Goal: Task Accomplishment & Management: Manage account settings

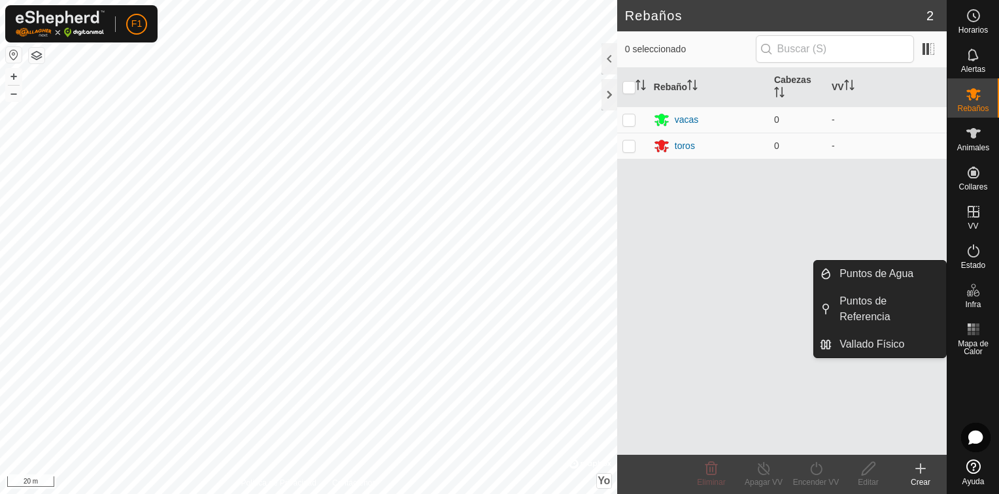
click at [978, 301] on span "Infra" at bounding box center [973, 305] width 16 height 8
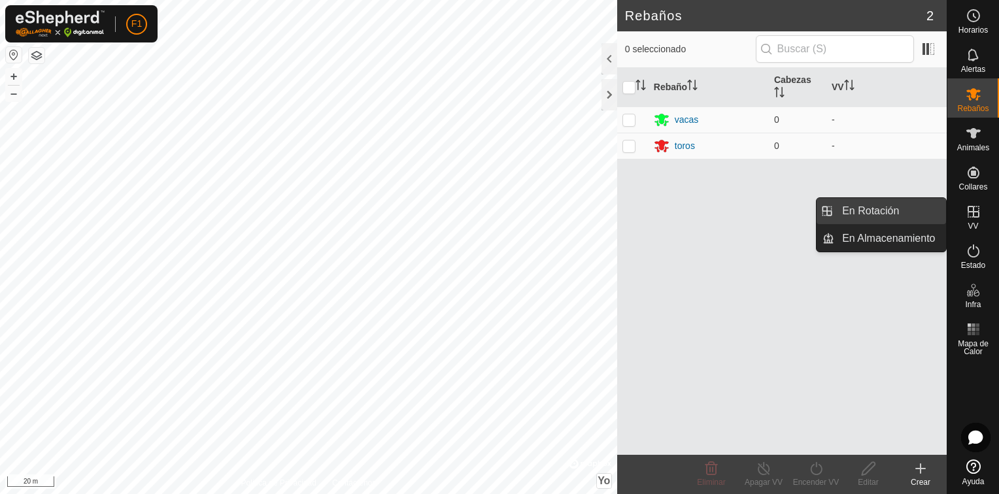
click at [916, 218] on link "En Rotación" at bounding box center [891, 211] width 112 height 26
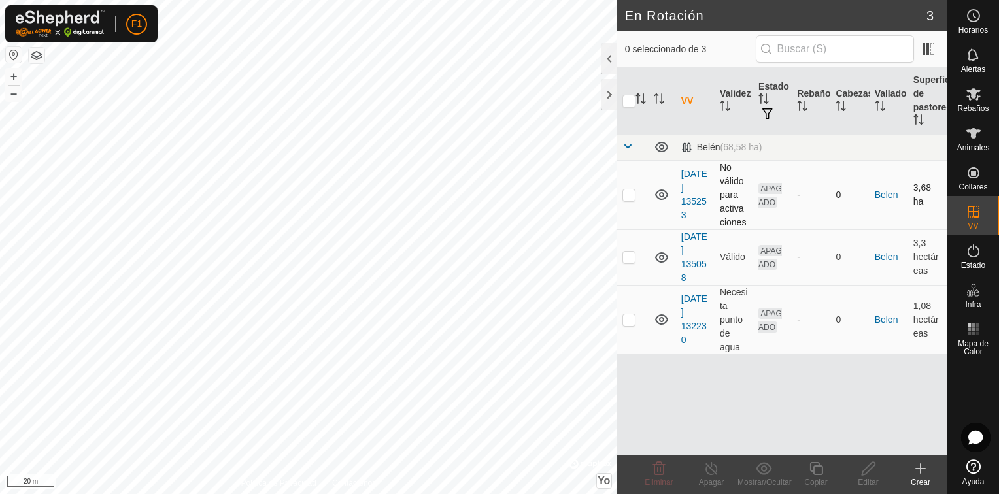
click at [662, 199] on icon at bounding box center [661, 195] width 13 height 10
click at [657, 198] on icon at bounding box center [662, 195] width 16 height 16
click at [661, 258] on icon at bounding box center [662, 258] width 16 height 16
click at [965, 144] on span "Animales" at bounding box center [973, 148] width 32 height 8
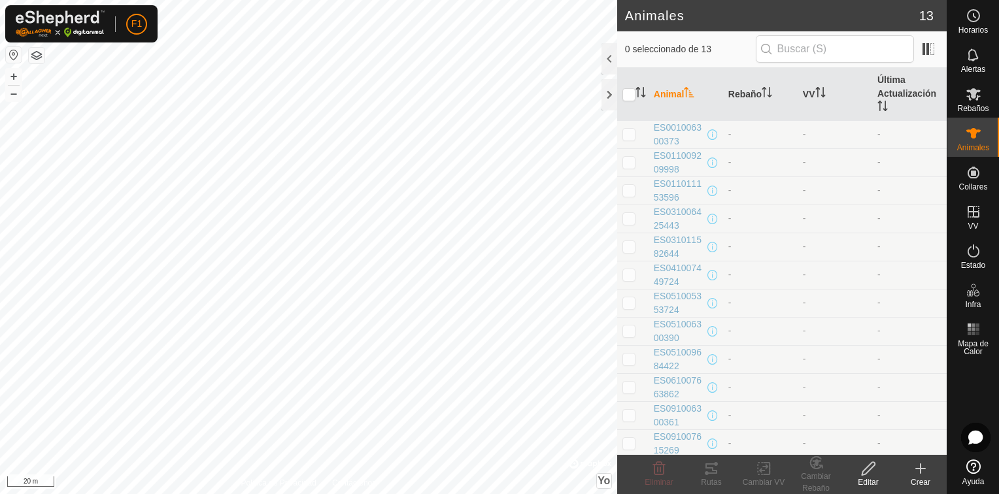
scroll to position [29, 0]
click at [628, 271] on p-checkbox at bounding box center [629, 274] width 13 height 10
click at [875, 475] on icon at bounding box center [869, 469] width 16 height 16
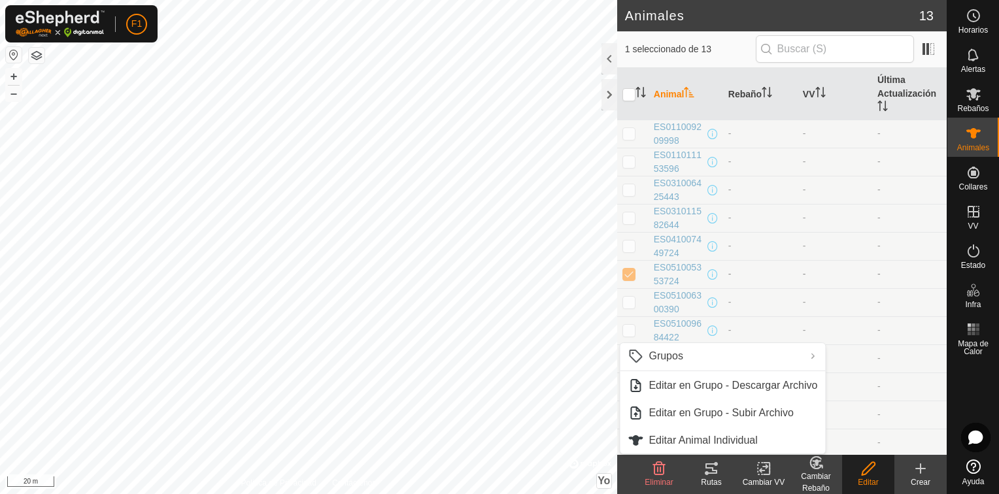
click at [633, 271] on p-checkbox at bounding box center [629, 274] width 13 height 10
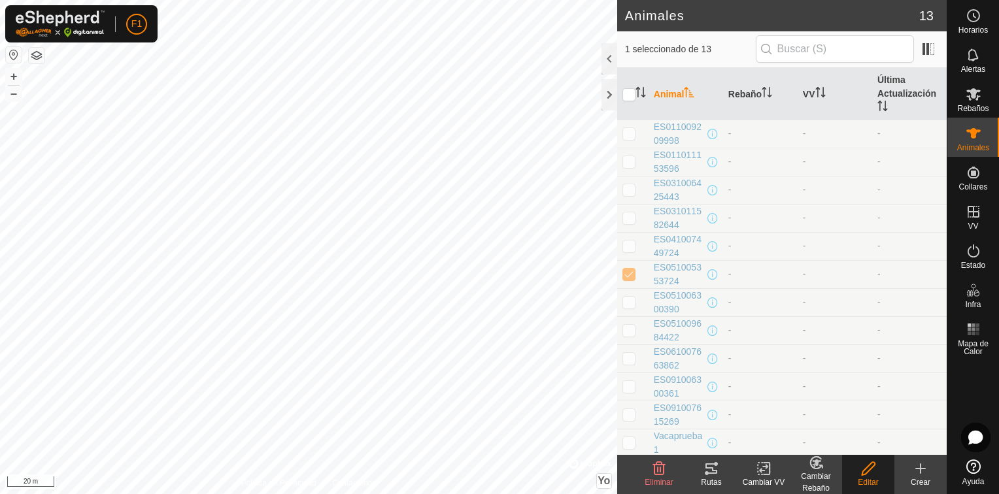
checkbox input "false"
click at [665, 271] on span "ES051005353724" at bounding box center [679, 274] width 51 height 27
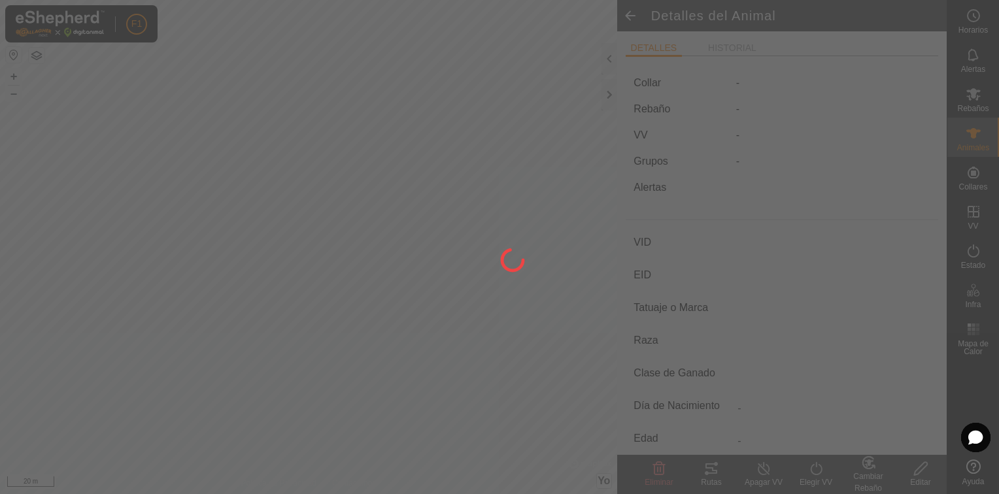
type input "ES051005353724"
type input "-"
type input "Cruzada"
type input "-"
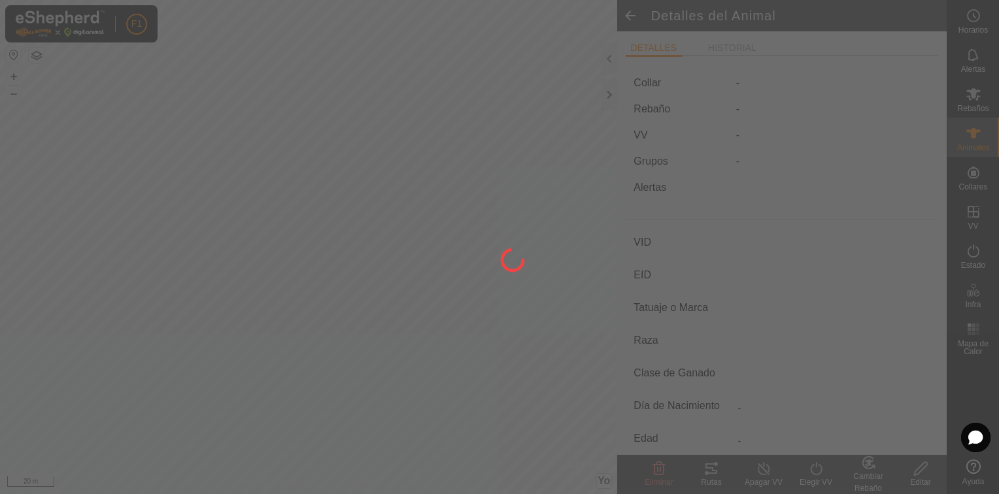
type input "05/2008"
type input "17 years 6 months"
type input "0 kg"
type input "-"
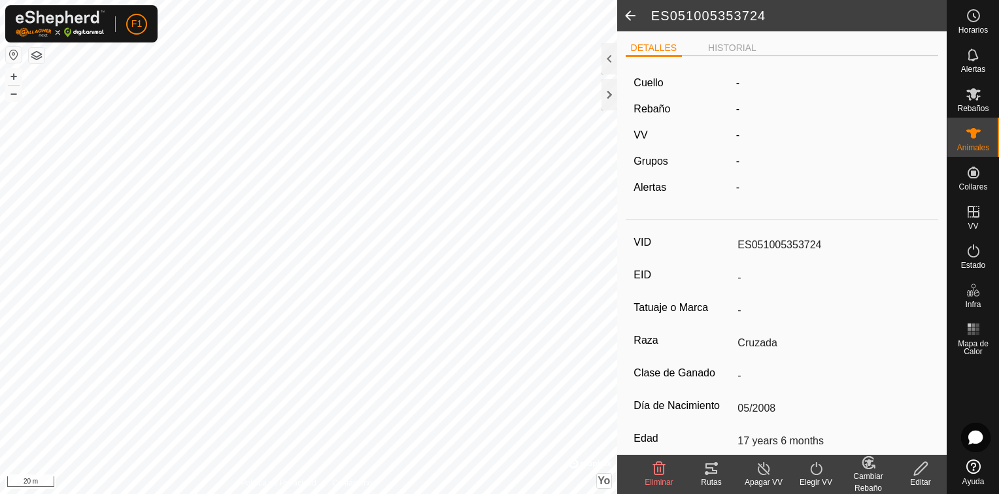
click at [924, 471] on icon at bounding box center [921, 469] width 16 height 16
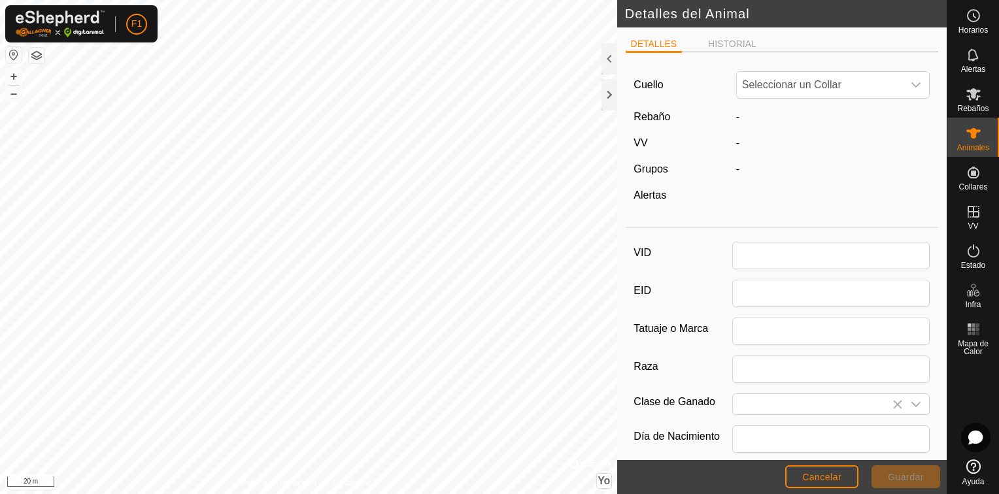
type input "ES051005353724"
type input "Cruzada"
type input "05/2008"
type input "17 years 6 months"
type input "0"
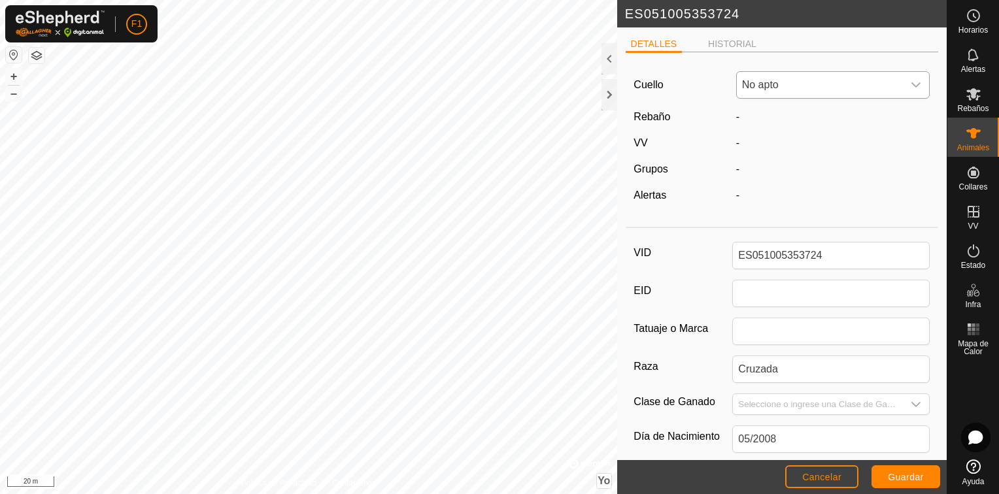
click at [829, 88] on span "No apto" at bounding box center [820, 85] width 167 height 26
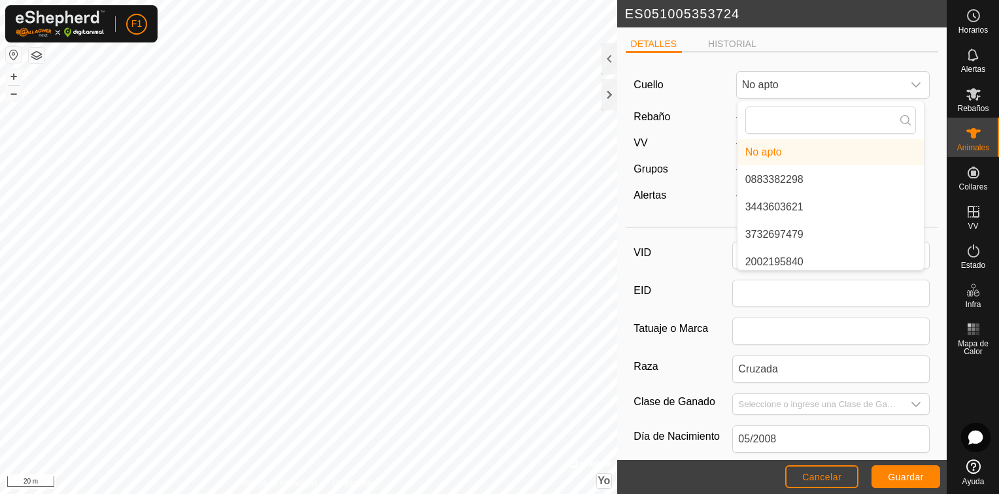
click at [718, 124] on div "Rebaño" at bounding box center [679, 117] width 102 height 16
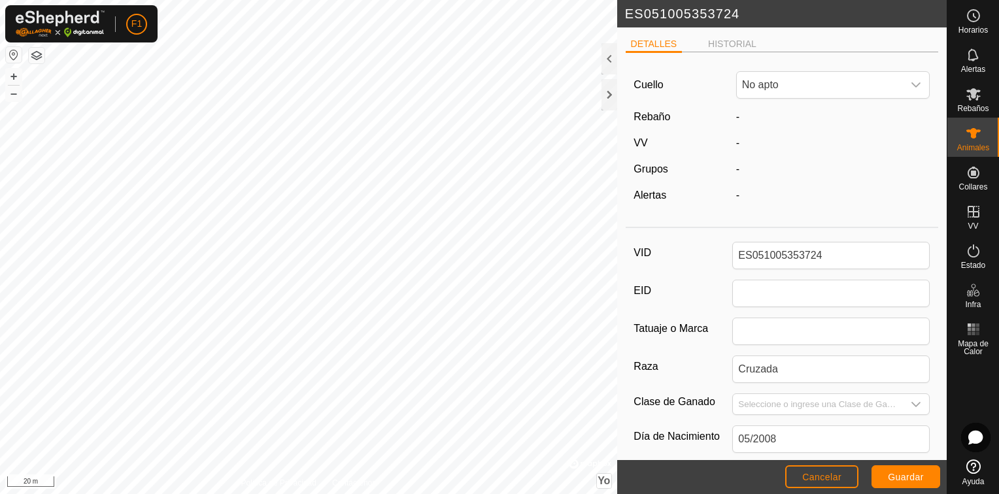
click at [741, 117] on div "-" at bounding box center [833, 117] width 205 height 16
click at [911, 84] on icon "Disparador desplegable" at bounding box center [916, 85] width 10 height 10
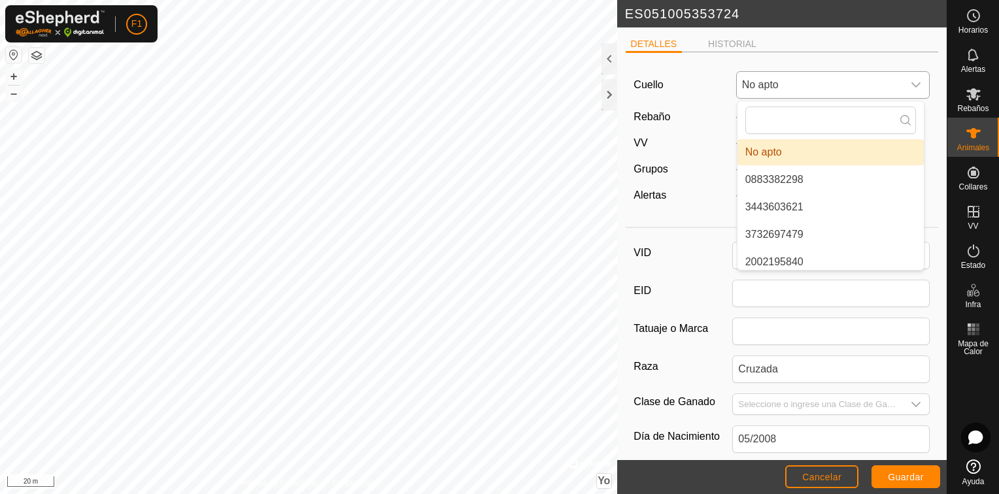
click at [912, 85] on icon "Disparador desplegable" at bounding box center [916, 84] width 9 height 5
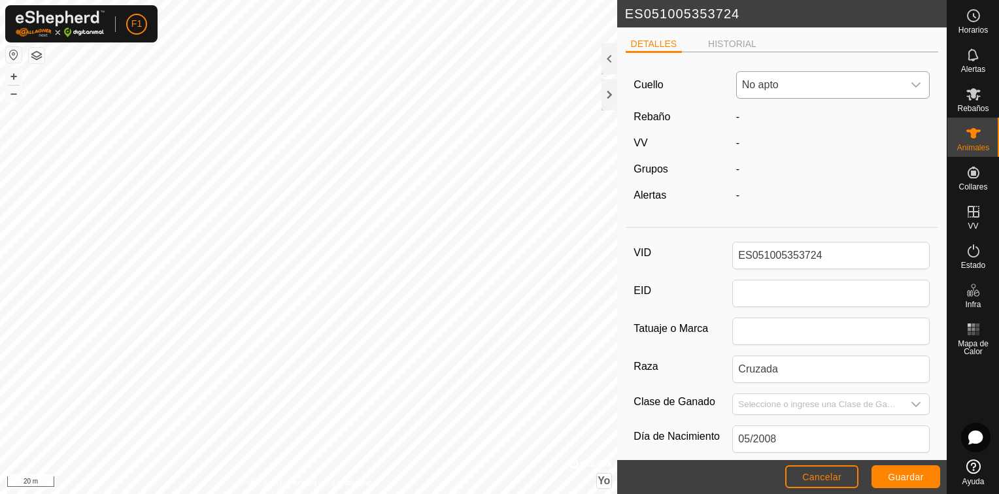
click at [912, 85] on icon "Disparador desplegable" at bounding box center [916, 84] width 9 height 5
click at [809, 83] on span "No apto" at bounding box center [820, 85] width 167 height 26
click at [911, 403] on icon "Disparador desplegable" at bounding box center [916, 405] width 10 height 10
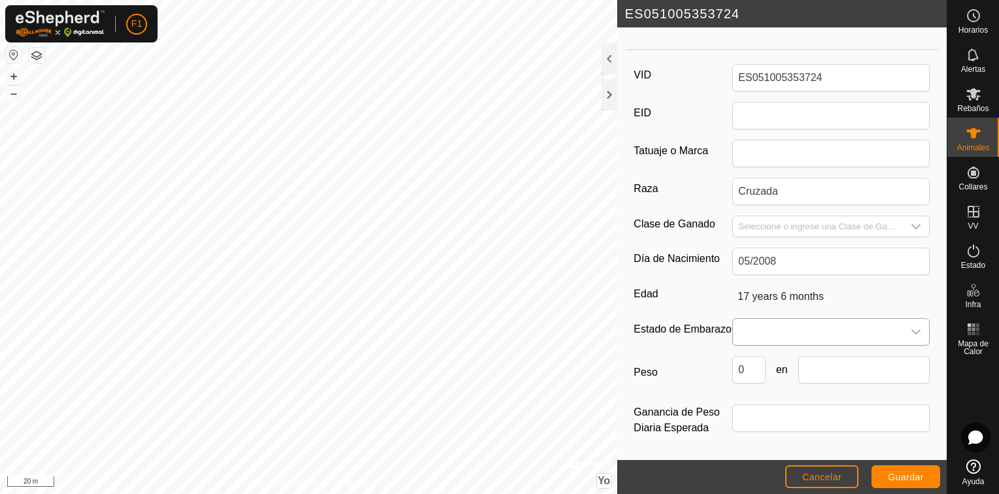
click at [912, 330] on icon "Disparador desplegable" at bounding box center [916, 332] width 9 height 5
click at [911, 327] on icon "Disparador desplegable" at bounding box center [916, 332] width 10 height 10
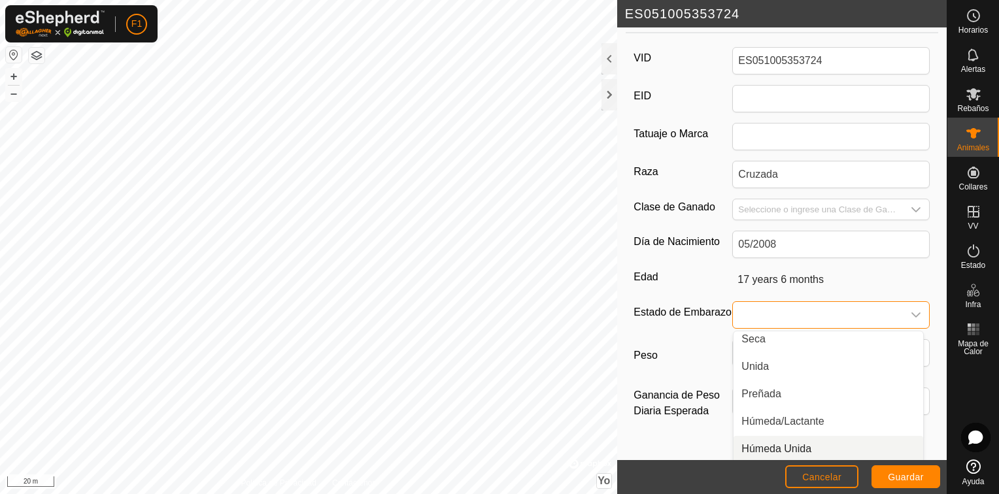
scroll to position [186, 0]
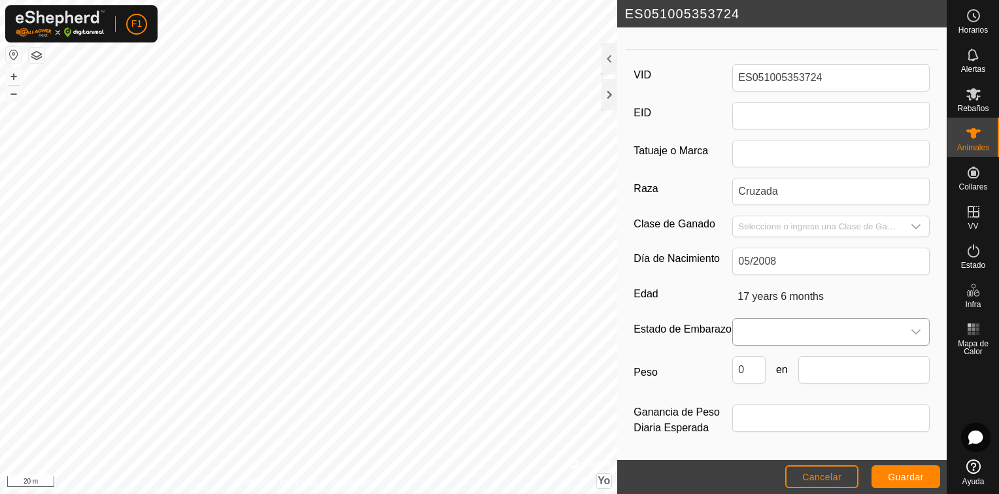
click at [911, 327] on icon "Disparador desplegable" at bounding box center [916, 332] width 10 height 10
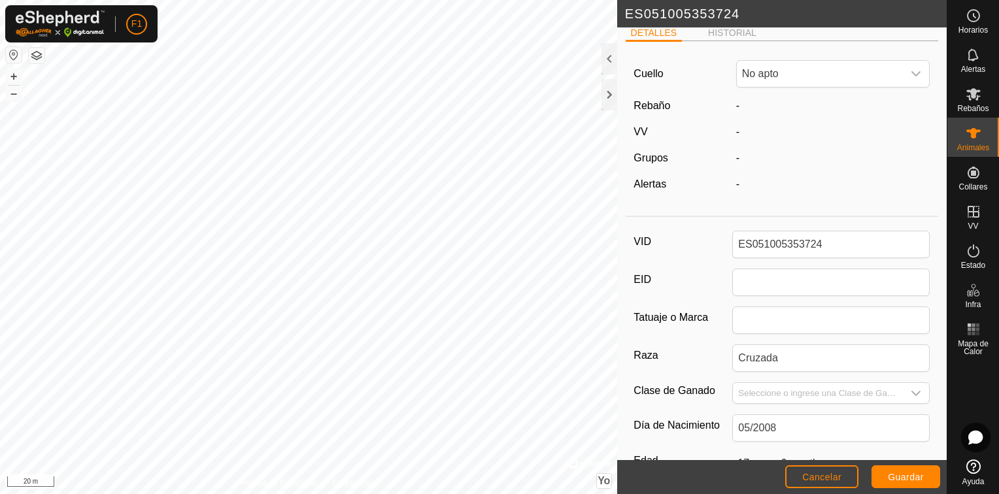
scroll to position [0, 0]
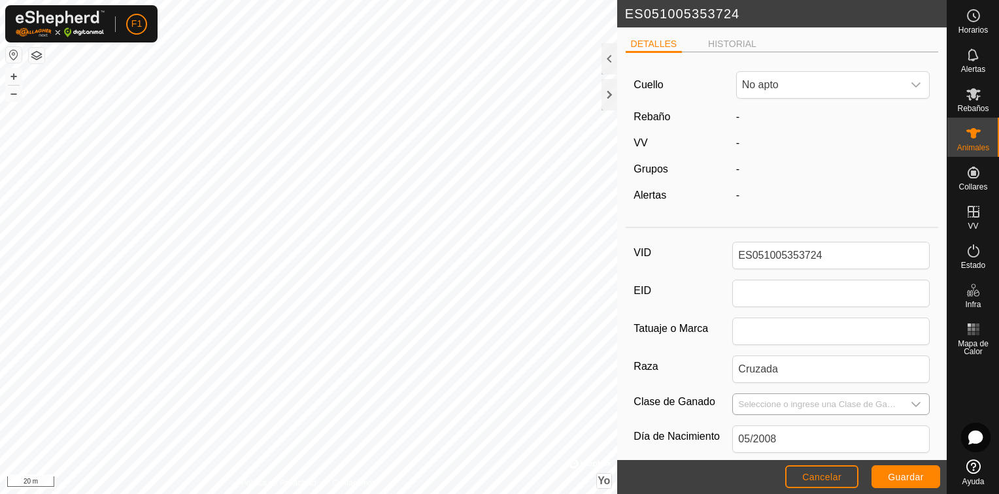
click at [911, 404] on icon "Disparador desplegable" at bounding box center [916, 405] width 10 height 10
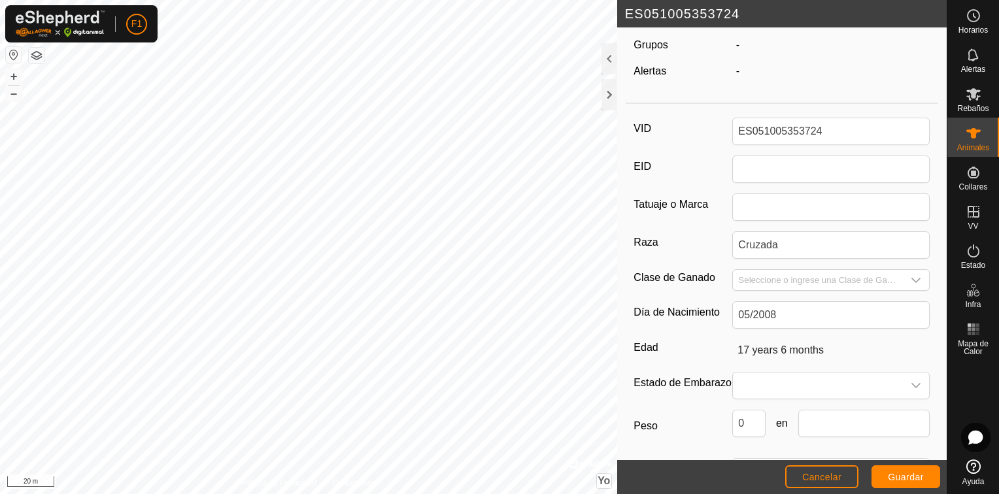
scroll to position [130, 0]
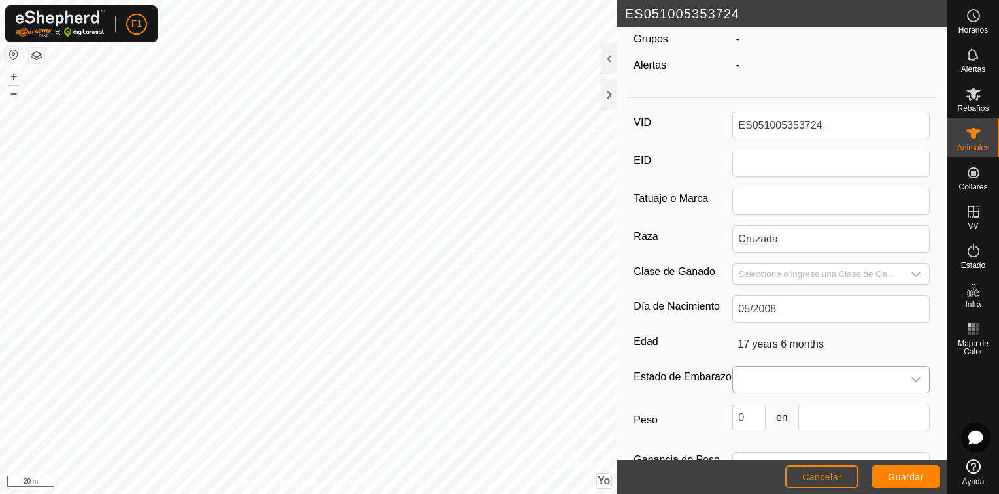
click at [903, 378] on div "Disparador desplegable" at bounding box center [916, 380] width 26 height 26
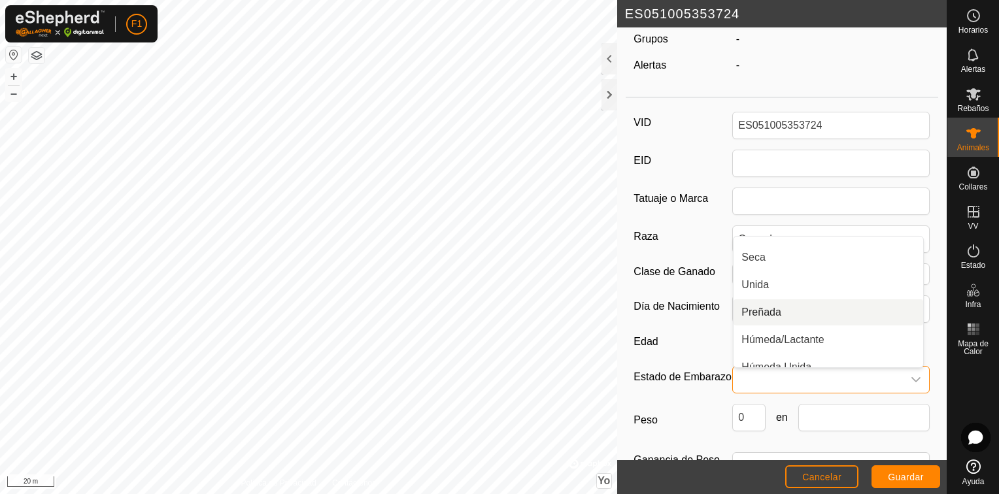
scroll to position [29, 0]
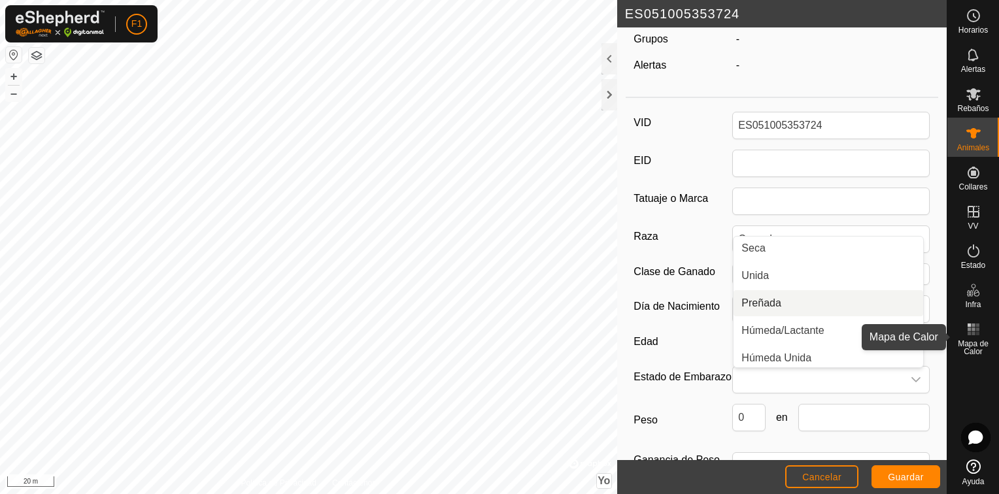
click at [973, 329] on rect at bounding box center [973, 329] width 3 height 3
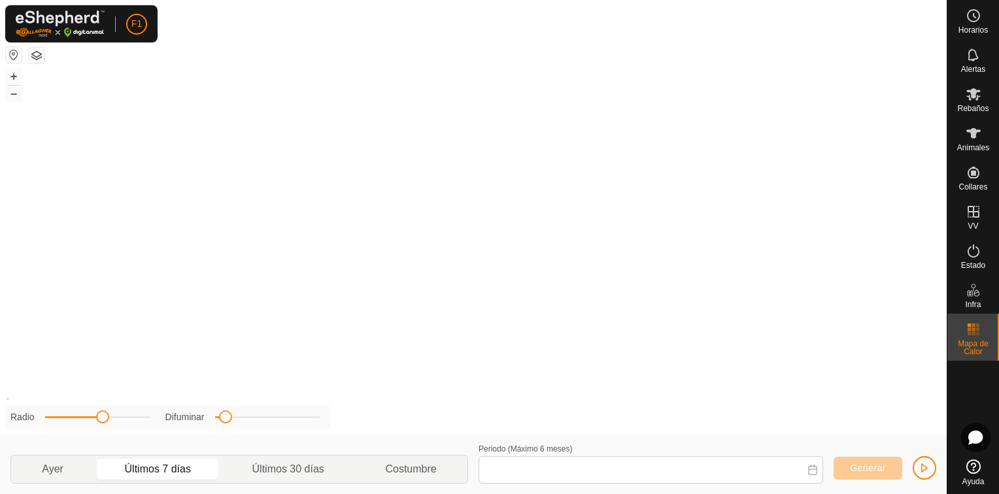
type input "[DATE] - [DATE]"
click at [967, 137] on icon at bounding box center [974, 134] width 16 height 16
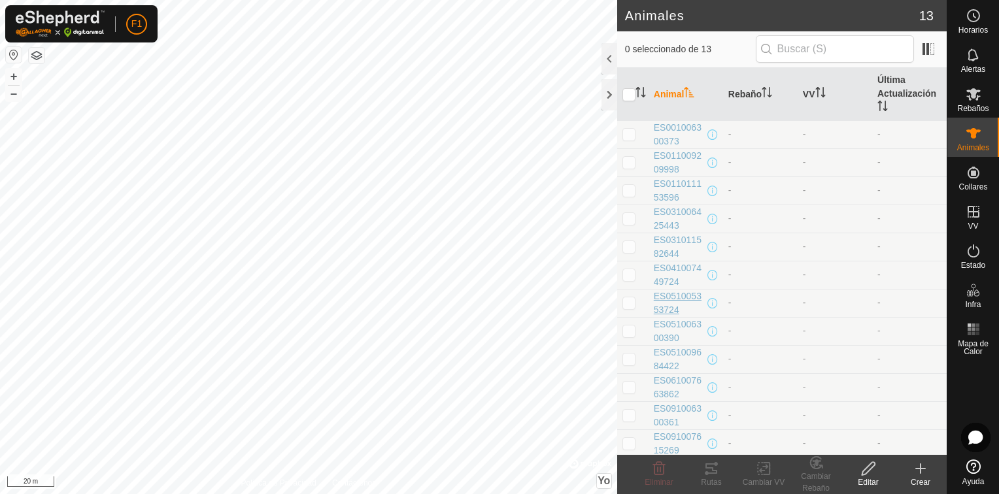
click at [668, 294] on span "ES051005353724" at bounding box center [679, 303] width 51 height 27
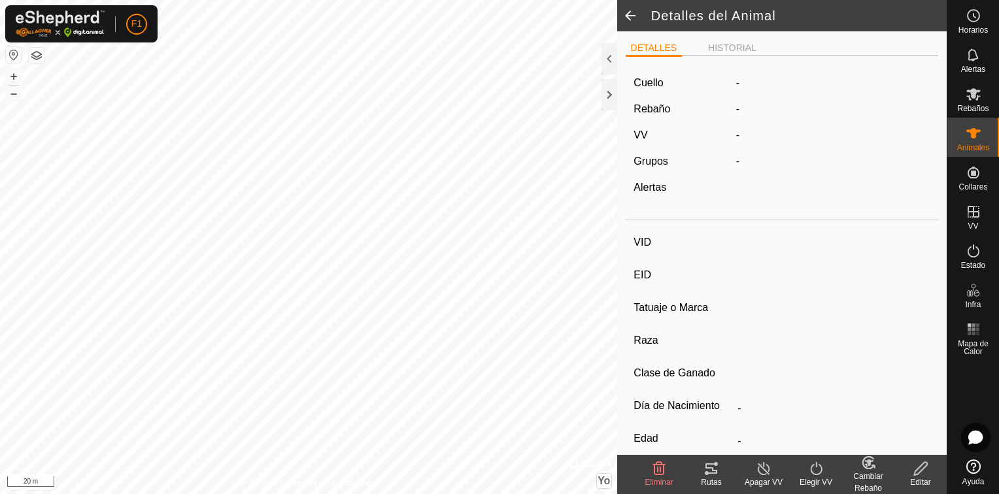
type input "ES051005353724"
type input "-"
type input "Cruzada"
type input "-"
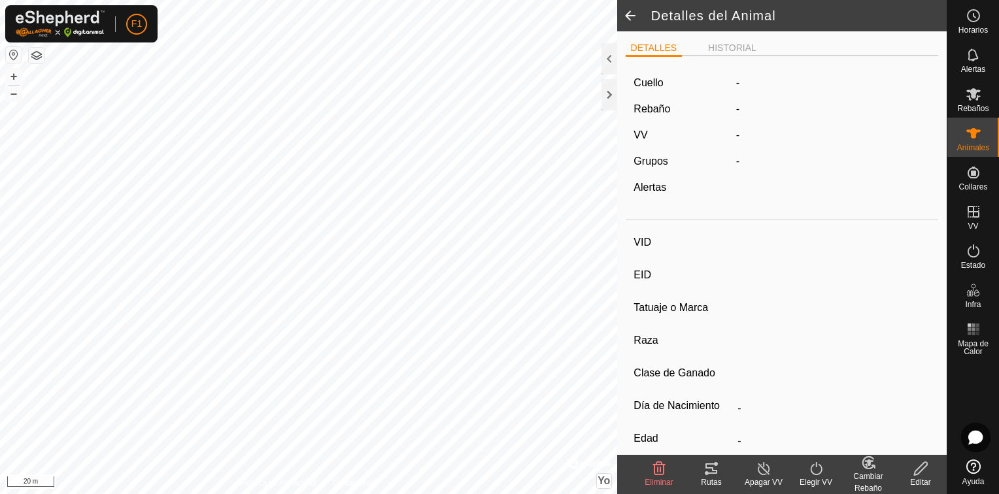
type input "05/2008"
type input "17 years 6 months"
type input "0 kg"
type input "-"
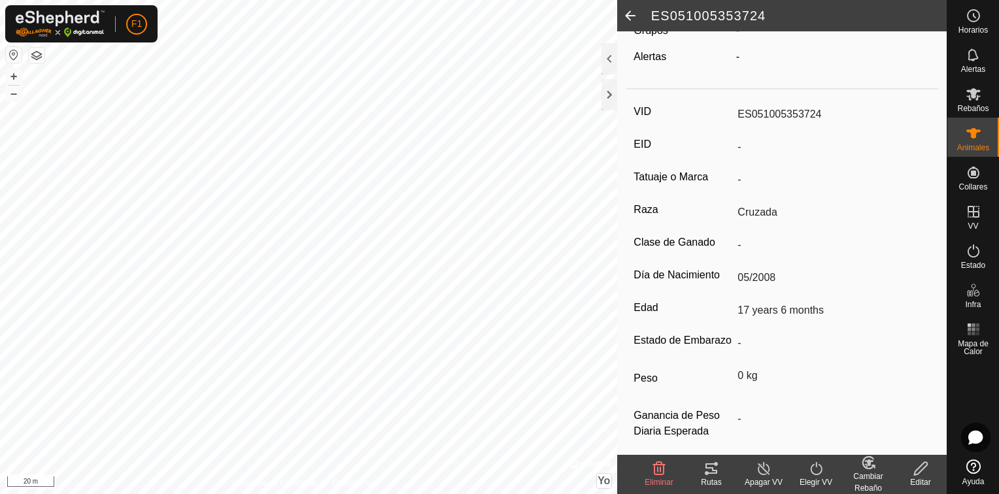
scroll to position [155, 0]
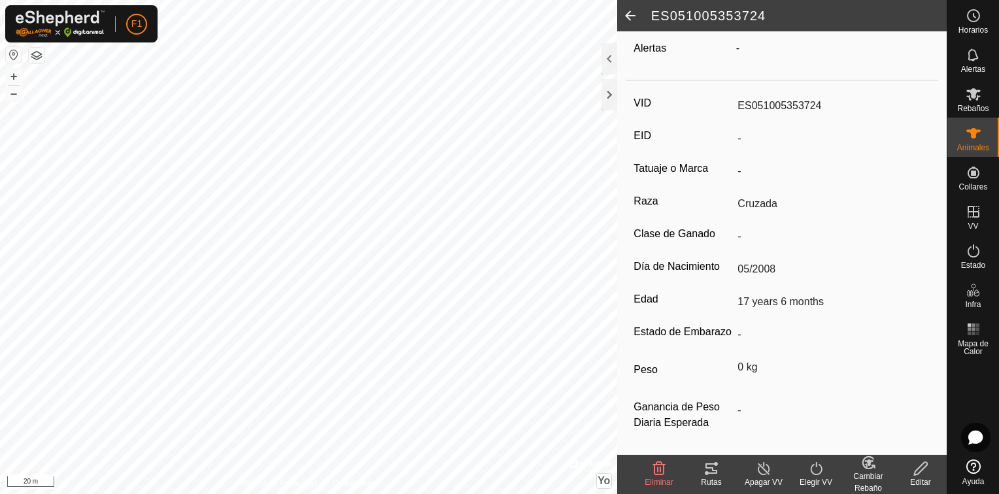
click at [657, 324] on label "Estado de Embarazo" at bounding box center [683, 332] width 99 height 17
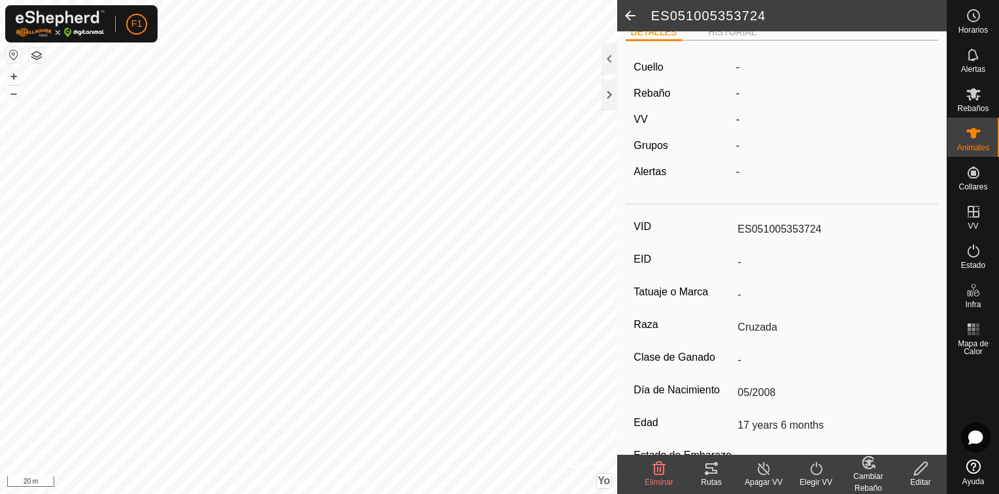
scroll to position [0, 0]
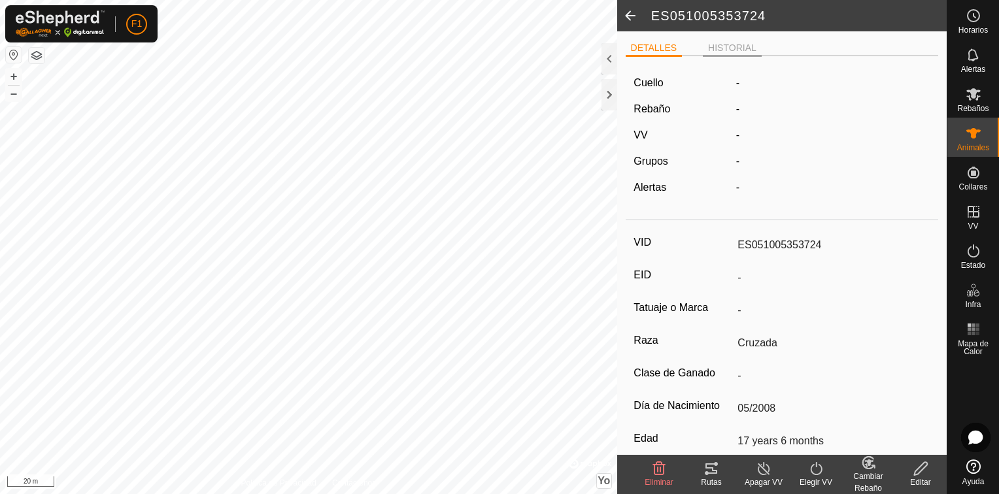
click at [718, 46] on li "HISTORIAL" at bounding box center [732, 49] width 59 height 16
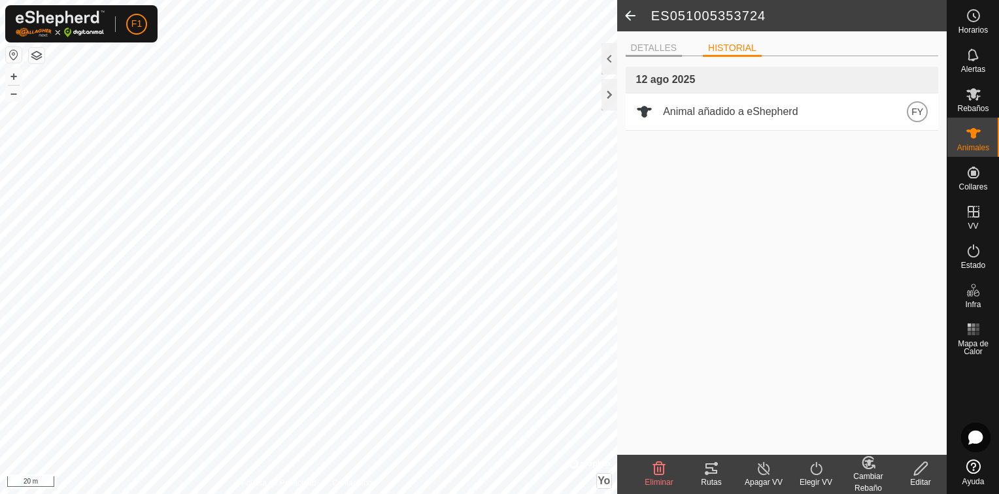
click at [651, 45] on li "DETALLES" at bounding box center [654, 49] width 57 height 16
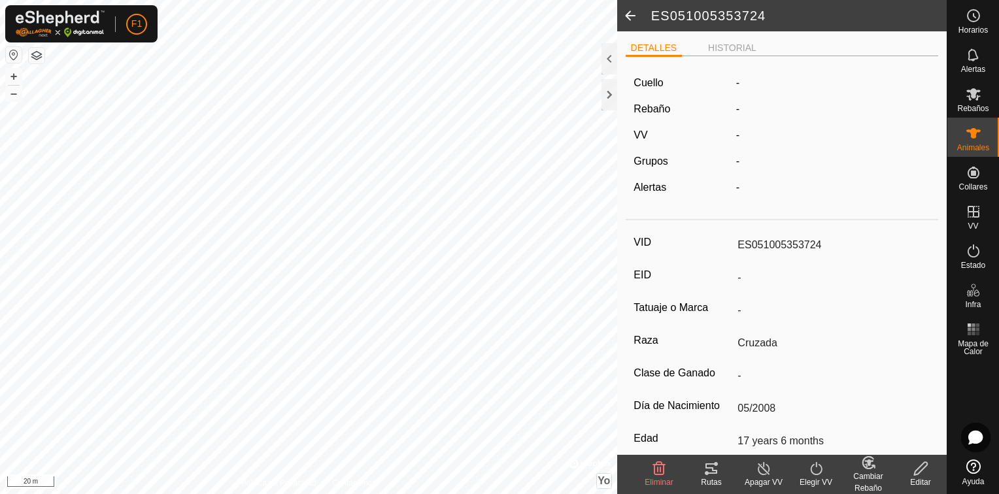
click at [667, 83] on div "Cuello" at bounding box center [679, 83] width 102 height 16
click at [678, 76] on div "Cuello" at bounding box center [679, 83] width 102 height 16
click at [690, 110] on div "Rebaño" at bounding box center [679, 109] width 102 height 16
click at [968, 101] on icon at bounding box center [974, 94] width 16 height 16
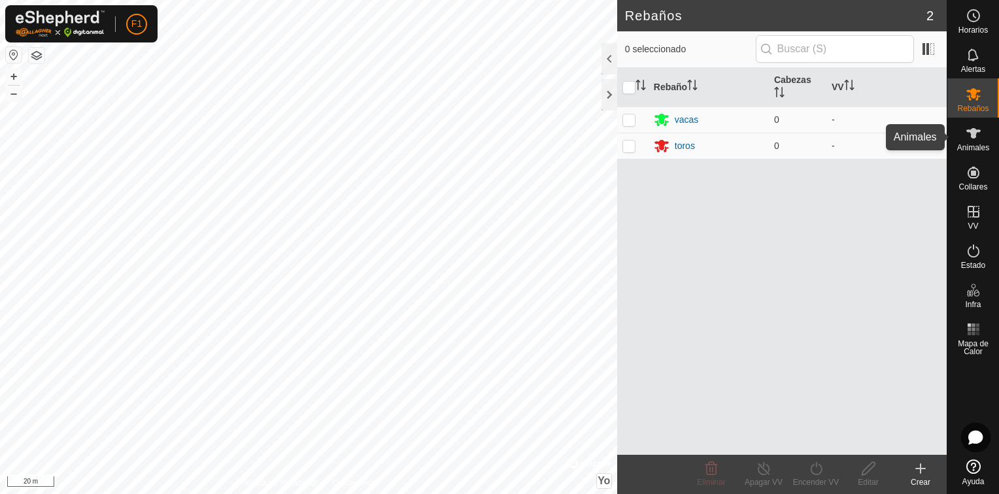
click at [981, 137] on icon at bounding box center [974, 134] width 16 height 16
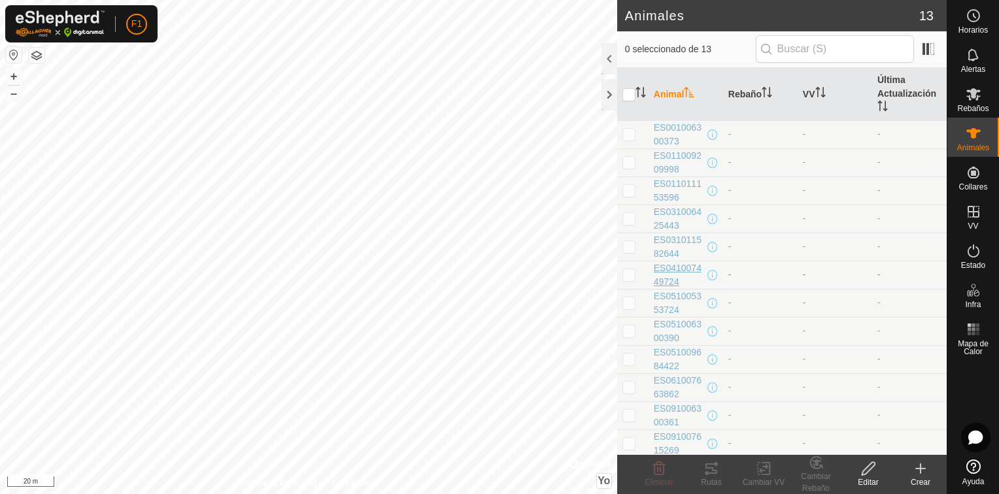
click at [672, 267] on span "ES041007449724" at bounding box center [679, 275] width 51 height 27
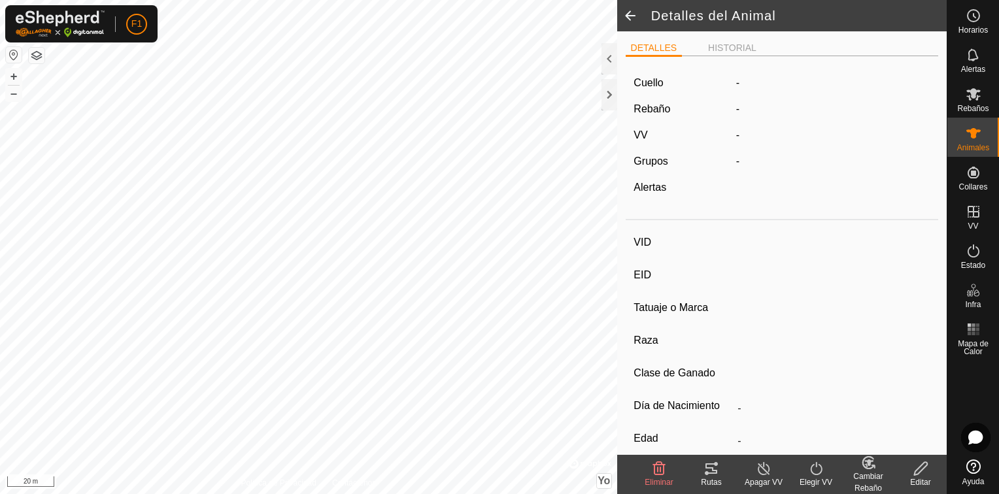
type input "ES041007449724"
type input "-"
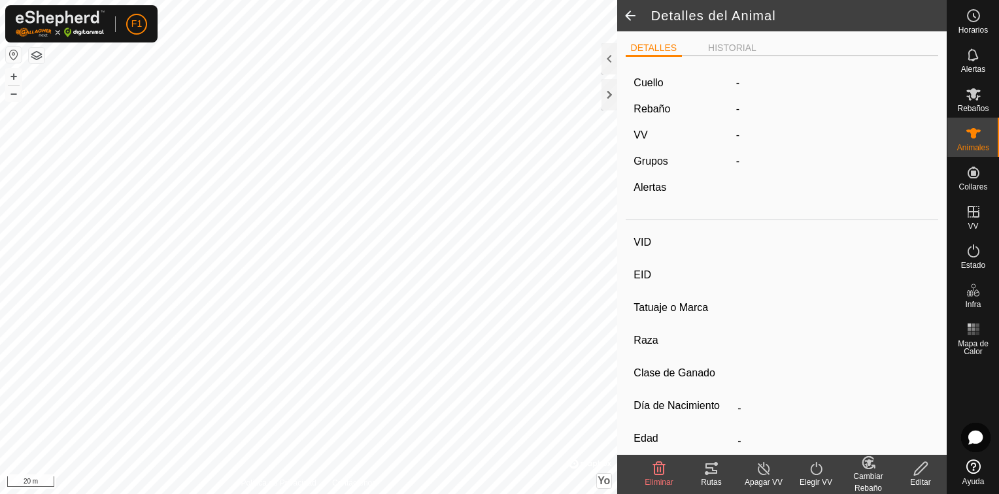
type input "03/2013"
type input "12 years 7 months"
type input "0 kg"
type input "-"
click at [738, 165] on div "-" at bounding box center [833, 162] width 205 height 16
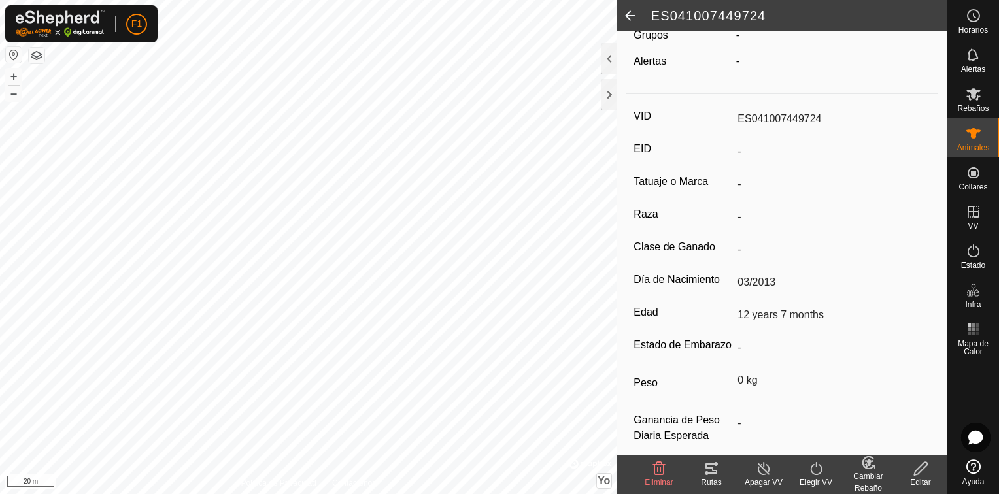
scroll to position [155, 0]
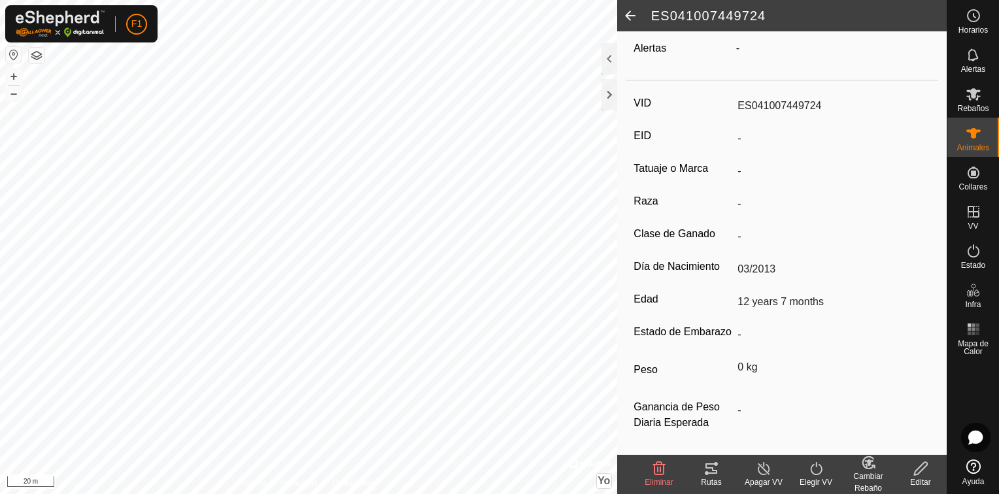
click at [729, 324] on label "Estado de Embarazo" at bounding box center [683, 332] width 99 height 17
click at [663, 324] on label "Estado de Embarazo" at bounding box center [683, 332] width 99 height 17
drag, startPoint x: 659, startPoint y: 332, endPoint x: 716, endPoint y: 325, distance: 57.4
click at [674, 331] on label "Estado de Embarazo" at bounding box center [683, 332] width 99 height 17
click at [669, 328] on label "Estado de Embarazo" at bounding box center [683, 332] width 99 height 17
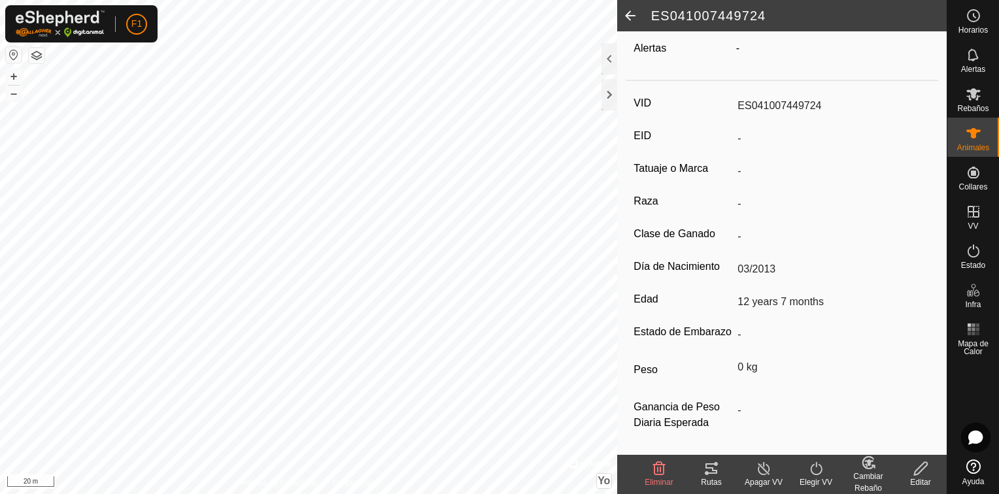
click at [738, 410] on input "-" at bounding box center [831, 411] width 198 height 22
click at [931, 470] on edit-svg-icon at bounding box center [921, 469] width 52 height 16
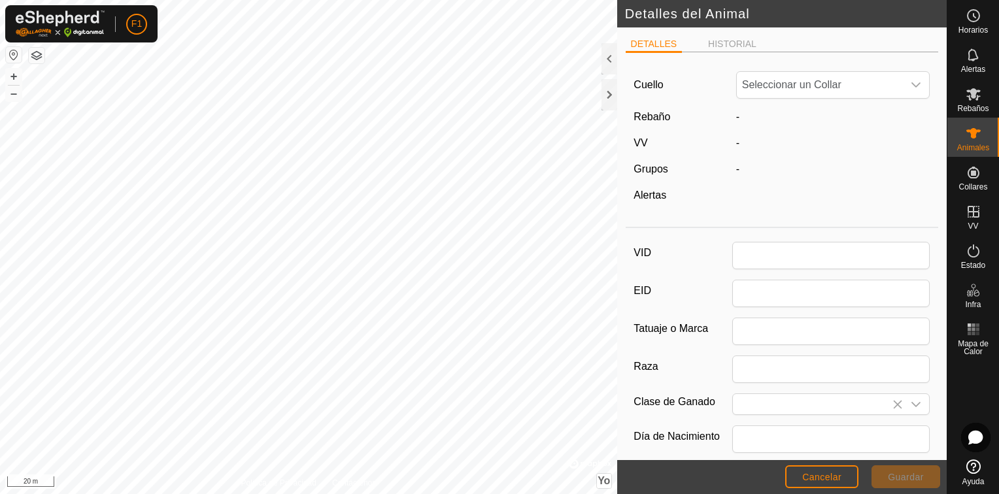
type input "ES041007449724"
type input "03/2013"
type input "12 years 7 months"
type input "0"
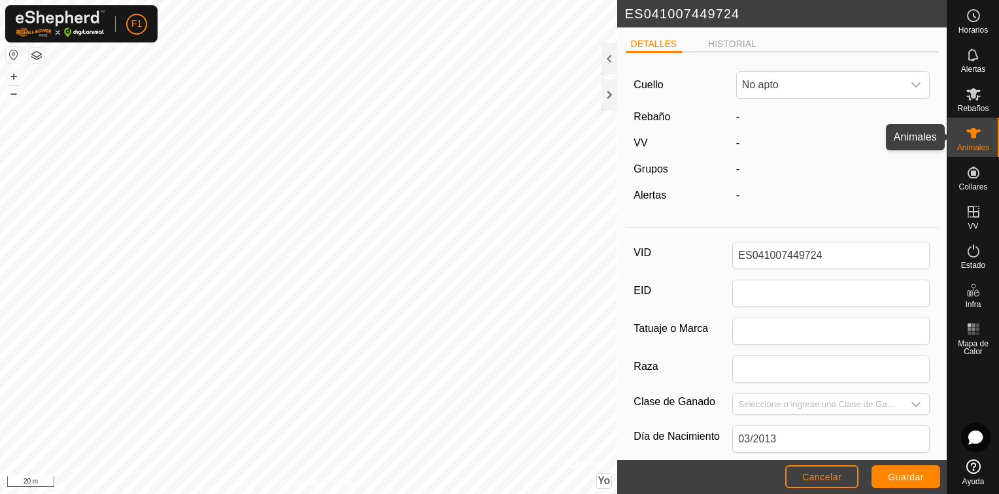
click at [974, 137] on icon at bounding box center [974, 133] width 14 height 10
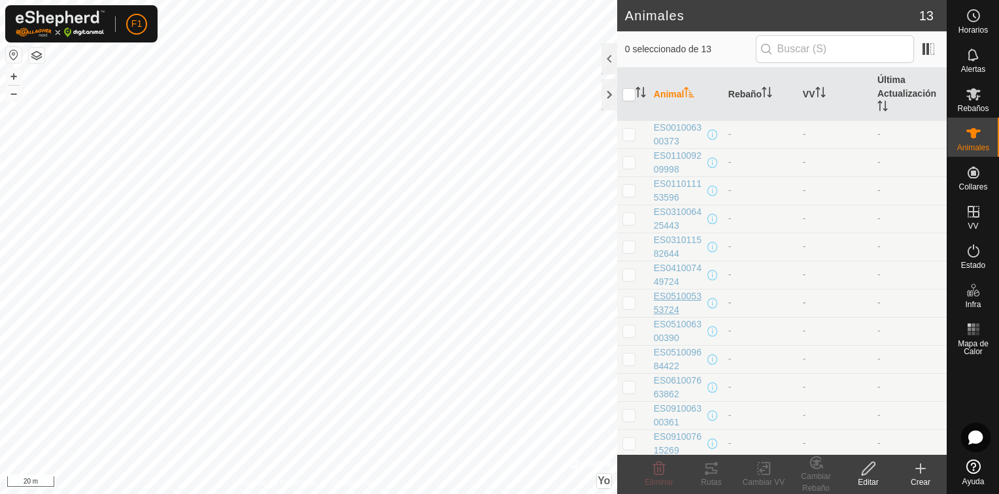
click at [675, 295] on span "ES051005353724" at bounding box center [679, 303] width 51 height 27
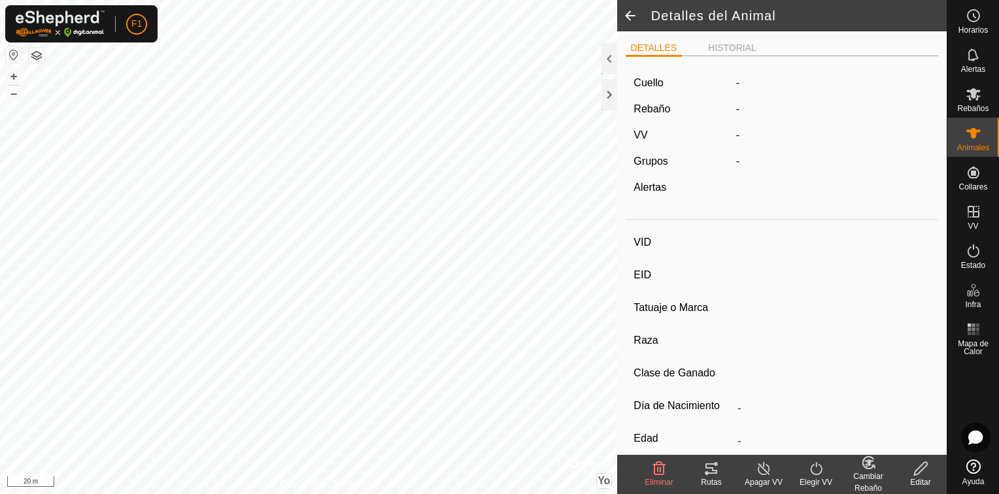
type input "ES051005353724"
type input "-"
type input "Cruzada"
type input "-"
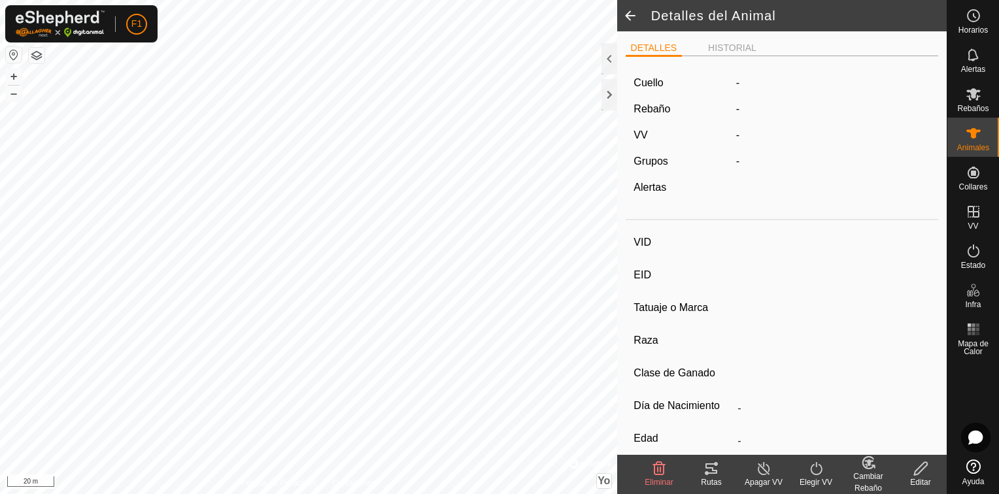
type input "05/2008"
type input "17 years 6 months"
type input "0 kg"
type input "-"
click at [920, 479] on div "Editar" at bounding box center [921, 483] width 52 height 12
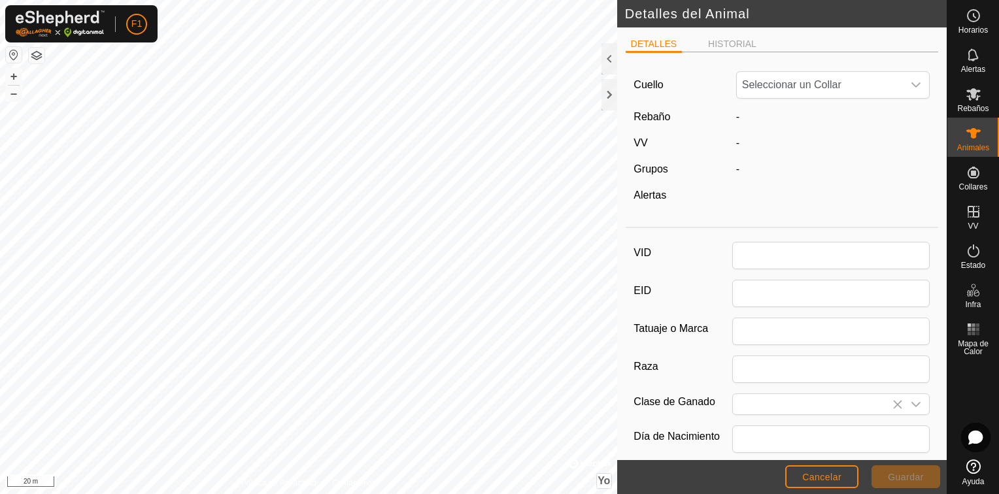
type input "ES051005353724"
type input "Cruzada"
type input "05/2008"
type input "17 years 6 months"
type input "0"
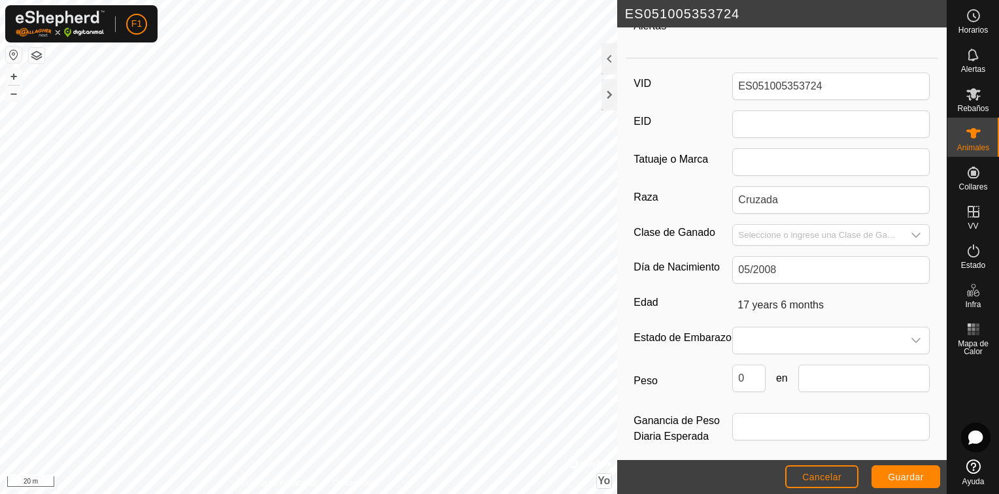
scroll to position [185, 0]
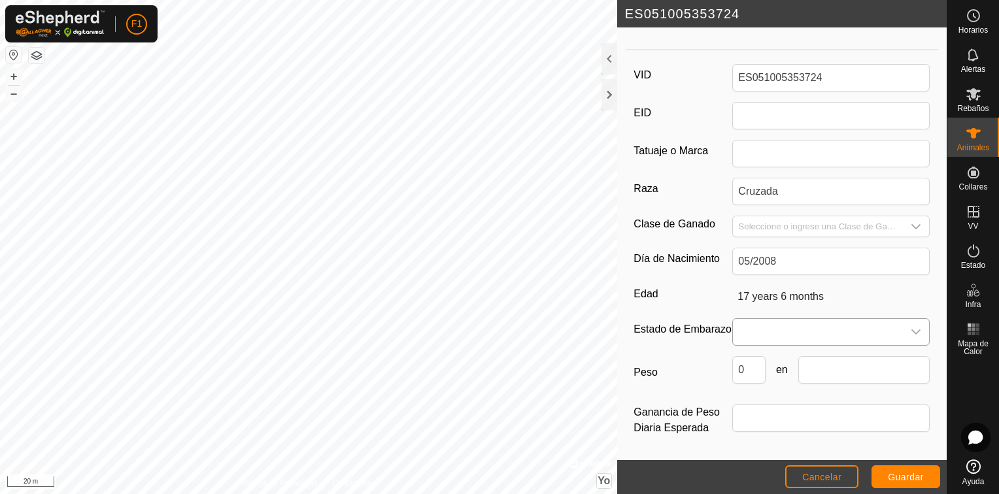
click at [911, 327] on icon "Disparador desplegable" at bounding box center [916, 332] width 10 height 10
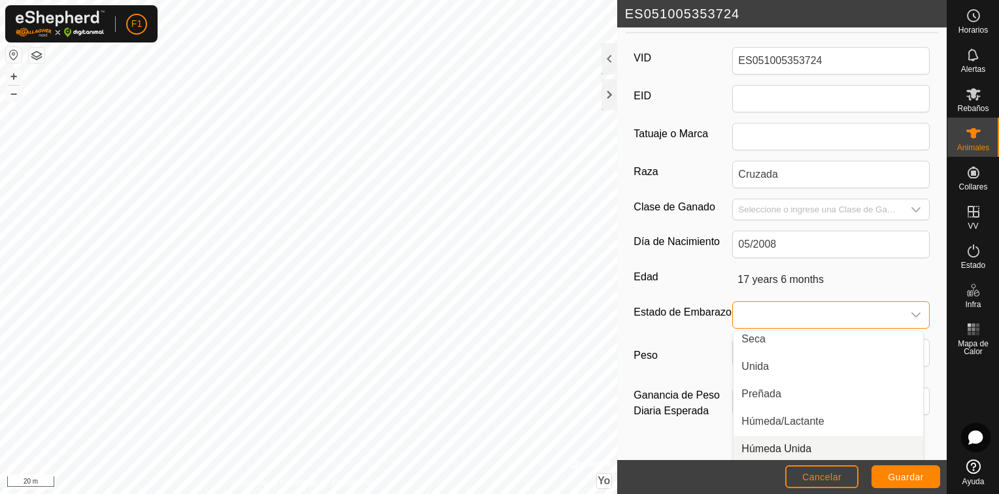
scroll to position [186, 0]
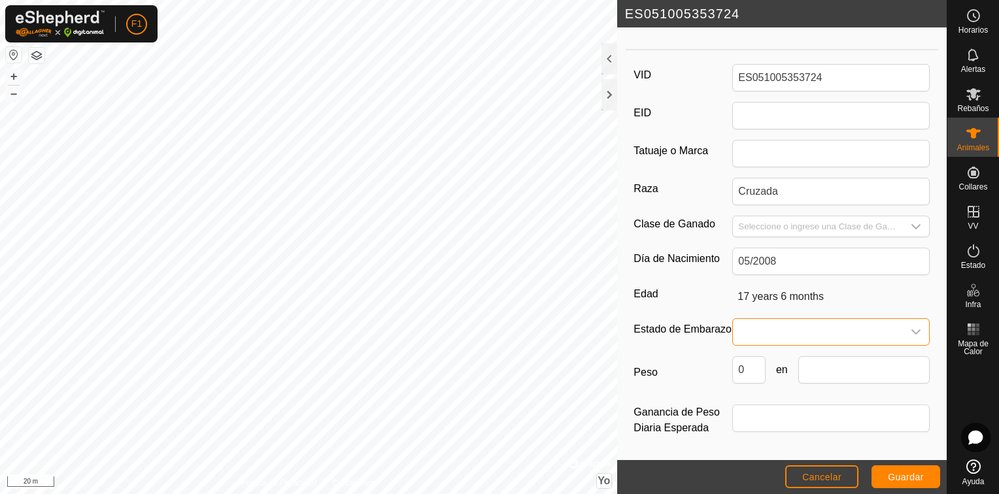
click at [911, 327] on icon "Disparador desplegable" at bounding box center [916, 332] width 10 height 10
click at [882, 329] on span at bounding box center [818, 332] width 170 height 26
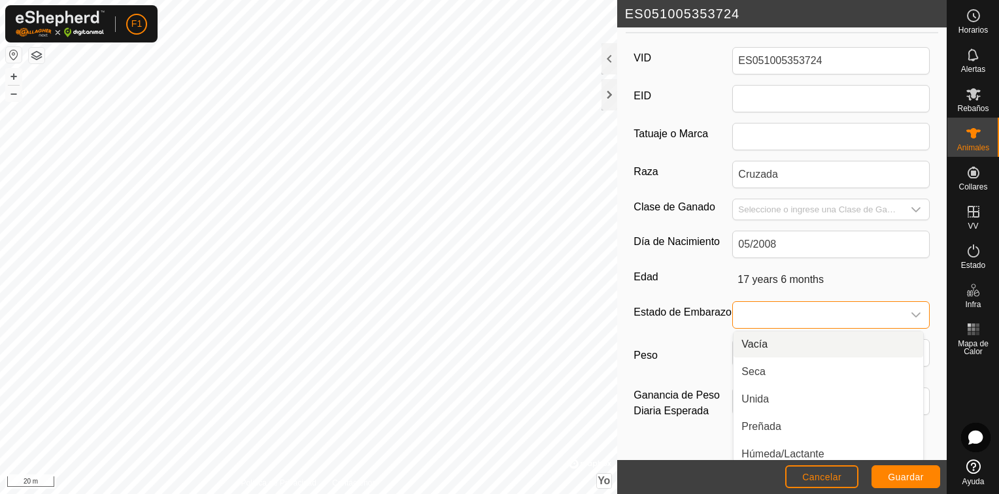
scroll to position [33, 0]
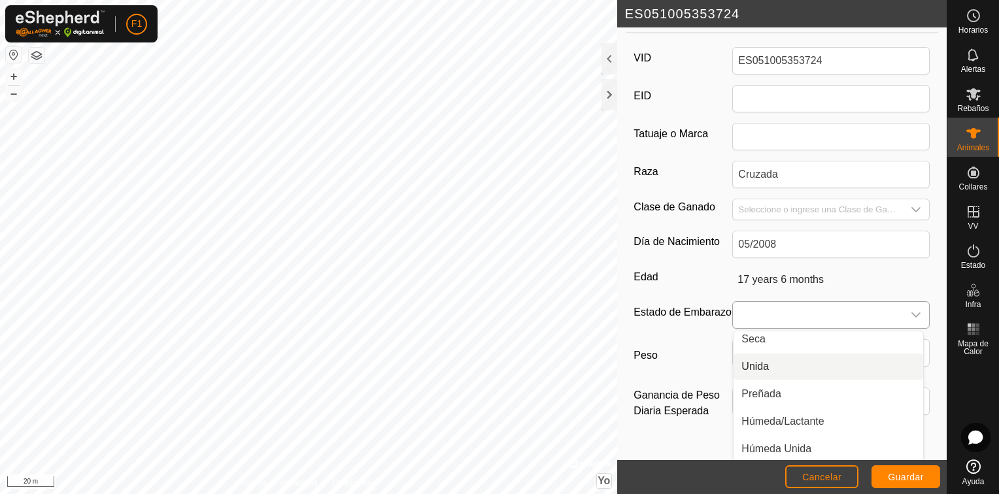
click at [911, 310] on icon "Disparador desplegable" at bounding box center [916, 315] width 10 height 10
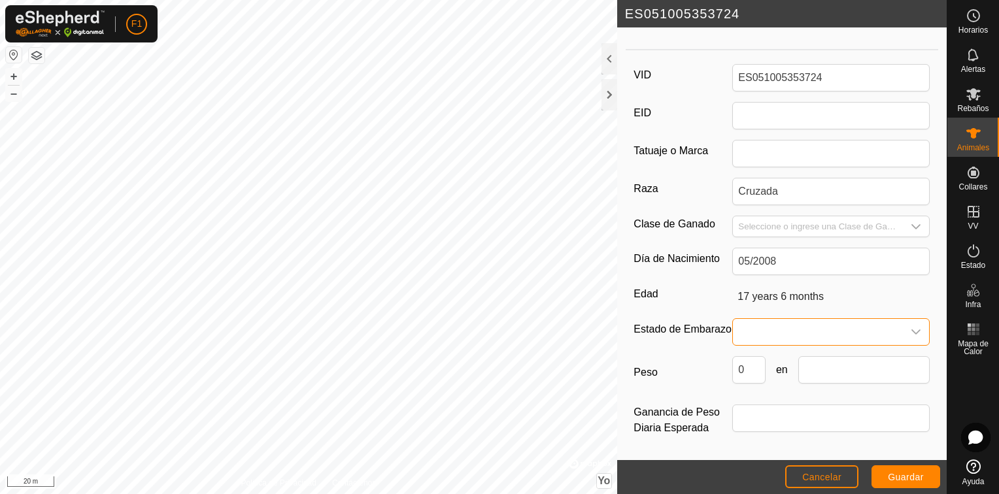
scroll to position [185, 0]
click at [903, 216] on div "Disparador desplegable" at bounding box center [916, 226] width 26 height 20
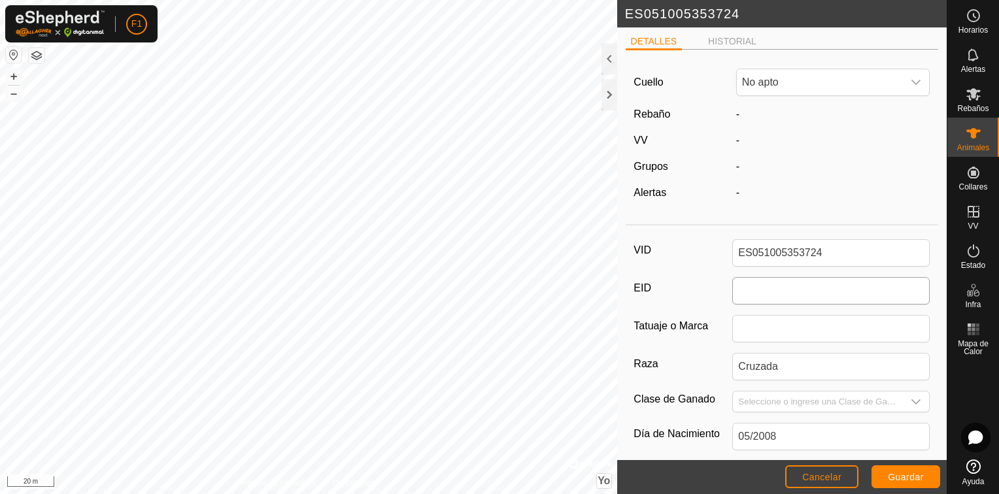
scroll to position [0, 0]
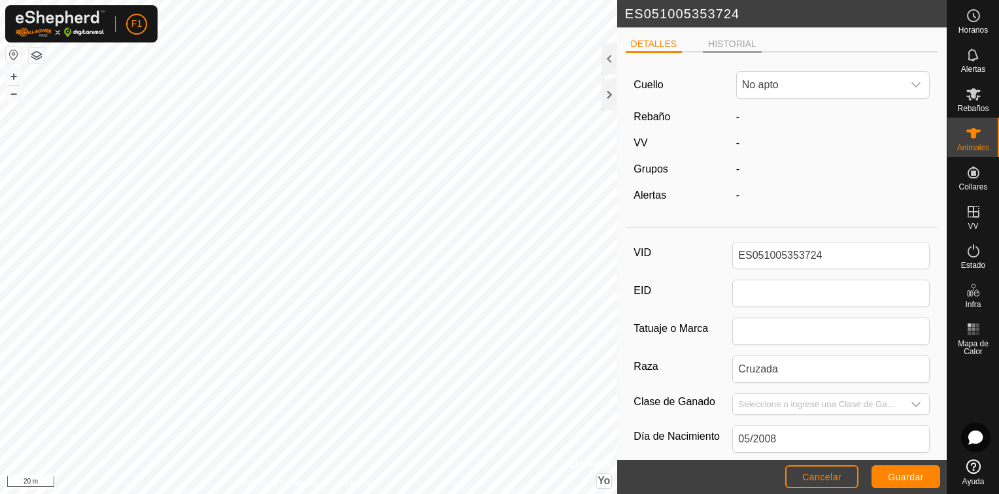
click at [709, 43] on li "HISTORIAL" at bounding box center [732, 45] width 59 height 16
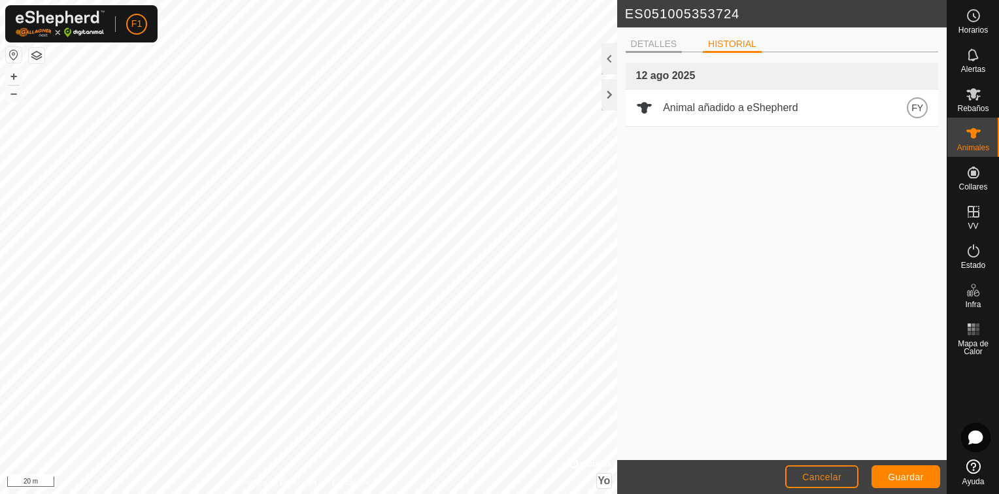
click at [676, 46] on li "DETALLES" at bounding box center [654, 45] width 57 height 16
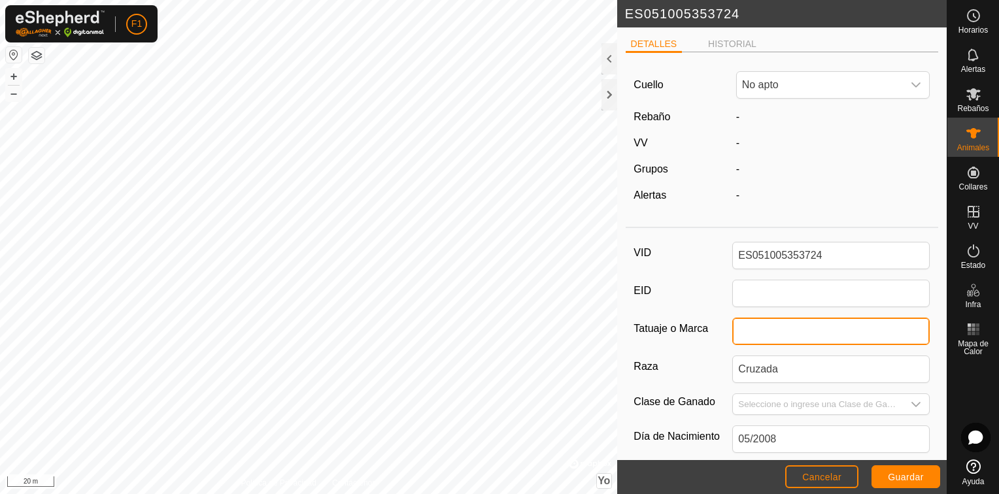
click at [788, 331] on input "Tatuaje o Marca" at bounding box center [831, 331] width 198 height 27
type input "n"
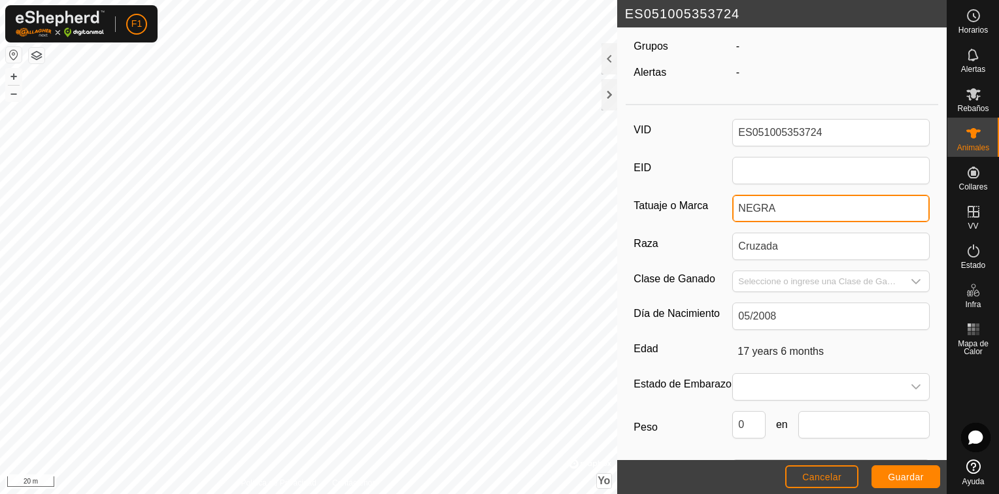
scroll to position [131, 0]
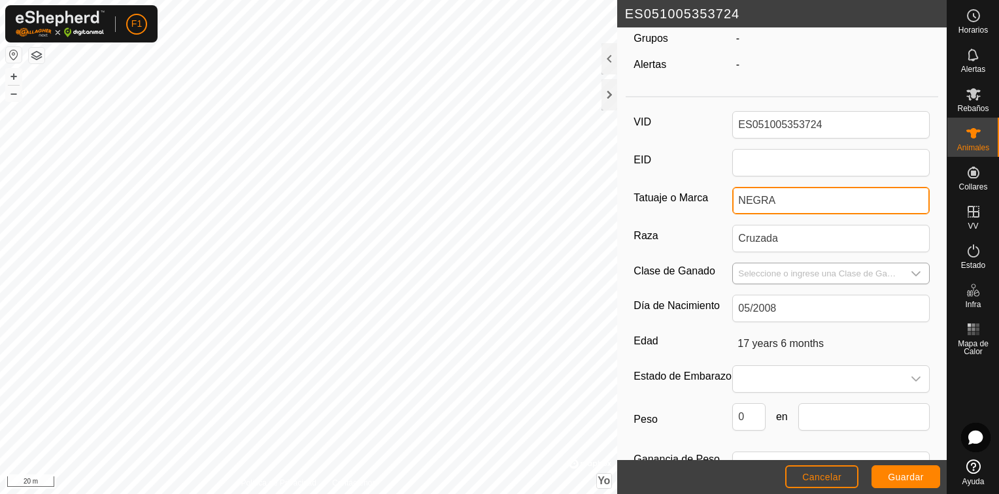
type input "NEGRA"
click at [911, 271] on icon "Disparador desplegable" at bounding box center [916, 274] width 10 height 10
click at [929, 250] on div "DETALLES HISTORIAL [PERSON_NAME] No apto Rebaño - VV - Grupos - Alertas - VID E…" at bounding box center [782, 243] width 330 height 433
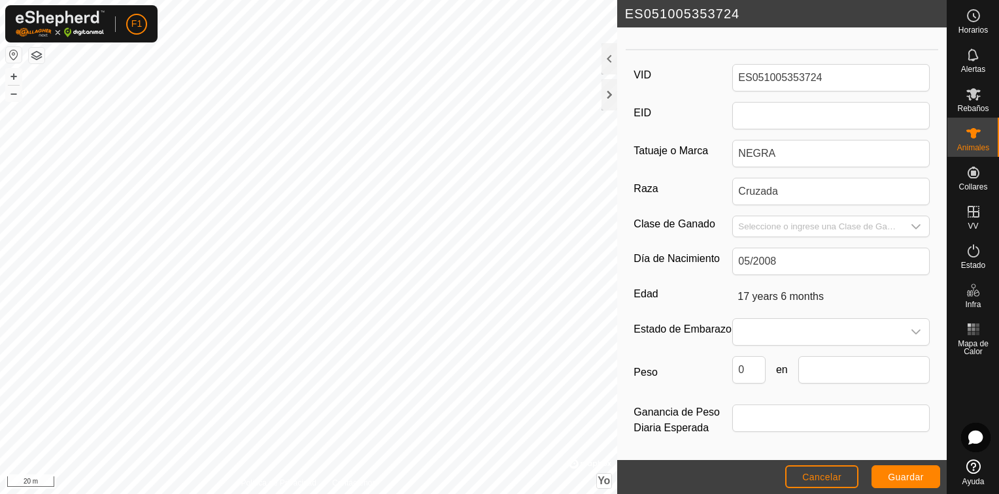
scroll to position [183, 0]
click at [911, 327] on icon "Disparador desplegable" at bounding box center [916, 332] width 10 height 10
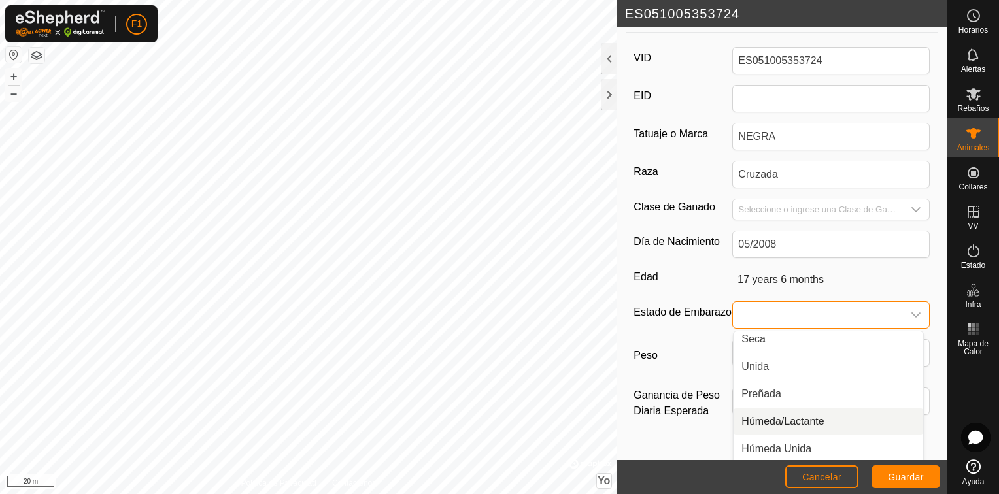
scroll to position [186, 0]
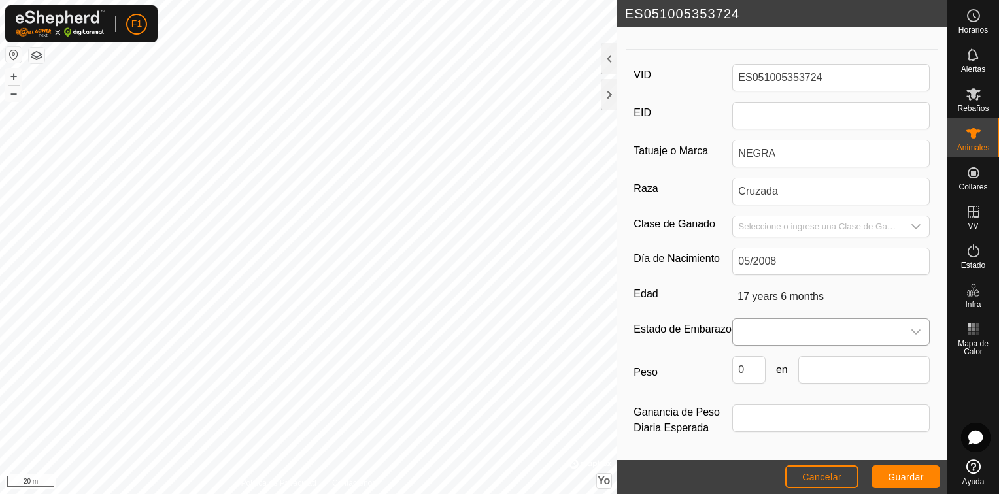
click at [912, 330] on icon "Disparador desplegable" at bounding box center [916, 332] width 9 height 5
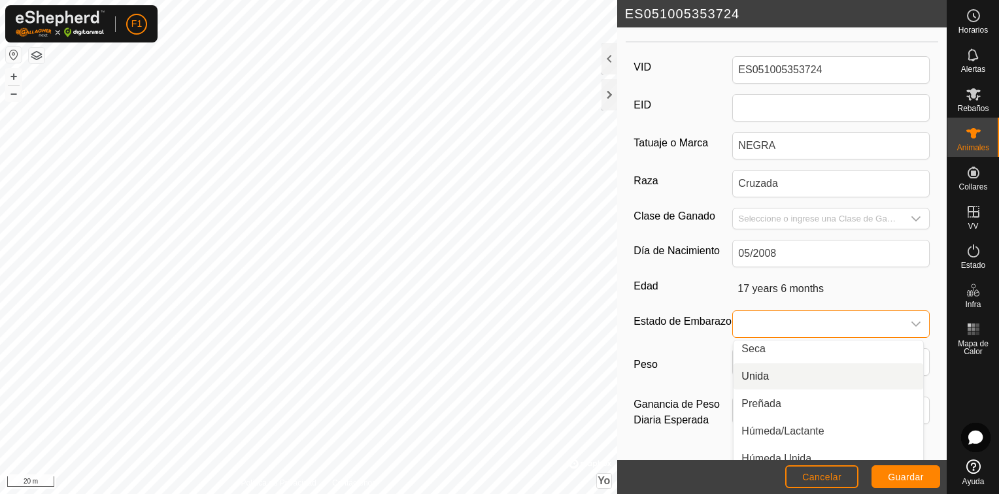
scroll to position [33, 0]
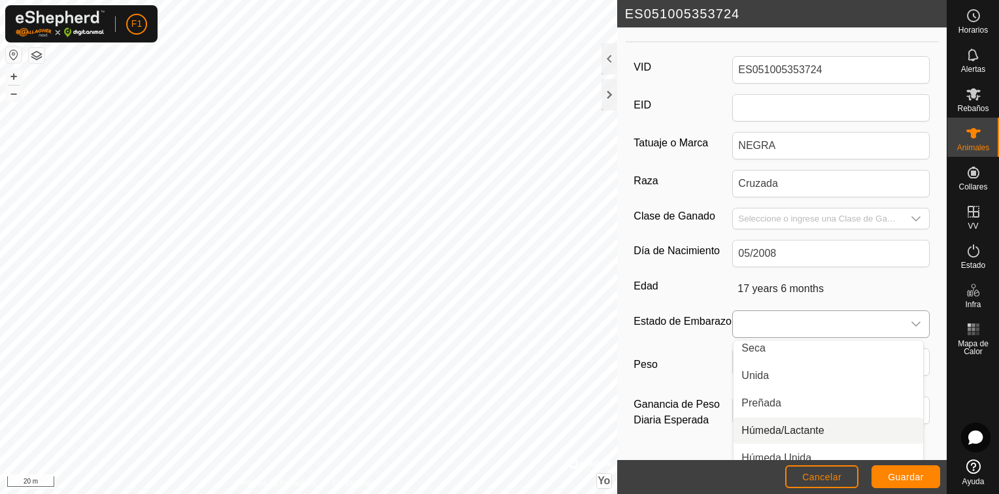
click at [776, 429] on li "Húmeda/Lactante" at bounding box center [829, 431] width 190 height 26
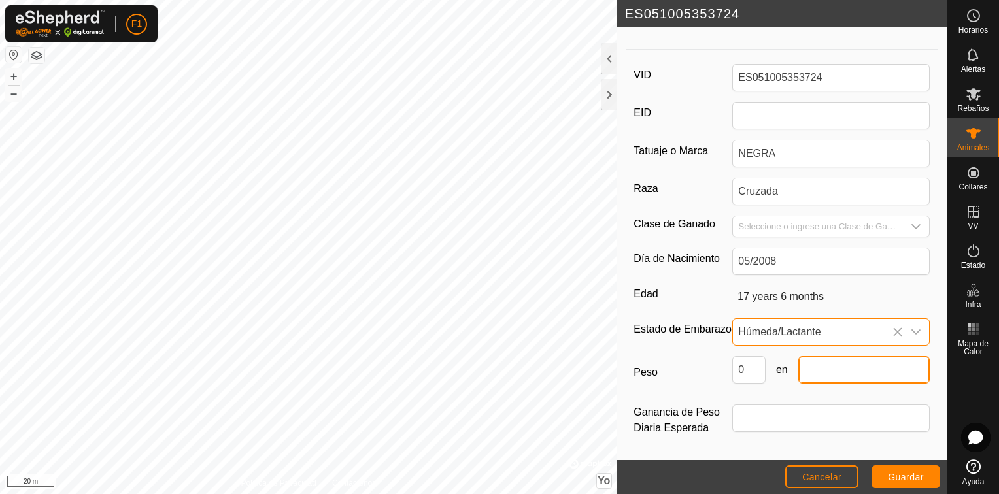
click at [817, 373] on input "text" at bounding box center [864, 369] width 131 height 27
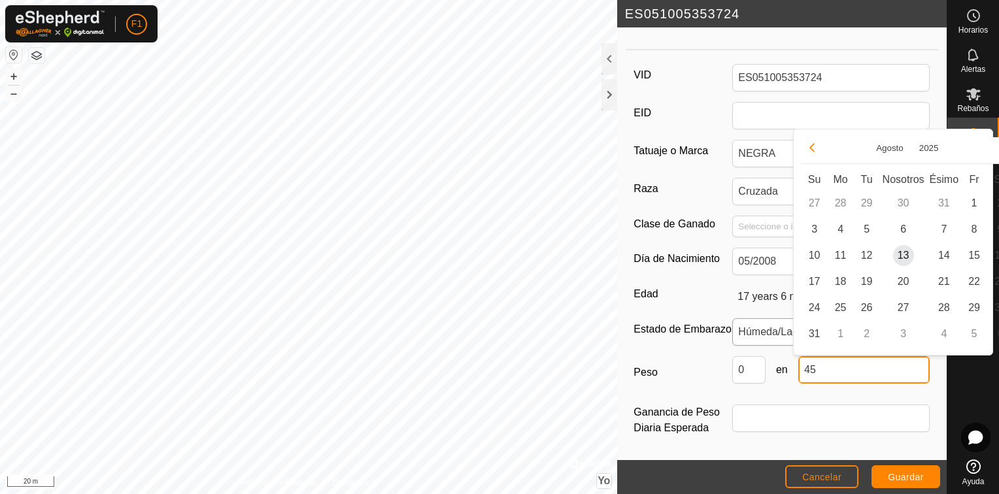
type input "4"
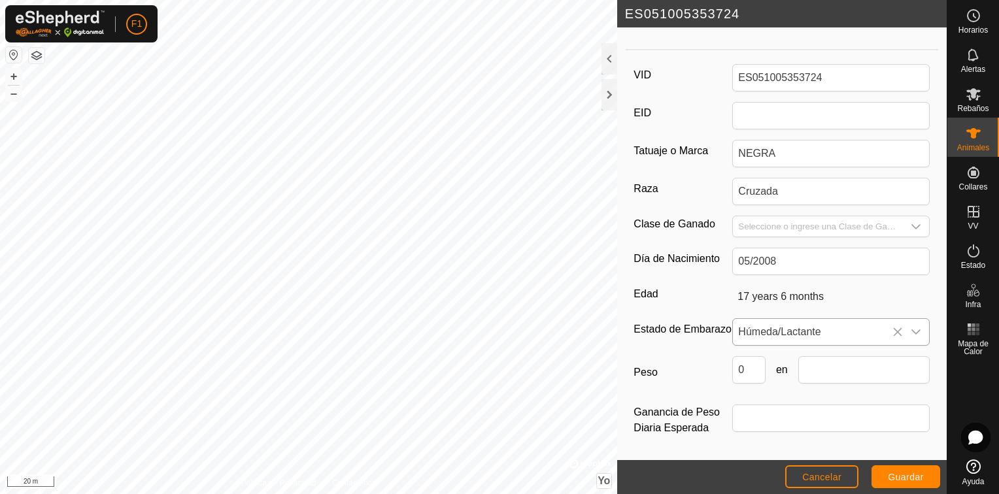
click at [713, 361] on label "Peso" at bounding box center [683, 372] width 99 height 33
click at [732, 361] on input "0" at bounding box center [748, 369] width 33 height 27
type input "500"
click at [840, 373] on input "text" at bounding box center [864, 369] width 131 height 27
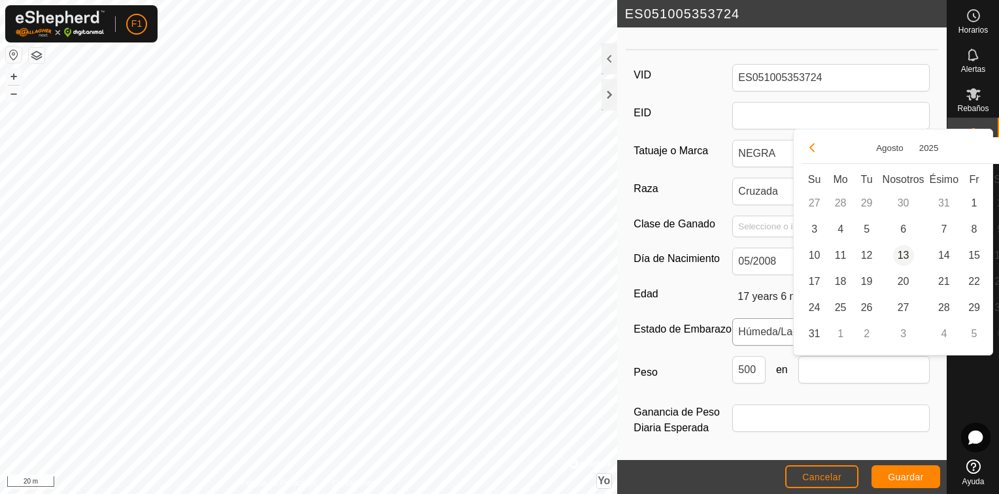
click at [904, 254] on span "13" at bounding box center [903, 255] width 21 height 21
type input "[DATE]"
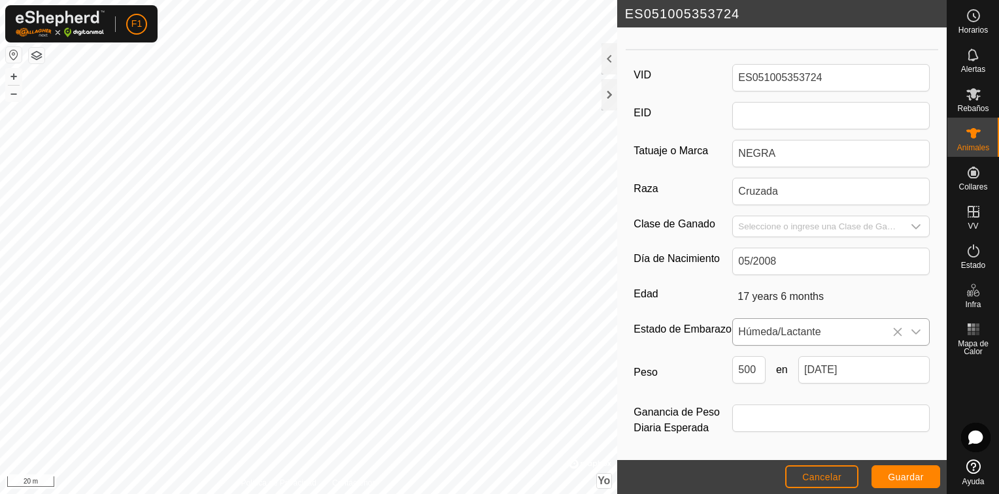
click at [711, 347] on div "VID ES051005353724 EID Tatuaje o Marca NEGRA Raza Cruzada Clase de Ganado Día d…" at bounding box center [782, 258] width 313 height 405
click at [905, 472] on span "Guardar" at bounding box center [906, 477] width 36 height 10
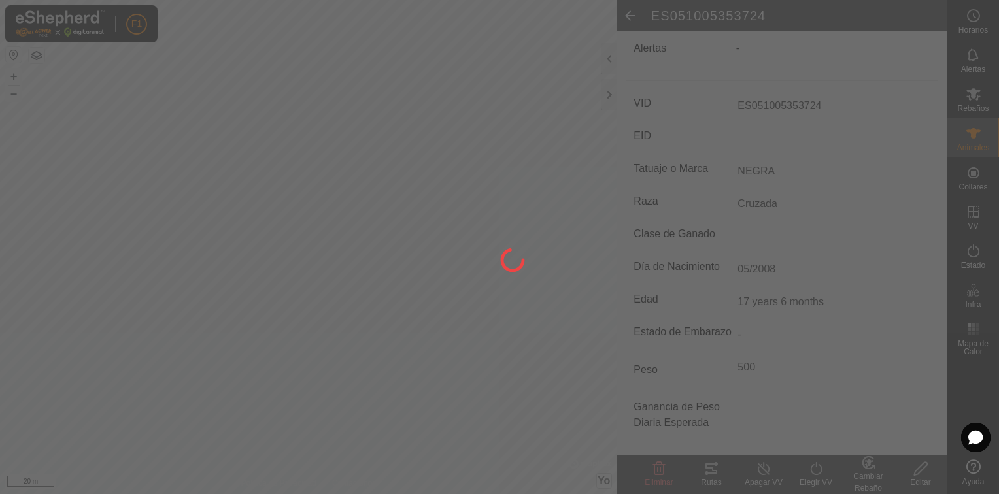
scroll to position [155, 0]
type input "-"
type input "0 kg"
type input "-"
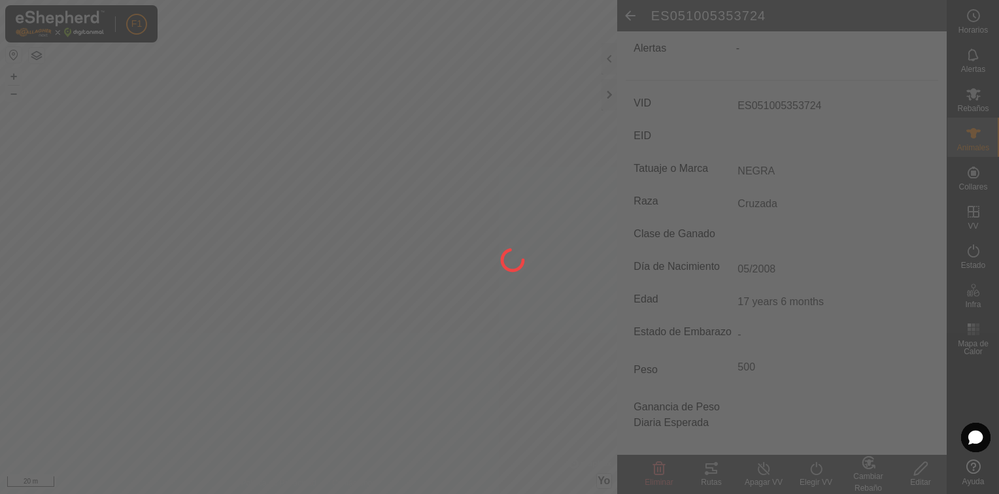
type input "-"
type input "NEGRA"
type input "500 kg"
type input "Húmeda/Lactante"
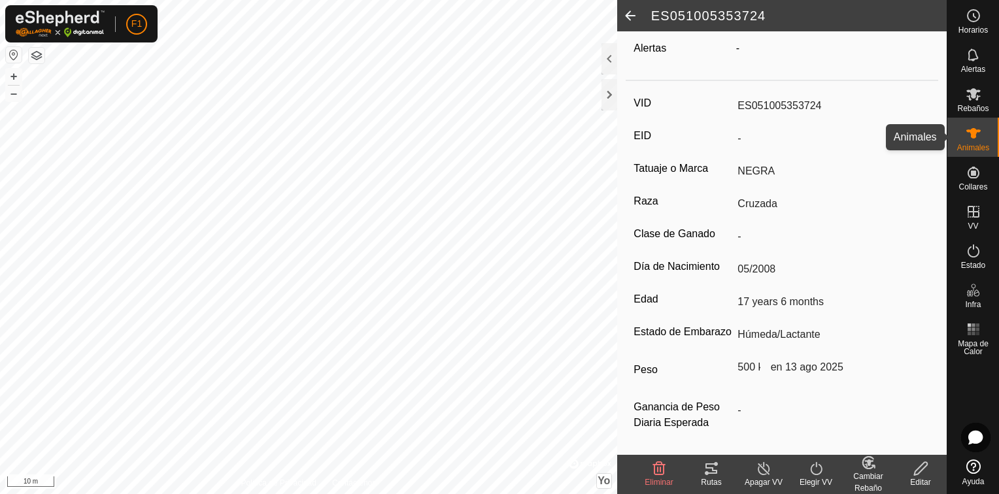
click at [973, 145] on span "Animales" at bounding box center [973, 148] width 32 height 8
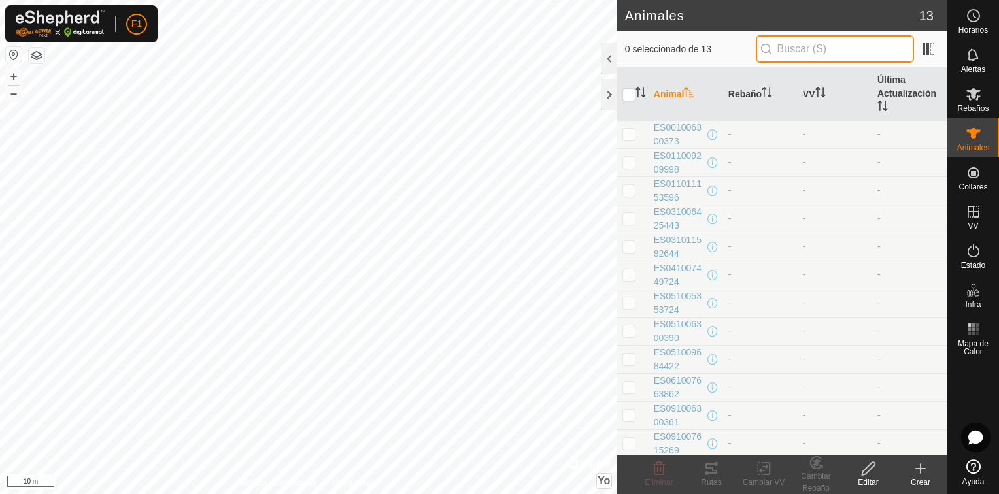
click at [812, 58] on input "text" at bounding box center [835, 48] width 158 height 27
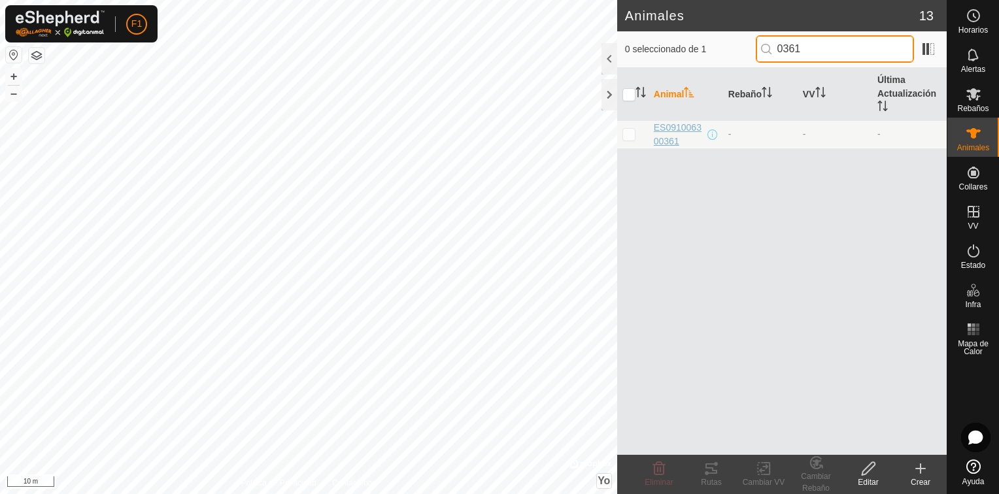
type input "0361"
click at [664, 131] on span "ES091006300361" at bounding box center [679, 134] width 51 height 27
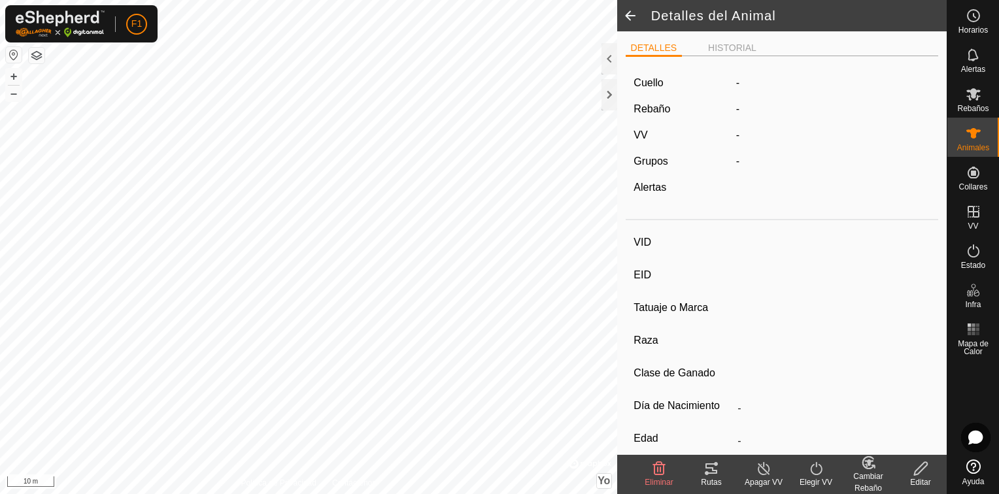
type input "ES091006300361"
type input "-"
type input "Cruzada"
type input "-"
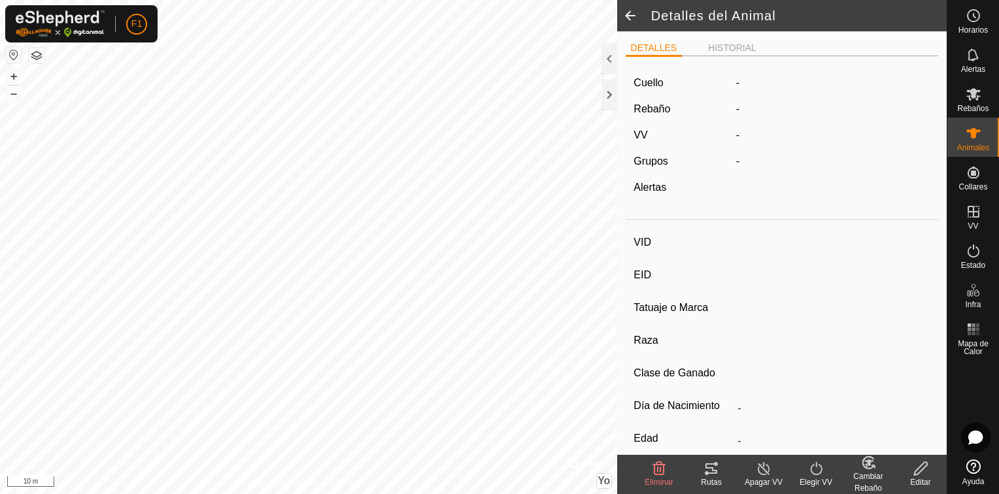
type input "11/2009"
type input "16 years"
type input "0 kg"
type input "-"
click at [918, 479] on div "Editar" at bounding box center [921, 483] width 52 height 12
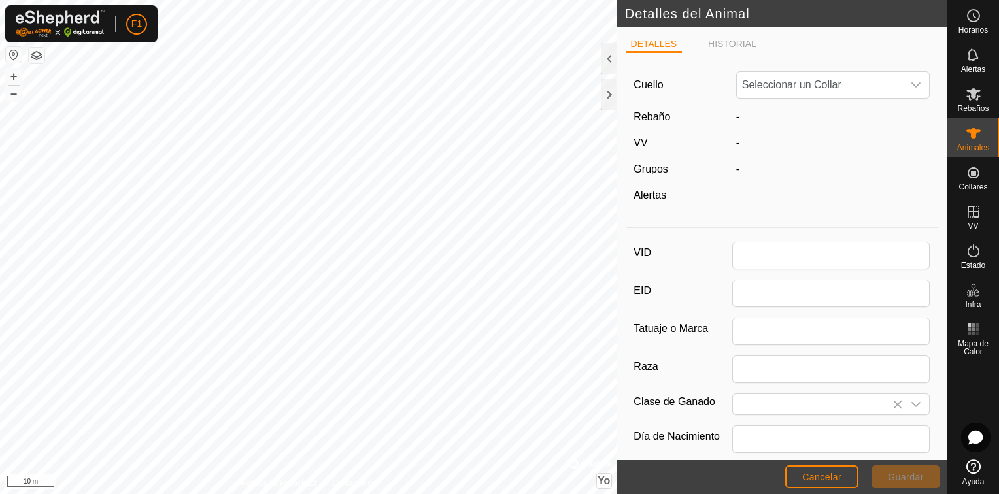
type input "ES091006300361"
type input "Cruzada"
type input "11/2009"
type input "16 years"
type input "0"
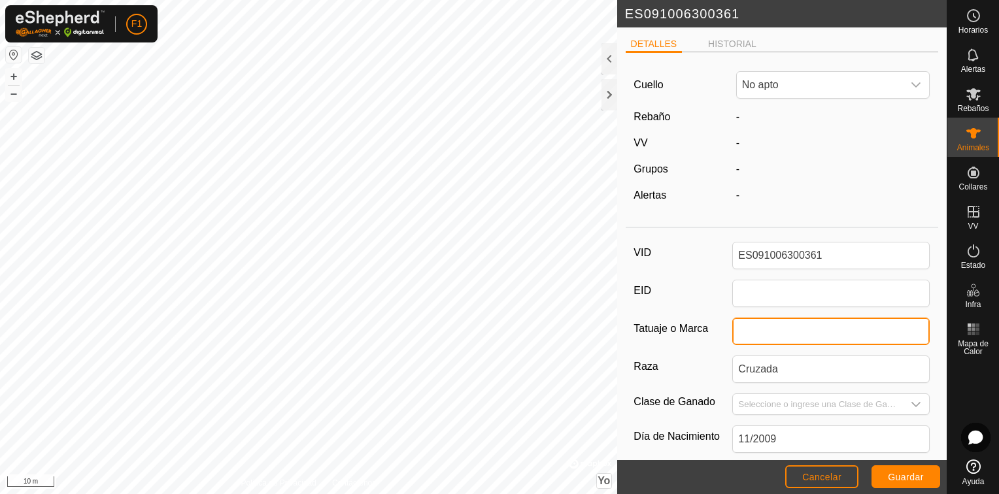
click at [756, 332] on input "Tatuaje o Marca" at bounding box center [831, 331] width 198 height 27
type input "COLORADA"
click at [701, 344] on div "VID ES091006300361 EID Tatuaje o Marca COLORADA Raza Cruzada Clase de Ganado Dí…" at bounding box center [782, 435] width 313 height 405
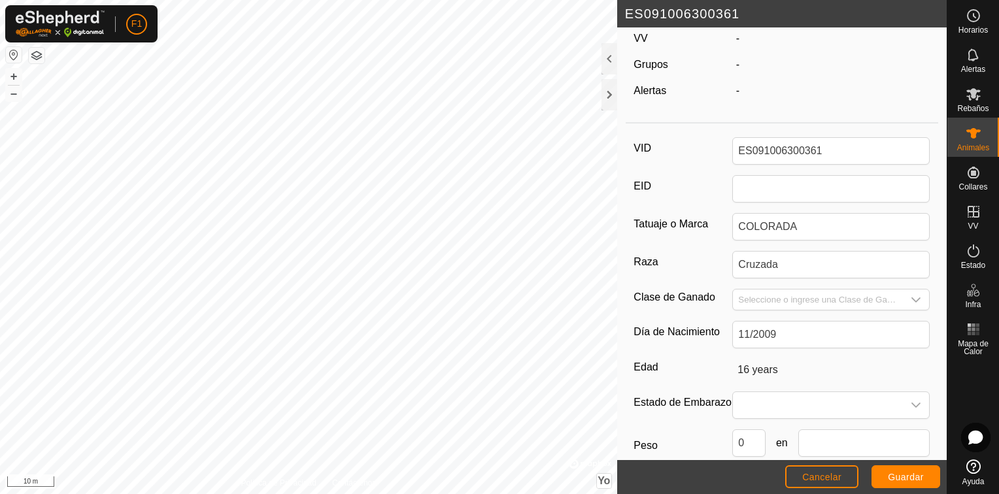
scroll to position [131, 0]
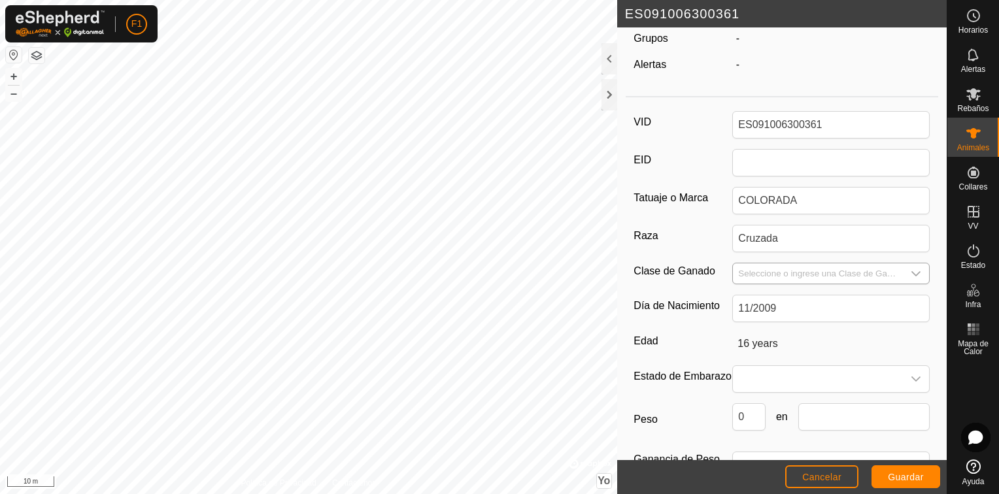
click at [911, 271] on icon "Disparador desplegable" at bounding box center [916, 274] width 10 height 10
click at [923, 347] on div "VID ES091006300361 EID Tatuaje o Marca COLORADA Raza Cruzada Clase de Ganado Dí…" at bounding box center [782, 305] width 313 height 405
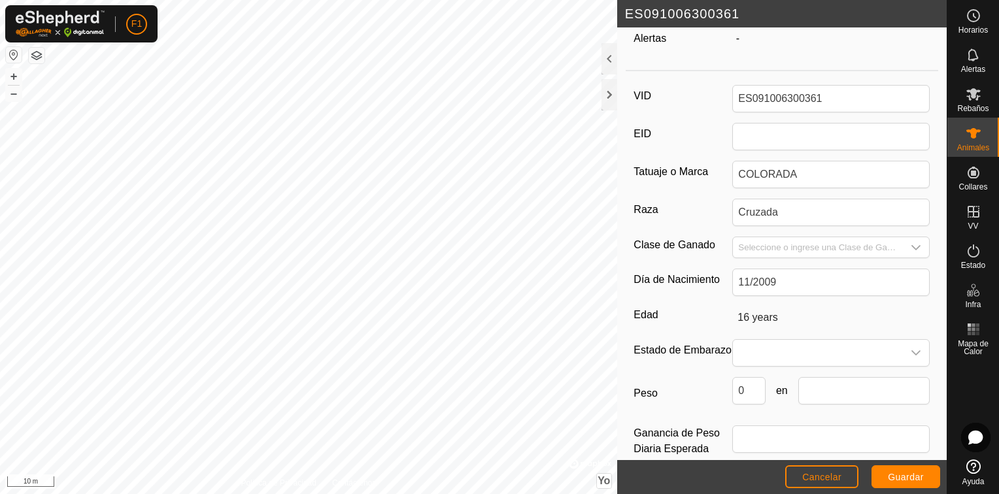
scroll to position [183, 0]
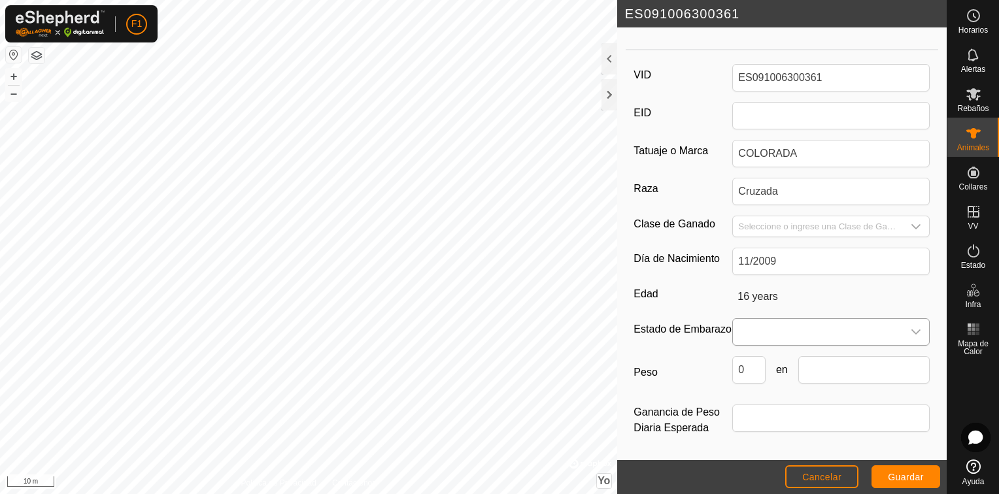
click at [906, 319] on div "Disparador desplegable" at bounding box center [916, 332] width 26 height 26
click at [912, 330] on icon "Disparador desplegable" at bounding box center [916, 332] width 9 height 5
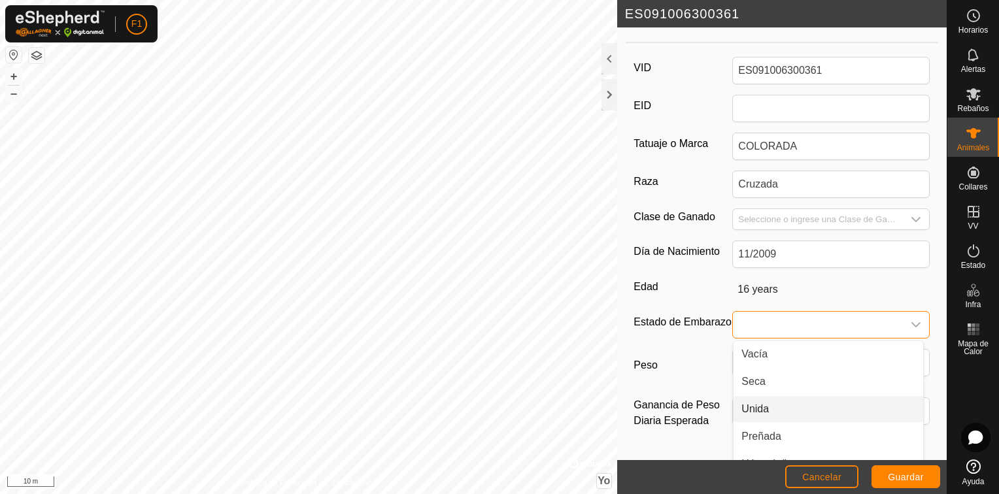
scroll to position [33, 0]
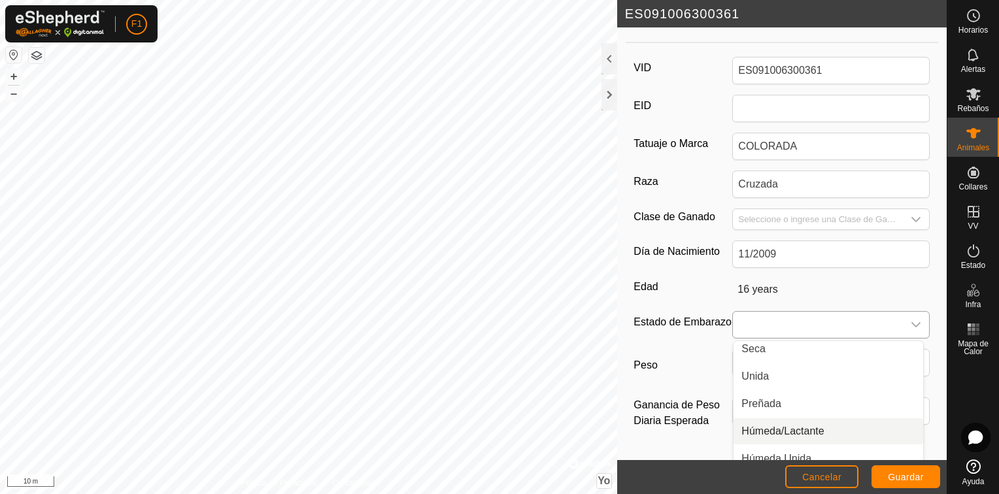
click at [779, 431] on li "Húmeda/Lactante" at bounding box center [829, 432] width 190 height 26
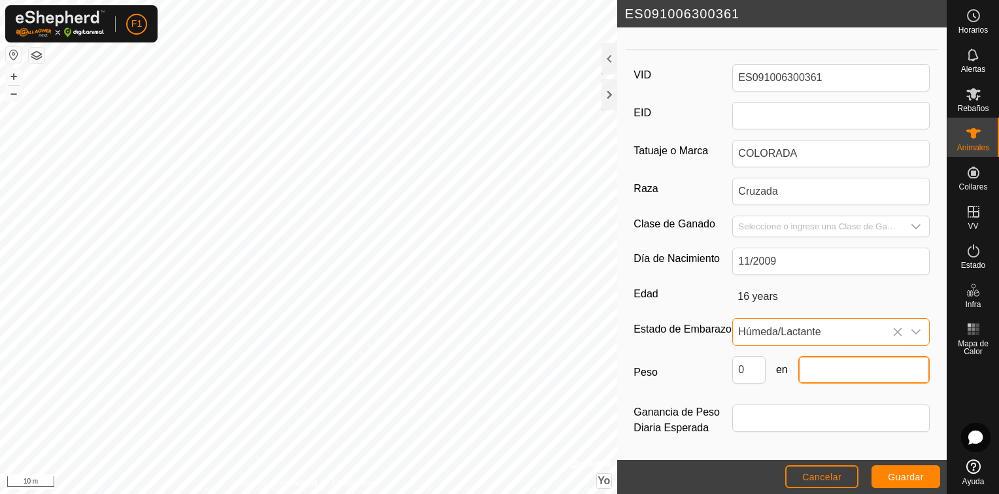
click at [838, 370] on input "text" at bounding box center [864, 369] width 131 height 27
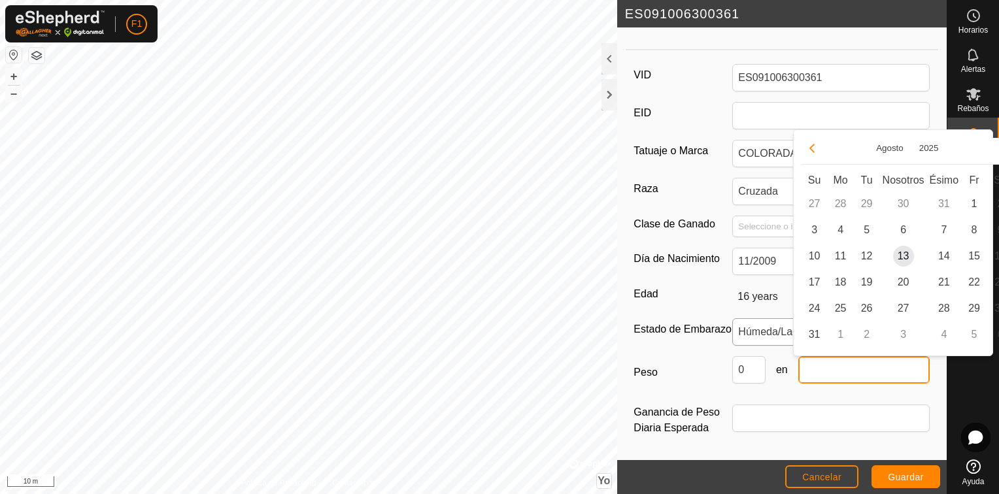
type input "6"
click at [904, 259] on span "13" at bounding box center [903, 256] width 21 height 21
type input "[DATE]"
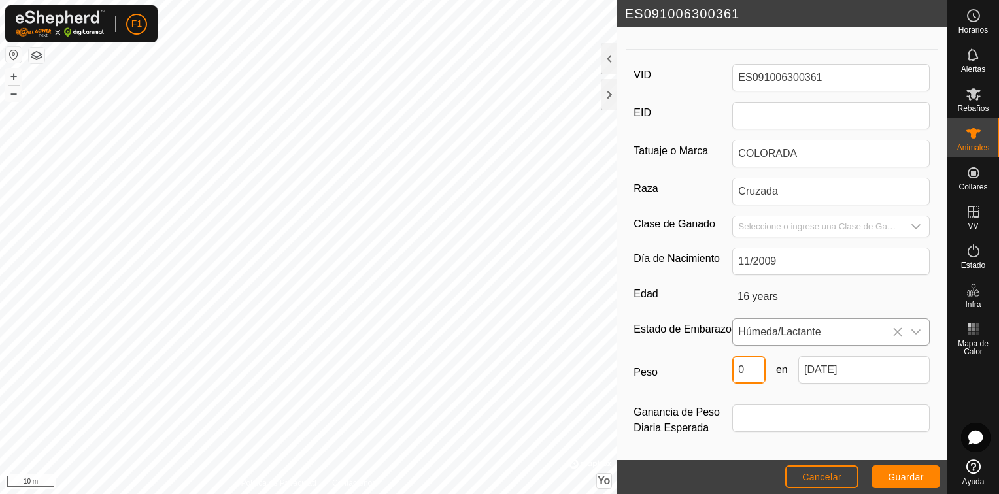
click at [753, 376] on input "0" at bounding box center [748, 369] width 33 height 27
type input "650"
click at [685, 384] on label "Peso" at bounding box center [683, 372] width 99 height 33
click at [732, 384] on input "650" at bounding box center [748, 369] width 33 height 27
click at [911, 472] on span "Guardar" at bounding box center [906, 477] width 36 height 10
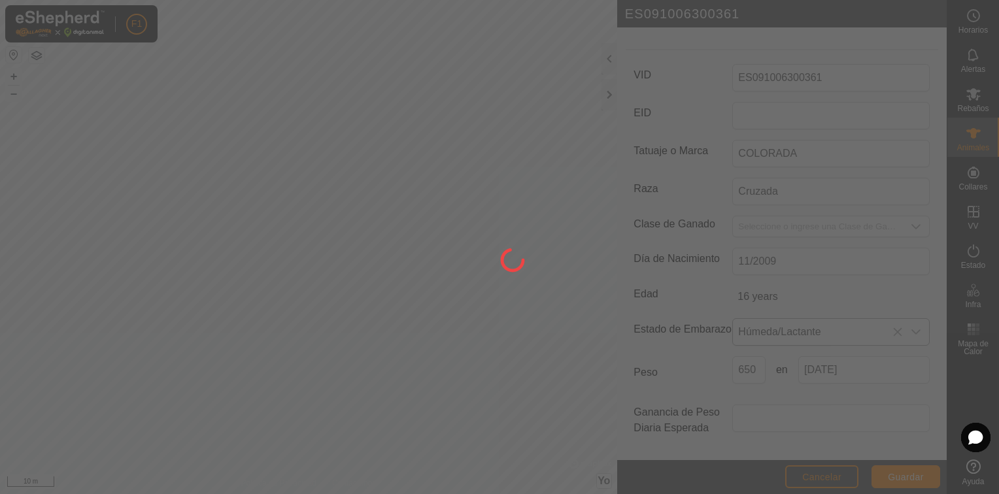
scroll to position [155, 0]
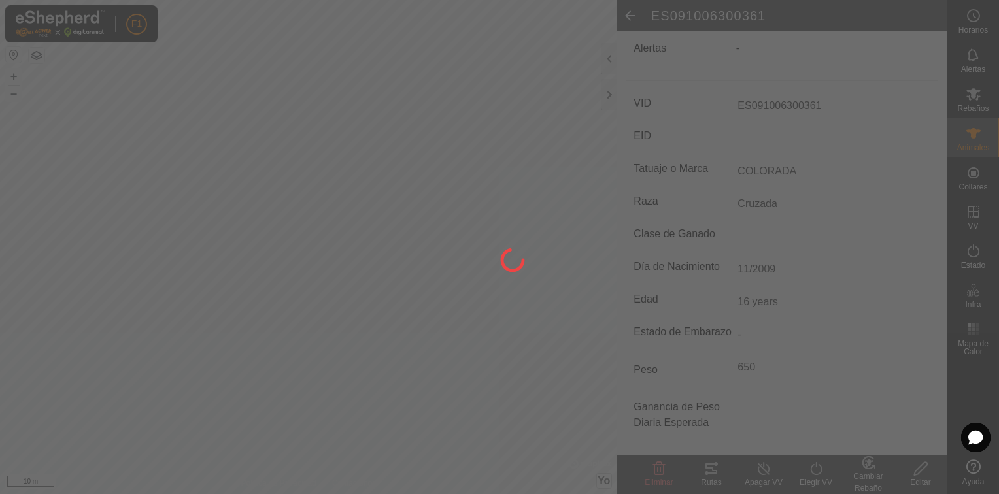
type input "-"
type input "0 kg"
type input "-"
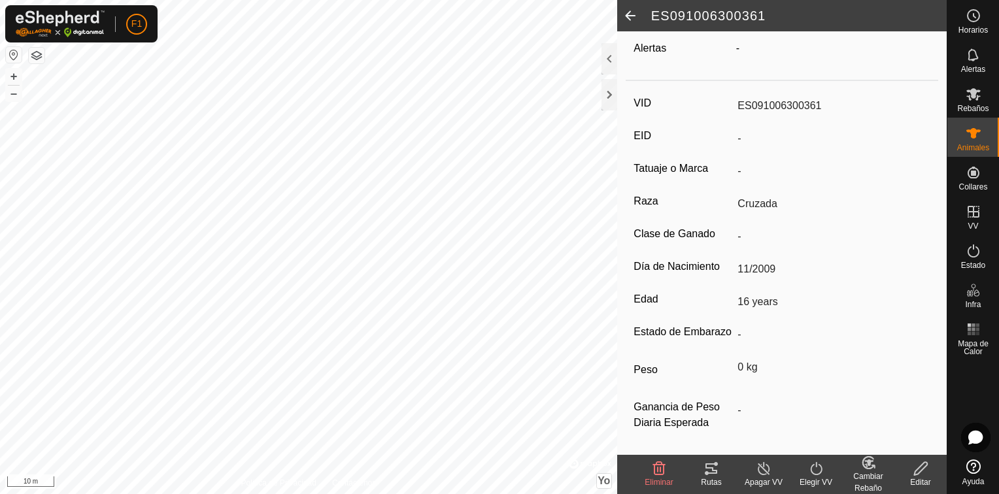
type input "COLORADA"
type input "650 kg"
type input "Húmeda/Lactante"
click at [969, 140] on icon at bounding box center [974, 134] width 16 height 16
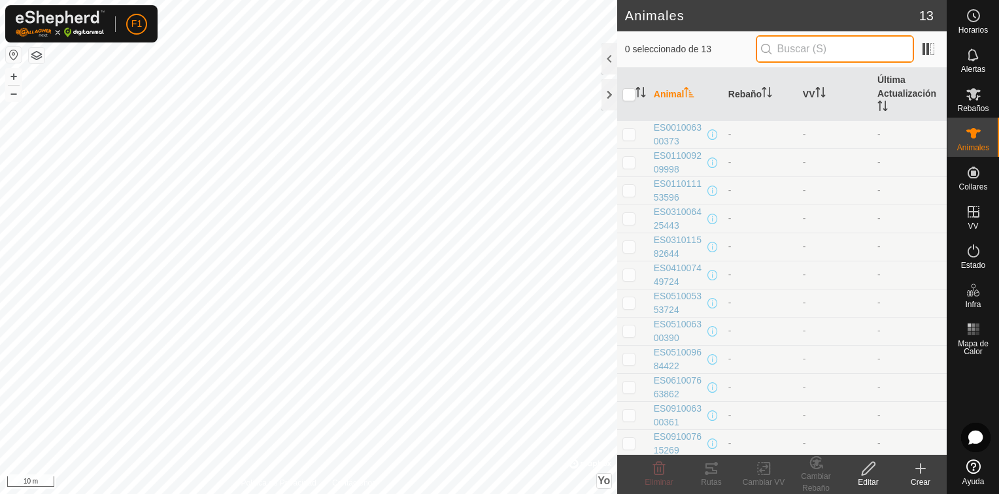
click at [814, 54] on input "text" at bounding box center [835, 48] width 158 height 27
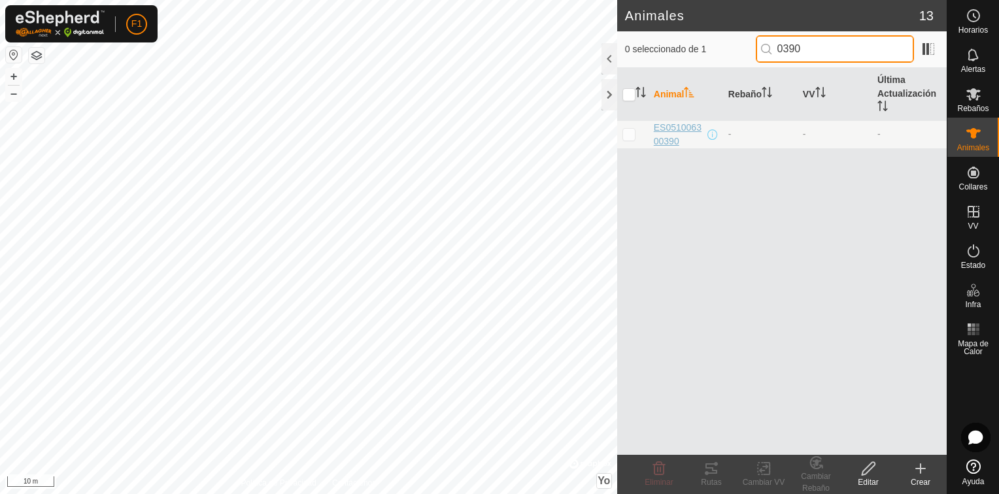
type input "0390"
click at [667, 131] on span "ES051006300390" at bounding box center [679, 134] width 51 height 27
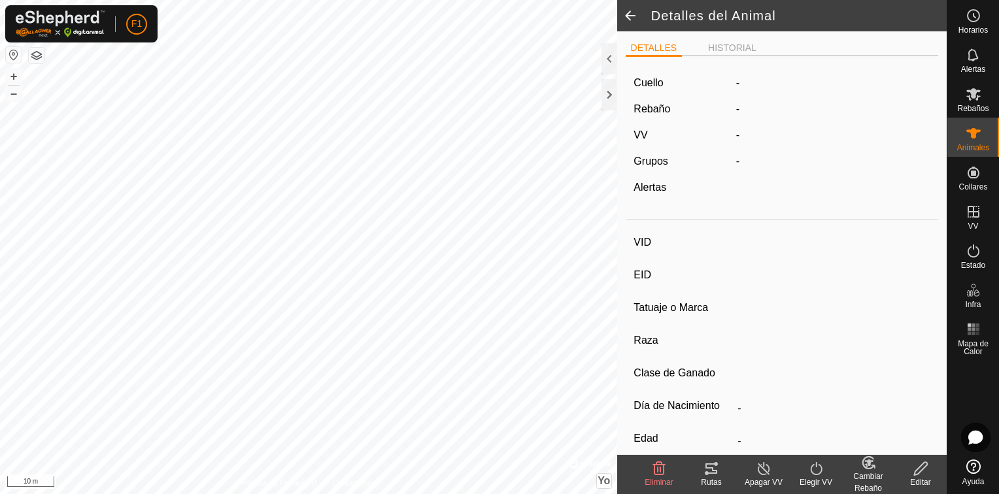
type input "ES051006300390"
type input "-"
type input "Cruzada"
type input "-"
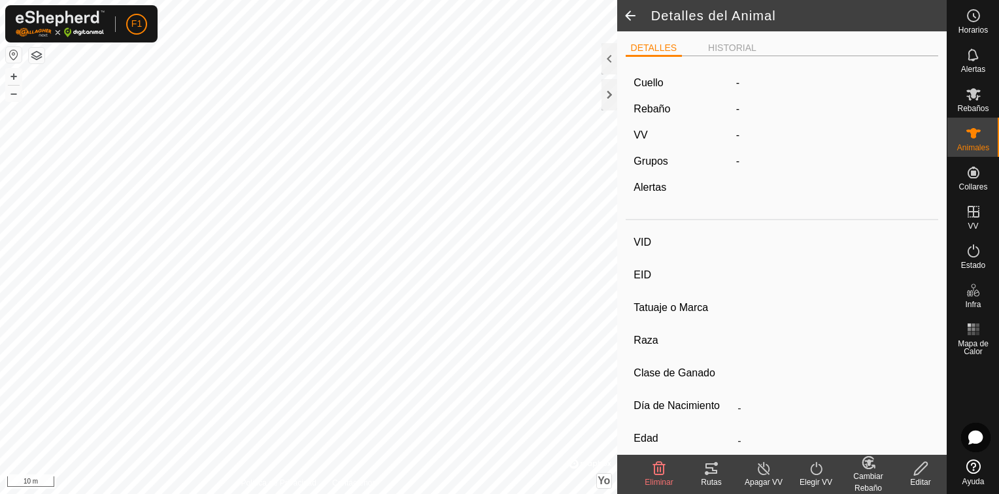
type input "03/2010"
type input "15 years 8 months"
type input "0 kg"
type input "-"
click at [920, 474] on icon at bounding box center [921, 469] width 16 height 16
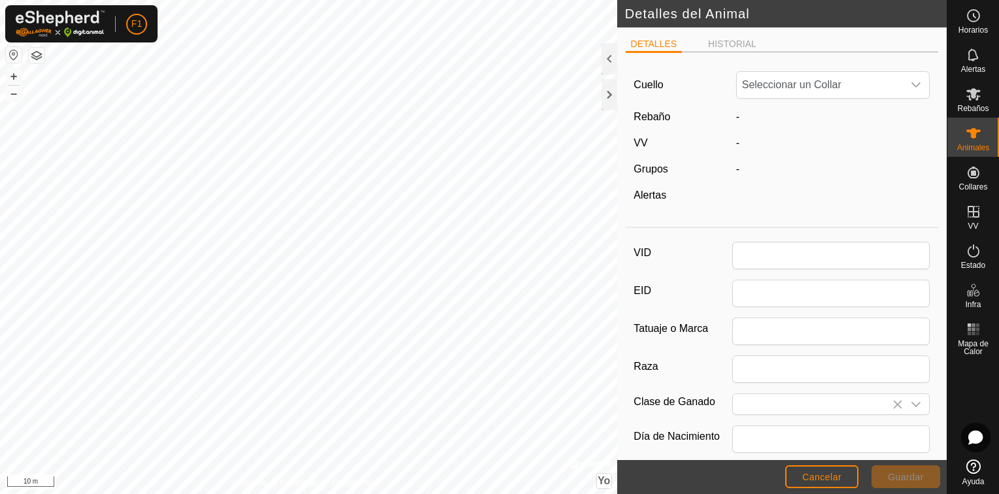
type input "ES051006300390"
type input "Cruzada"
type input "03/2010"
type input "15 years 8 months"
type input "0"
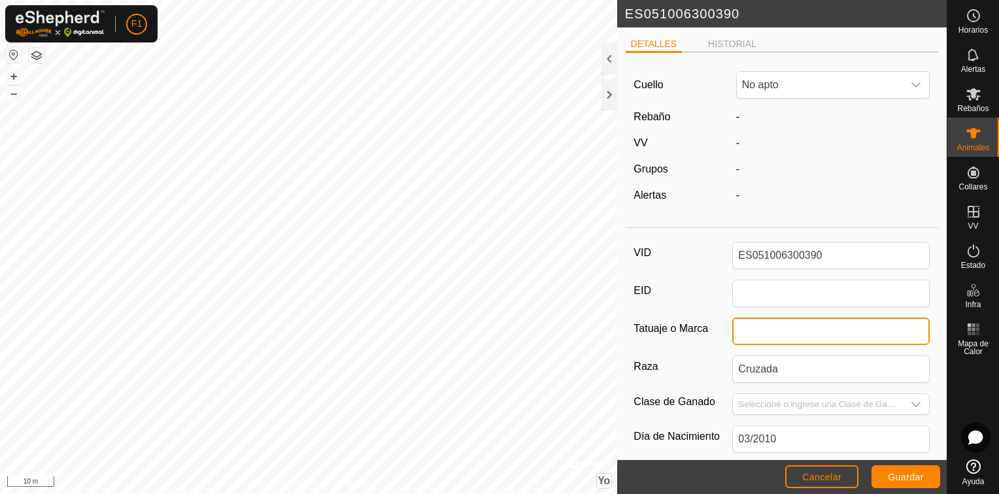
click at [757, 330] on input "Tatuaje o Marca" at bounding box center [831, 331] width 198 height 27
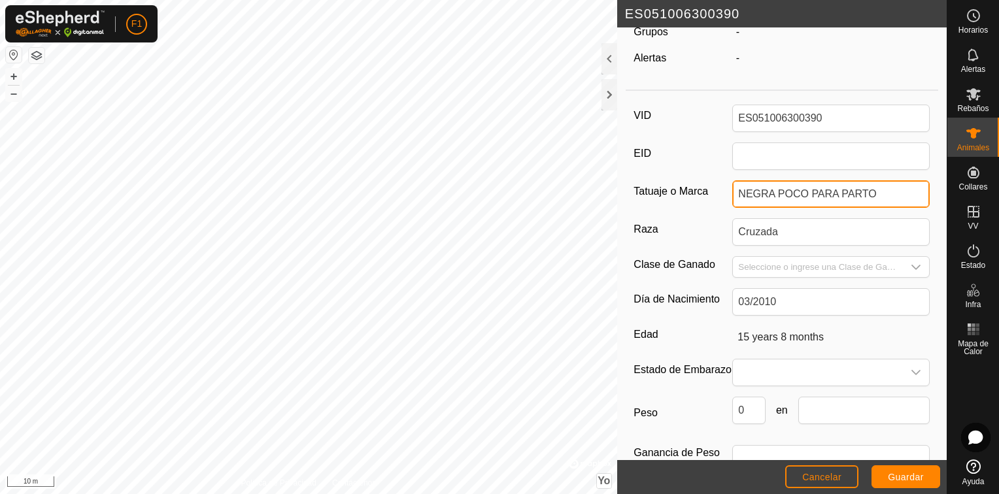
scroll to position [157, 0]
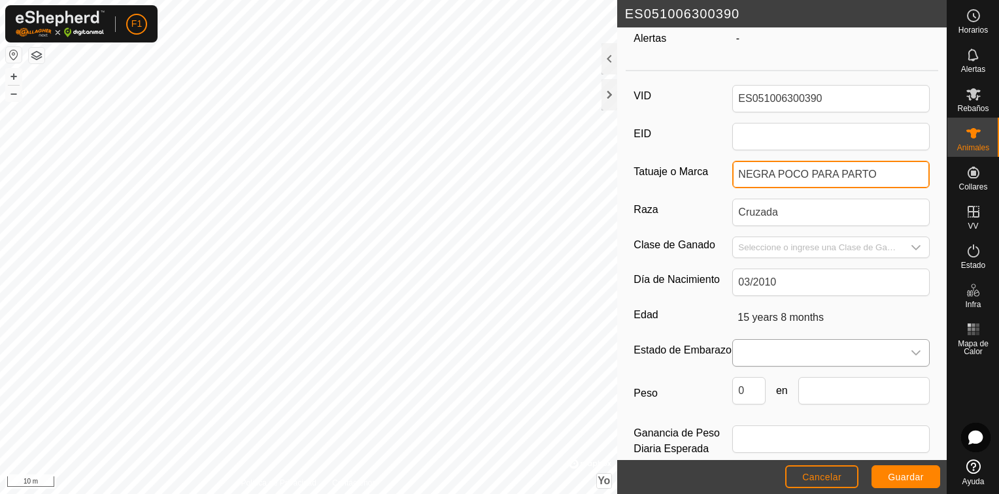
type input "NEGRA POCO PARA PARTO"
click at [912, 351] on icon "Disparador desplegable" at bounding box center [916, 353] width 9 height 5
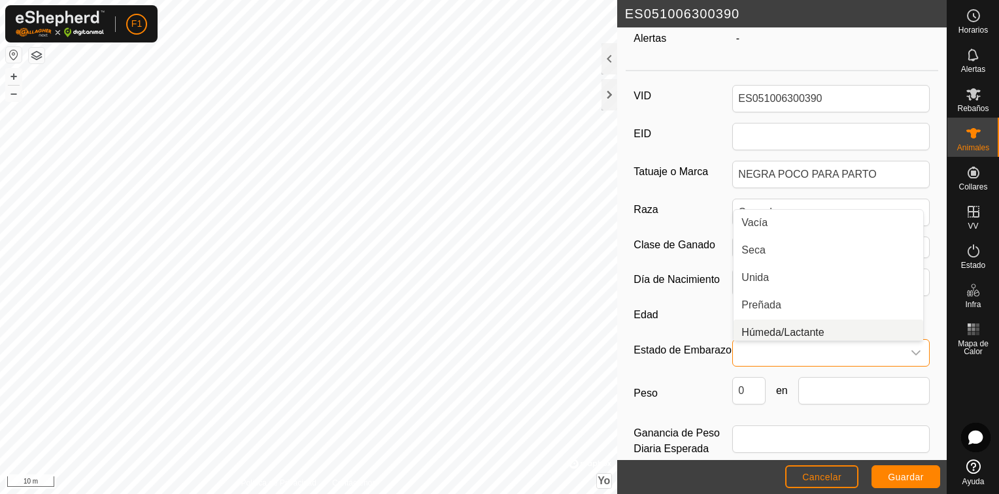
scroll to position [5, 0]
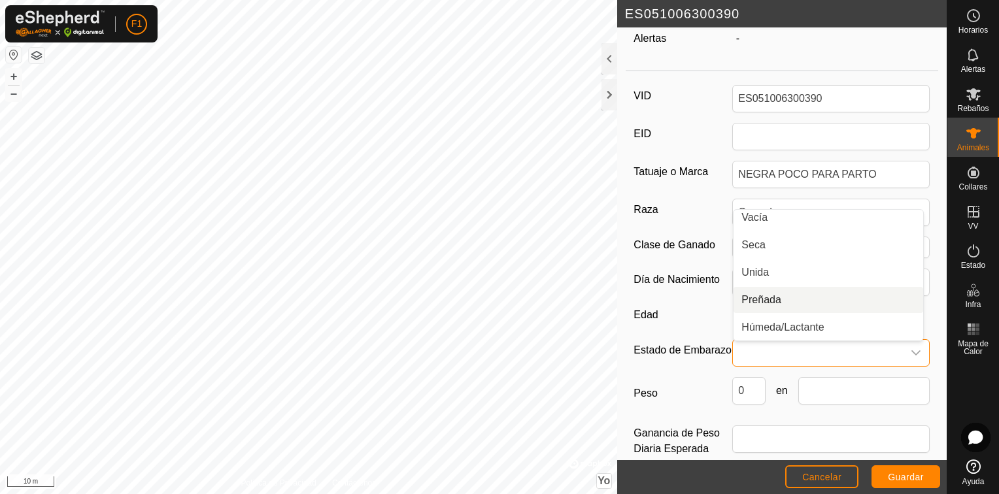
click at [771, 295] on li "Preñada" at bounding box center [829, 300] width 190 height 26
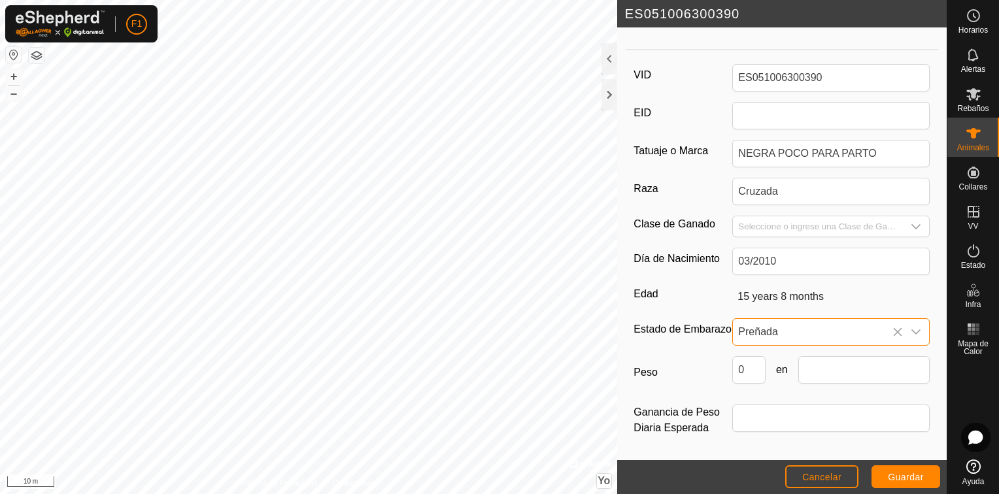
scroll to position [185, 0]
click at [811, 373] on input "text" at bounding box center [864, 369] width 131 height 27
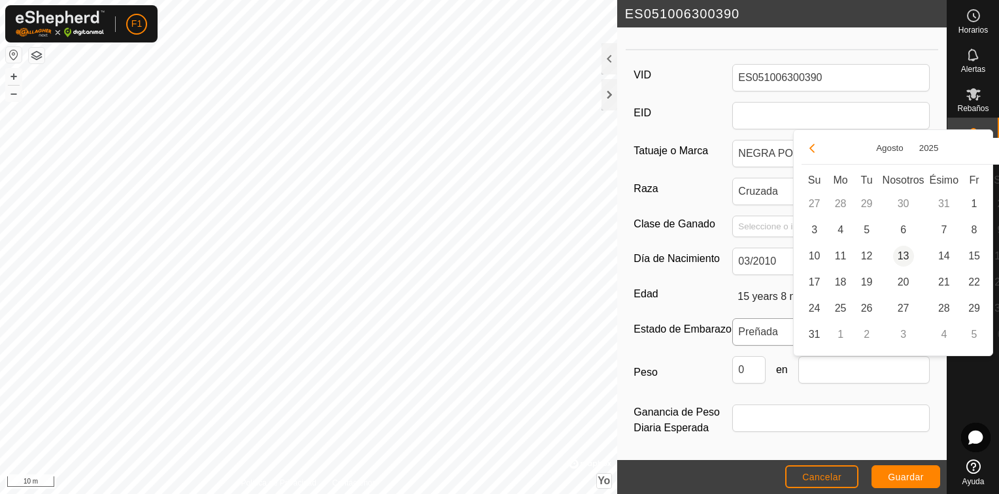
click at [906, 253] on span "13" at bounding box center [903, 256] width 21 height 21
type input "[DATE]"
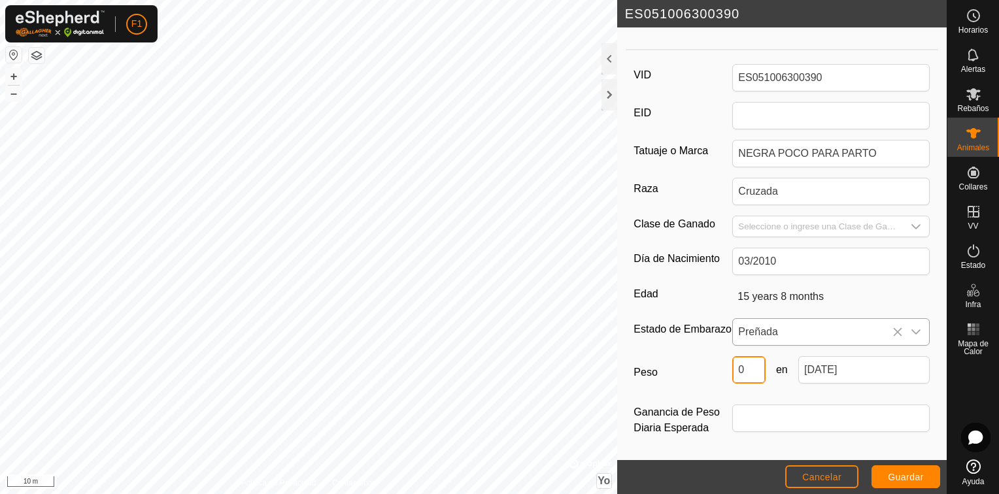
click at [740, 373] on input "0" at bounding box center [748, 369] width 33 height 27
type input "600"
click at [693, 381] on label "Peso" at bounding box center [683, 372] width 99 height 33
click at [732, 381] on input "600" at bounding box center [748, 369] width 33 height 27
click at [893, 479] on span "Guardar" at bounding box center [906, 477] width 36 height 10
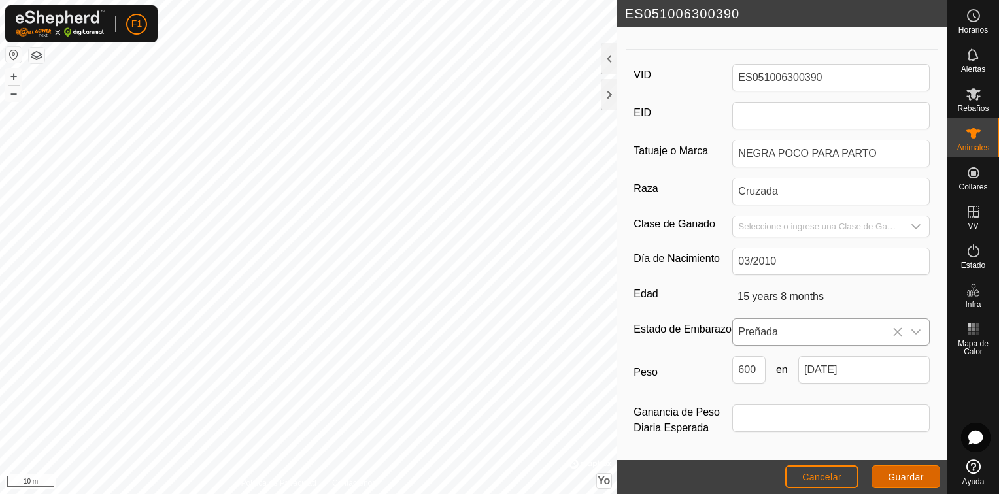
click at [912, 477] on span "Guardar" at bounding box center [906, 477] width 36 height 10
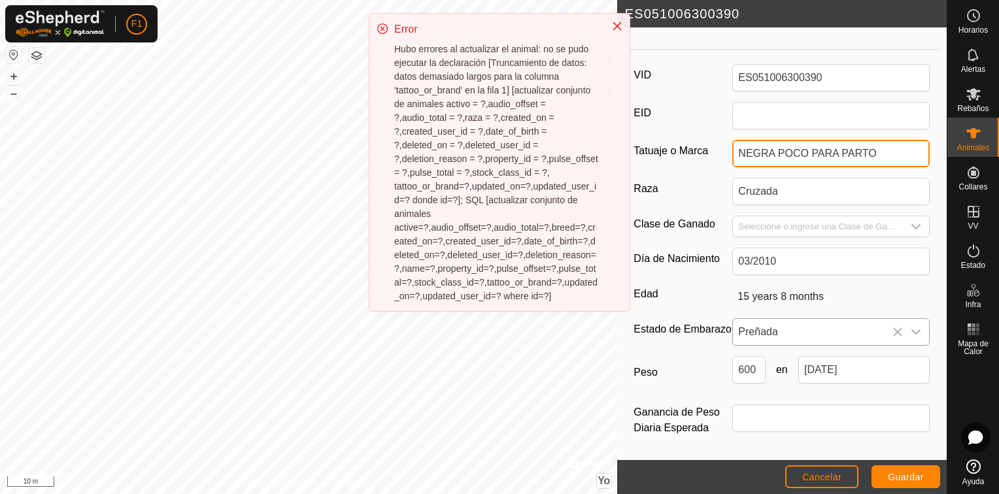
click at [859, 142] on input "NEGRA POCO PARA PARTO" at bounding box center [831, 153] width 198 height 27
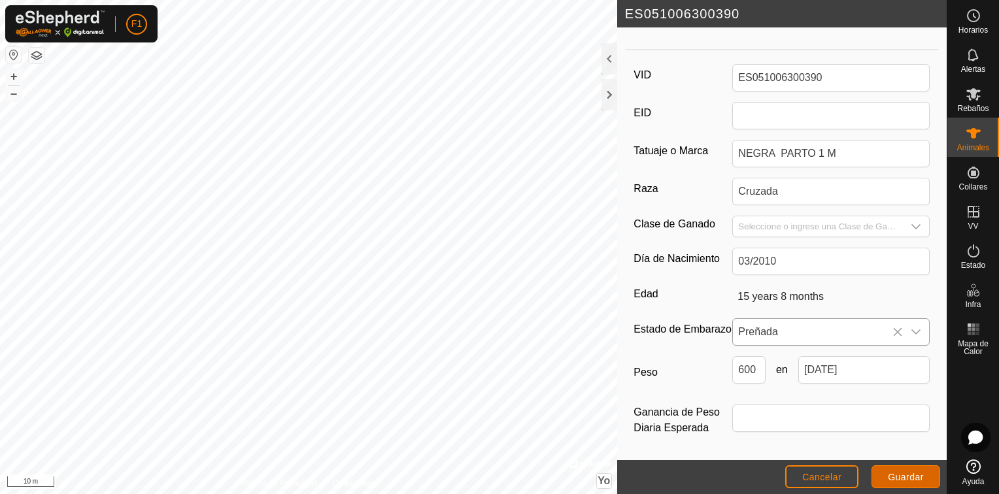
click at [910, 476] on span "Guardar" at bounding box center [906, 477] width 36 height 10
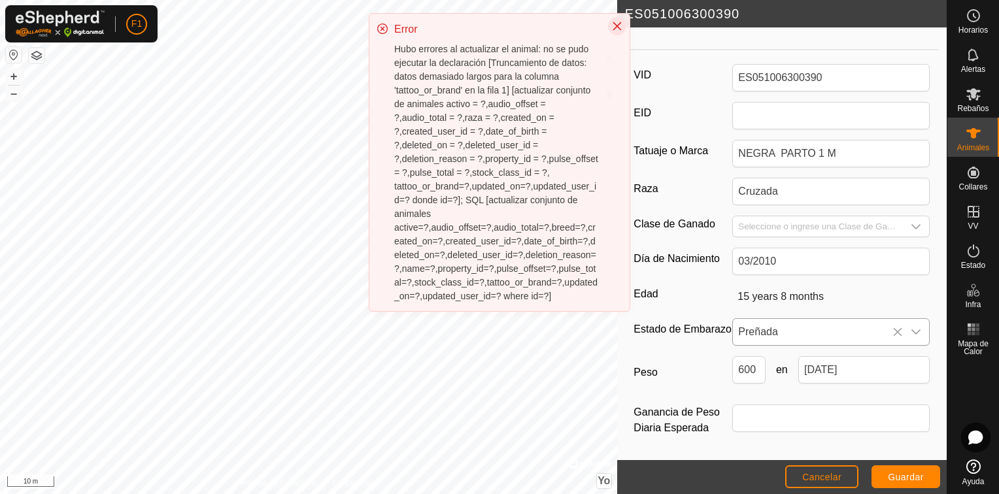
click at [612, 25] on icon "Cerrar" at bounding box center [617, 26] width 10 height 10
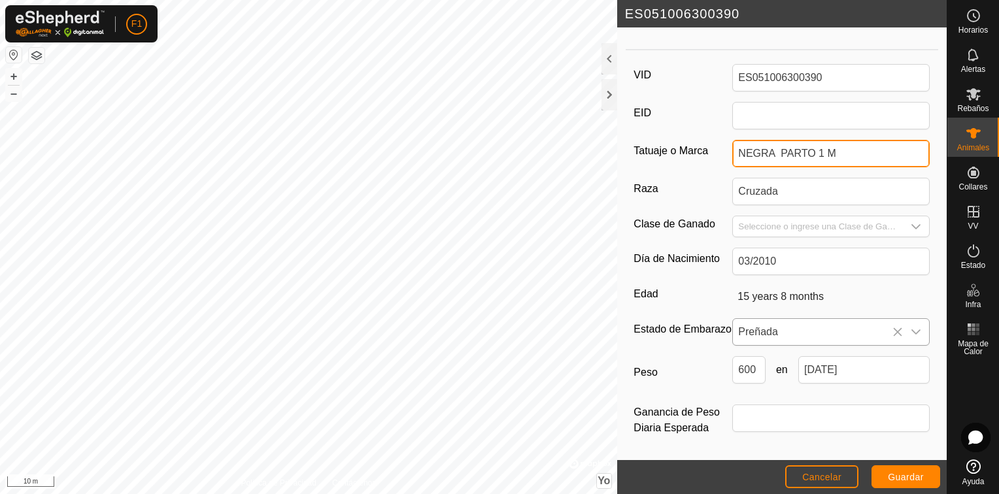
click at [774, 146] on input "NEGRA PARTO 1 M" at bounding box center [831, 153] width 198 height 27
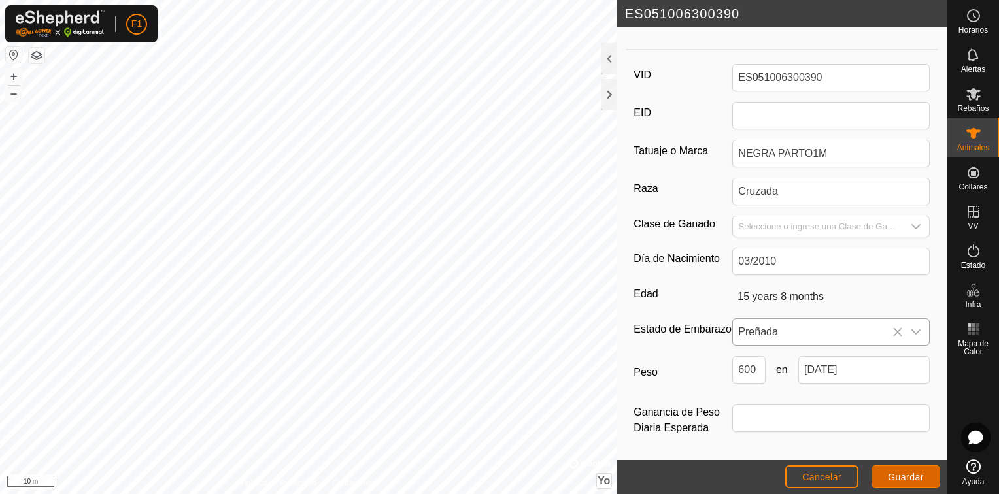
click at [902, 470] on button "Guardar" at bounding box center [906, 477] width 69 height 23
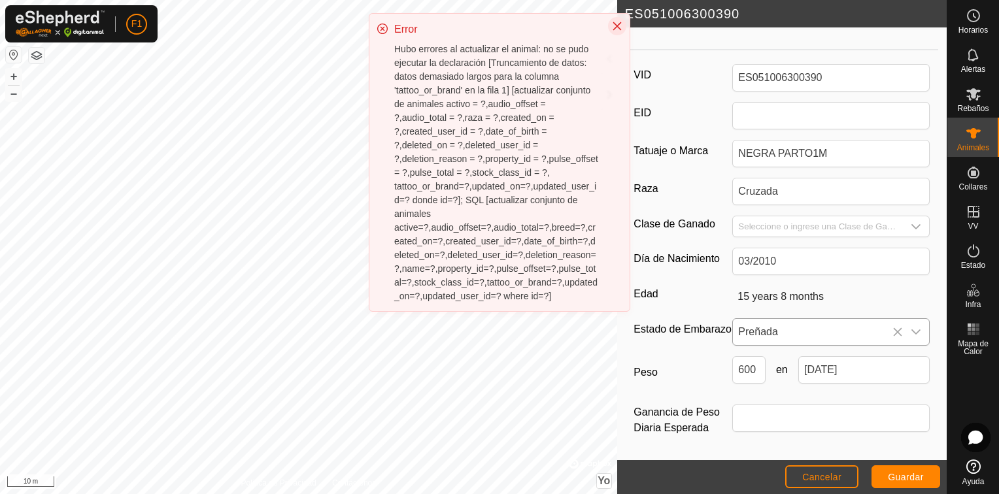
click at [616, 22] on icon "Cerrar" at bounding box center [617, 26] width 10 height 10
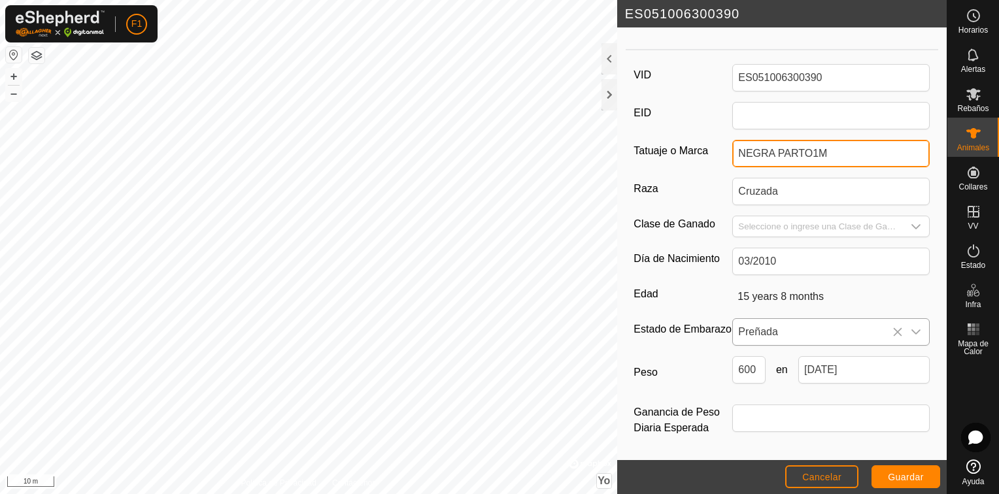
click at [772, 143] on input "NEGRA PARTO1M" at bounding box center [831, 153] width 198 height 27
click at [913, 483] on span "Guardar" at bounding box center [906, 477] width 36 height 10
click at [823, 148] on input "NEGRAPARTO1M" at bounding box center [831, 153] width 198 height 27
type input "NEGRA1M"
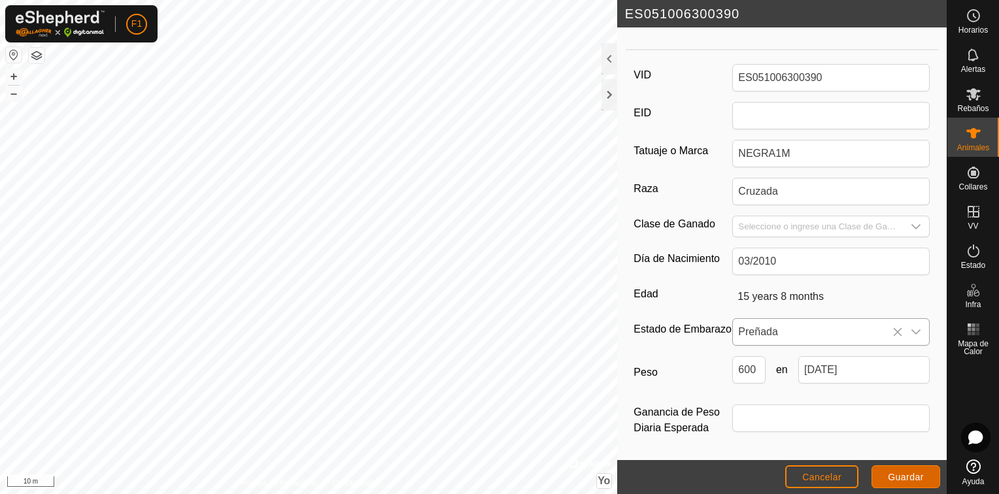
click at [905, 473] on span "Guardar" at bounding box center [906, 477] width 36 height 10
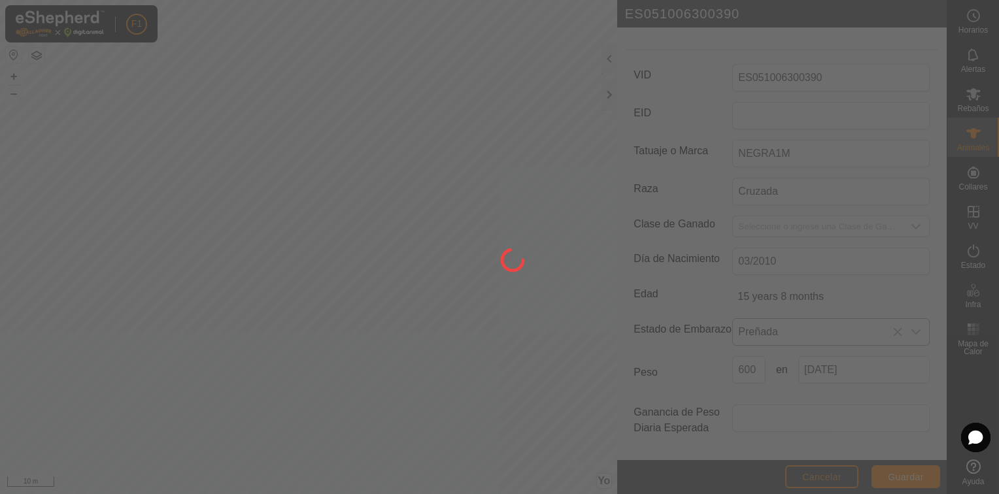
scroll to position [155, 0]
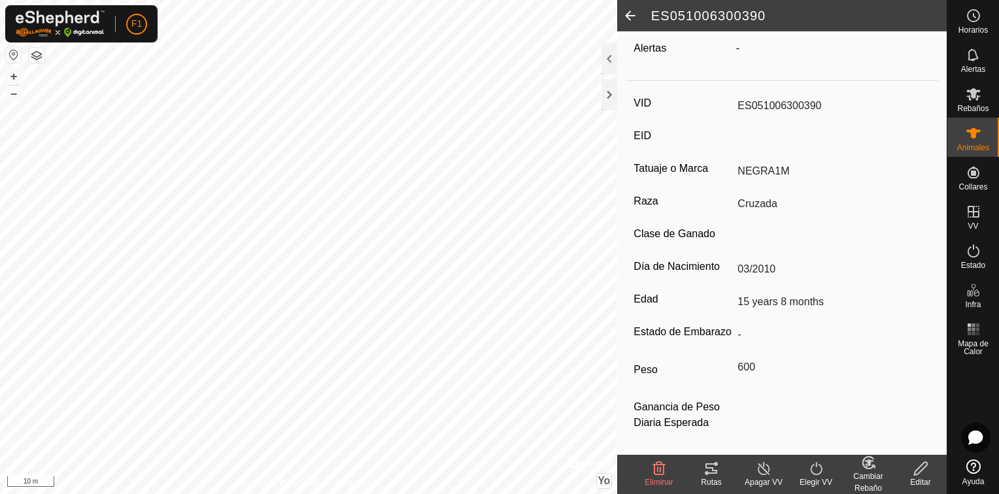
type input "-"
type input "0 kg"
type input "-"
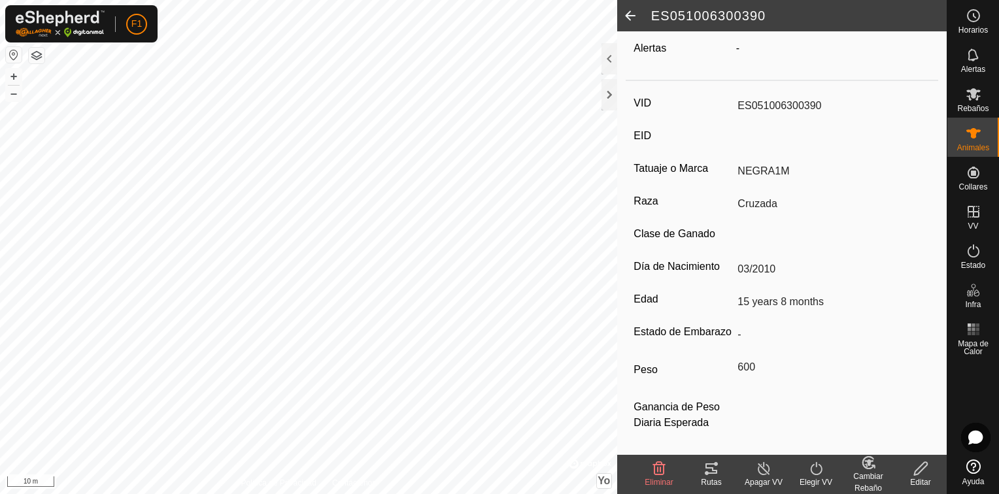
type input "-"
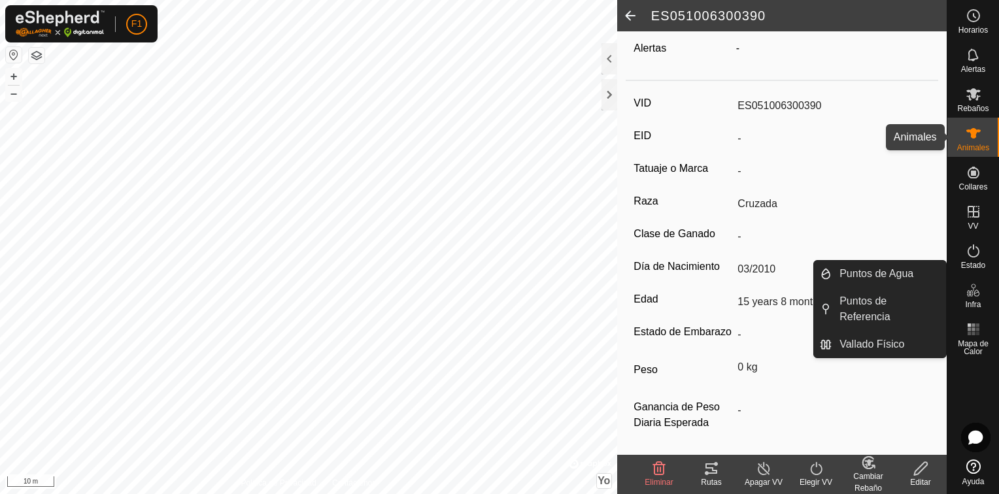
click at [975, 140] on icon at bounding box center [974, 134] width 16 height 16
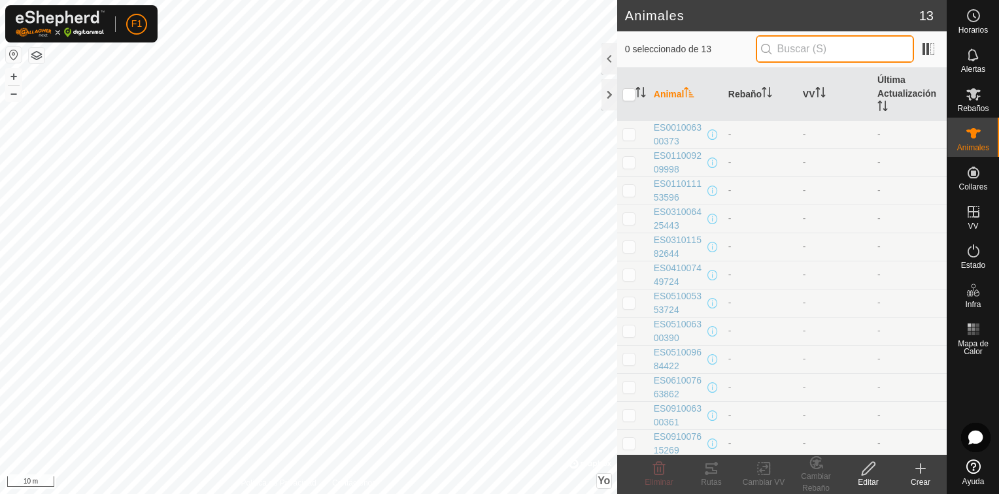
click at [831, 52] on input "text" at bounding box center [835, 48] width 158 height 27
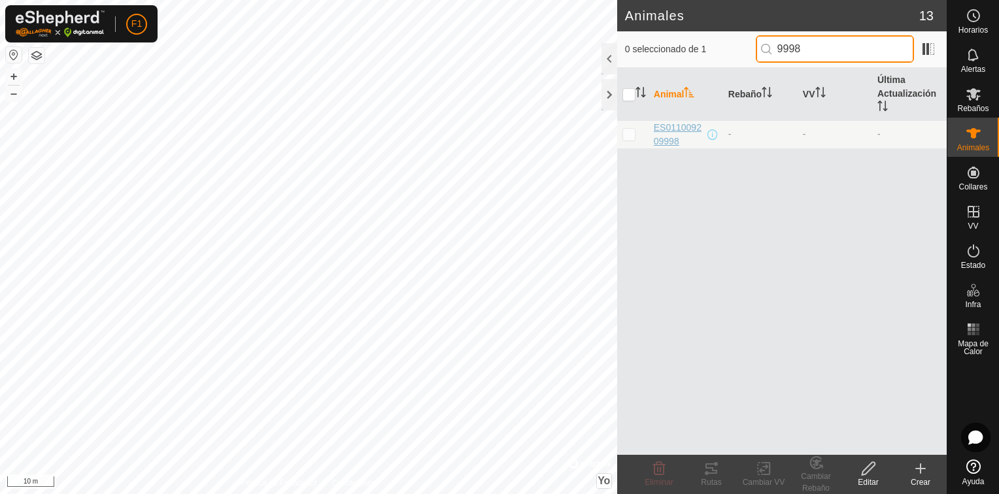
type input "9998"
click at [683, 122] on span "ES011009209998" at bounding box center [679, 134] width 51 height 27
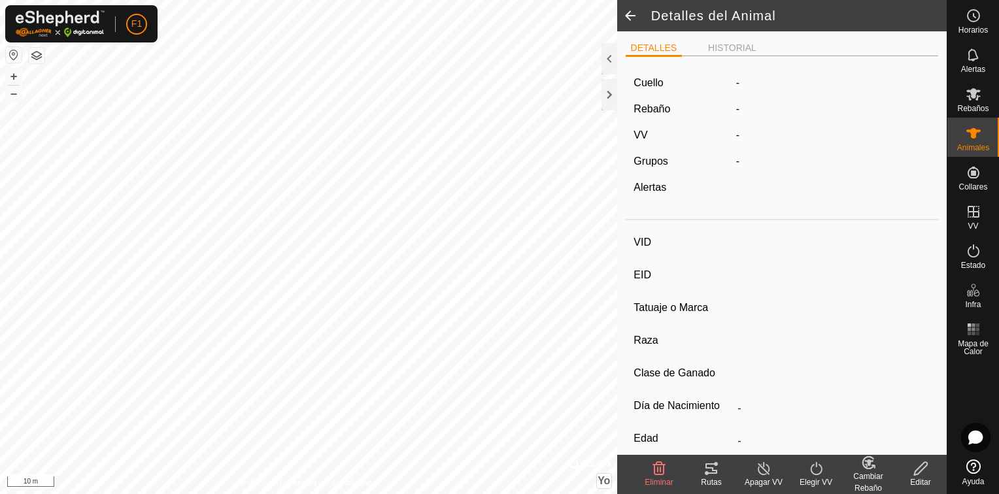
type input "ES011009209998"
type input "-"
type input "Cruzada"
type input "-"
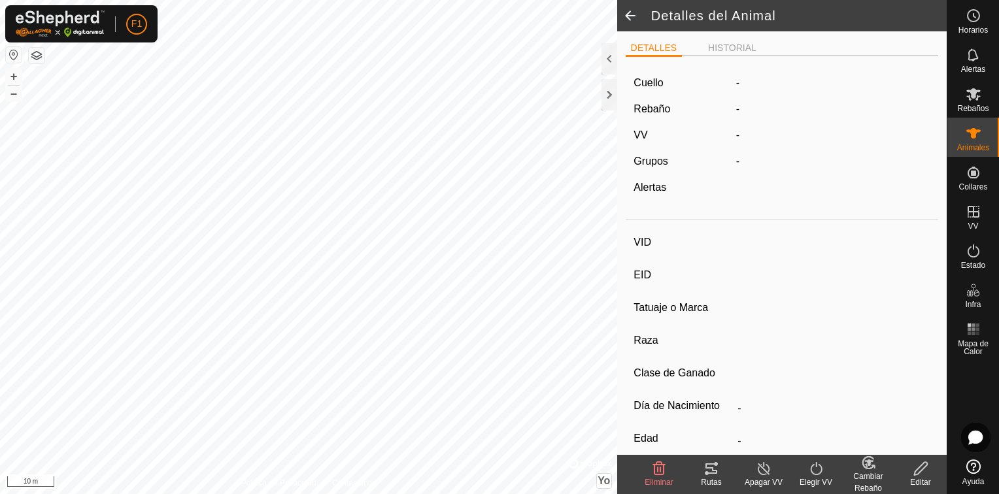
type input "01/2020"
type input "5 years 8 months"
type input "0 kg"
type input "-"
click at [915, 468] on icon at bounding box center [921, 469] width 16 height 16
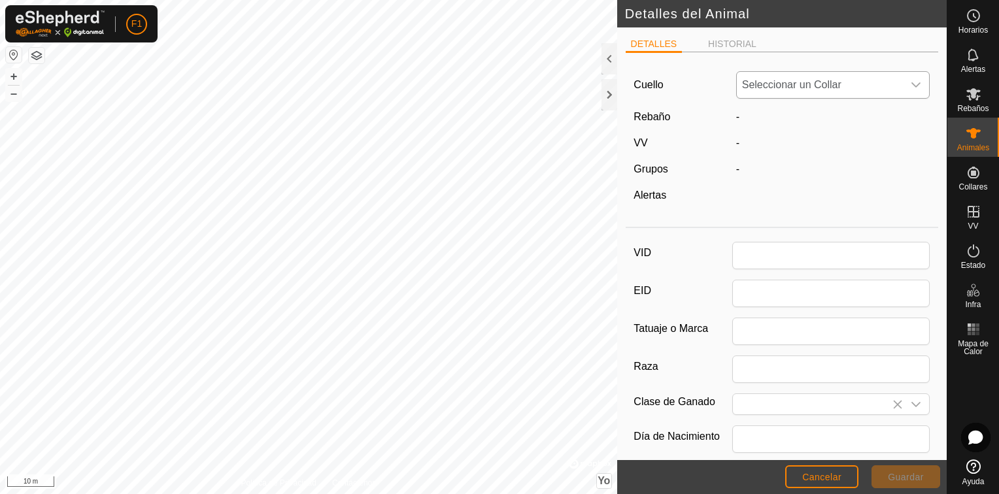
type input "ES011009209998"
type input "Cruzada"
type input "01/2020"
type input "5 years 8 months"
type input "0"
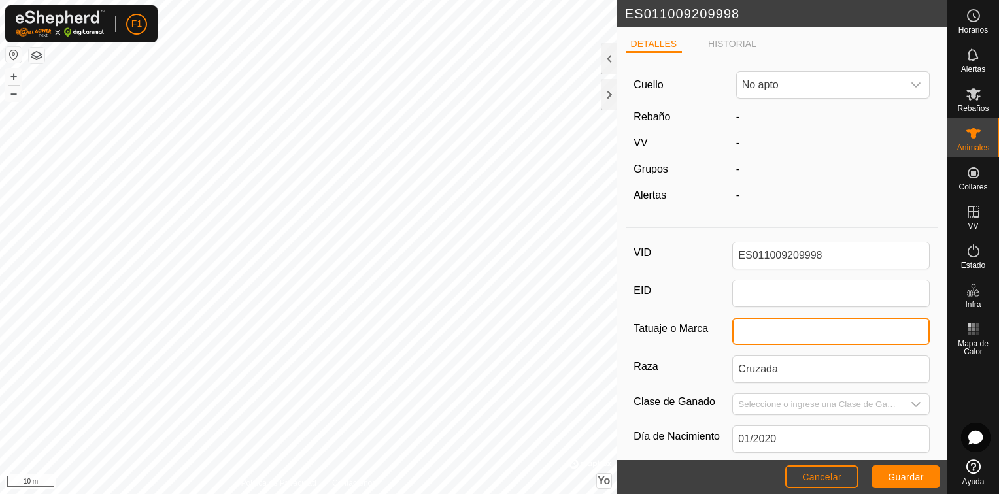
click at [740, 332] on input "Tatuaje o Marca" at bounding box center [831, 331] width 198 height 27
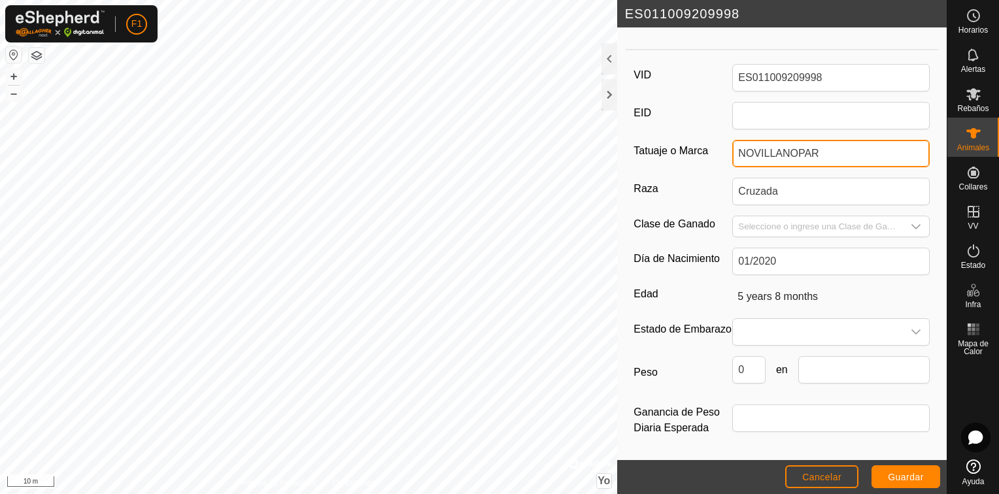
scroll to position [185, 0]
click at [911, 327] on icon "Disparador desplegable" at bounding box center [916, 332] width 10 height 10
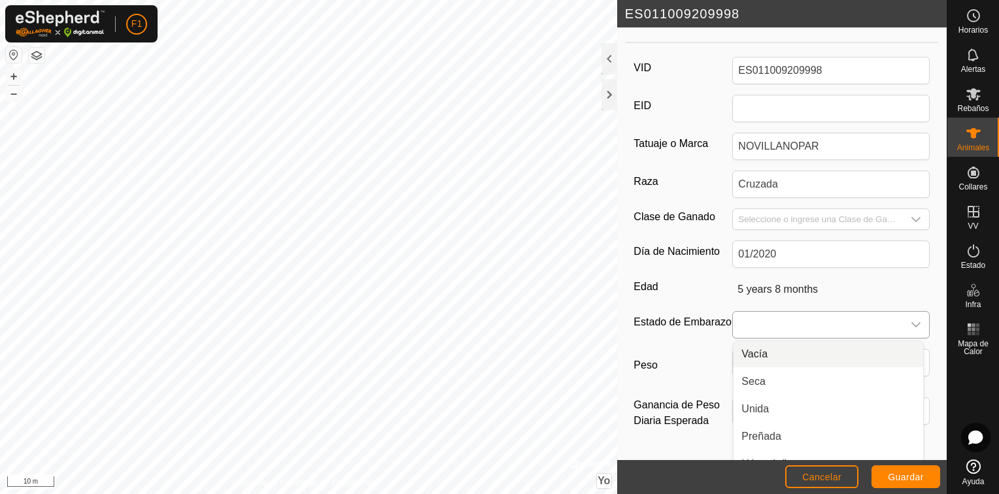
click at [761, 356] on li "Vacía" at bounding box center [829, 354] width 190 height 26
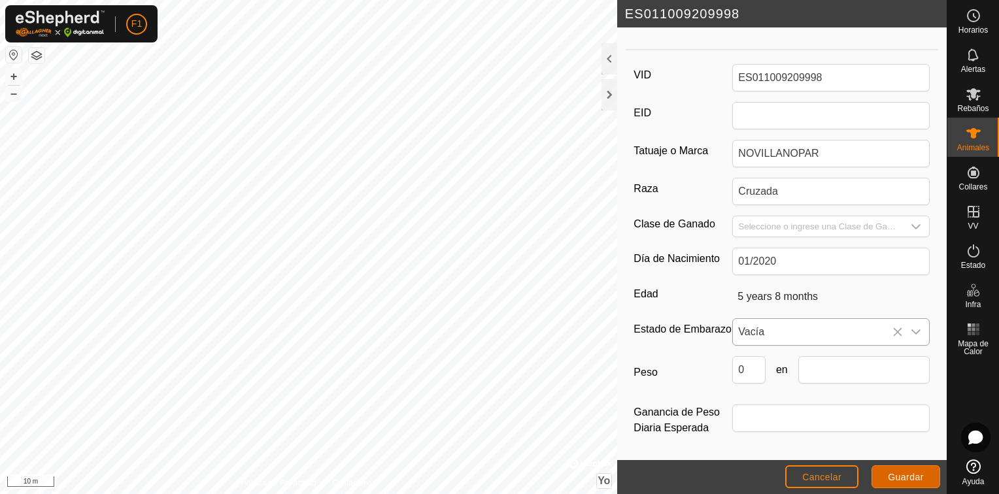
click at [906, 481] on span "Guardar" at bounding box center [906, 477] width 36 height 10
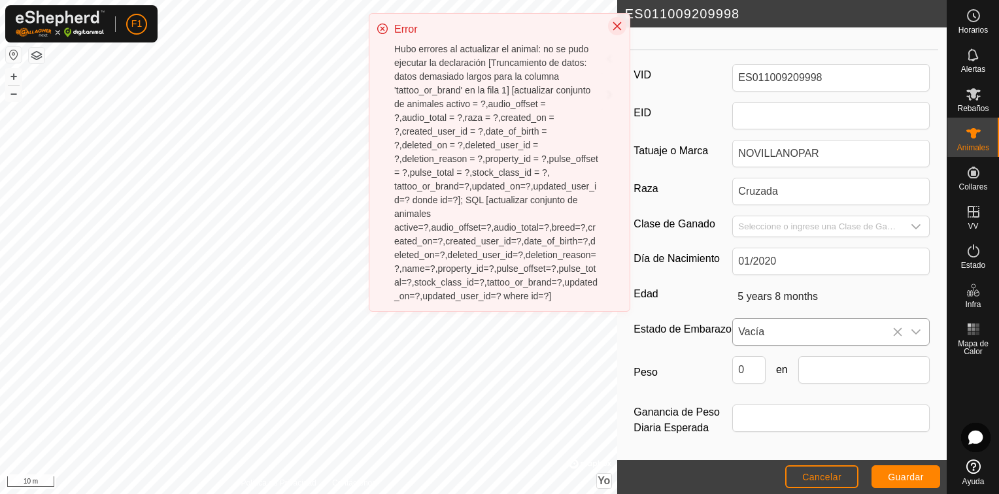
click at [616, 27] on icon "Cerrar" at bounding box center [617, 26] width 9 height 9
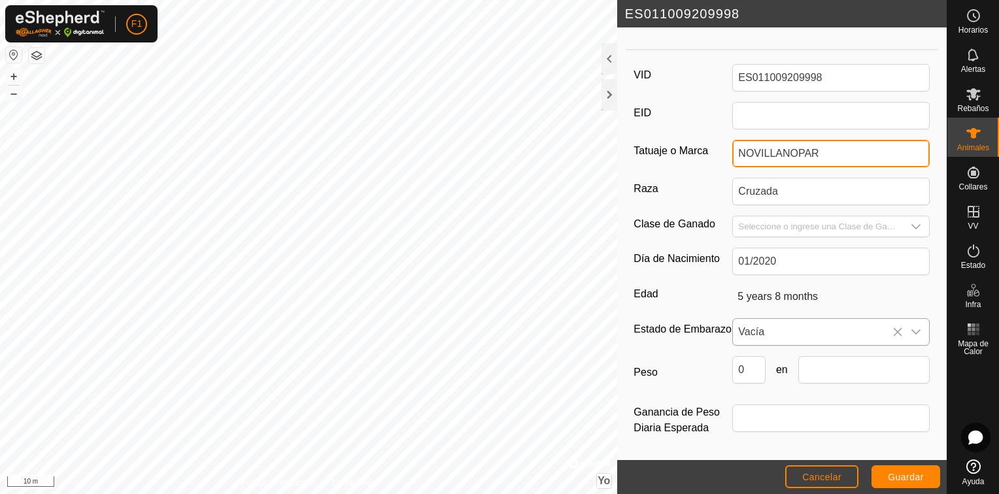
click at [778, 143] on input "NOVILLANOPAR" at bounding box center [831, 153] width 198 height 27
type input "NOVNOPAR"
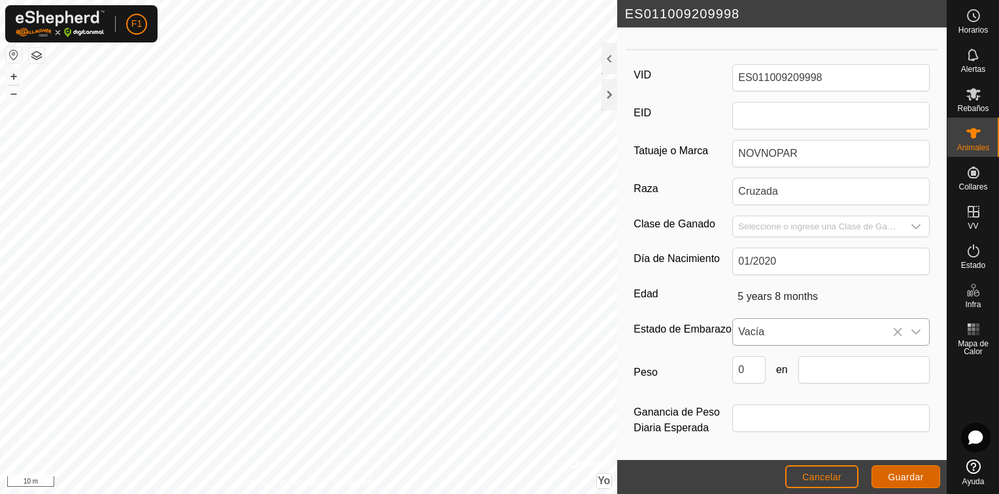
click at [914, 485] on button "Guardar" at bounding box center [906, 477] width 69 height 23
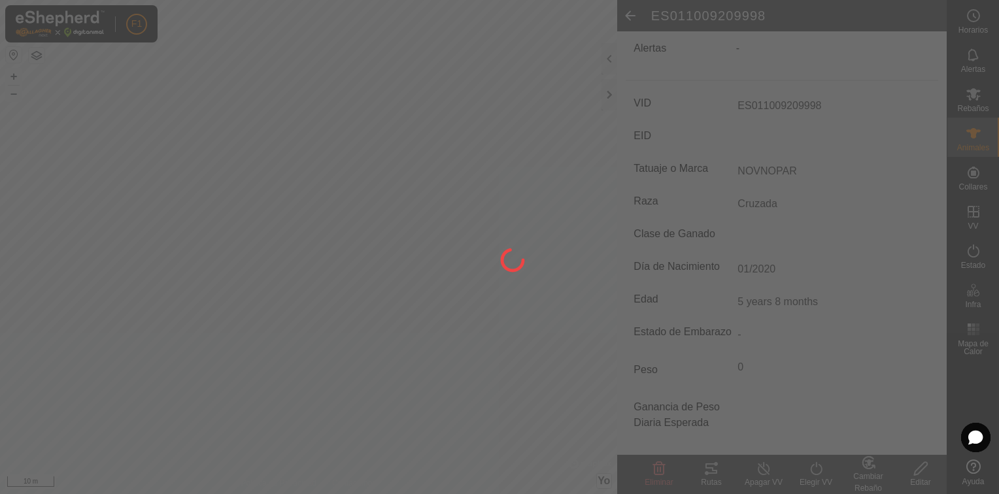
scroll to position [155, 0]
type input "-"
type input "0 kg"
type input "-"
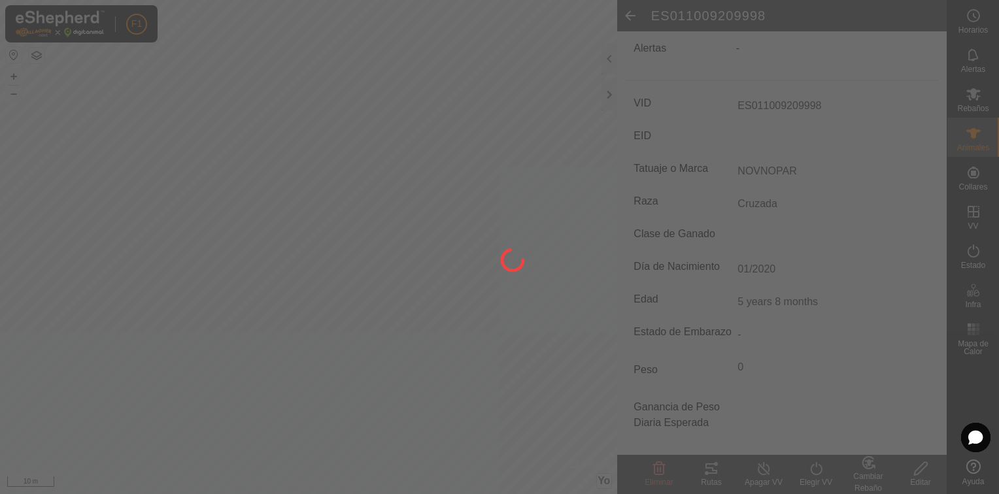
type input "-"
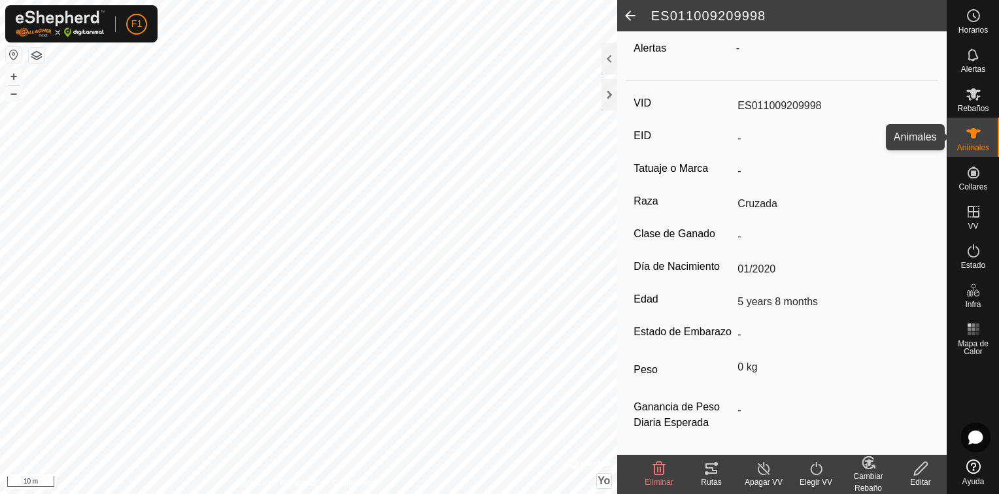
click at [976, 136] on icon at bounding box center [974, 134] width 16 height 16
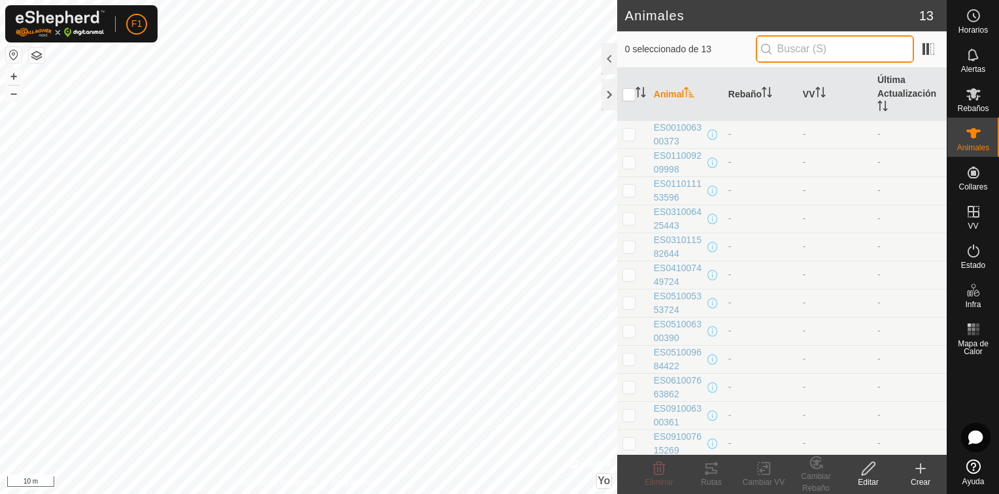
click at [819, 48] on input "text" at bounding box center [835, 48] width 158 height 27
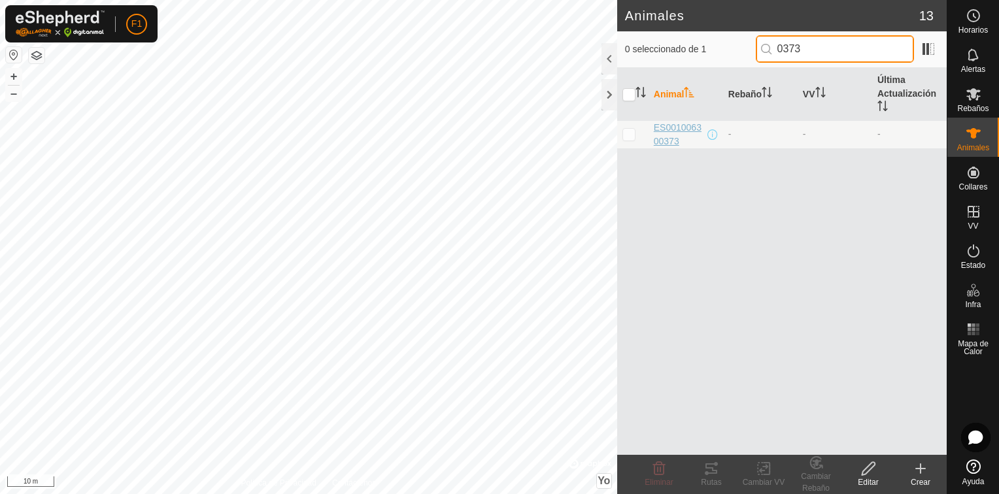
type input "0373"
click at [675, 122] on span "ES001006300373" at bounding box center [679, 134] width 51 height 27
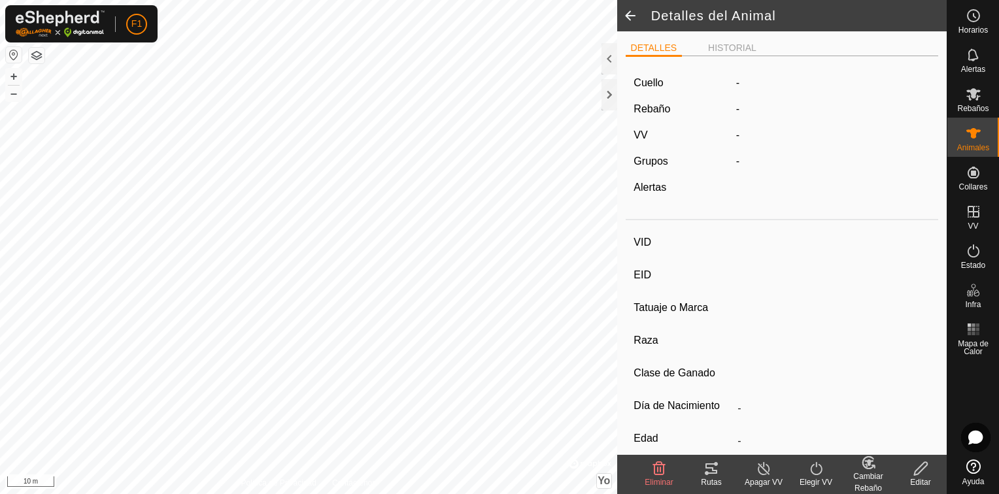
type input "ES001006300373"
type input "-"
type input "Cruzada"
type input "-"
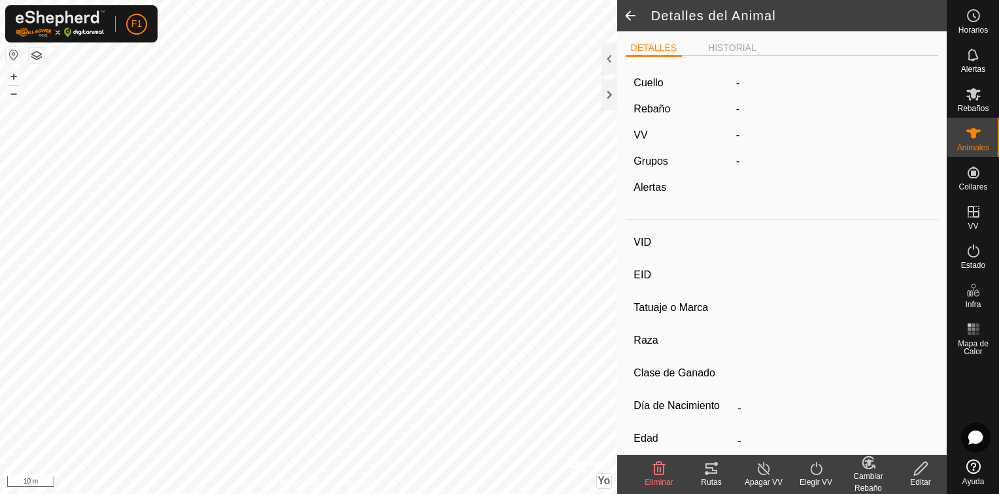
type input "02/2010"
type input "15 years 9 months"
type input "0 kg"
type input "-"
click at [920, 468] on icon at bounding box center [921, 469] width 16 height 16
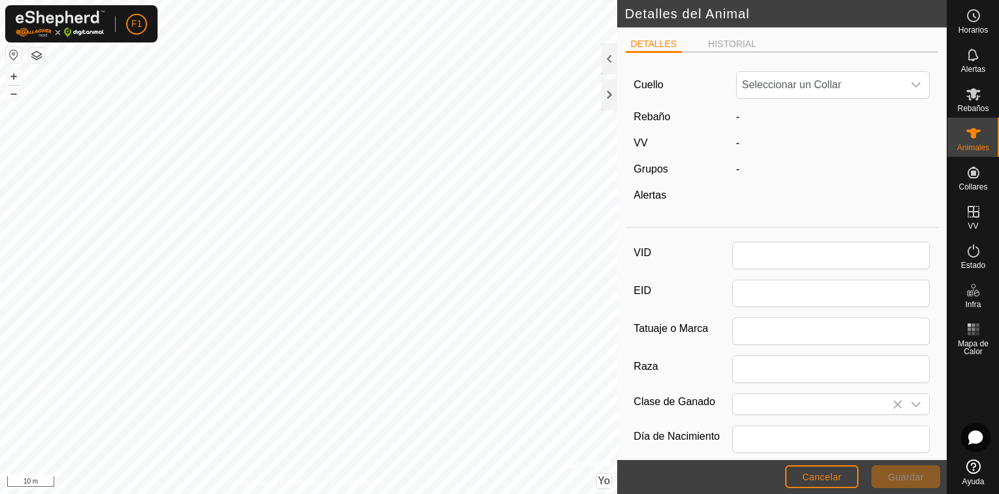
type input "ES001006300373"
type input "Cruzada"
type input "02/2010"
type input "15 years 9 months"
type input "0"
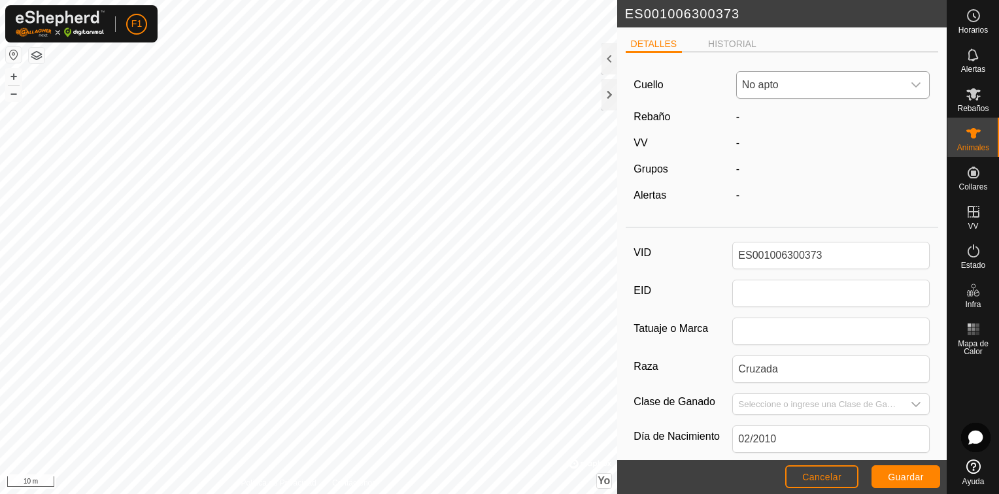
click at [903, 84] on div "Disparador desplegable" at bounding box center [916, 85] width 26 height 26
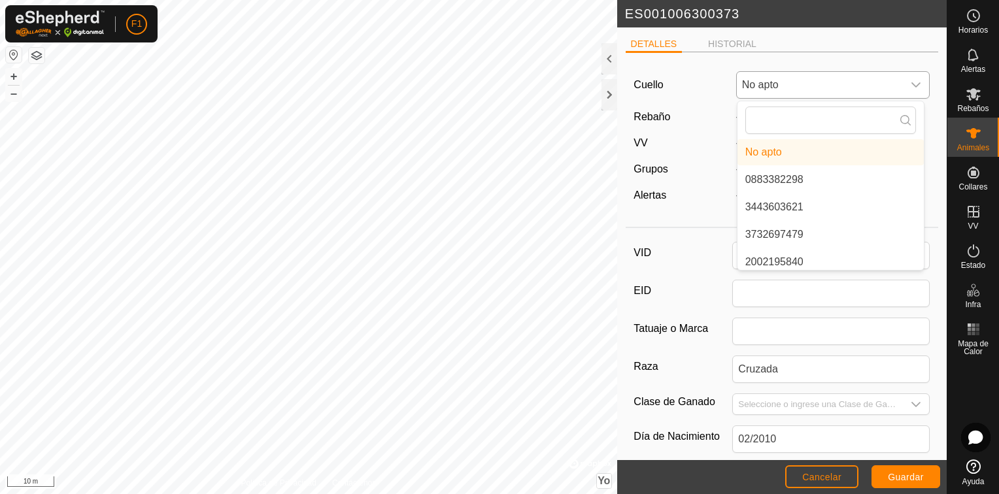
click at [779, 173] on li "0883382298" at bounding box center [831, 180] width 186 height 26
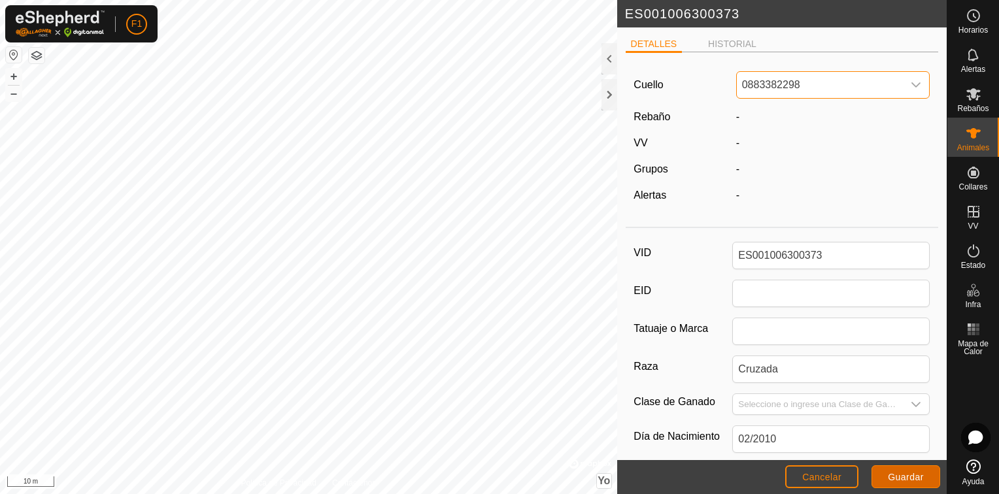
click at [905, 473] on span "Guardar" at bounding box center [906, 477] width 36 height 10
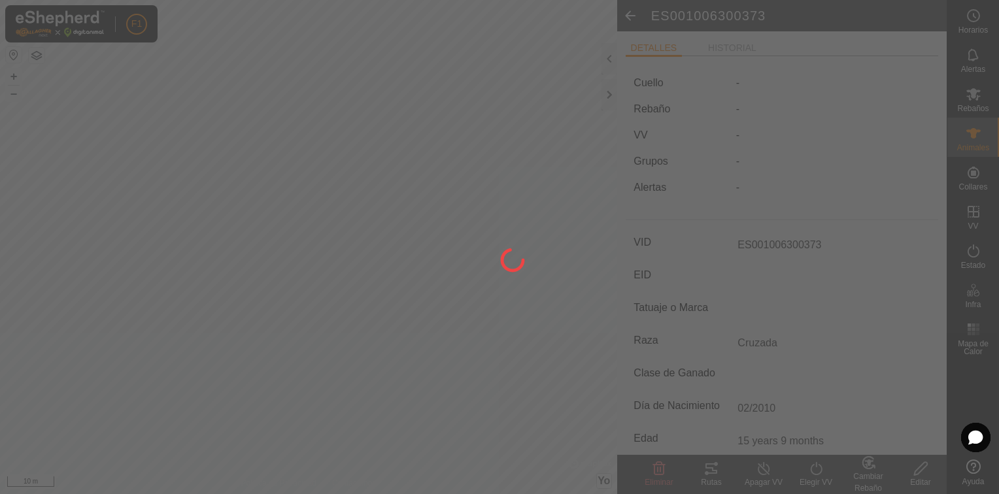
type input "-"
type input "0 kg"
type input "-"
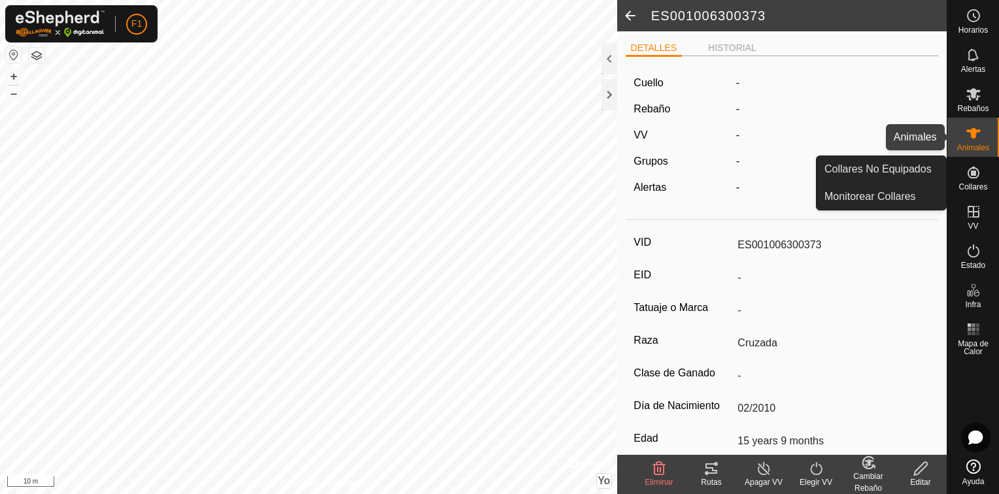
click at [970, 135] on icon at bounding box center [974, 134] width 16 height 16
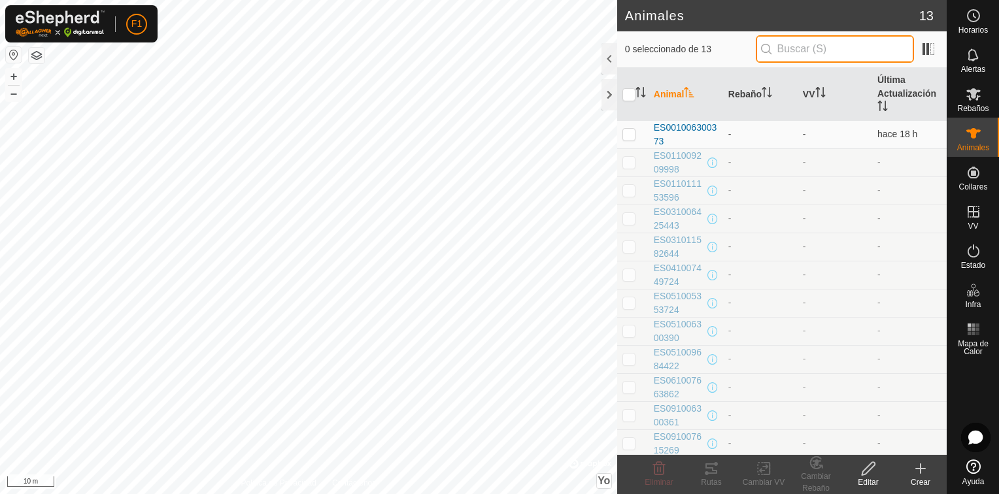
click at [866, 56] on input "text" at bounding box center [835, 48] width 158 height 27
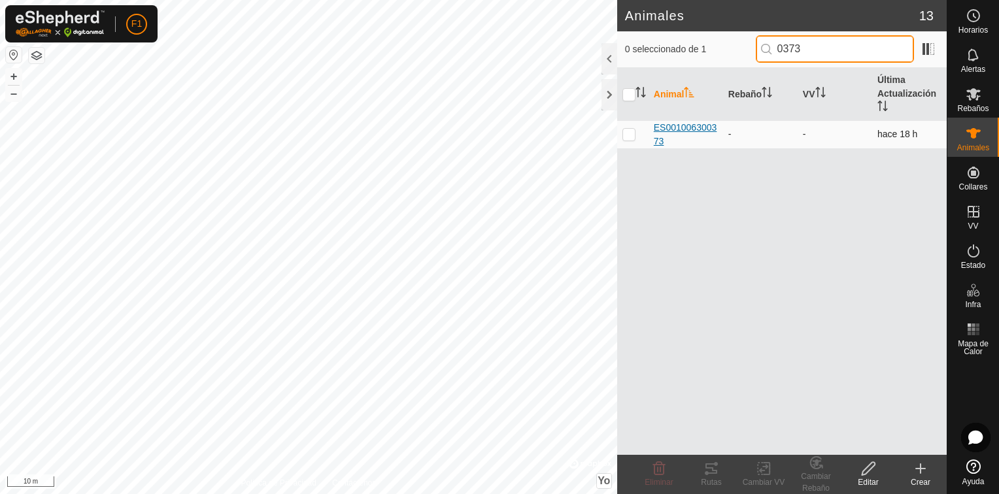
type input "0373"
click at [670, 124] on span "ES001006300373" at bounding box center [686, 134] width 64 height 27
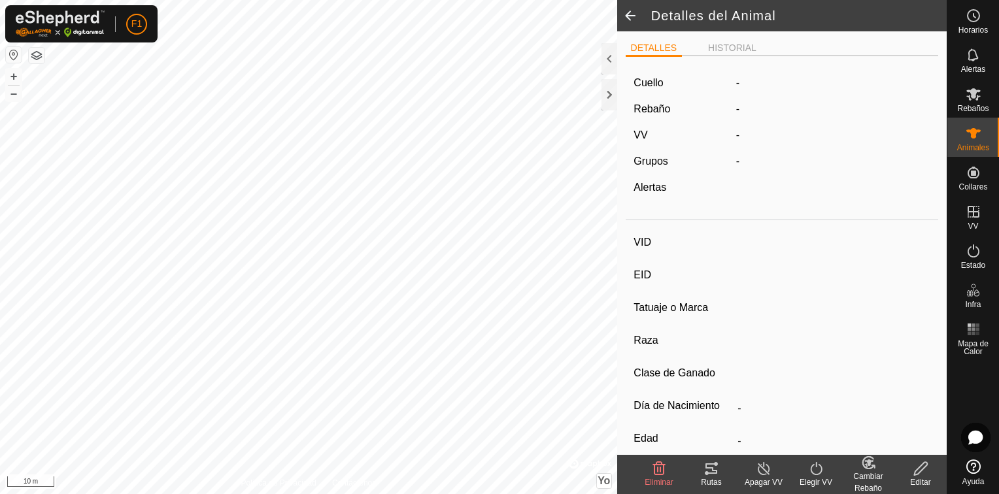
type input "ES001006300373"
type input "-"
type input "Cruzada"
type input "-"
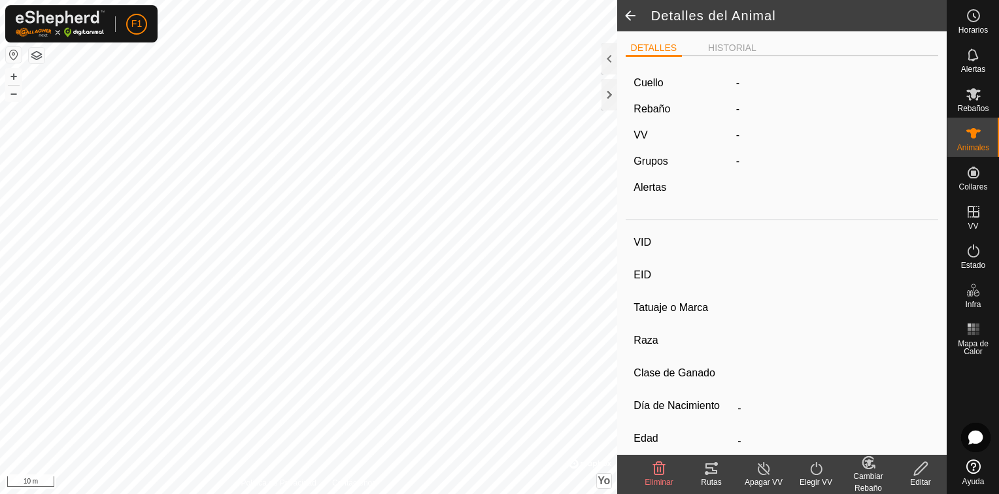
type input "02/2010"
type input "15 years 9 months"
type input "0 kg"
type input "-"
click at [923, 467] on icon at bounding box center [920, 468] width 13 height 13
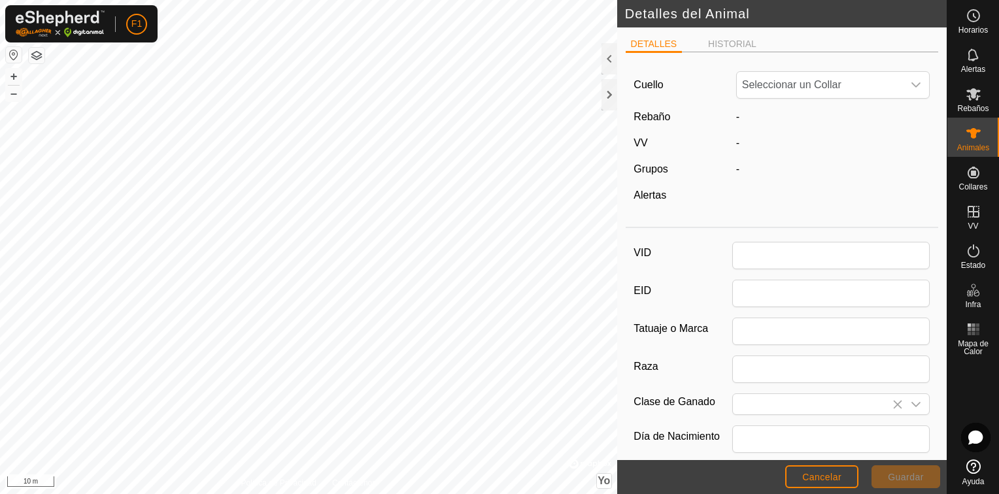
type input "ES001006300373"
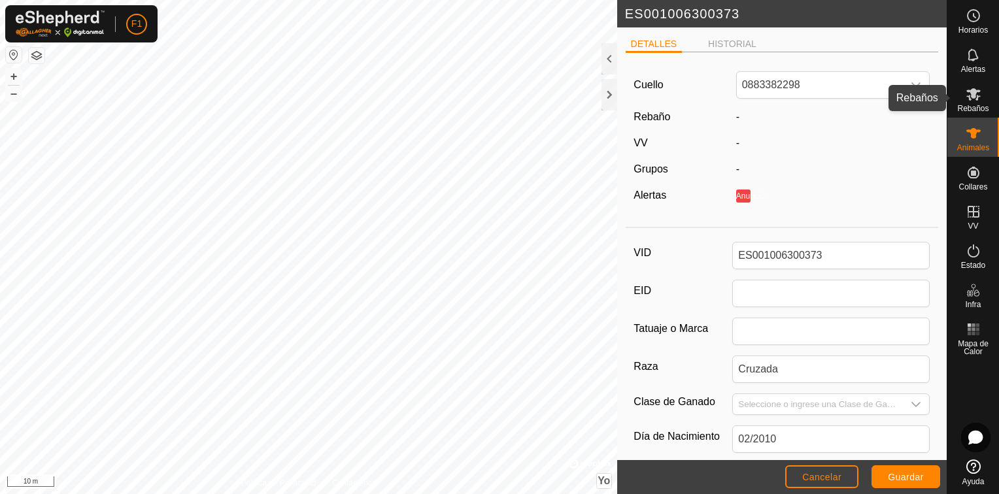
click at [972, 101] on icon at bounding box center [974, 94] width 16 height 16
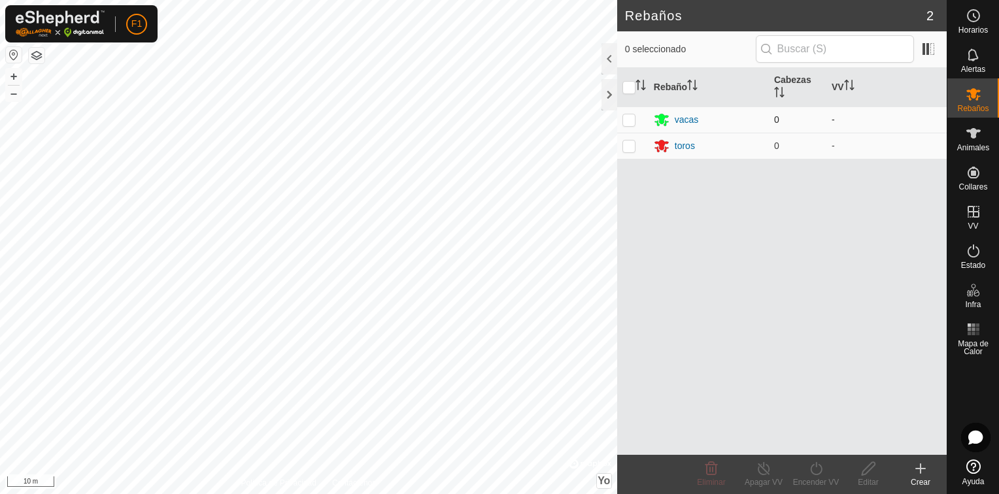
click at [627, 119] on p-checkbox at bounding box center [629, 119] width 13 height 10
click at [689, 116] on div "vacas" at bounding box center [687, 120] width 24 height 14
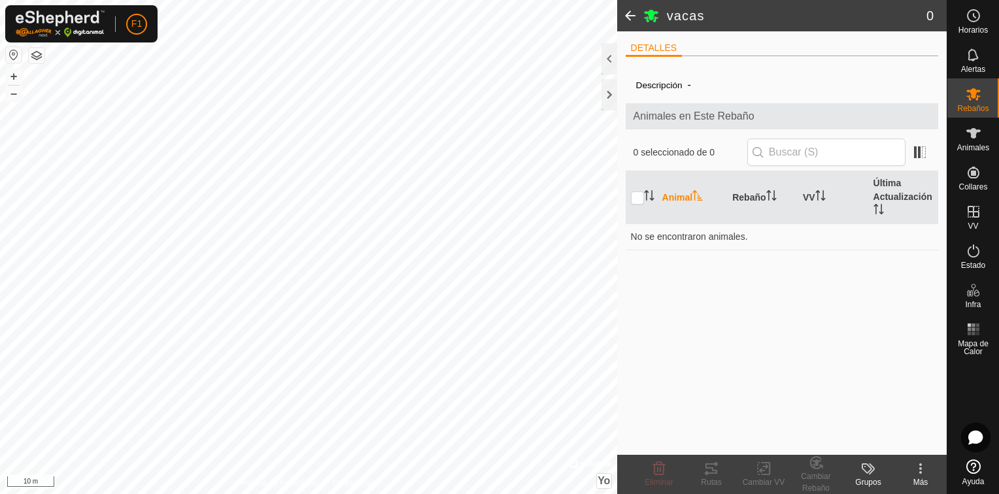
click at [921, 477] on div "Más" at bounding box center [921, 483] width 52 height 12
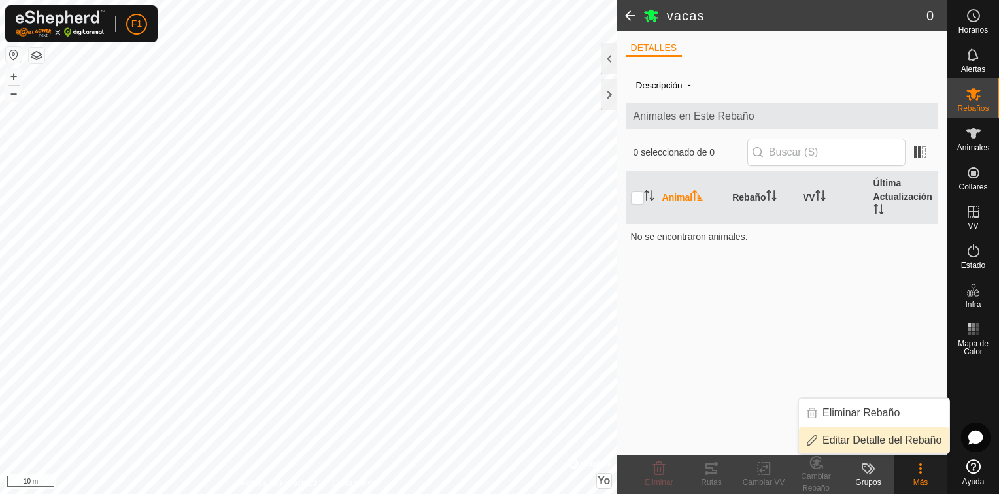
click at [877, 441] on link "Editar Detalle del Rebaño" at bounding box center [874, 441] width 150 height 26
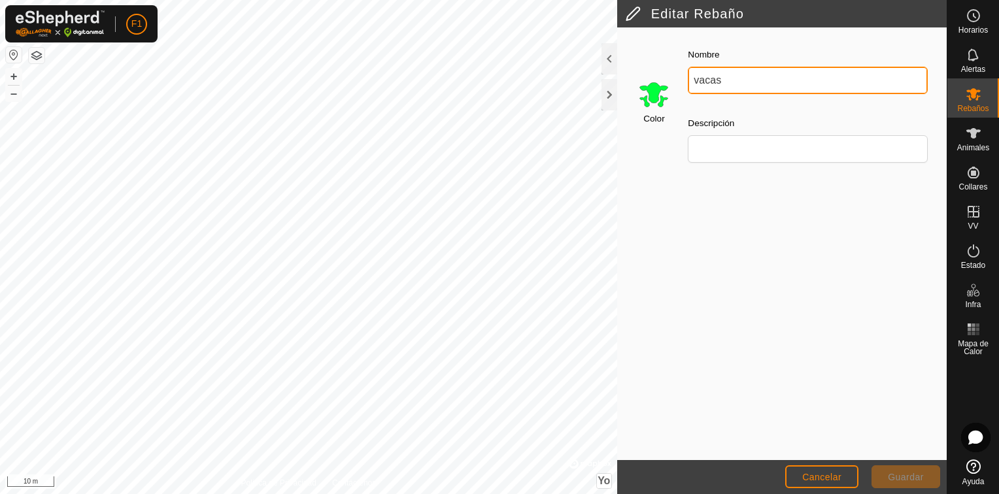
drag, startPoint x: 734, startPoint y: 82, endPoint x: 661, endPoint y: 95, distance: 74.3
click at [661, 95] on div "Color Nombre vacas Descripción" at bounding box center [782, 110] width 313 height 148
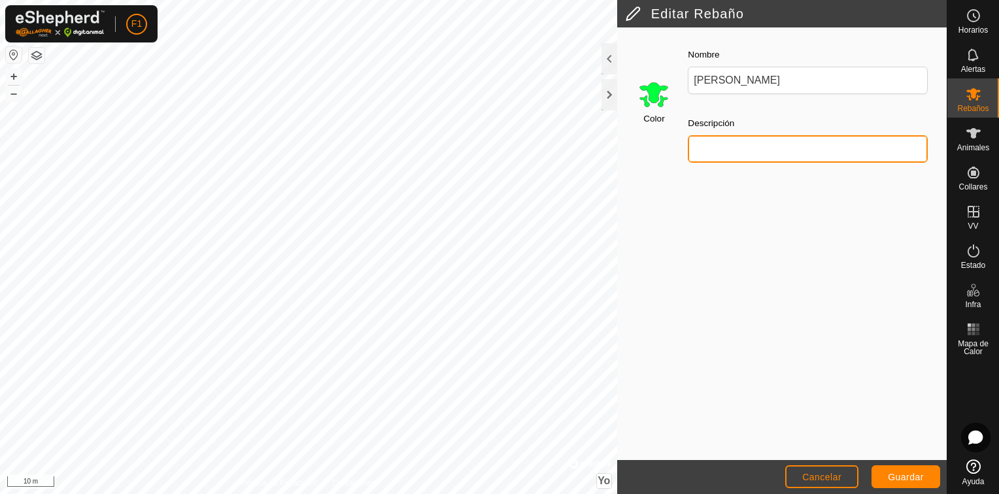
click at [708, 148] on input "Descripción" at bounding box center [808, 148] width 240 height 27
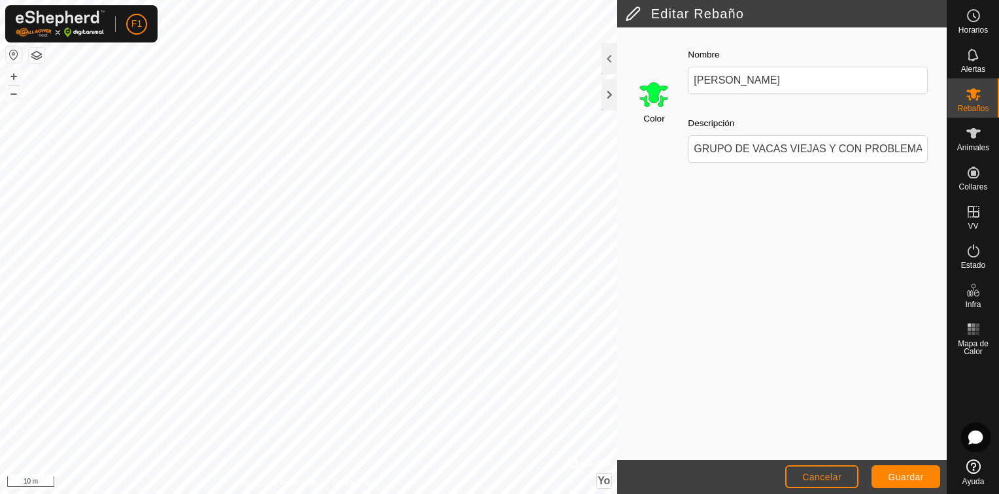
click at [765, 189] on div "Color Nombre [PERSON_NAME] Descripción GRUPO DE VACAS VIEJAS Y CON PROBLEMAS" at bounding box center [782, 243] width 330 height 433
click at [909, 475] on span "Guardar" at bounding box center [906, 477] width 36 height 10
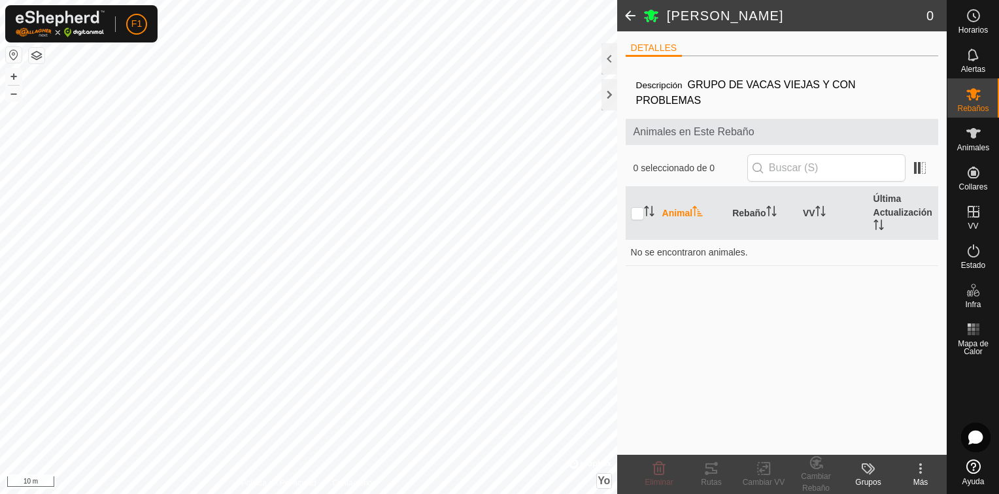
click at [675, 208] on font "Animal" at bounding box center [678, 213] width 31 height 10
click at [663, 208] on font "Animal" at bounding box center [678, 213] width 31 height 10
click at [651, 206] on icon "Activar para ordenar" at bounding box center [649, 211] width 10 height 10
click at [645, 206] on icon "Activar para ordenar" at bounding box center [649, 211] width 10 height 10
click at [974, 144] on span "Animales" at bounding box center [973, 148] width 32 height 8
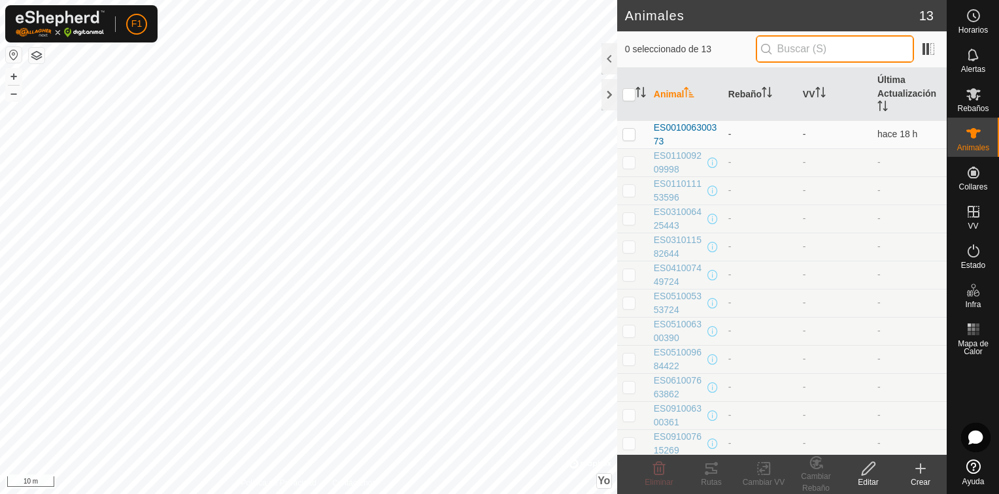
click at [797, 51] on input "text" at bounding box center [835, 48] width 158 height 27
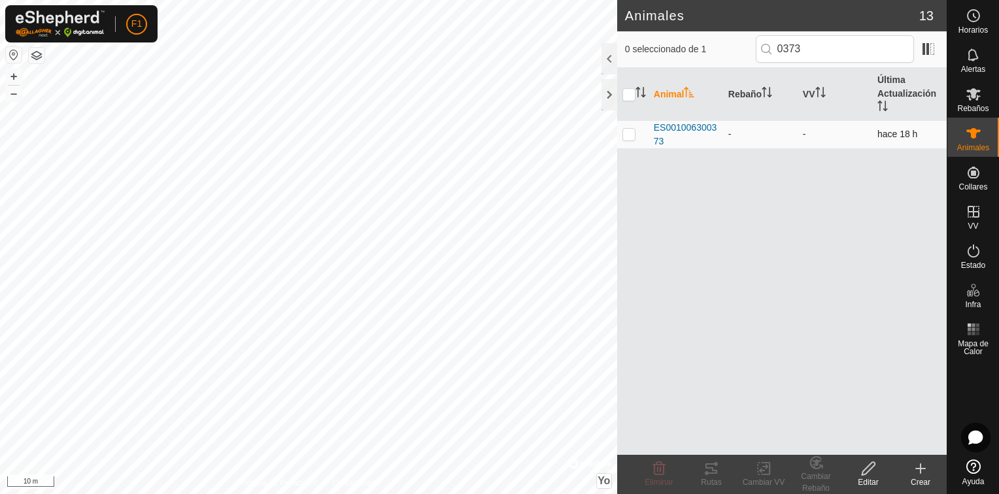
click at [630, 131] on p-checkbox at bounding box center [629, 134] width 13 height 10
click at [817, 471] on div "Cambiar Rebaño" at bounding box center [816, 483] width 52 height 24
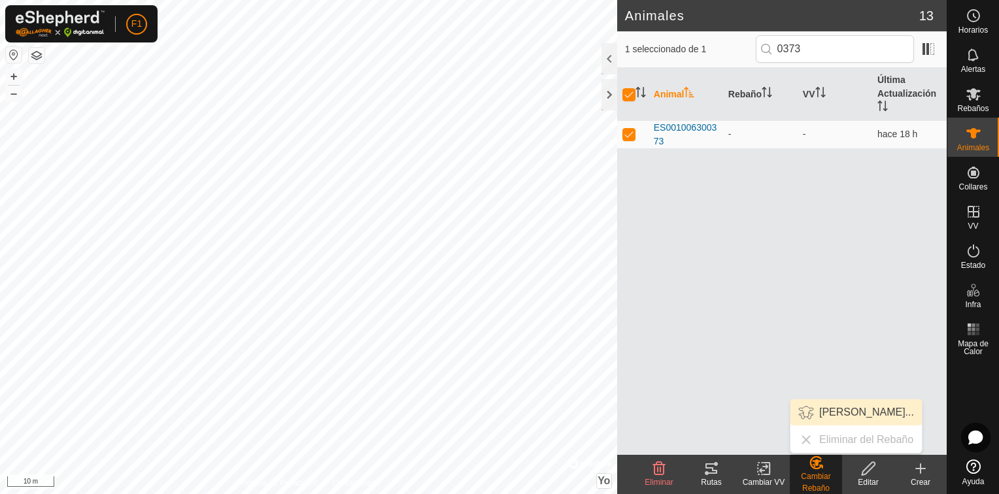
click at [852, 411] on link "[PERSON_NAME]..." at bounding box center [856, 413] width 131 height 26
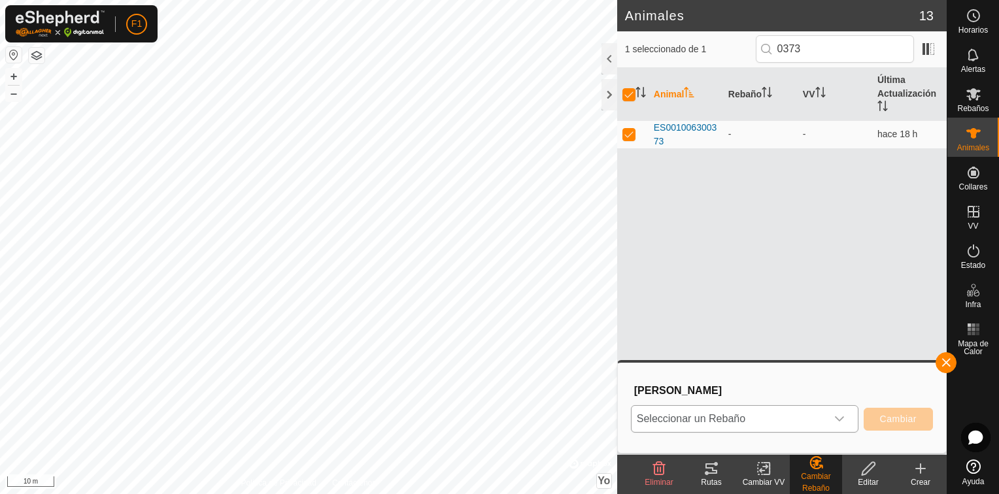
click at [841, 420] on icon "Disparador desplegable" at bounding box center [839, 419] width 9 height 5
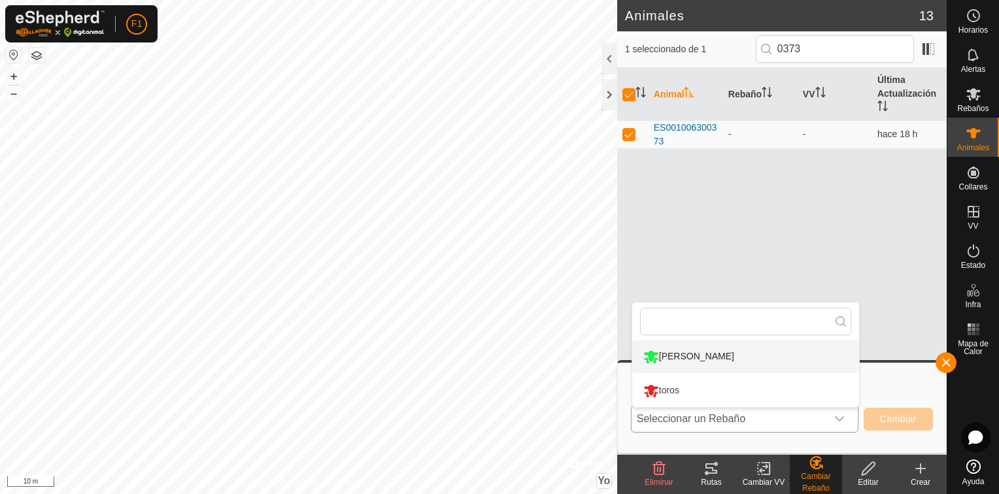
click at [753, 358] on li "[PERSON_NAME]" at bounding box center [745, 357] width 227 height 33
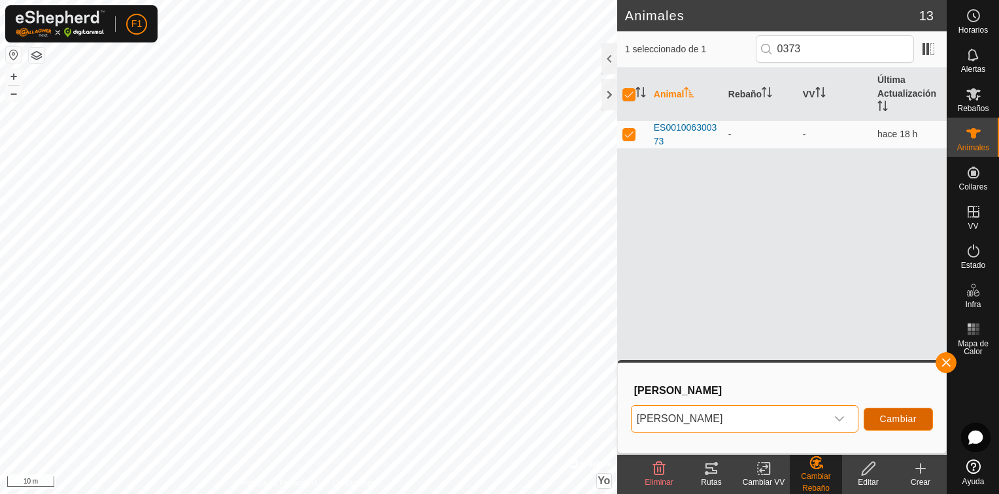
click at [897, 418] on span "Cambiar" at bounding box center [898, 419] width 37 height 10
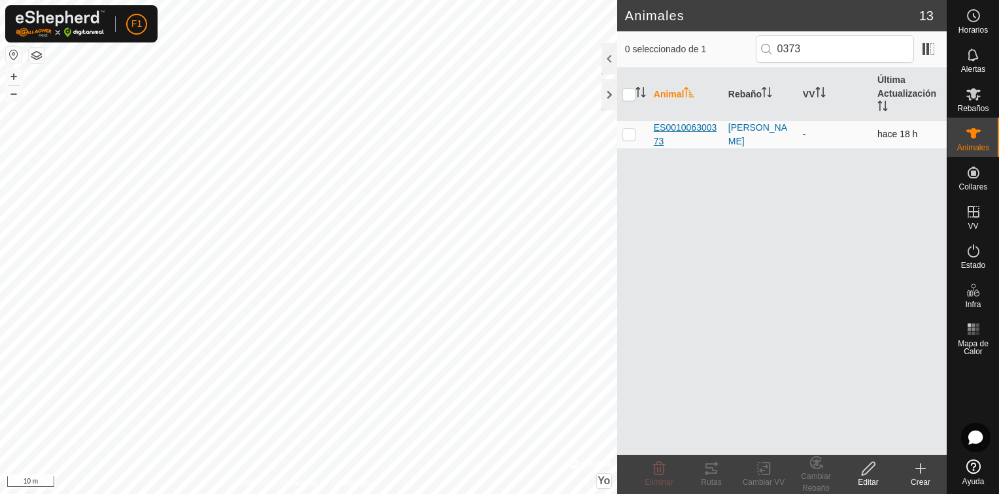
click at [694, 122] on span "ES001006300373" at bounding box center [686, 134] width 64 height 27
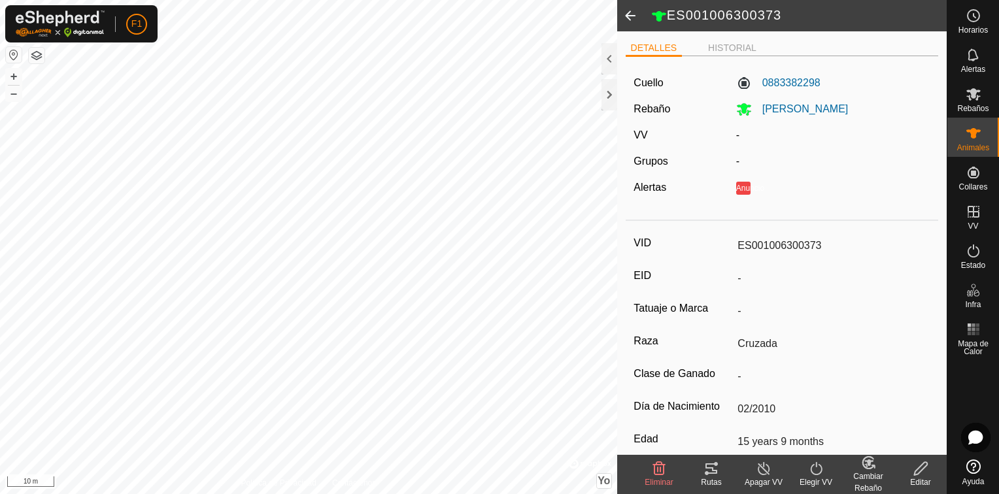
click at [916, 467] on icon at bounding box center [921, 469] width 16 height 16
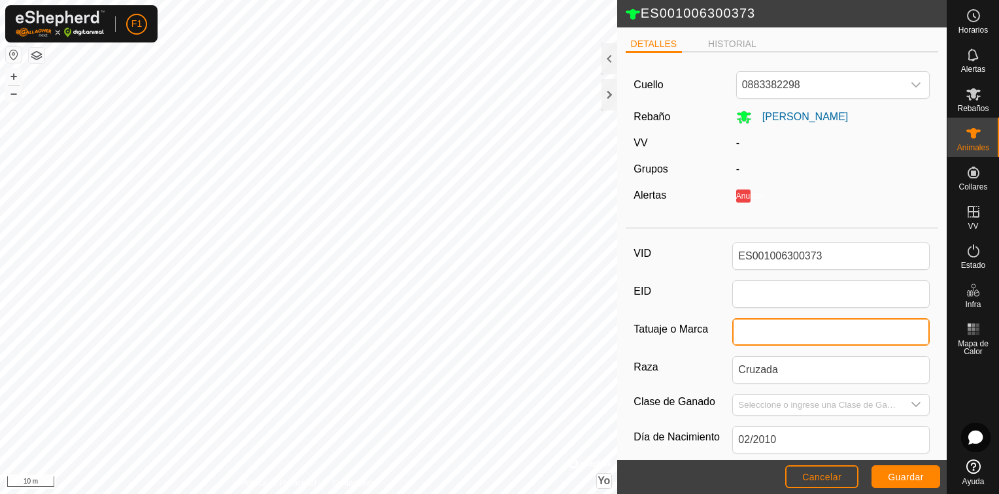
click at [782, 331] on input "Tatuaje o Marca" at bounding box center [831, 331] width 198 height 27
click at [688, 287] on label "EID" at bounding box center [683, 292] width 99 height 22
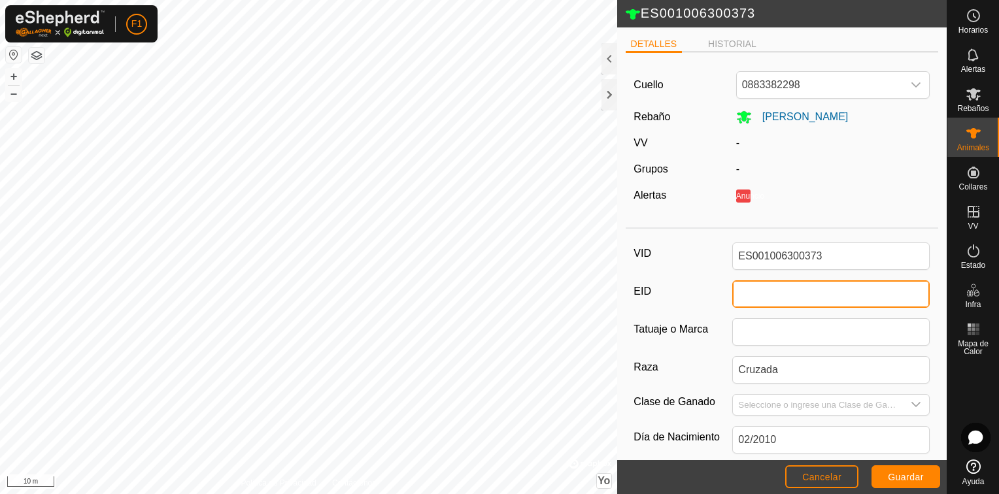
click at [732, 287] on input "EID" at bounding box center [831, 294] width 198 height 27
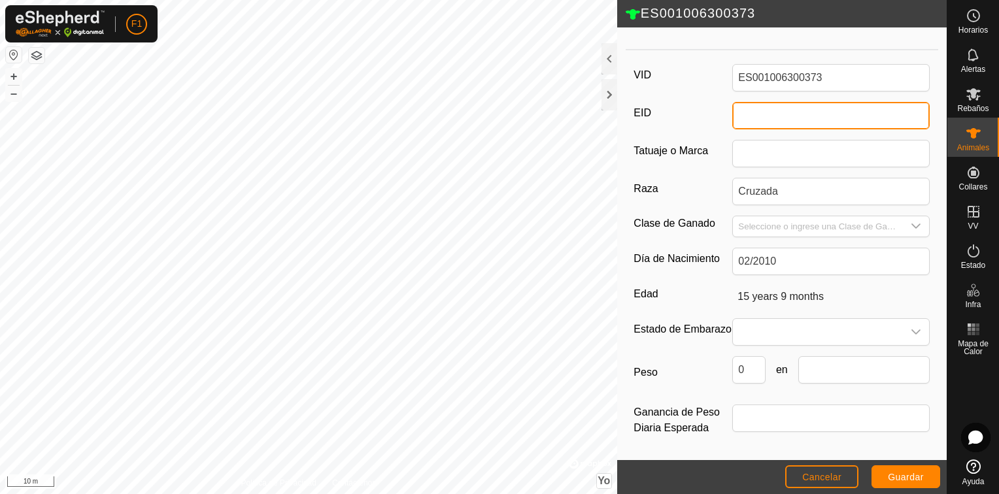
scroll to position [186, 0]
click at [911, 327] on icon "Disparador desplegable" at bounding box center [916, 332] width 10 height 10
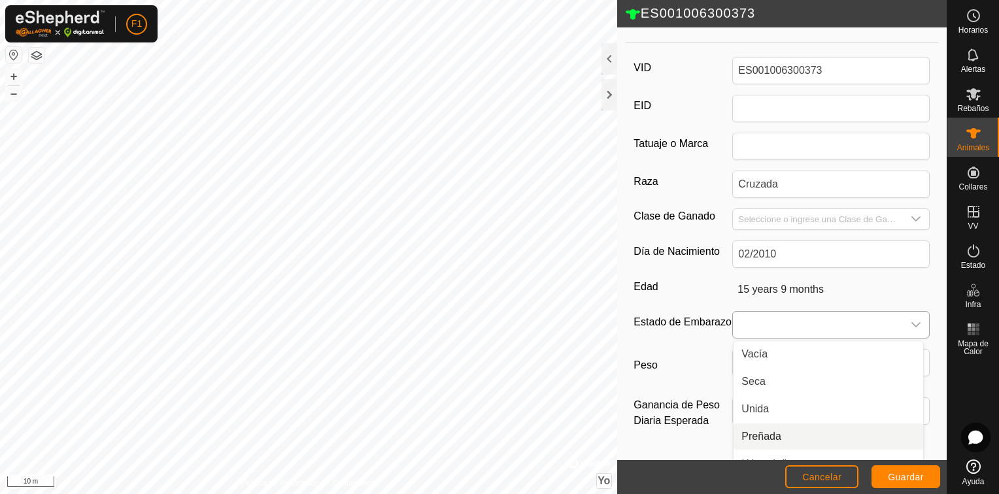
click at [785, 438] on li "Preñada" at bounding box center [829, 437] width 190 height 26
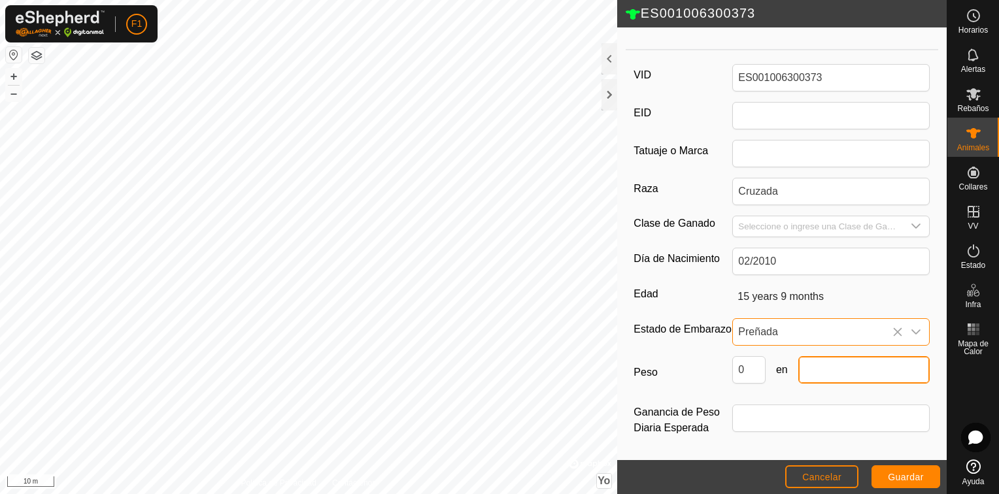
click at [847, 374] on input "text" at bounding box center [864, 369] width 131 height 27
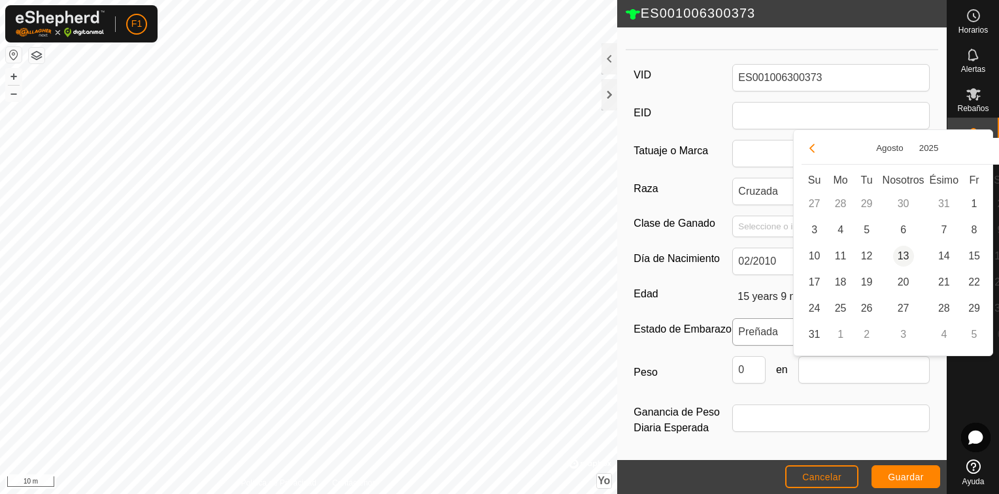
click at [899, 254] on span "13" at bounding box center [903, 256] width 21 height 21
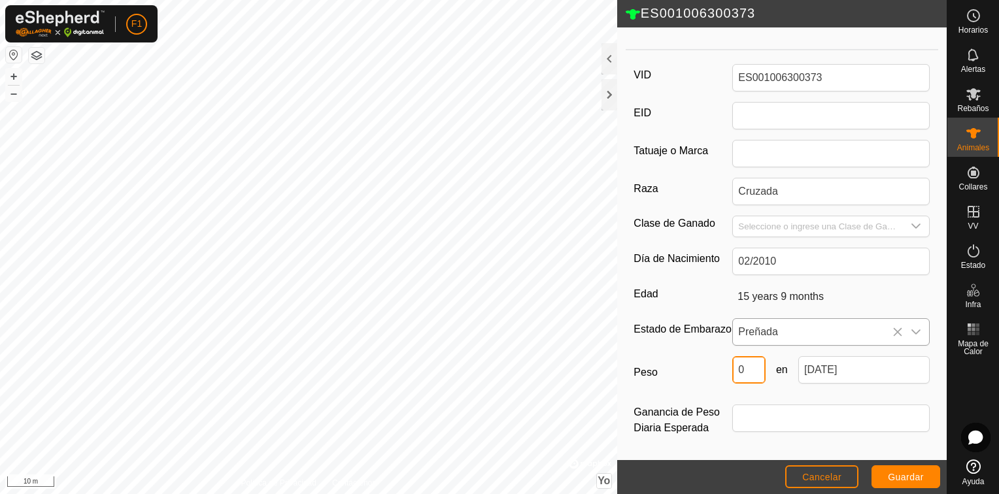
click at [746, 367] on input "0" at bounding box center [748, 369] width 33 height 27
click at [701, 383] on label "Peso" at bounding box center [683, 372] width 99 height 33
click at [732, 383] on input "500" at bounding box center [748, 369] width 33 height 27
click at [914, 472] on span "Guardar" at bounding box center [906, 477] width 36 height 10
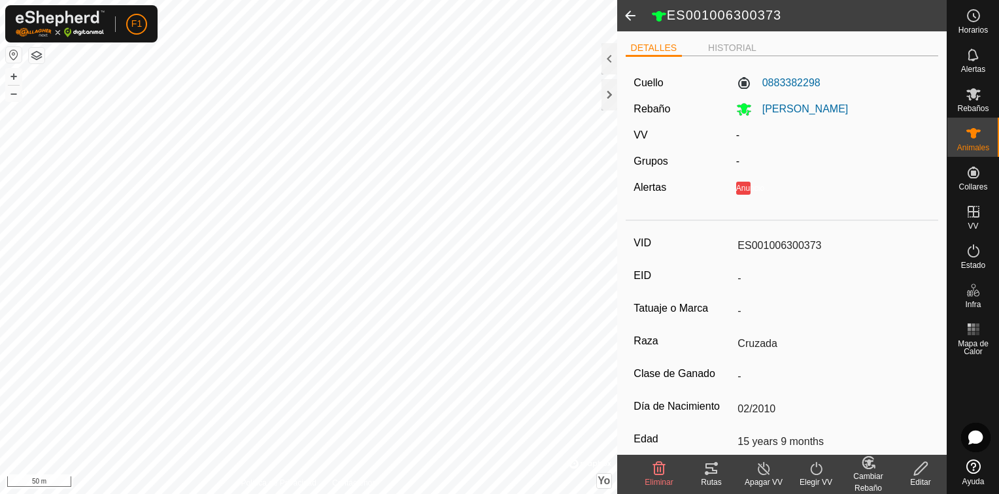
scroll to position [156, 0]
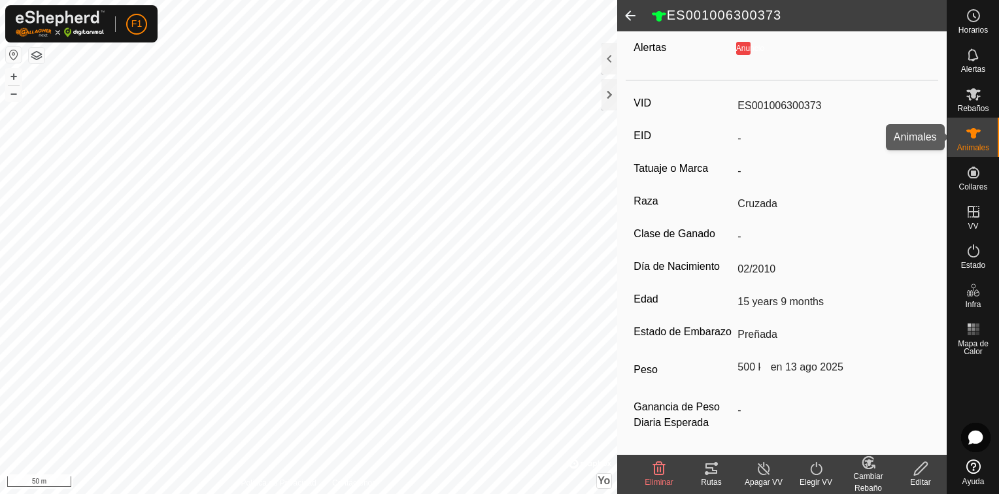
click at [980, 144] on span "Animales" at bounding box center [973, 148] width 32 height 8
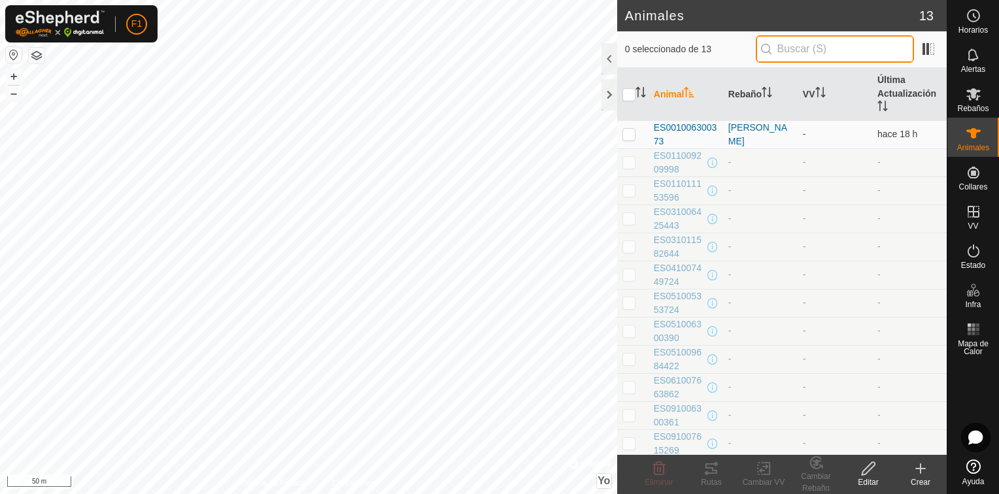
click at [795, 56] on input "text" at bounding box center [835, 48] width 158 height 27
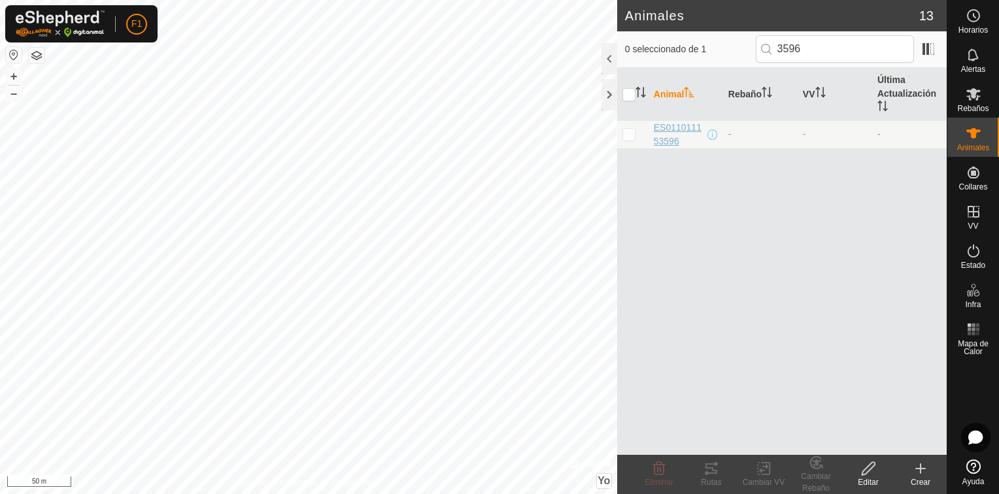
click at [665, 131] on span "ES011011153596" at bounding box center [679, 134] width 51 height 27
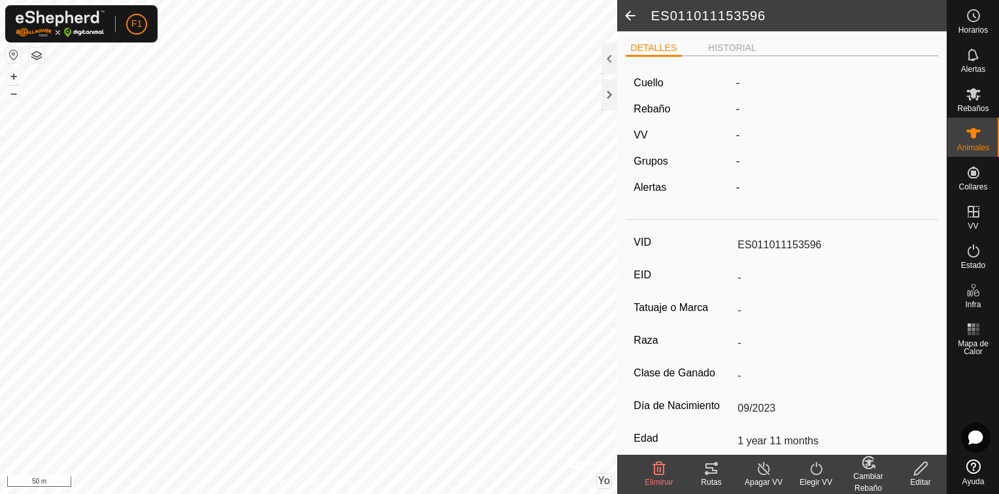
click at [924, 478] on div "Editar" at bounding box center [921, 483] width 52 height 12
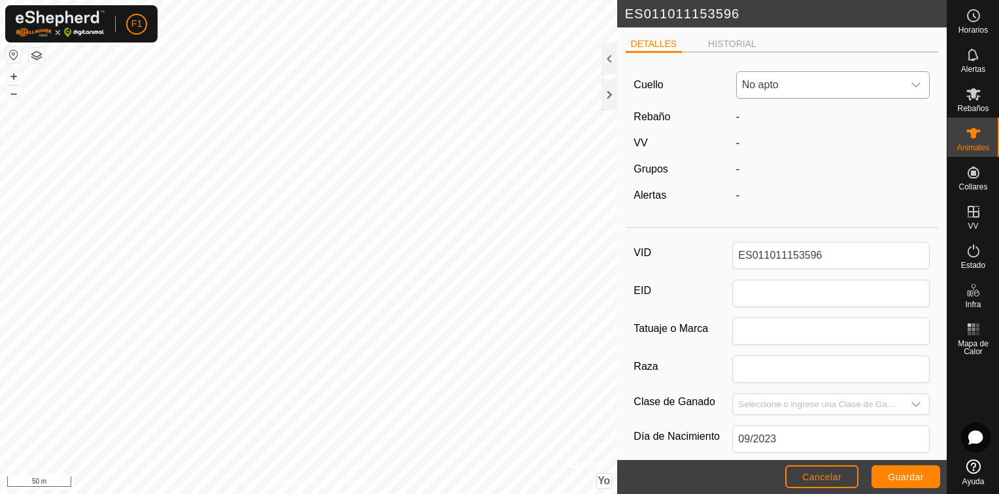
click at [912, 84] on icon "Disparador desplegable" at bounding box center [916, 84] width 9 height 5
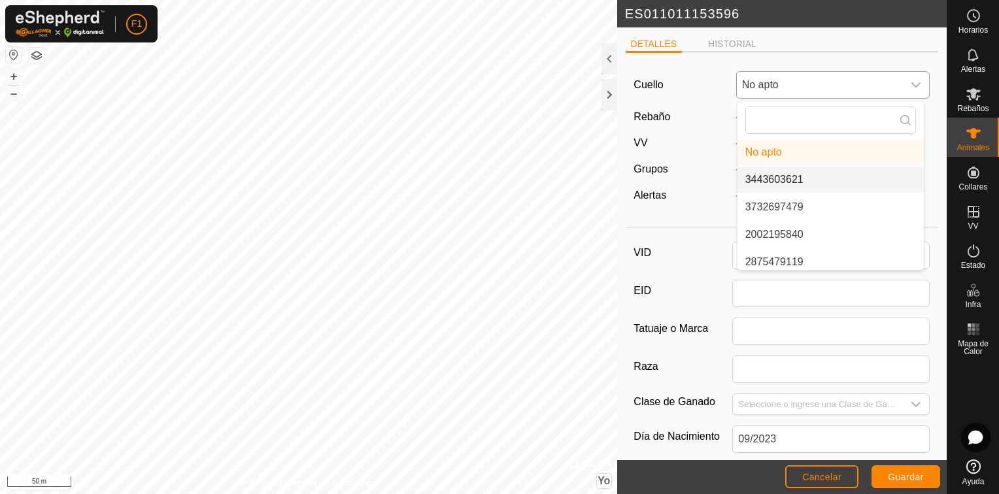
click at [800, 182] on li "3443603621" at bounding box center [831, 180] width 186 height 26
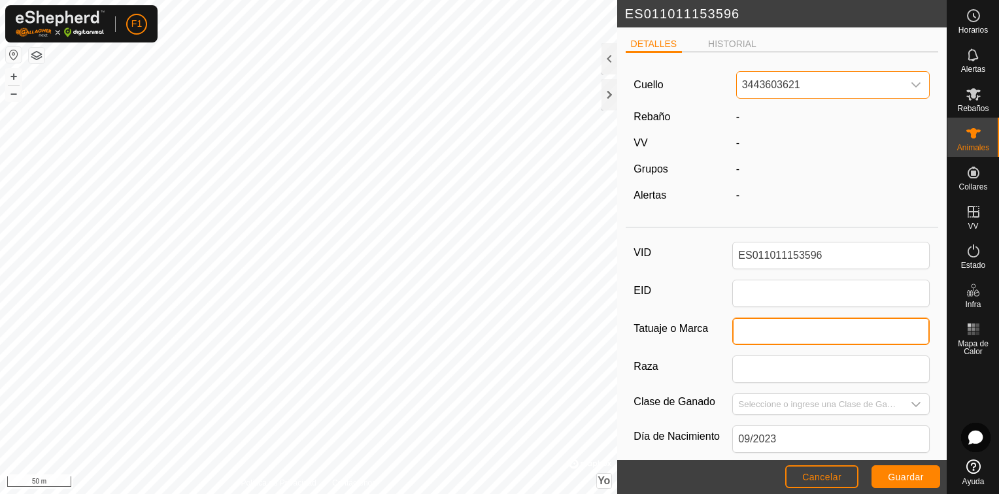
click at [776, 331] on input "Tatuaje o Marca" at bounding box center [831, 331] width 198 height 27
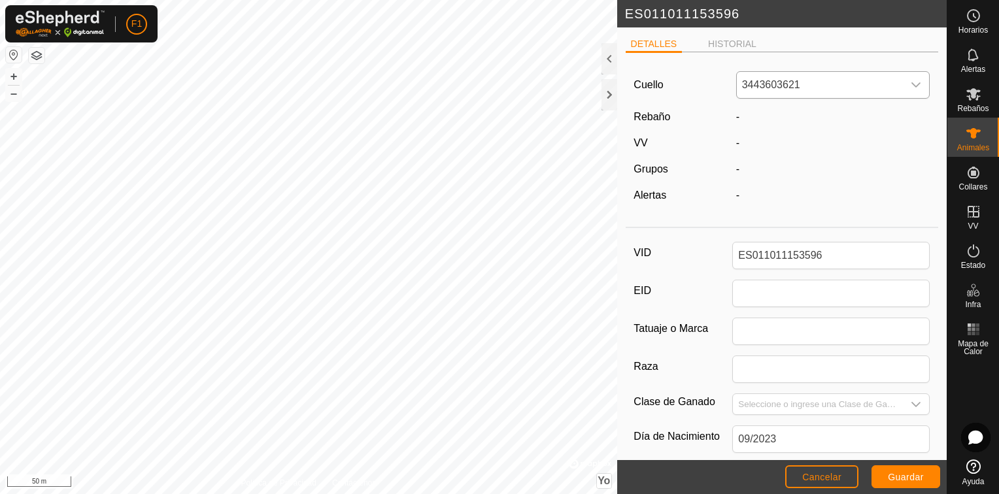
click at [704, 352] on div "VID ES011011153596 EID Tatuaje o [PERSON_NAME] Clase de Ganado Día de Nacimient…" at bounding box center [782, 435] width 313 height 405
click at [748, 331] on input "Tatuaje o Marca" at bounding box center [831, 331] width 198 height 27
click at [701, 347] on div "VID ES011011153596 EID Tatuaje o [PERSON_NAME] Raza Clase de Ganado Día de Naci…" at bounding box center [782, 435] width 313 height 405
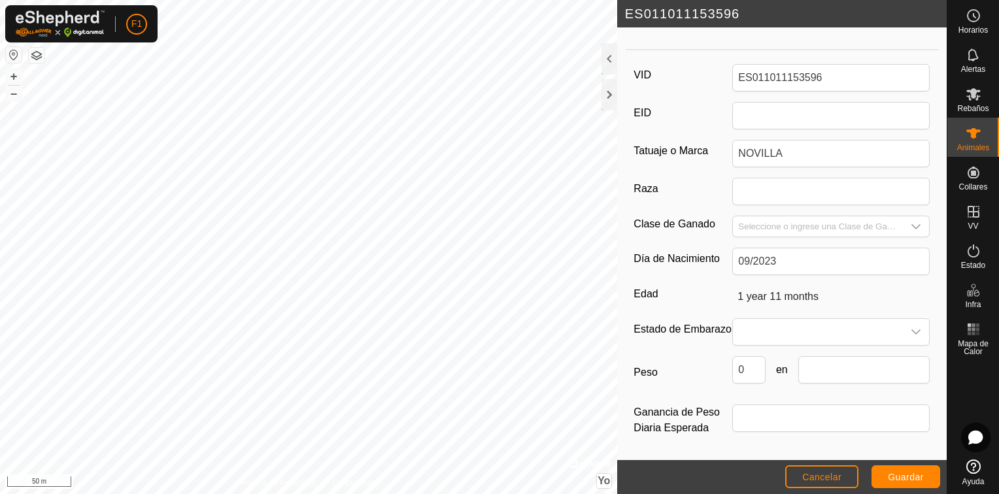
scroll to position [185, 0]
click at [911, 327] on icon "Disparador desplegable" at bounding box center [916, 332] width 10 height 10
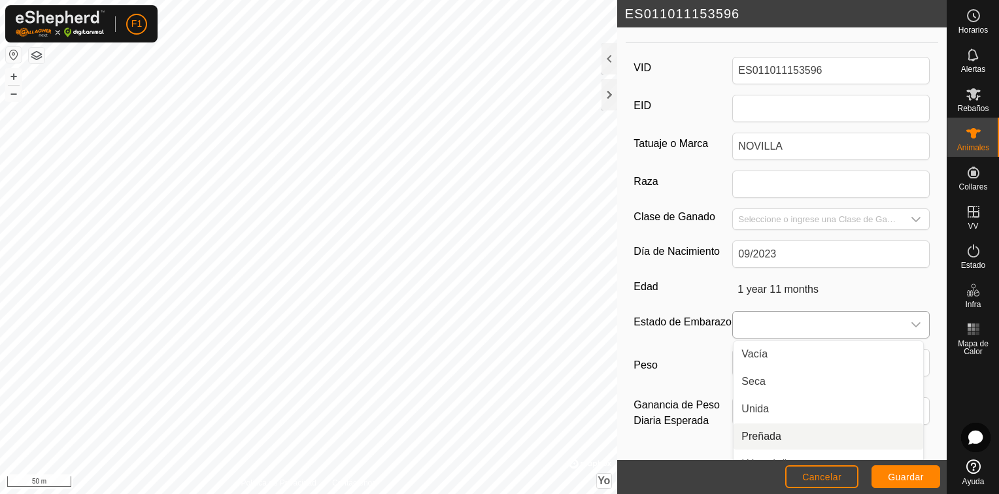
click at [787, 432] on li "Preñada" at bounding box center [829, 437] width 190 height 26
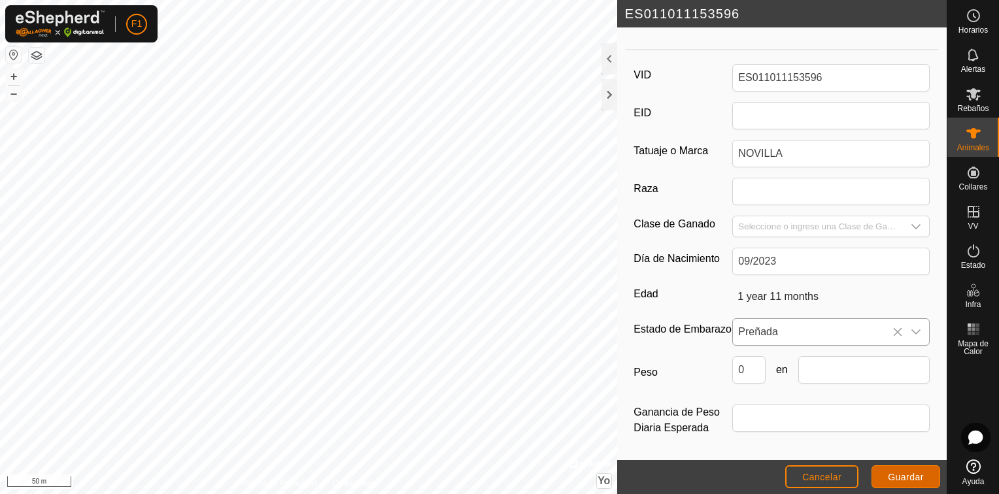
click at [923, 474] on span "Guardar" at bounding box center [906, 477] width 36 height 10
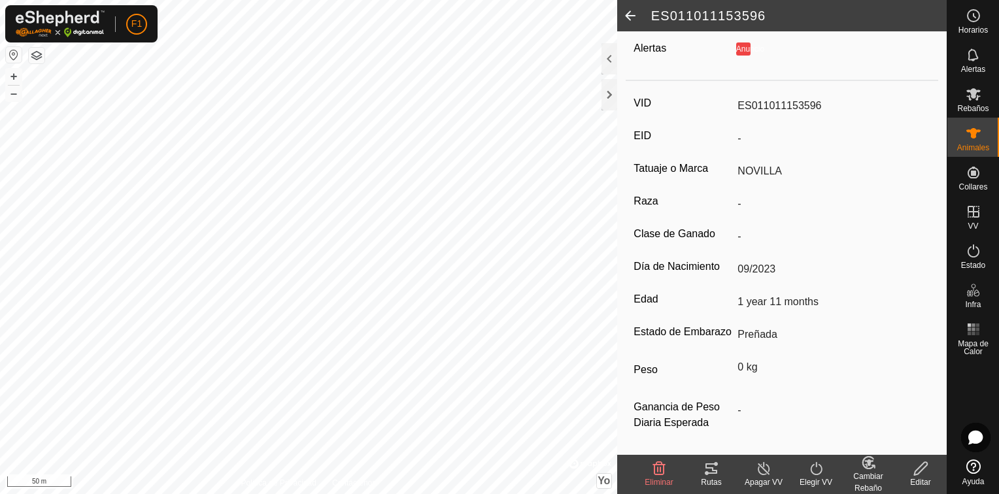
scroll to position [0, 0]
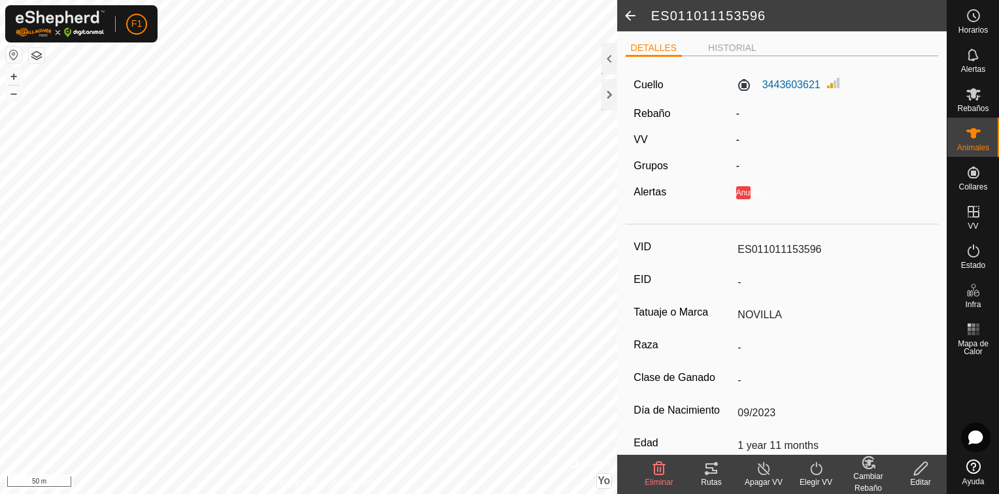
click at [861, 475] on div "Cambiar Rebaño" at bounding box center [868, 483] width 52 height 24
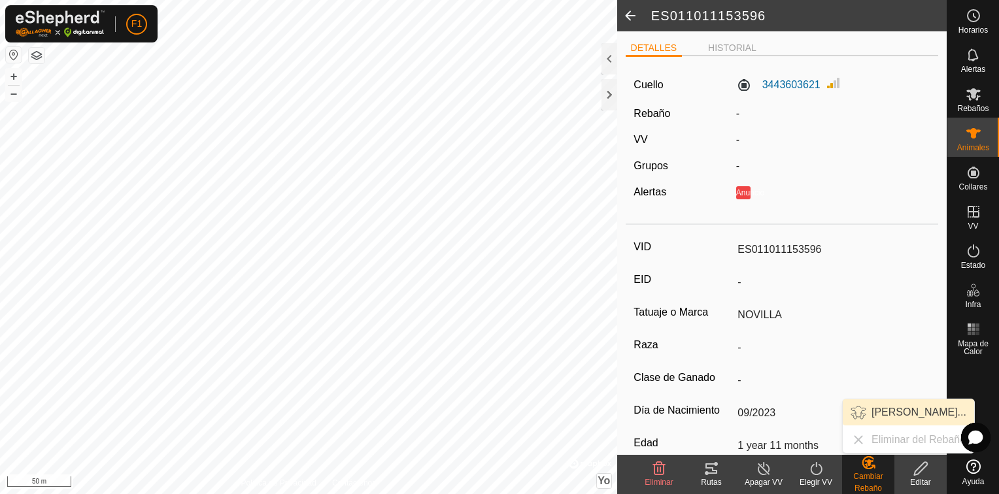
click at [886, 409] on link "[PERSON_NAME]..." at bounding box center [908, 413] width 131 height 26
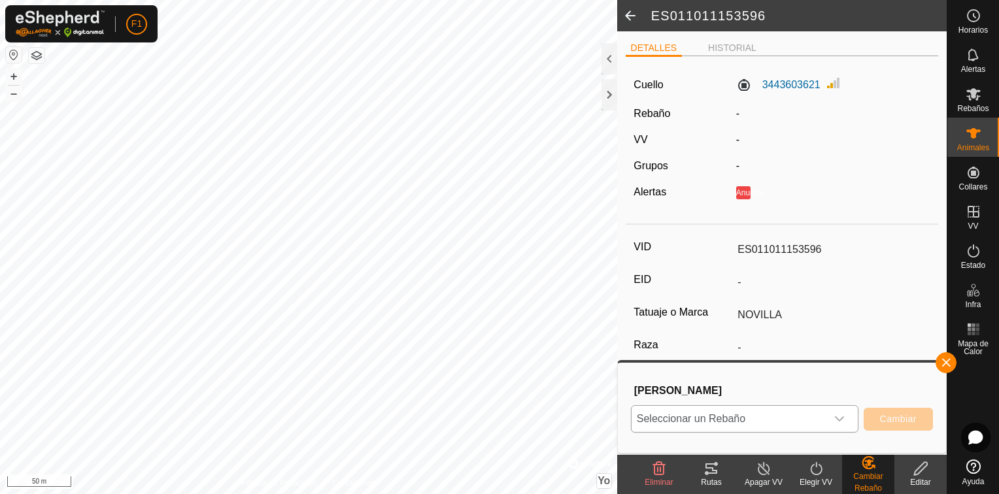
click at [840, 417] on icon "Disparador desplegable" at bounding box center [840, 419] width 10 height 10
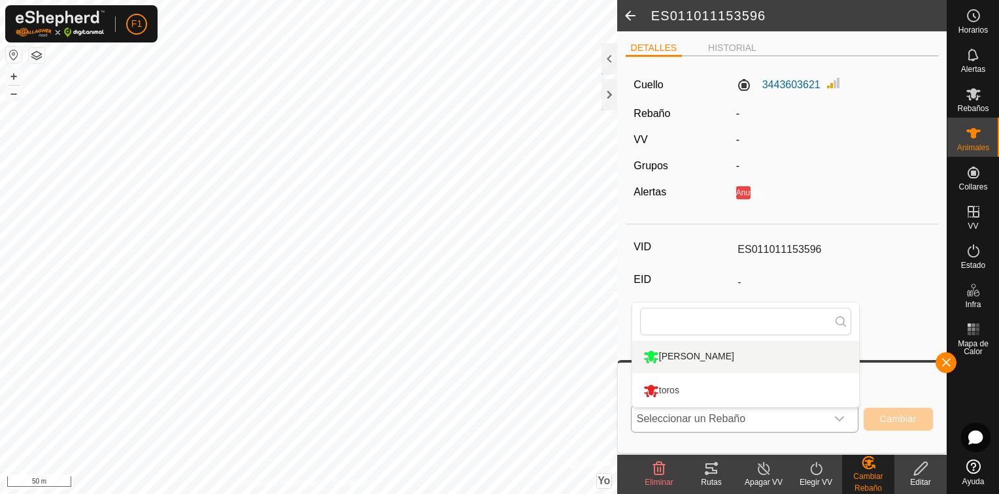
click at [731, 353] on li "[PERSON_NAME]" at bounding box center [745, 357] width 227 height 33
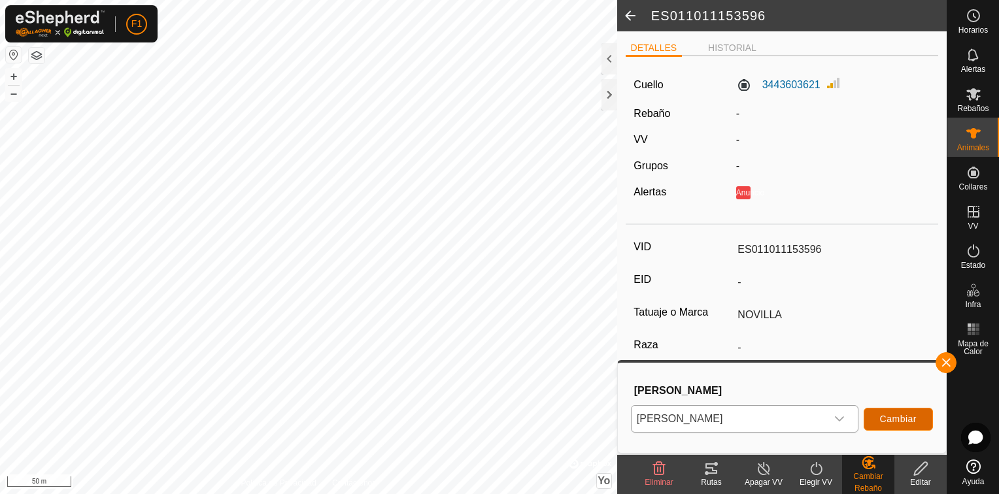
click at [904, 415] on span "Cambiar" at bounding box center [898, 419] width 37 height 10
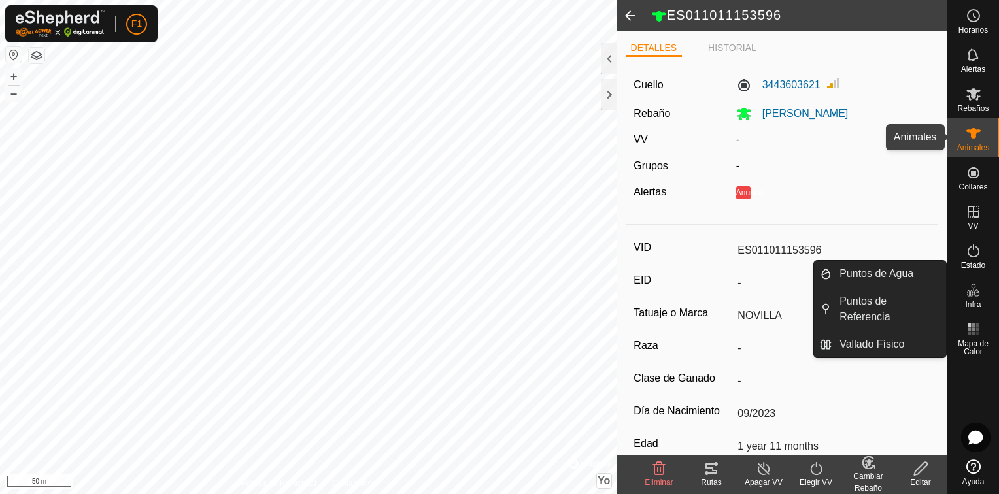
click at [976, 137] on icon at bounding box center [974, 134] width 16 height 16
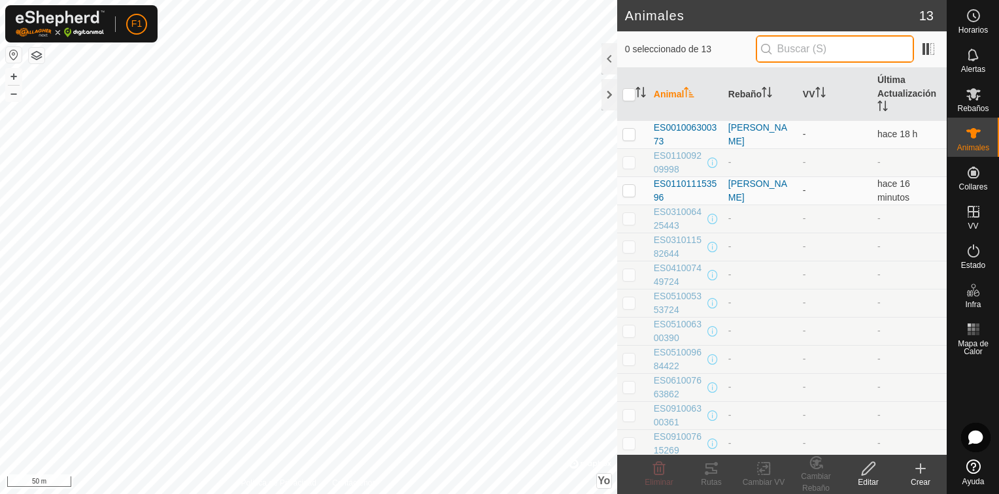
click at [804, 55] on input "text" at bounding box center [835, 48] width 158 height 27
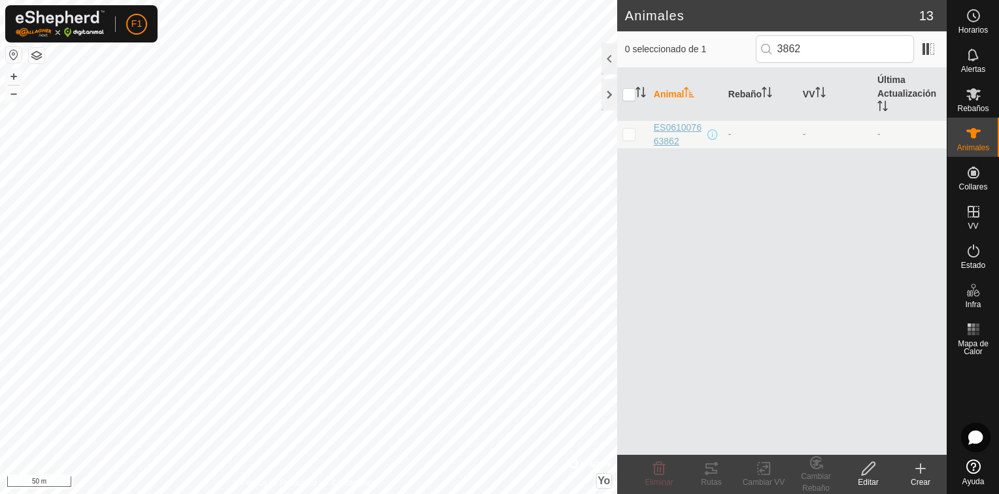
click at [664, 123] on span "ES061007663862" at bounding box center [679, 134] width 51 height 27
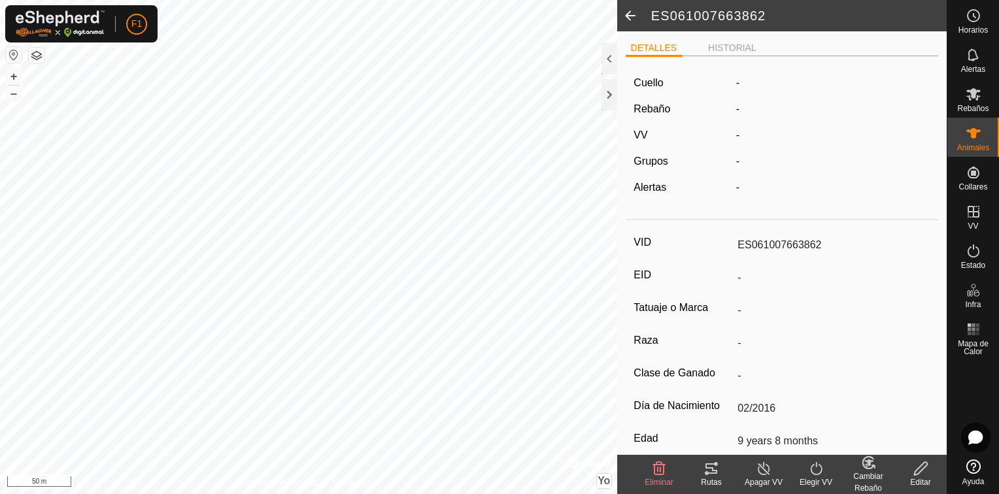
click at [925, 473] on icon at bounding box center [921, 469] width 16 height 16
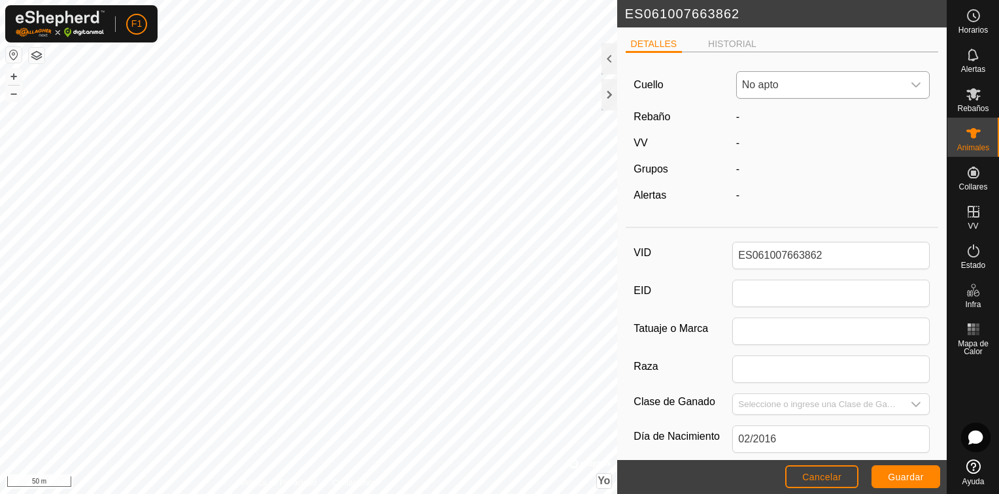
click at [912, 83] on icon "Disparador desplegable" at bounding box center [916, 84] width 9 height 5
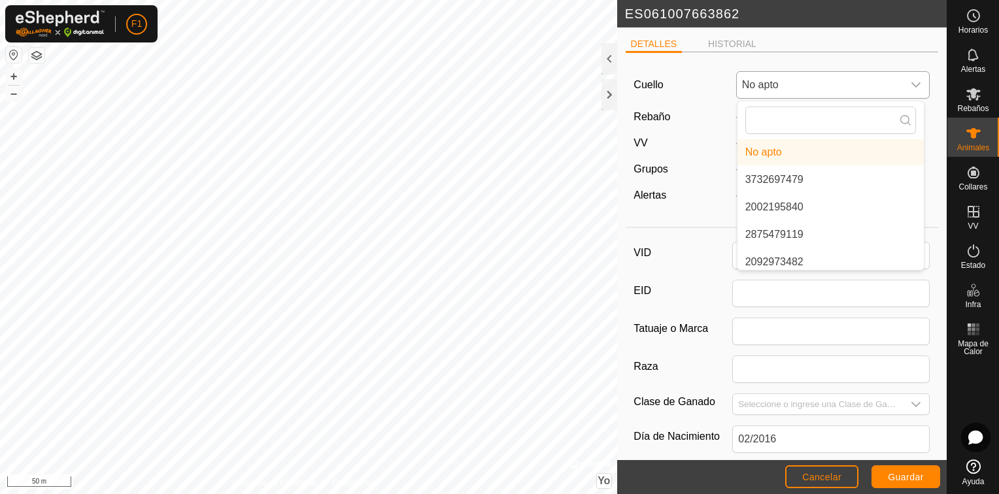
click at [775, 179] on li "3732697479" at bounding box center [831, 180] width 186 height 26
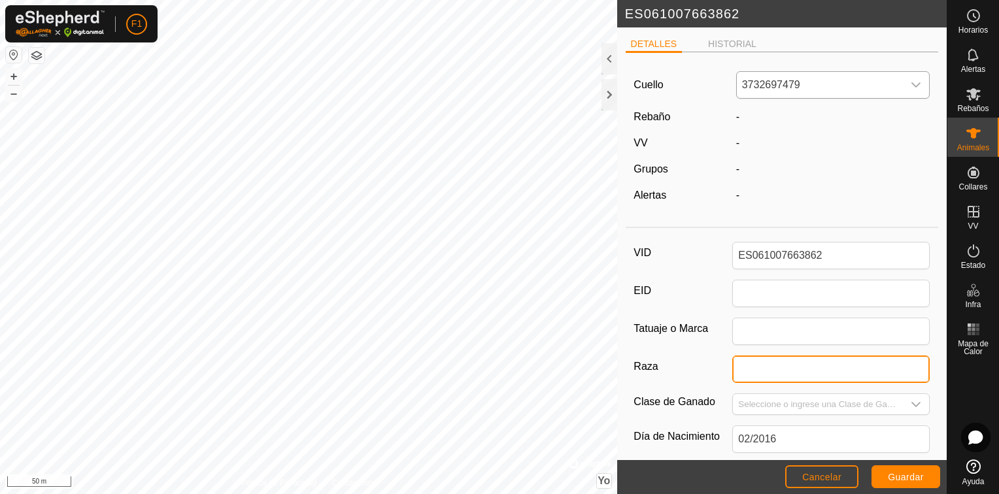
click at [754, 370] on input "Raza" at bounding box center [831, 369] width 198 height 27
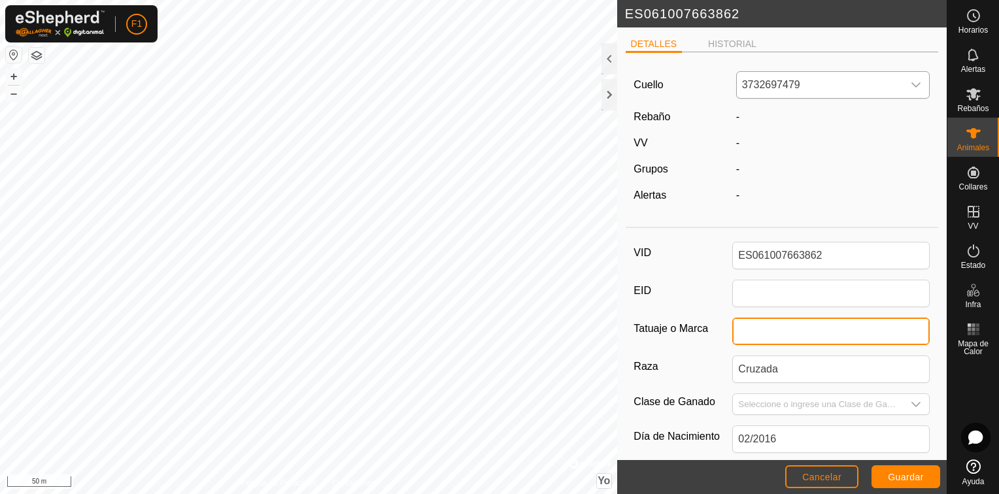
click at [745, 323] on input "Tatuaje o Marca" at bounding box center [831, 331] width 198 height 27
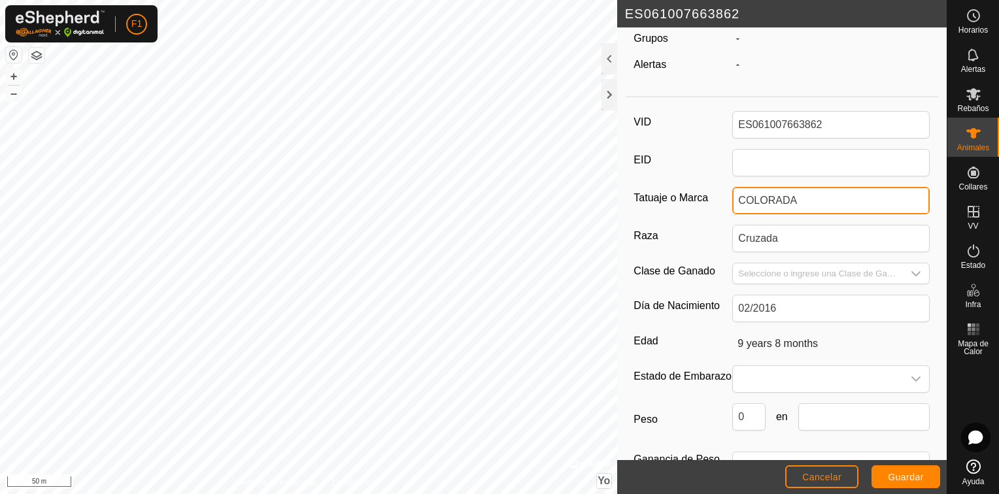
scroll to position [157, 0]
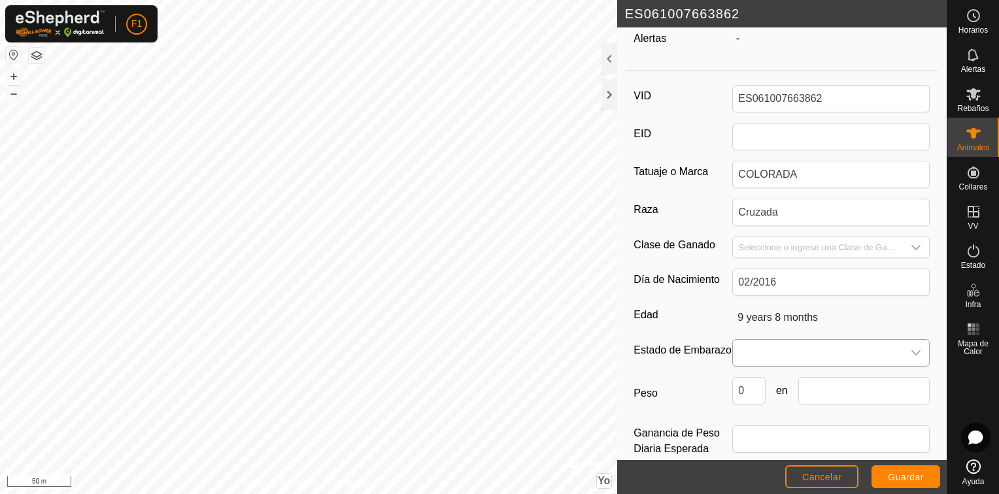
click at [911, 351] on icon "Disparador desplegable" at bounding box center [916, 353] width 10 height 10
click at [769, 300] on li "Preñada" at bounding box center [829, 300] width 190 height 26
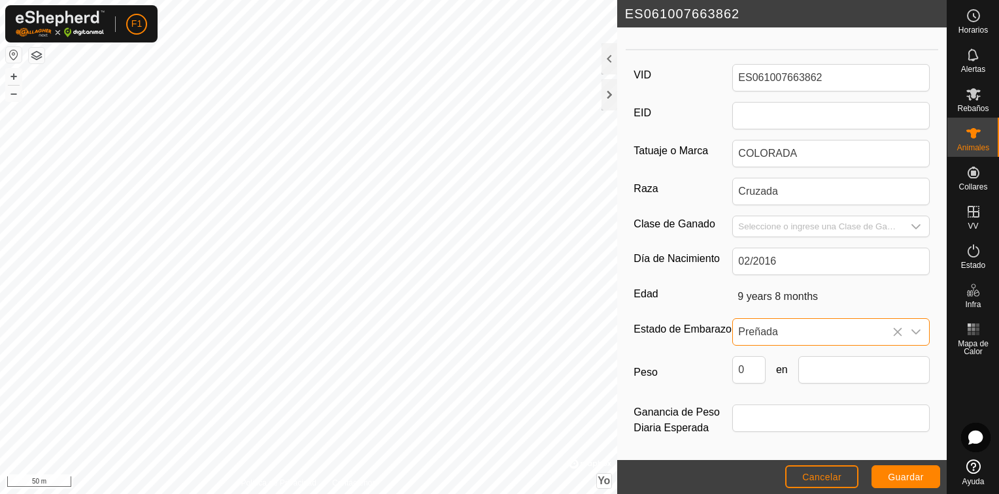
scroll to position [185, 0]
click at [806, 371] on input "text" at bounding box center [864, 369] width 131 height 27
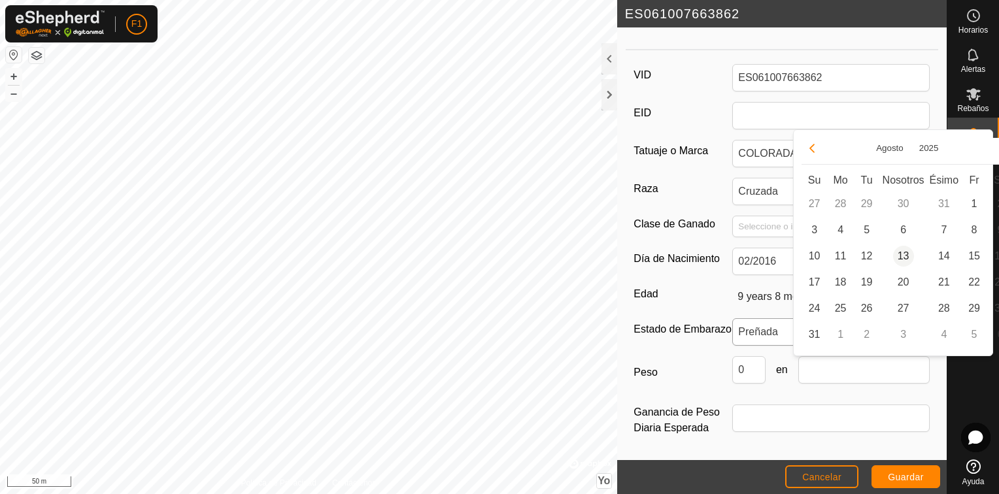
click at [905, 255] on span "13" at bounding box center [903, 256] width 21 height 21
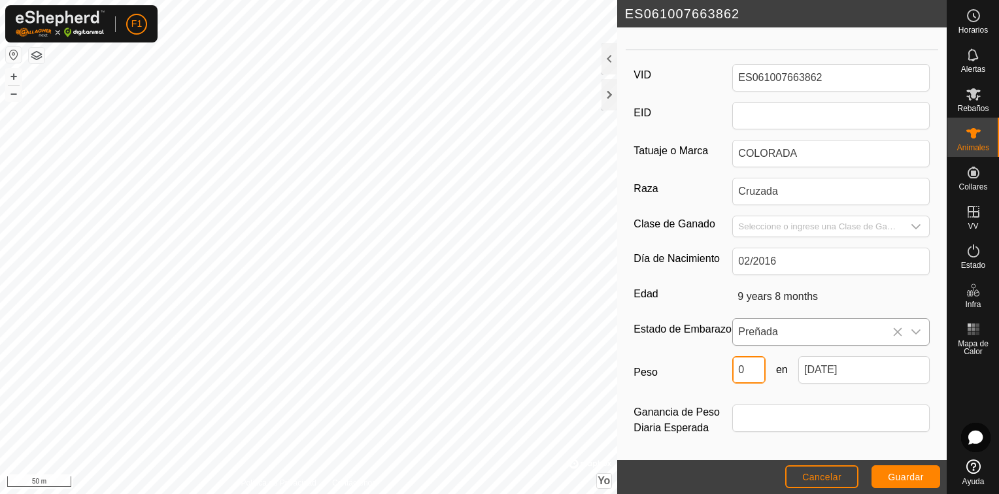
click at [748, 373] on input "0" at bounding box center [748, 369] width 33 height 27
click at [695, 389] on div "Peso 650 en [DATE]" at bounding box center [782, 375] width 296 height 38
click at [925, 477] on button "Guardar" at bounding box center [906, 477] width 69 height 23
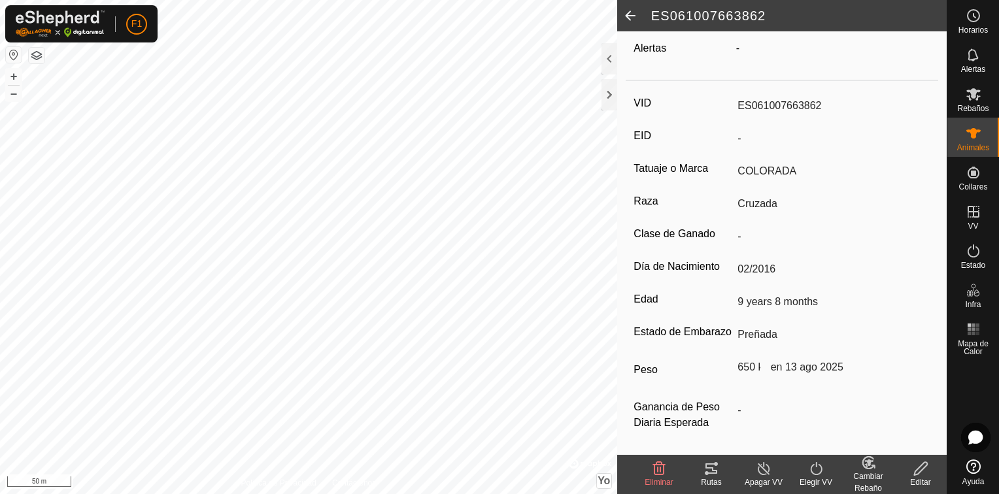
scroll to position [160, 0]
click at [863, 472] on div "Cambiar Rebaño" at bounding box center [868, 483] width 52 height 24
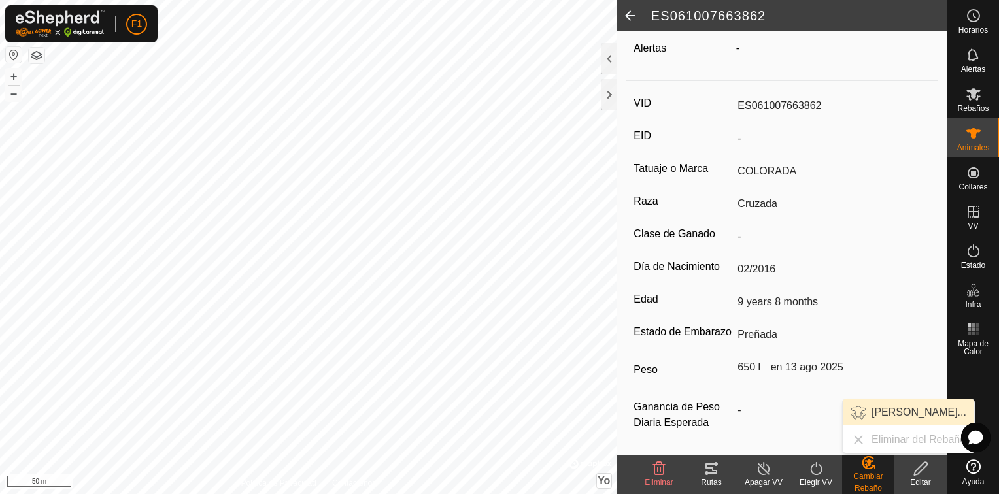
click at [904, 410] on link "[PERSON_NAME]..." at bounding box center [908, 413] width 131 height 26
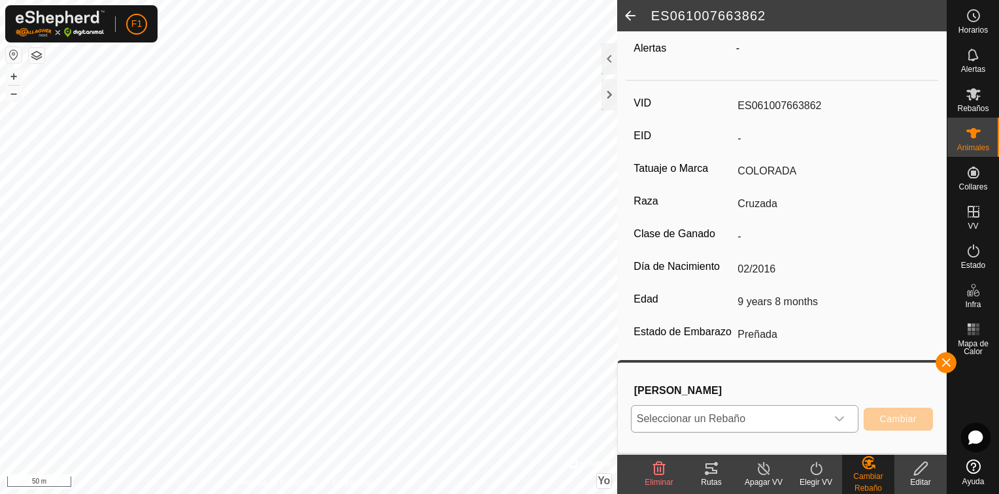
click at [840, 420] on icon "Disparador desplegable" at bounding box center [840, 419] width 10 height 10
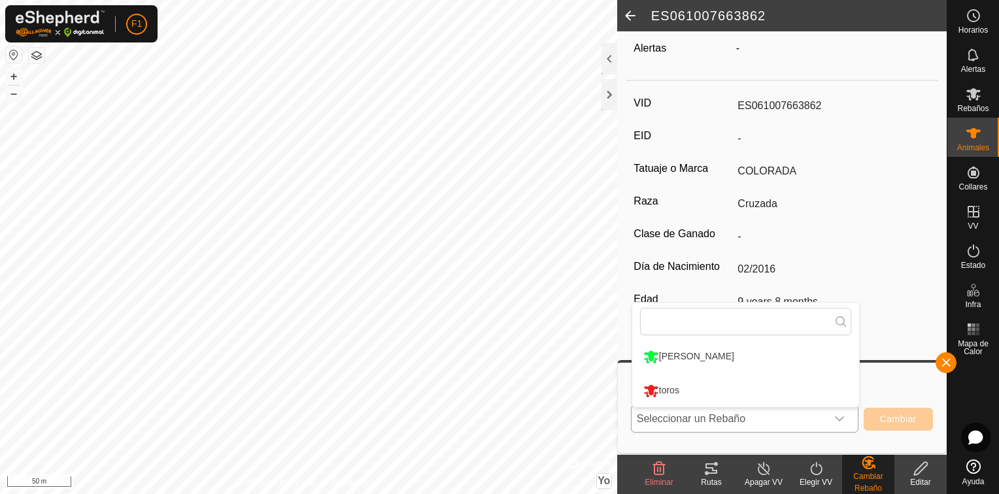
click at [736, 354] on li "[PERSON_NAME]" at bounding box center [745, 357] width 227 height 33
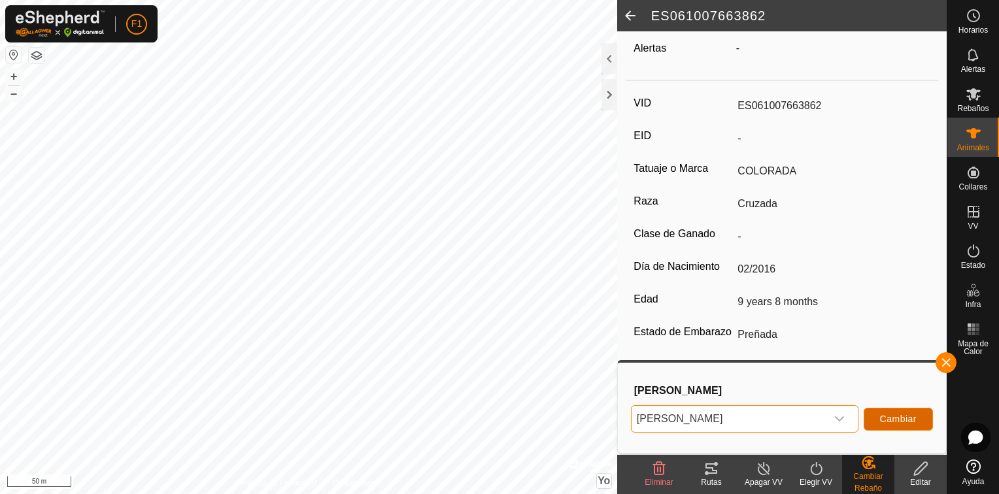
click at [889, 428] on button "Cambiar" at bounding box center [898, 419] width 69 height 23
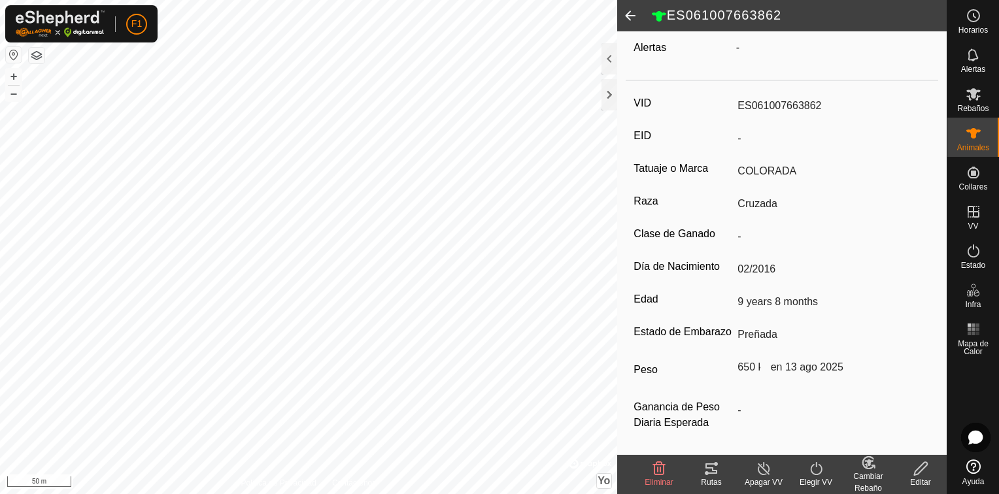
scroll to position [0, 0]
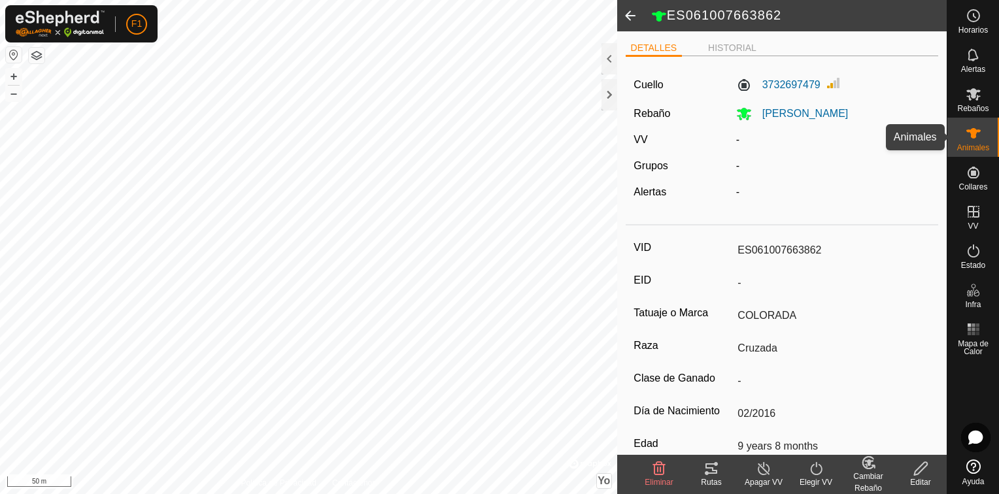
click at [975, 144] on span "Animales" at bounding box center [973, 148] width 32 height 8
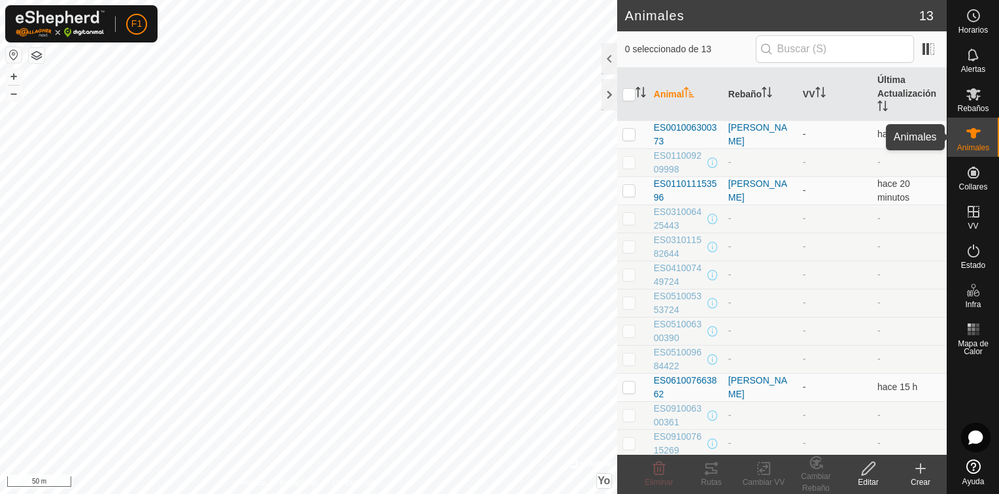
click at [971, 135] on icon at bounding box center [974, 133] width 14 height 10
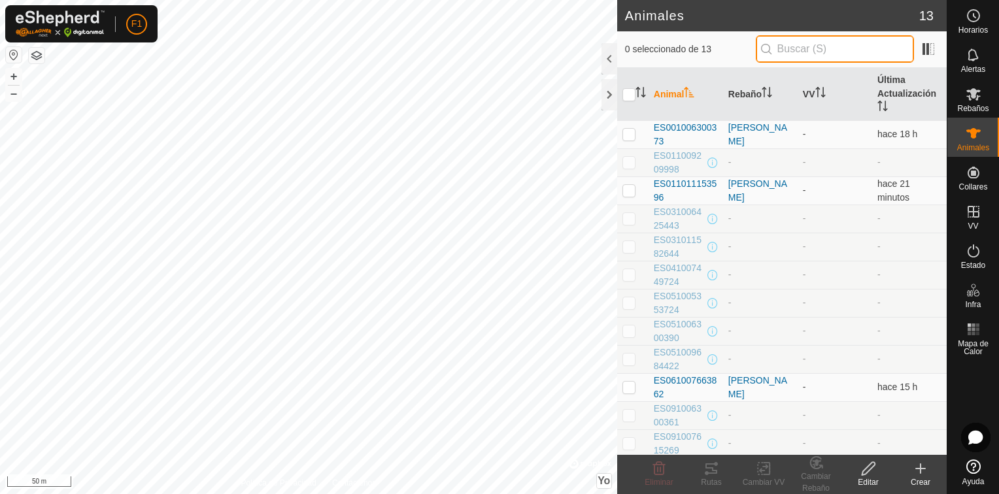
click at [803, 46] on input "text" at bounding box center [835, 48] width 158 height 27
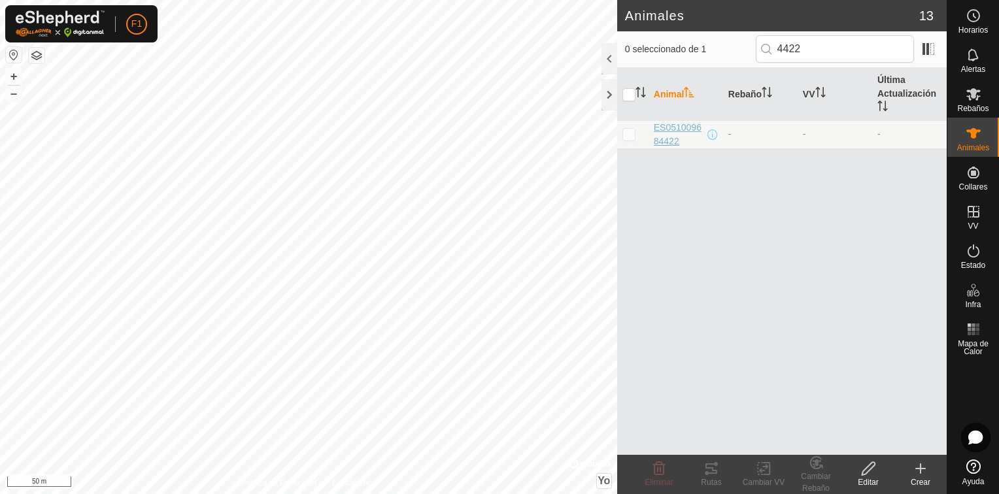
click at [672, 137] on span "ES051009684422" at bounding box center [679, 134] width 51 height 27
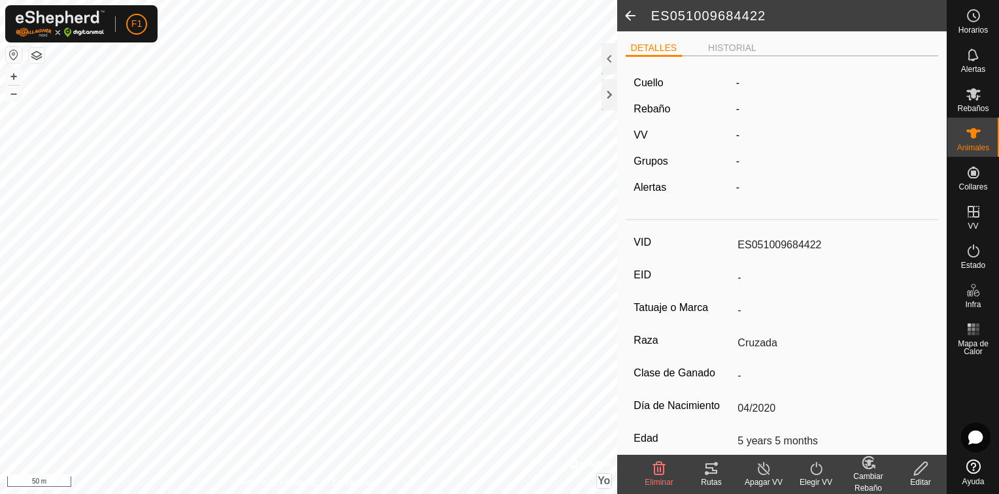
click at [916, 472] on icon at bounding box center [921, 469] width 16 height 16
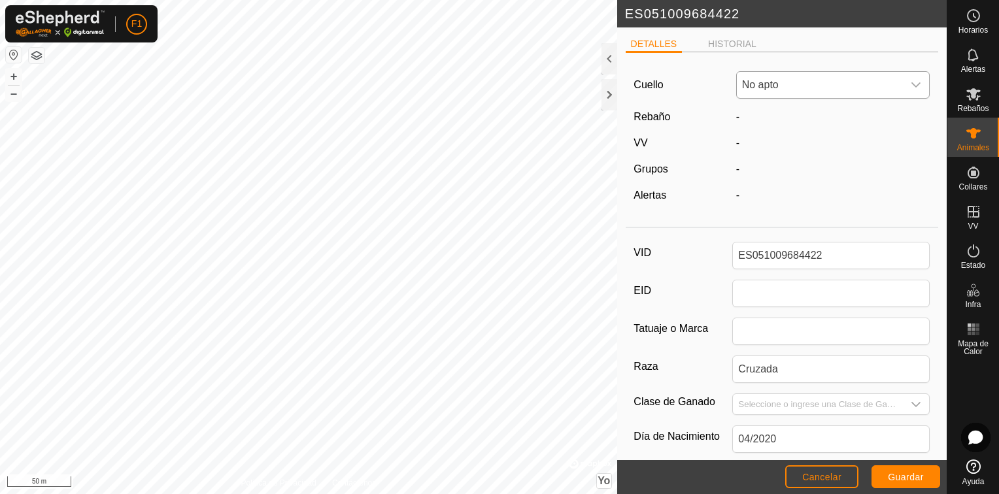
click at [912, 85] on icon "Disparador desplegable" at bounding box center [916, 84] width 9 height 5
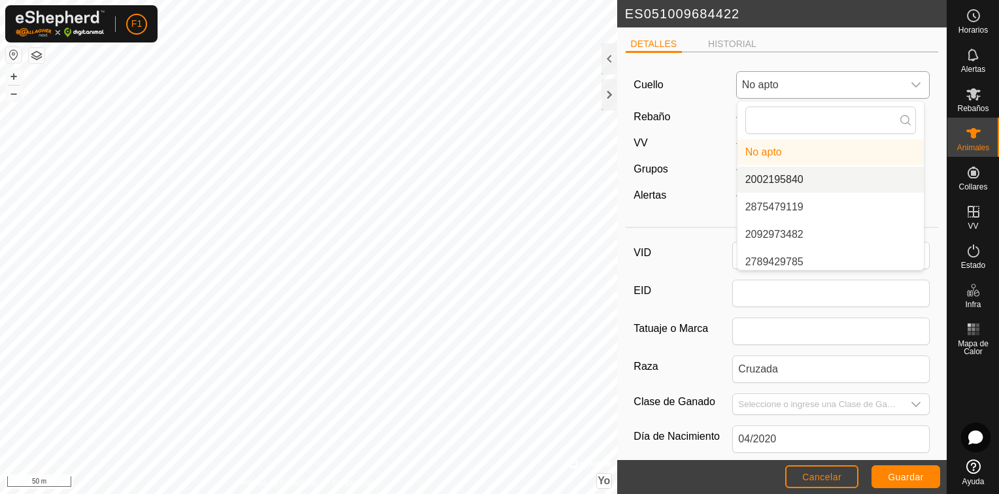
click at [827, 179] on li "2002195840" at bounding box center [831, 180] width 186 height 26
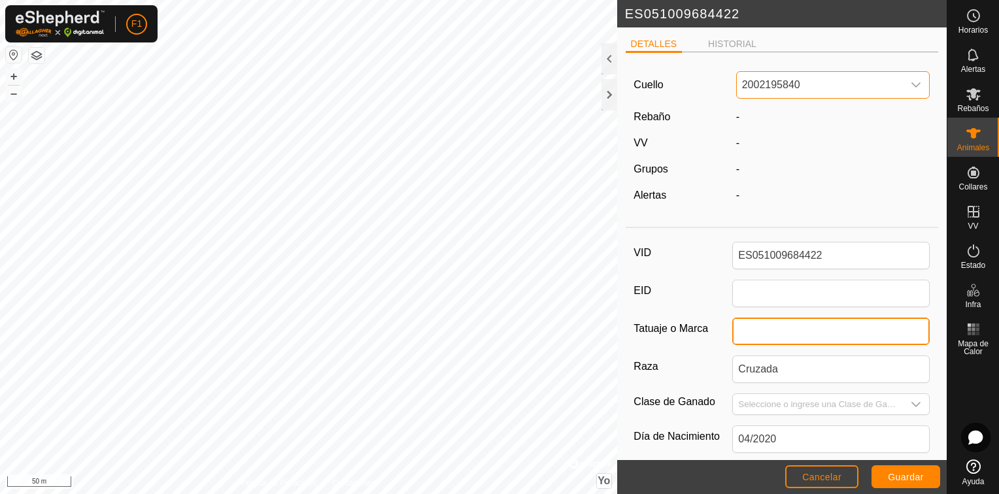
click at [748, 332] on input "Tatuaje o Marca" at bounding box center [831, 331] width 198 height 27
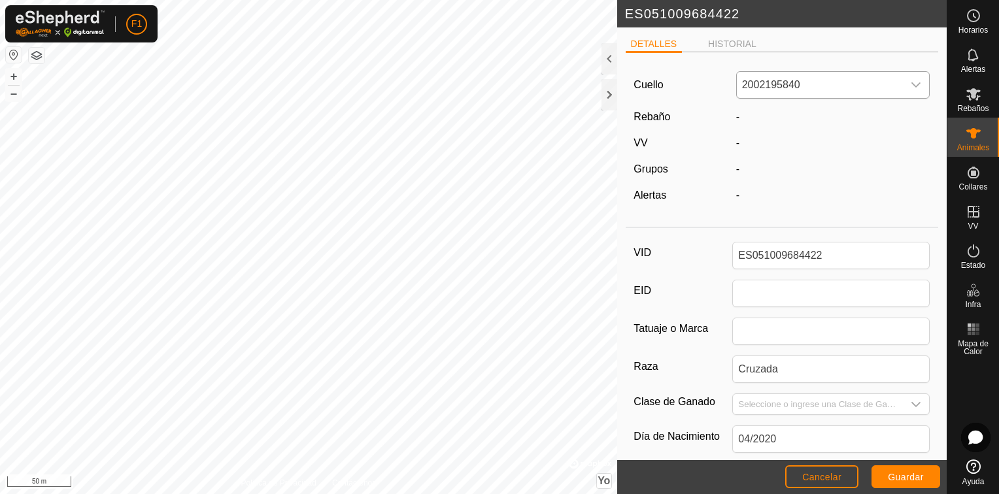
click at [685, 345] on div "VID ES051009684422 EID Tatuaje o [PERSON_NAME] [PERSON_NAME] Clase de Ganado Dí…" at bounding box center [782, 435] width 313 height 405
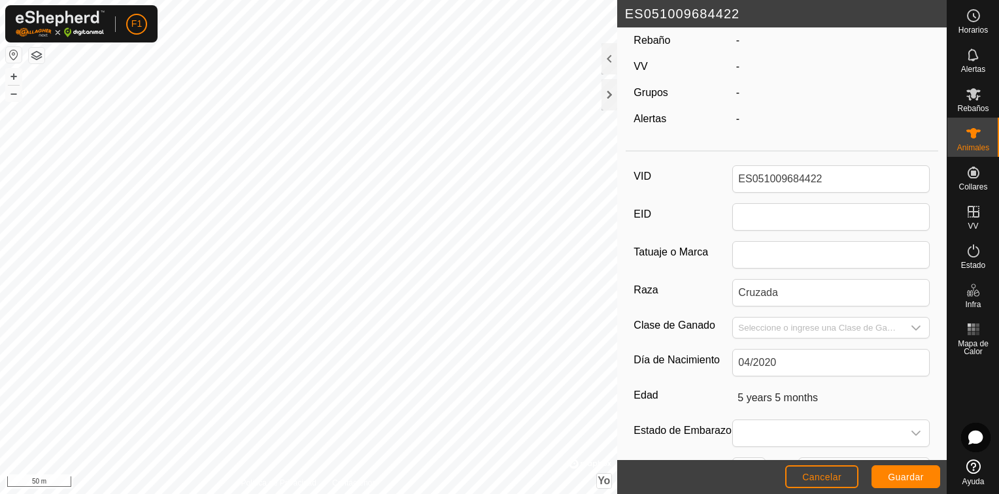
scroll to position [78, 0]
click at [911, 428] on icon "Disparador desplegable" at bounding box center [916, 431] width 10 height 10
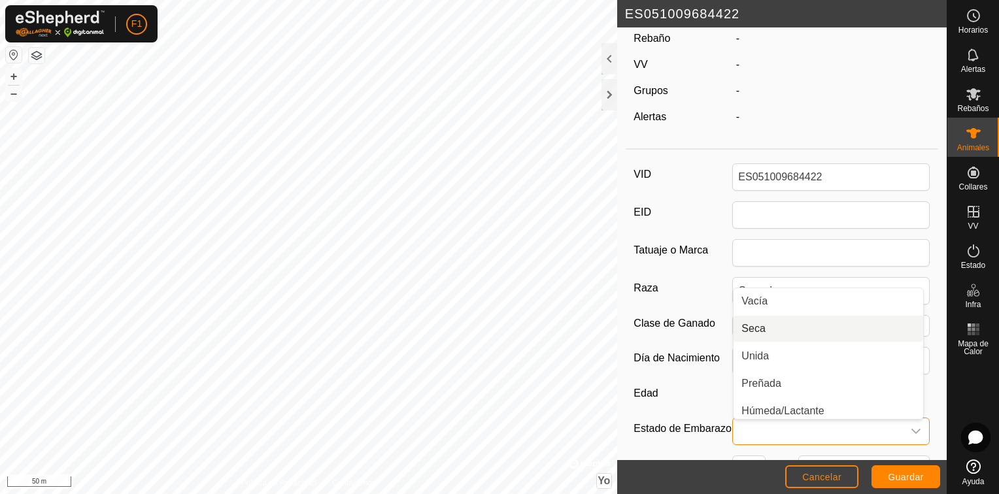
scroll to position [5, 0]
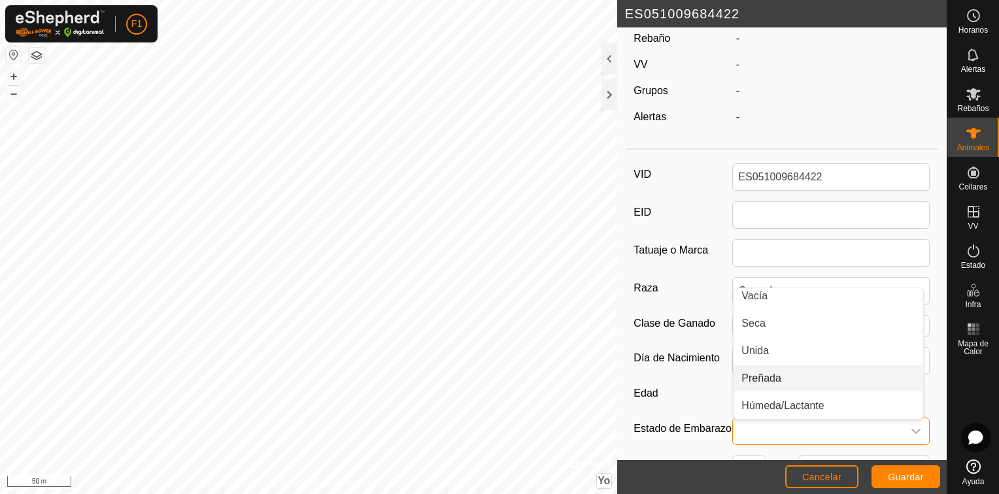
click at [766, 378] on li "Preñada" at bounding box center [829, 379] width 190 height 26
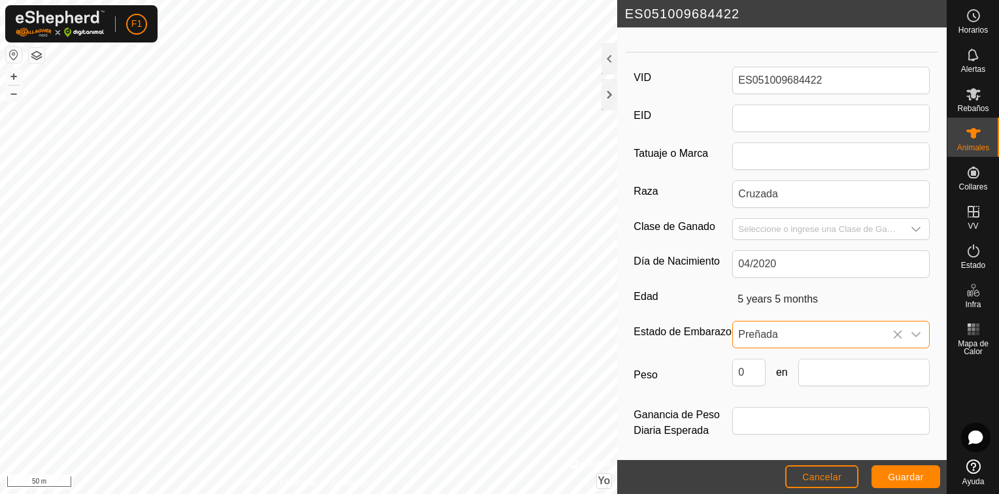
scroll to position [185, 0]
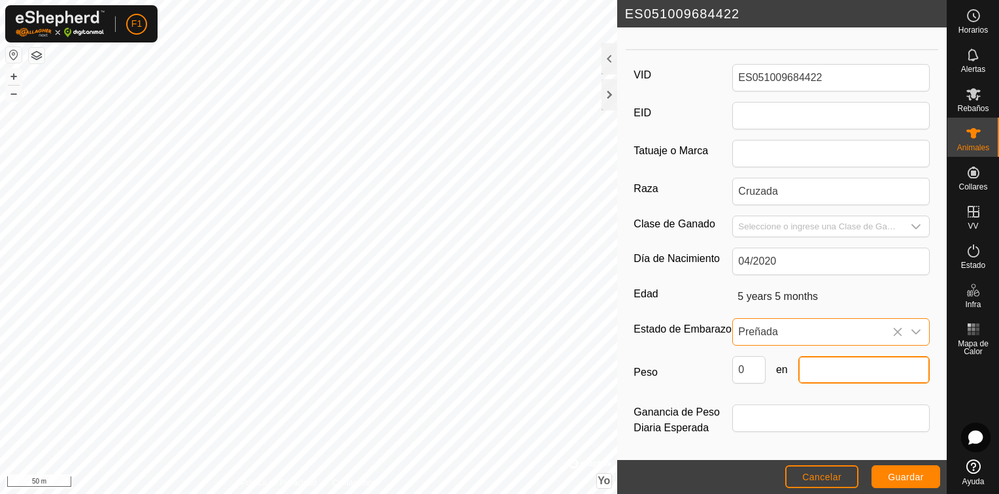
click at [818, 375] on input "text" at bounding box center [864, 369] width 131 height 27
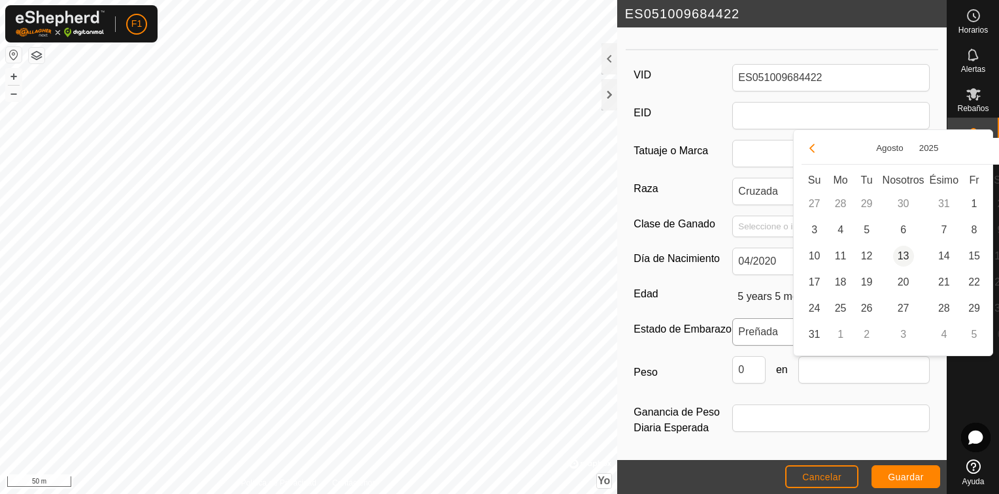
click at [902, 252] on span "13" at bounding box center [903, 256] width 21 height 21
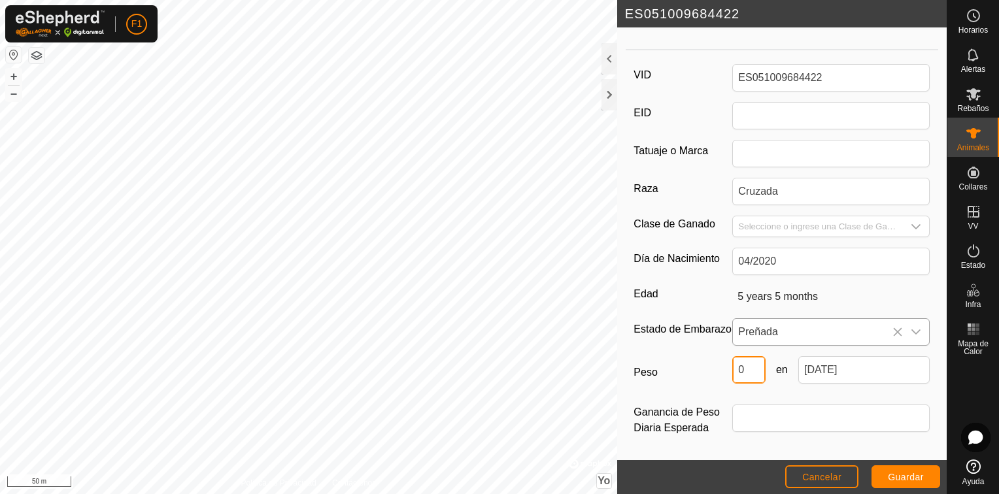
click at [739, 373] on input "0" at bounding box center [748, 369] width 33 height 27
click at [686, 378] on label "Peso" at bounding box center [683, 372] width 99 height 33
click at [732, 378] on input "550" at bounding box center [748, 369] width 33 height 27
click at [910, 478] on span "Guardar" at bounding box center [906, 477] width 36 height 10
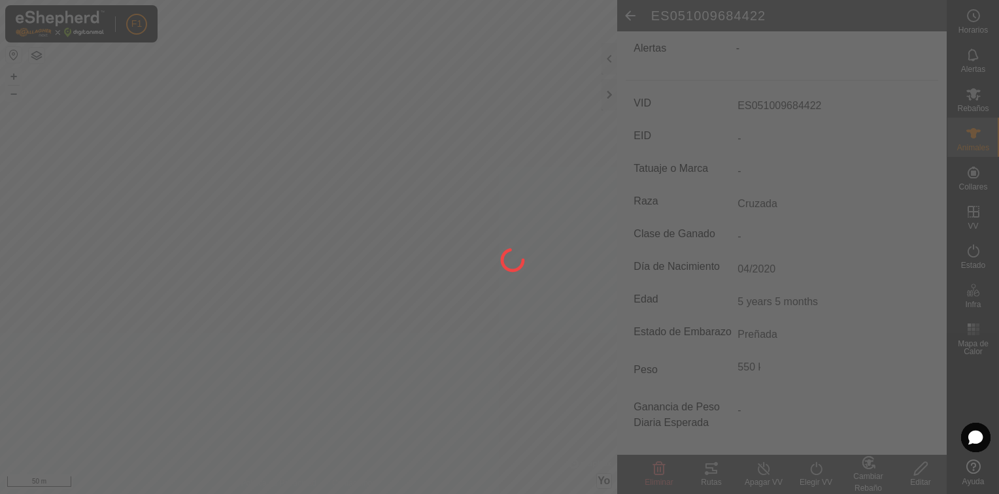
scroll to position [160, 0]
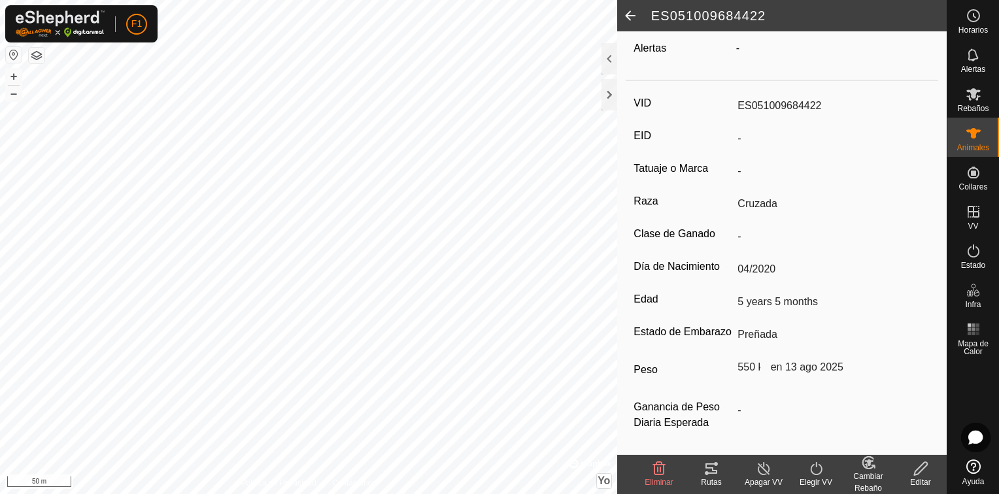
click at [863, 471] on div "Cambiar Rebaño" at bounding box center [868, 483] width 52 height 24
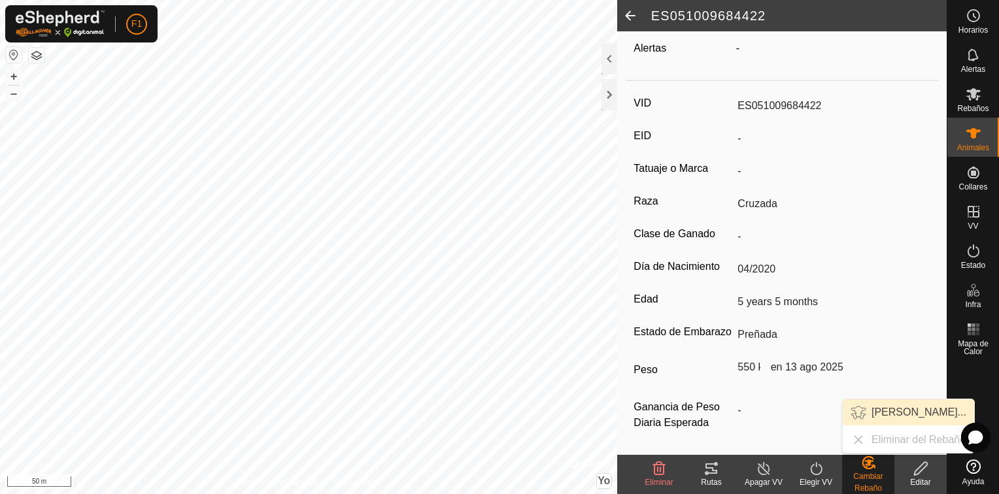
click at [891, 408] on link "[PERSON_NAME]..." at bounding box center [908, 413] width 131 height 26
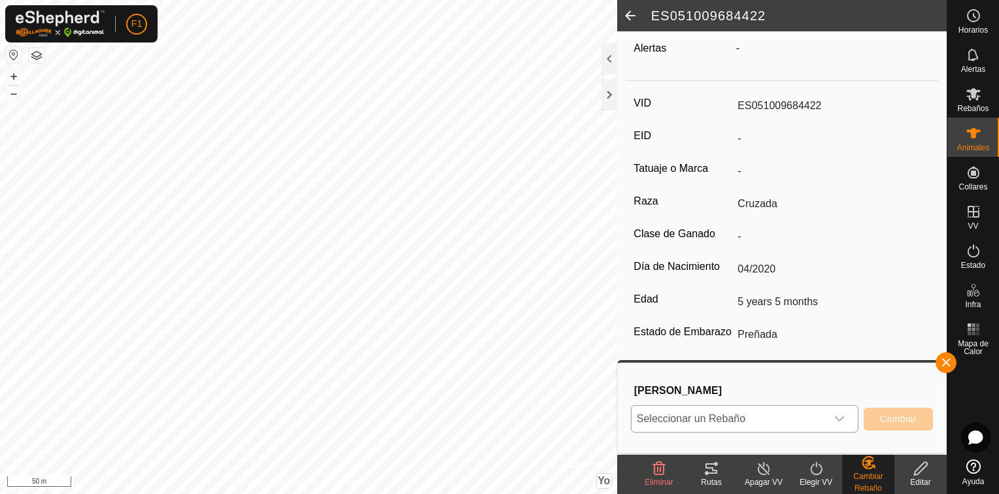
click at [839, 421] on icon "Disparador desplegable" at bounding box center [839, 419] width 9 height 5
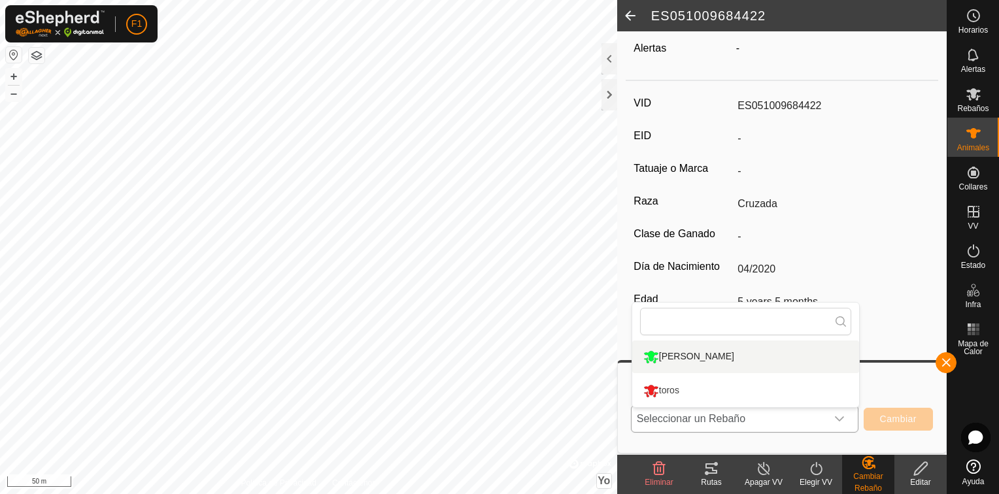
click at [721, 356] on li "[PERSON_NAME]" at bounding box center [745, 357] width 227 height 33
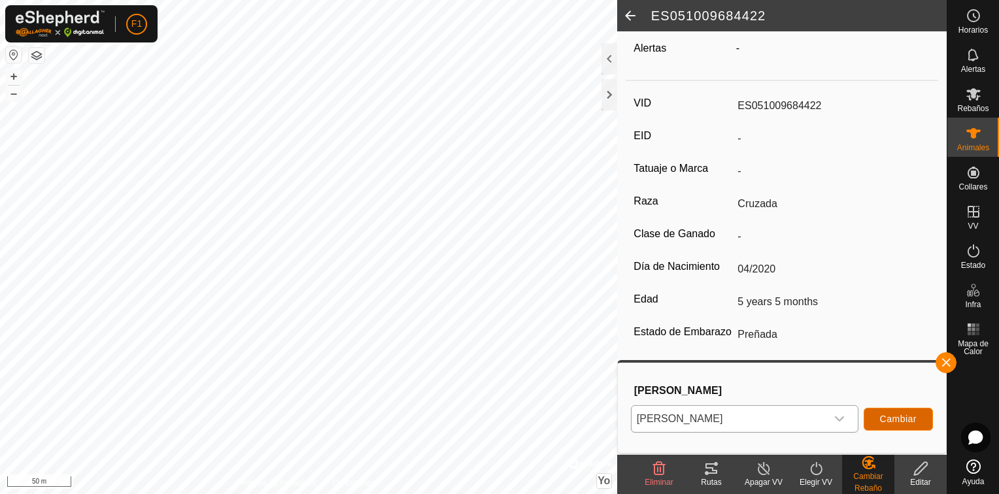
click at [897, 421] on span "Cambiar" at bounding box center [898, 419] width 37 height 10
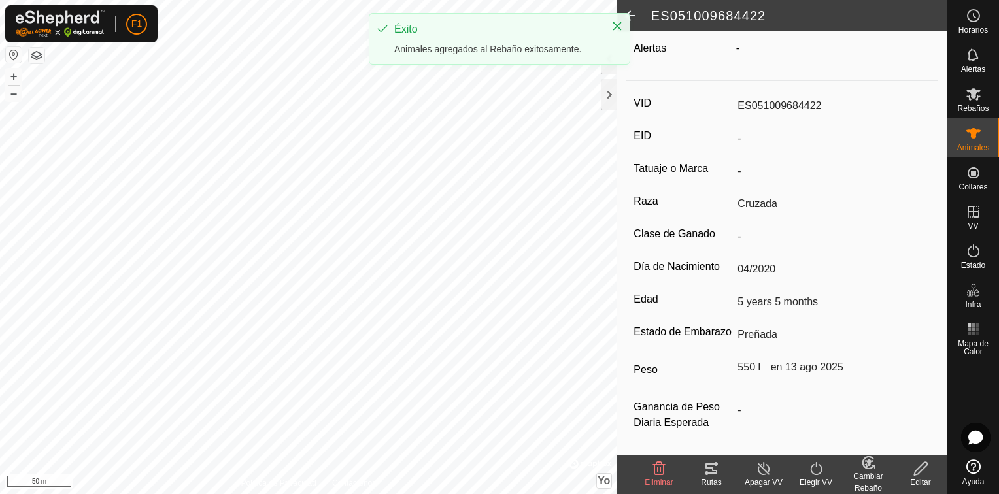
scroll to position [160, 0]
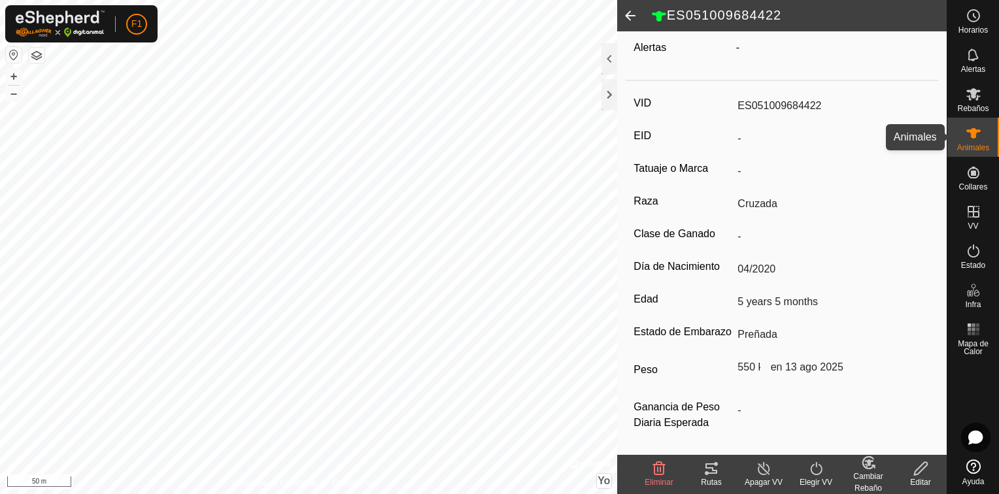
click at [977, 139] on icon at bounding box center [974, 134] width 16 height 16
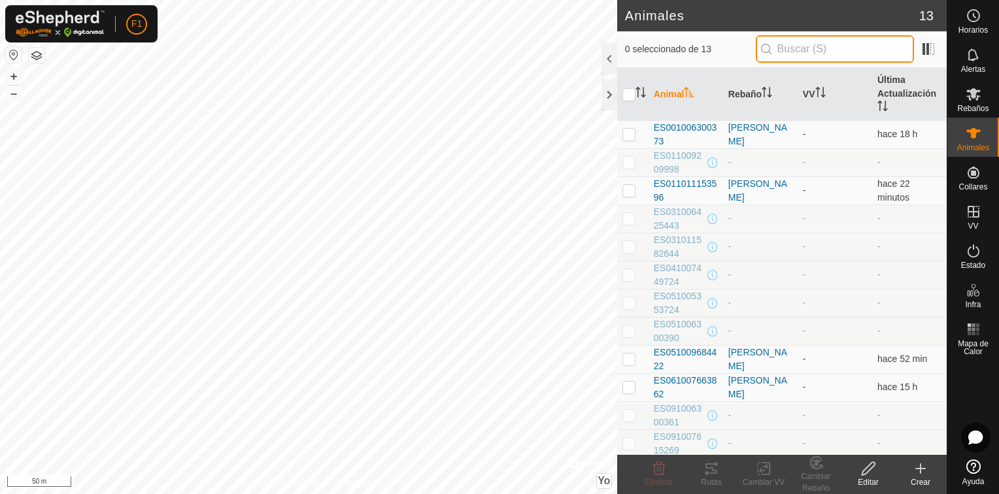
click at [807, 46] on input "text" at bounding box center [835, 48] width 158 height 27
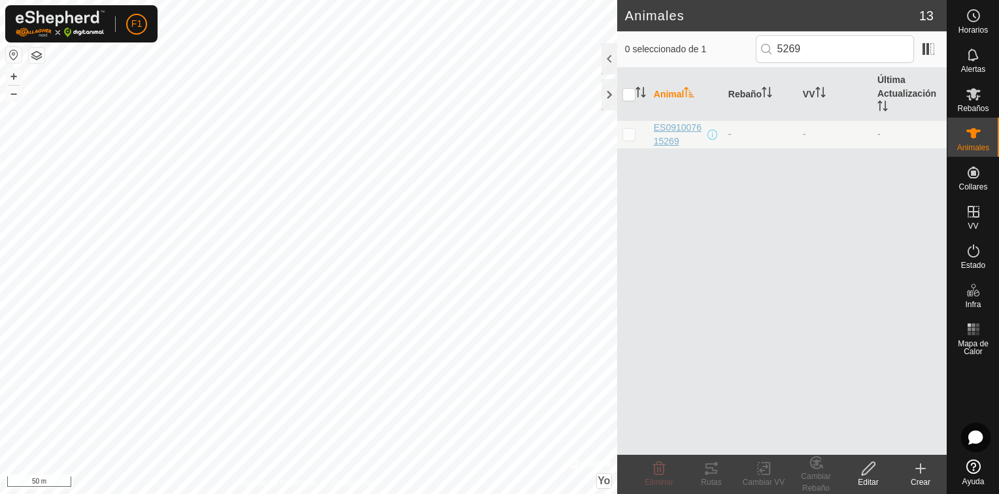
click at [670, 136] on span "ES091007615269" at bounding box center [679, 134] width 51 height 27
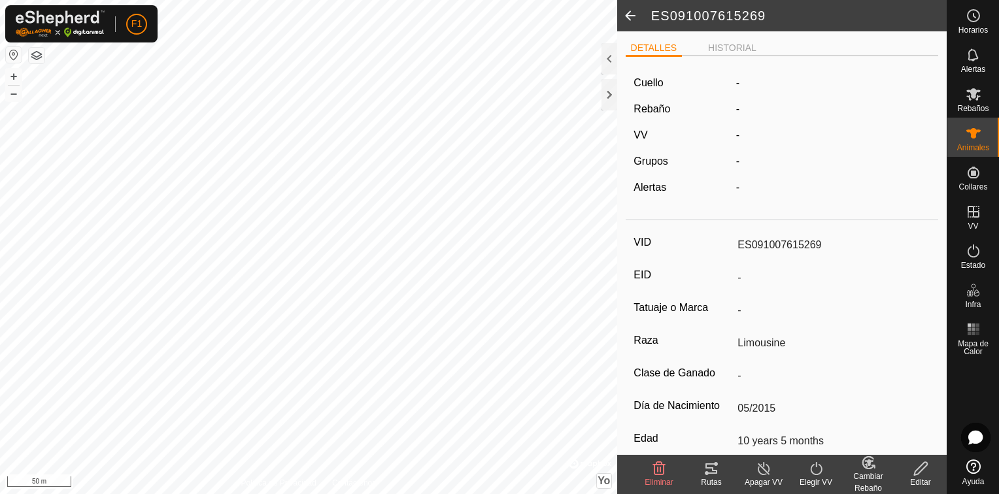
click at [916, 475] on icon at bounding box center [920, 468] width 13 height 13
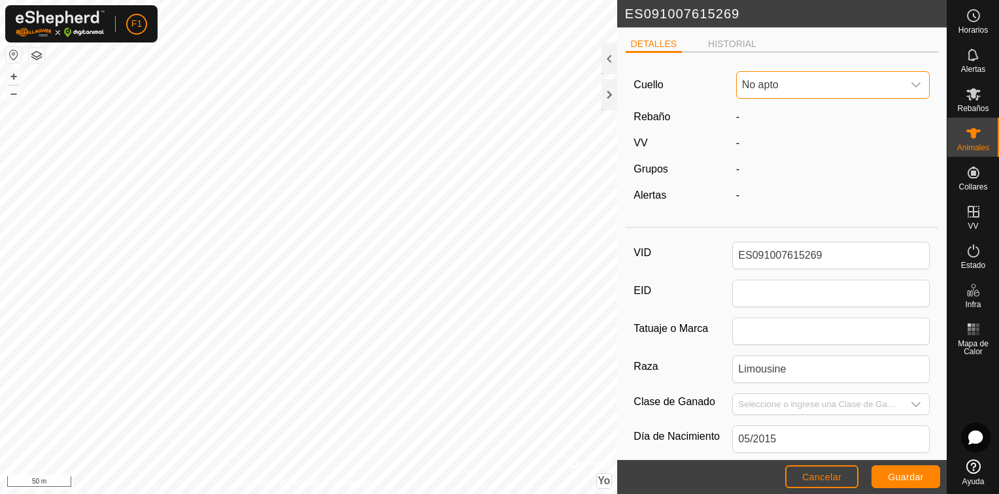
click at [802, 87] on span "No apto" at bounding box center [820, 85] width 167 height 26
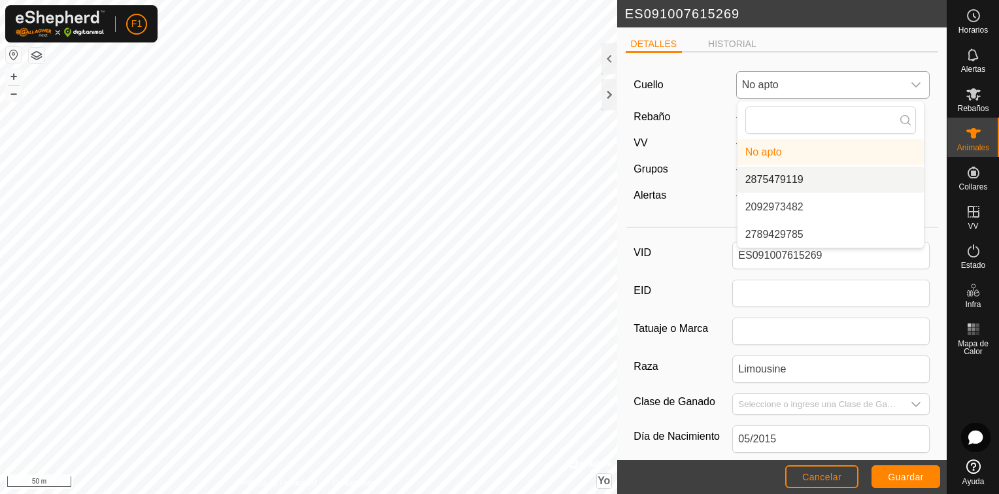
click at [806, 179] on li "2875479119" at bounding box center [831, 180] width 186 height 26
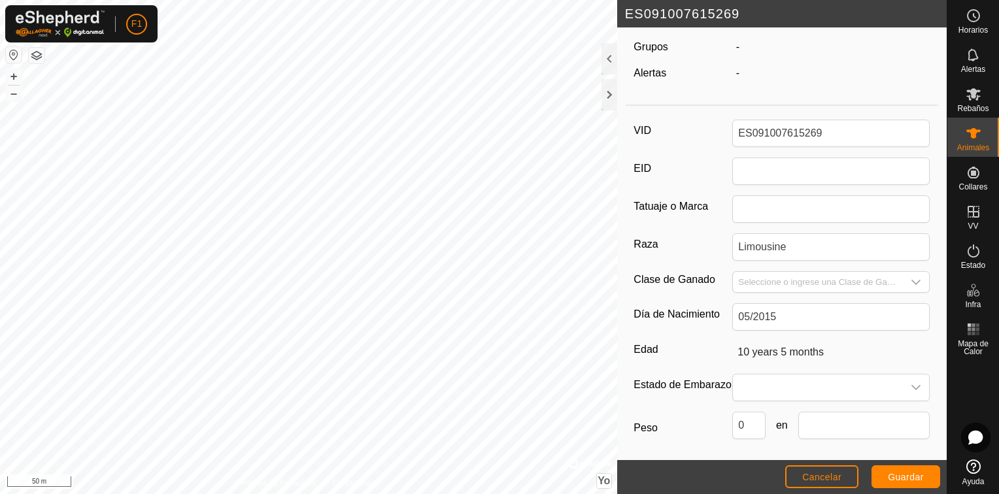
scroll to position [131, 0]
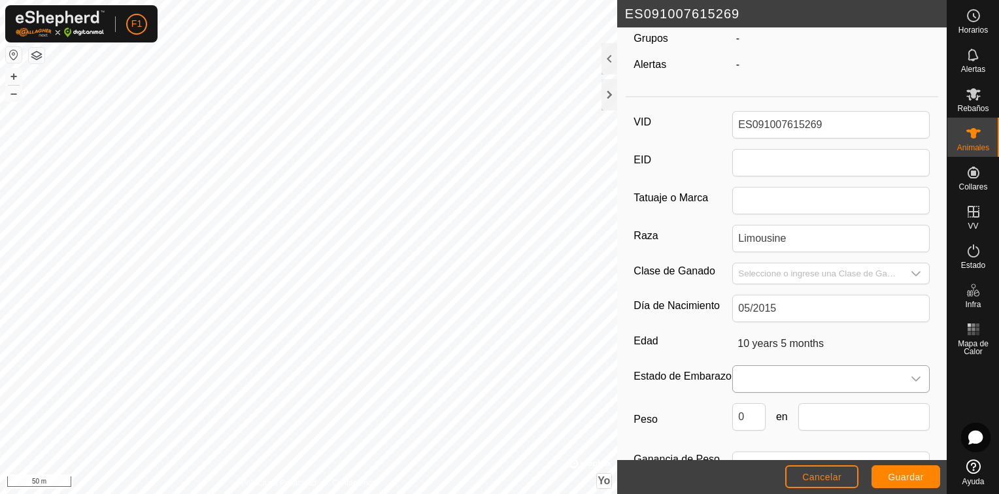
click at [911, 377] on icon "Disparador desplegable" at bounding box center [916, 379] width 10 height 10
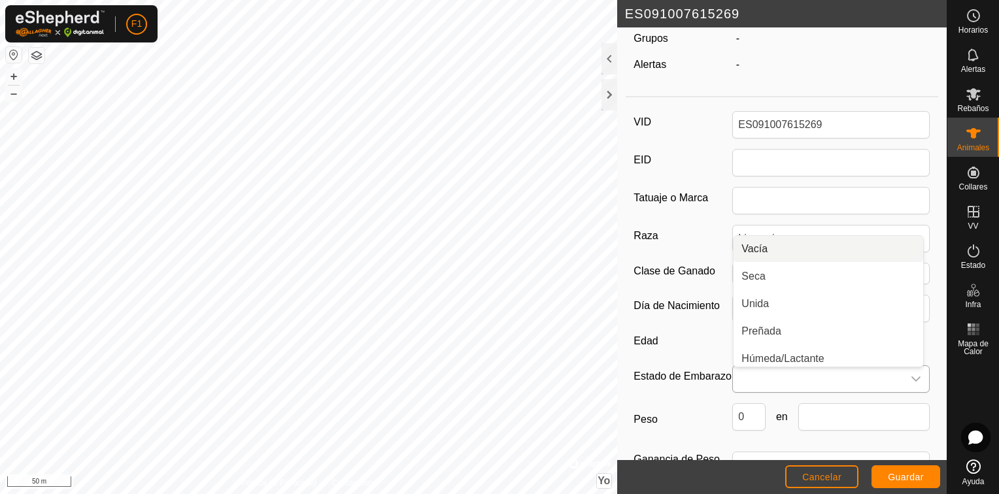
click at [747, 249] on li "Vacía" at bounding box center [829, 249] width 190 height 26
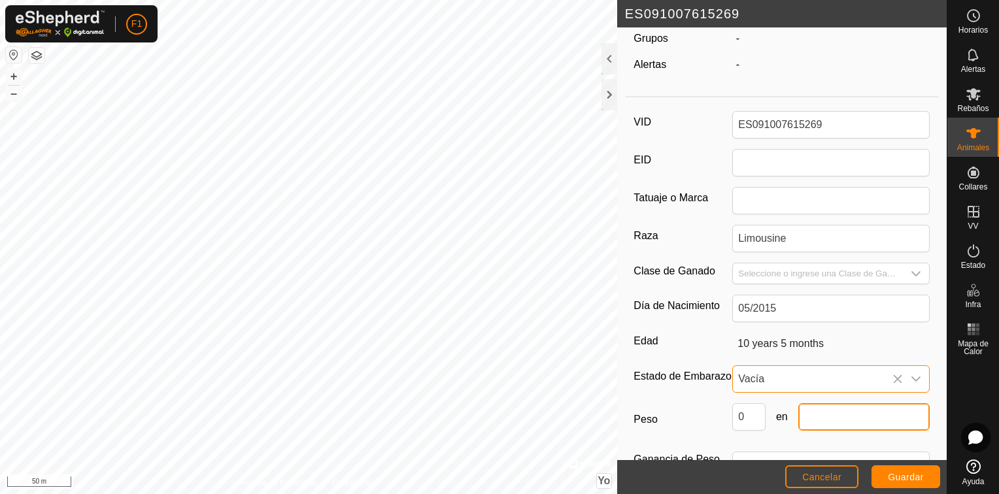
click at [844, 428] on input "text" at bounding box center [864, 417] width 131 height 27
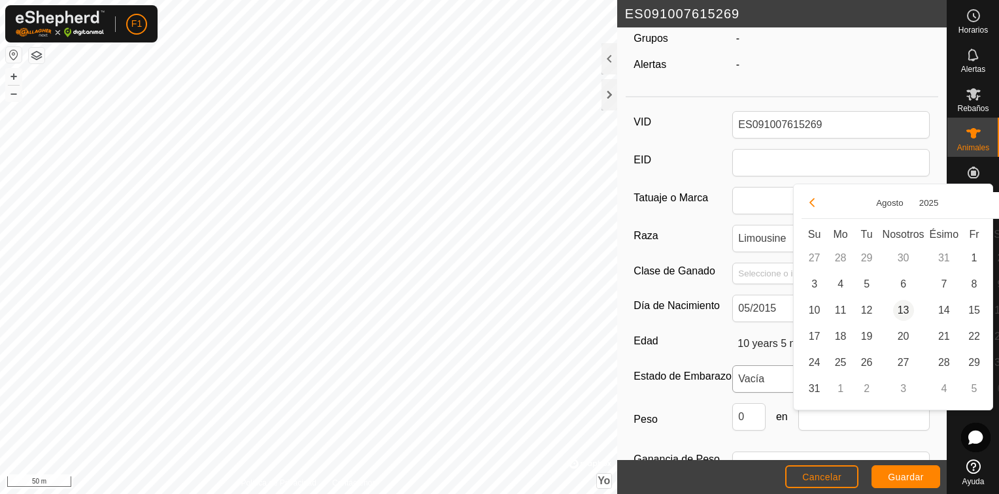
click at [903, 305] on span "13" at bounding box center [903, 310] width 21 height 21
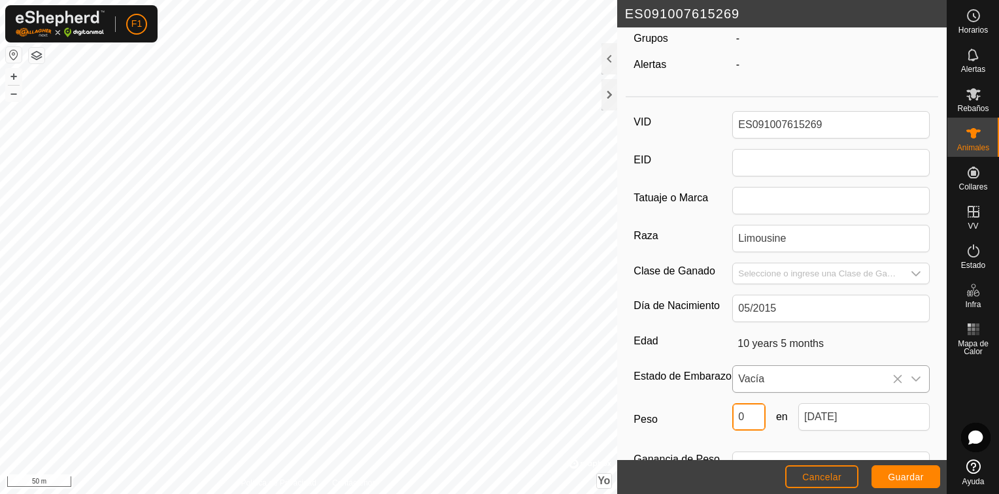
click at [746, 425] on input "0" at bounding box center [748, 417] width 33 height 27
click at [690, 412] on label "Peso" at bounding box center [683, 420] width 99 height 33
click at [732, 412] on input "900" at bounding box center [748, 417] width 33 height 27
click at [907, 479] on span "Guardar" at bounding box center [906, 477] width 36 height 10
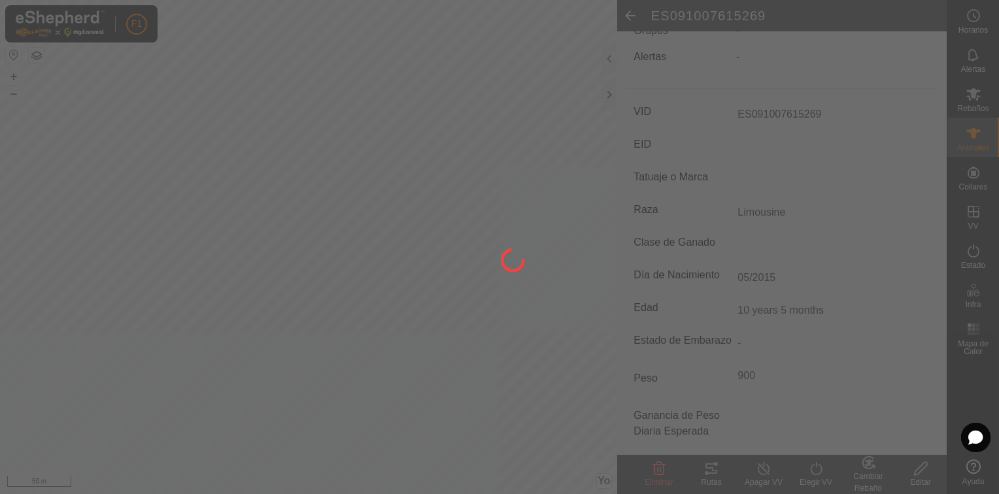
scroll to position [119, 0]
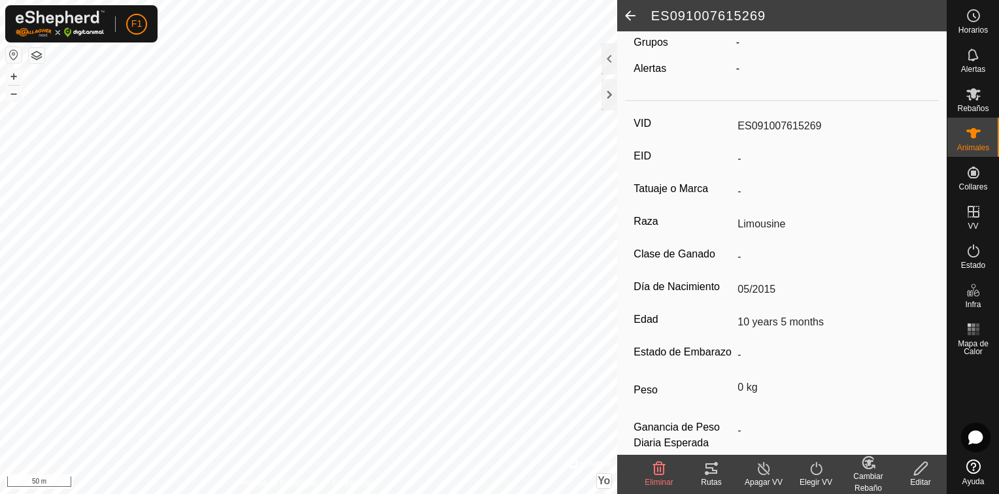
click at [863, 475] on div "Cambiar Rebaño" at bounding box center [868, 483] width 52 height 24
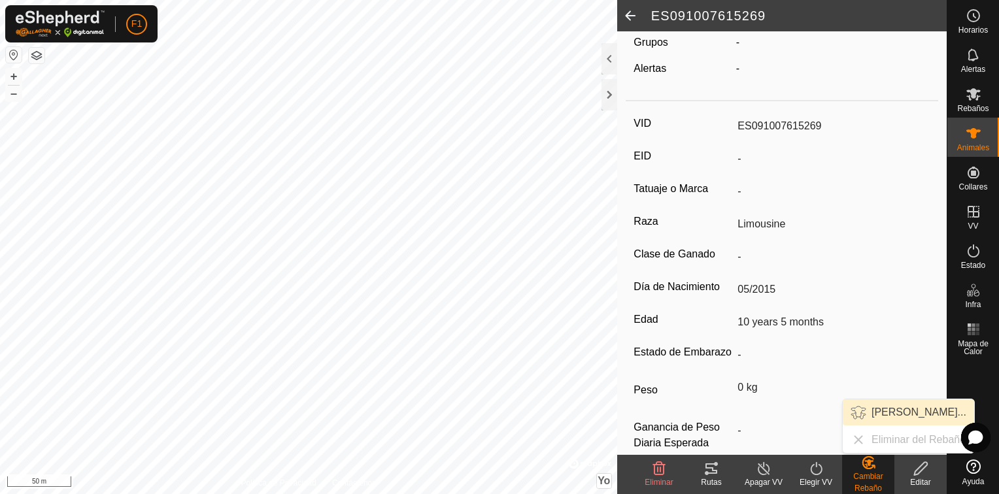
click at [897, 411] on link "[PERSON_NAME]..." at bounding box center [908, 413] width 131 height 26
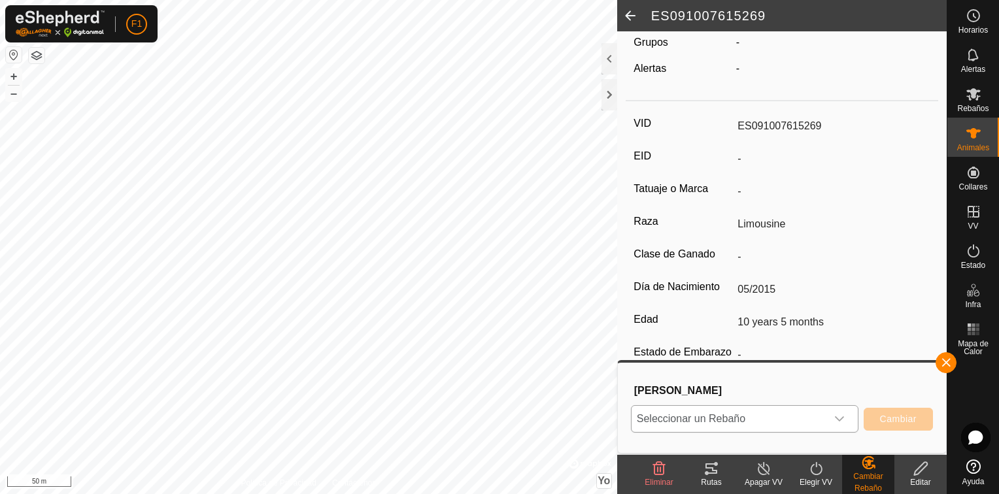
click at [844, 419] on icon "Disparador desplegable" at bounding box center [840, 419] width 10 height 10
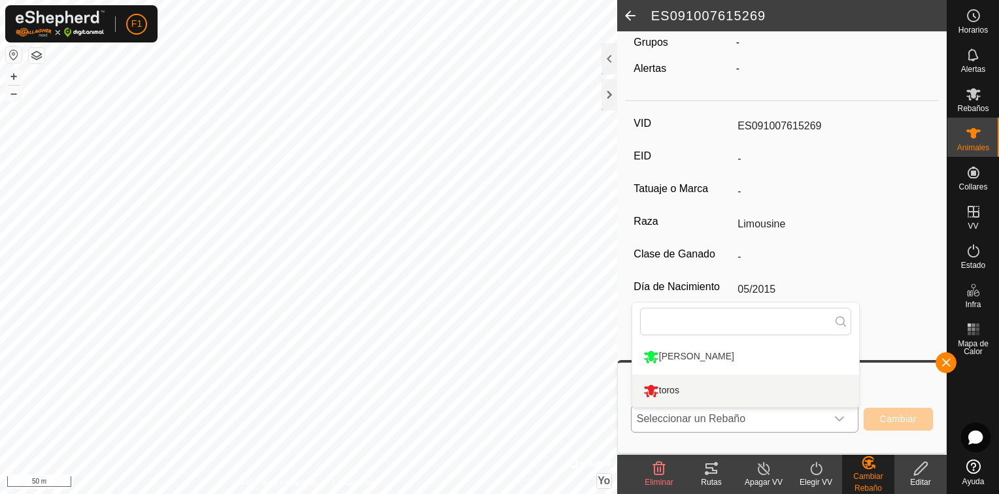
click at [689, 391] on li "toros" at bounding box center [745, 391] width 227 height 33
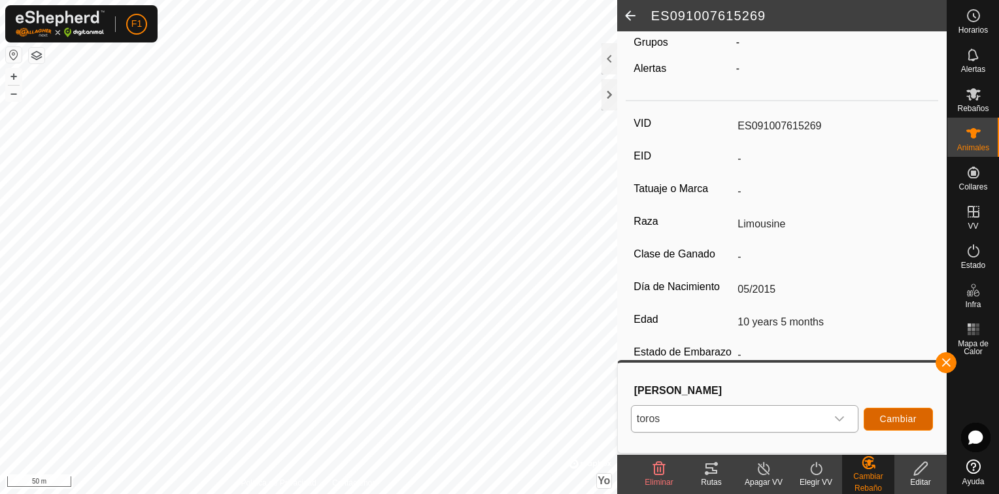
click at [896, 419] on span "Cambiar" at bounding box center [898, 419] width 37 height 10
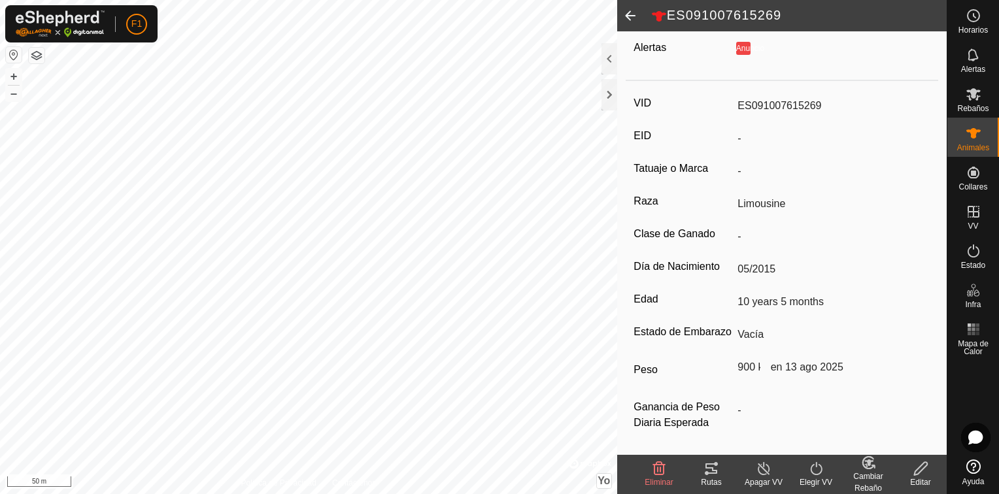
scroll to position [0, 0]
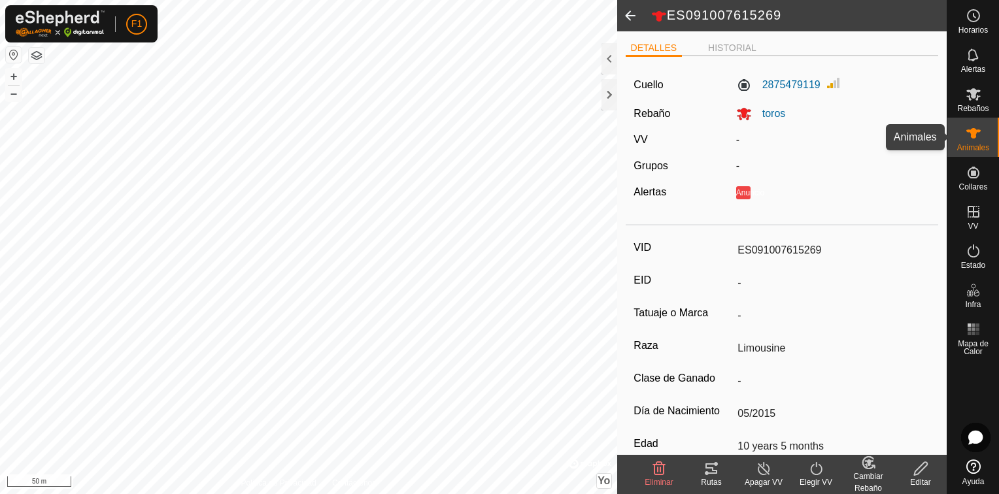
click at [959, 148] on span "Animales" at bounding box center [973, 148] width 32 height 8
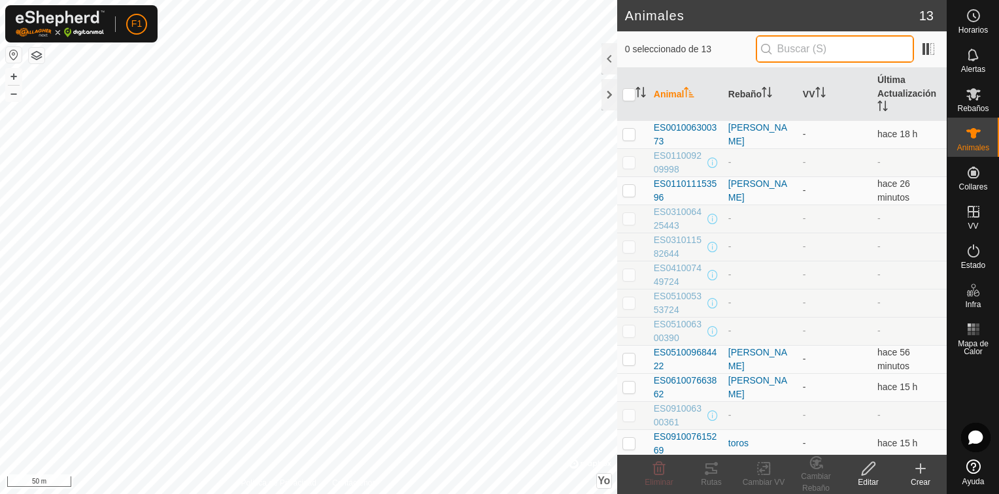
click at [797, 48] on input "text" at bounding box center [835, 48] width 158 height 27
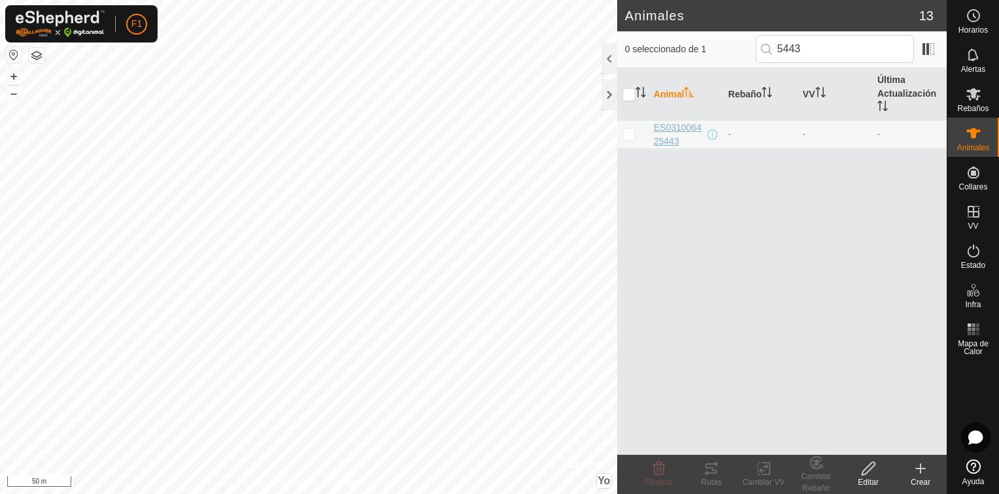
click at [666, 129] on span "ES031006425443" at bounding box center [679, 134] width 51 height 27
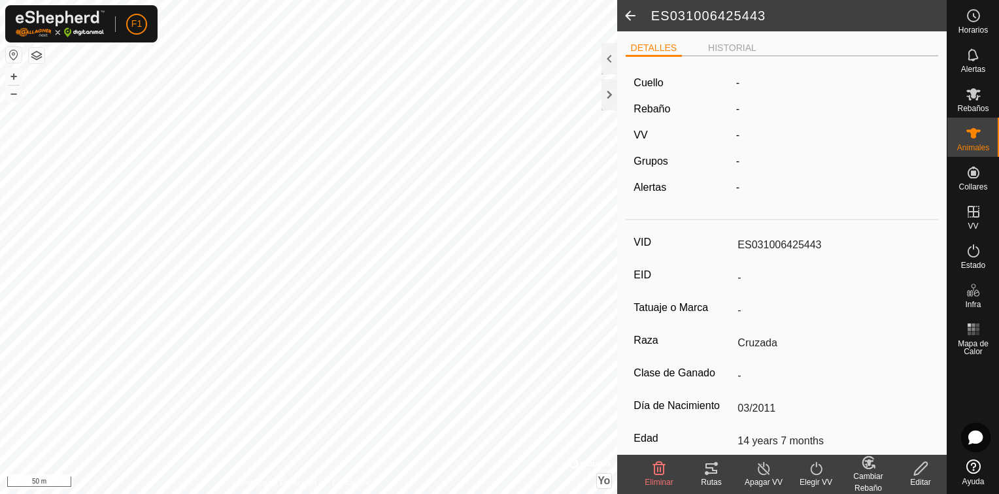
click at [906, 475] on edit-svg-icon at bounding box center [921, 469] width 52 height 16
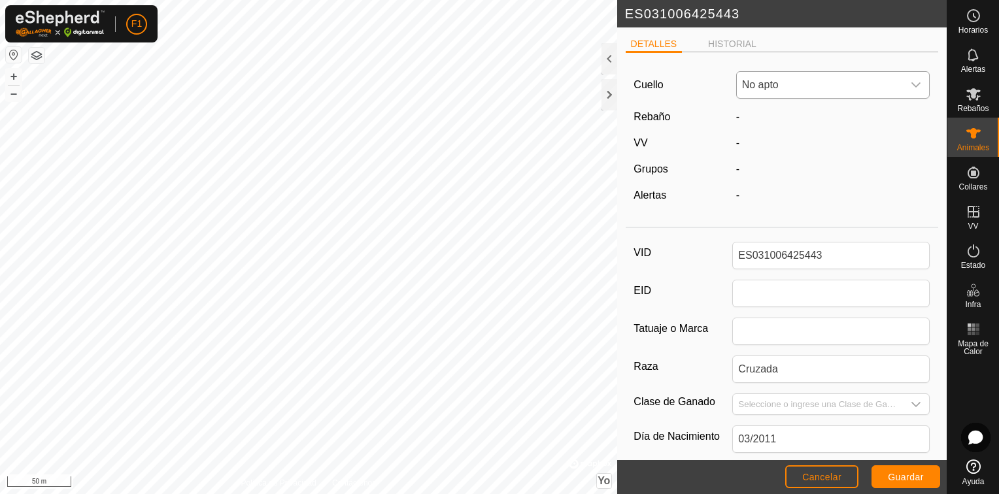
click at [768, 92] on span "No apto" at bounding box center [820, 85] width 167 height 26
click at [810, 174] on li "2092973482" at bounding box center [831, 180] width 186 height 26
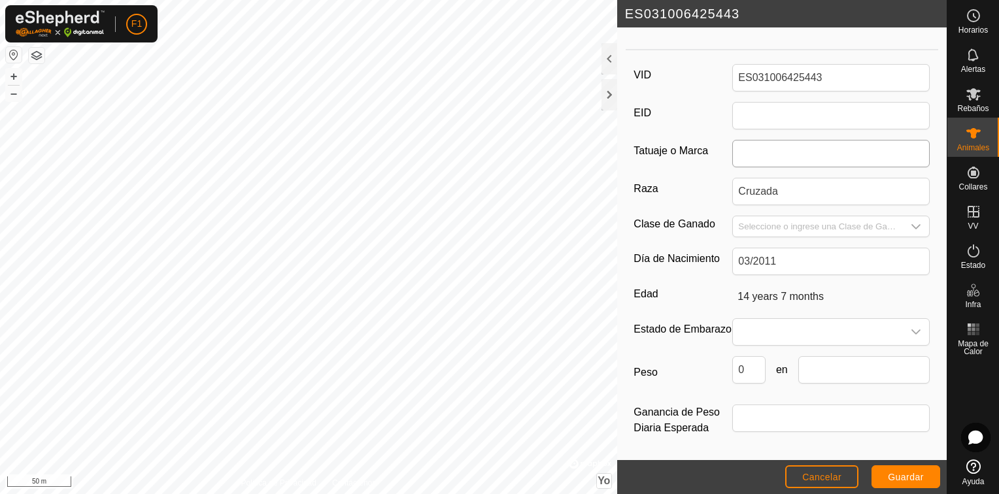
scroll to position [185, 0]
click at [837, 319] on span at bounding box center [818, 332] width 170 height 26
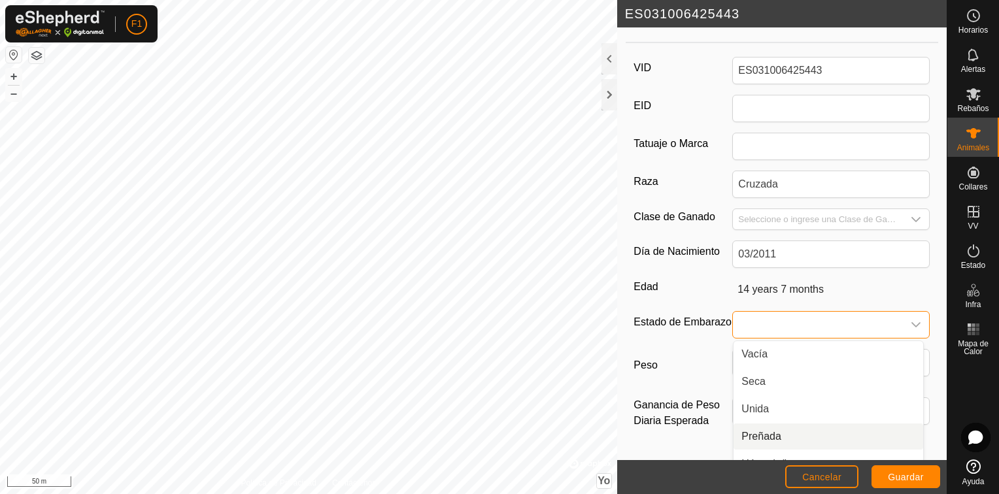
click at [808, 434] on li "Preñada" at bounding box center [829, 437] width 190 height 26
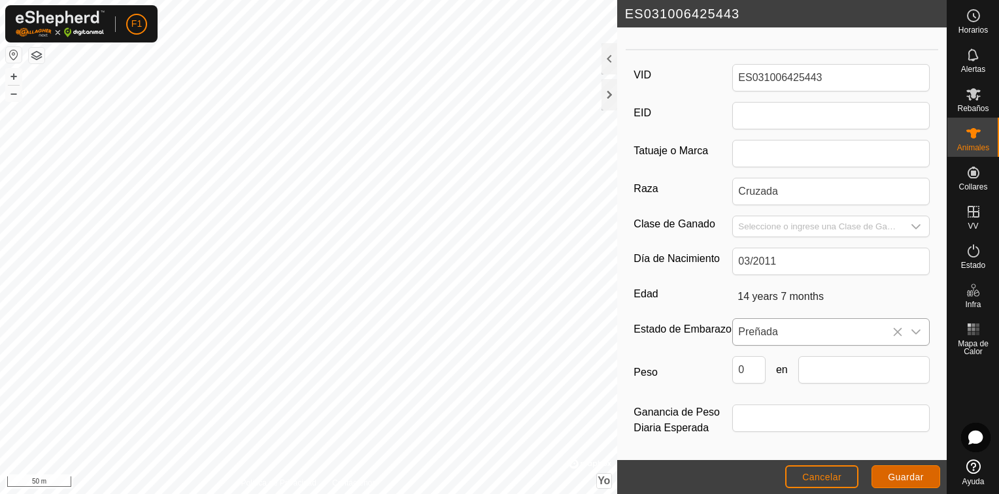
click at [906, 467] on button "Guardar" at bounding box center [906, 477] width 69 height 23
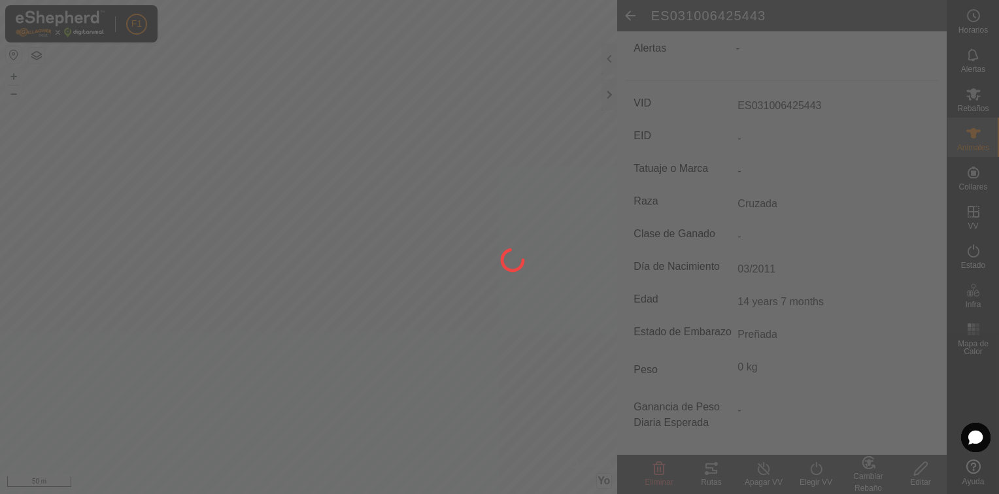
scroll to position [160, 0]
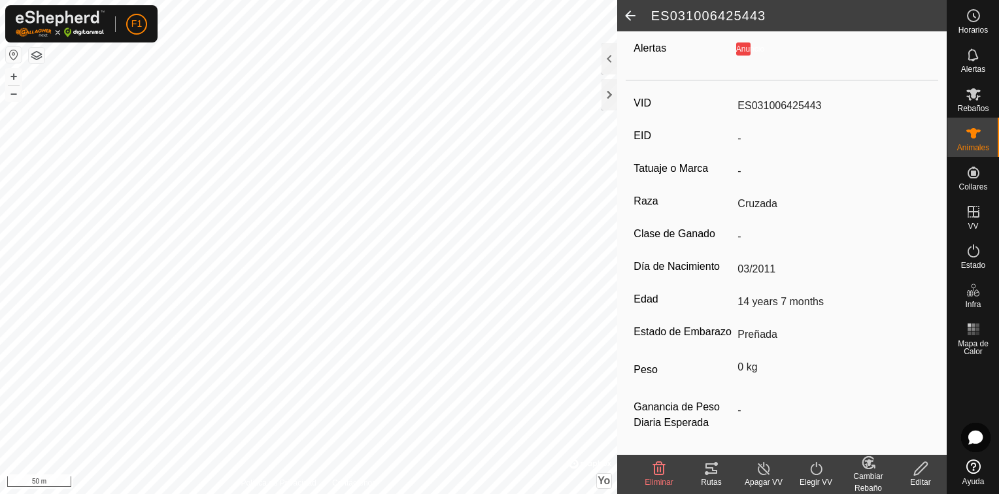
click at [869, 478] on div "Cambiar Rebaño" at bounding box center [868, 483] width 52 height 24
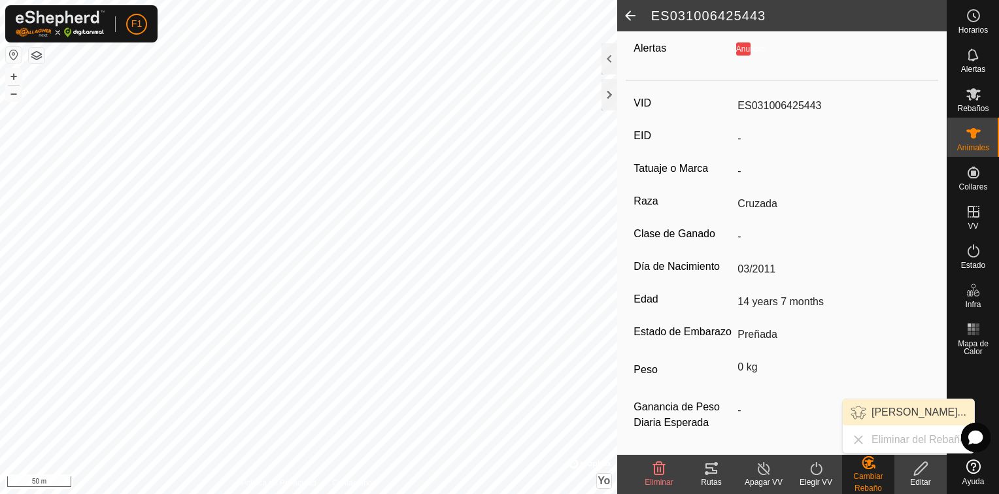
click at [893, 419] on link "[PERSON_NAME]..." at bounding box center [908, 413] width 131 height 26
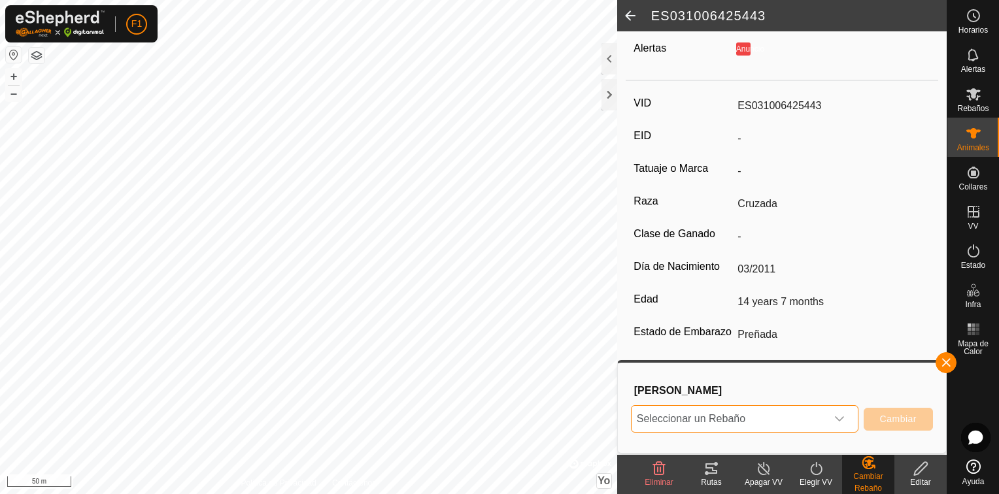
click at [817, 428] on span "Seleccionar un Rebaño" at bounding box center [729, 419] width 195 height 26
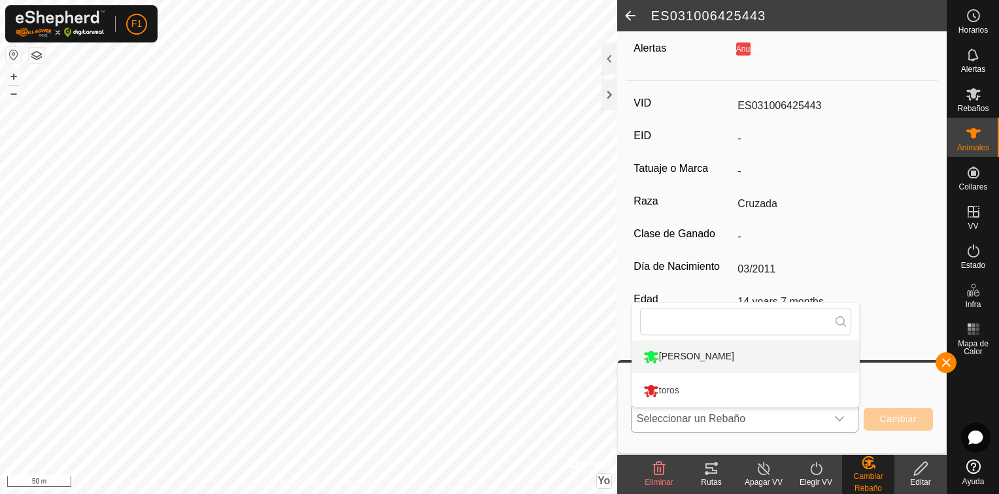
click at [793, 358] on li "[PERSON_NAME]" at bounding box center [745, 357] width 227 height 33
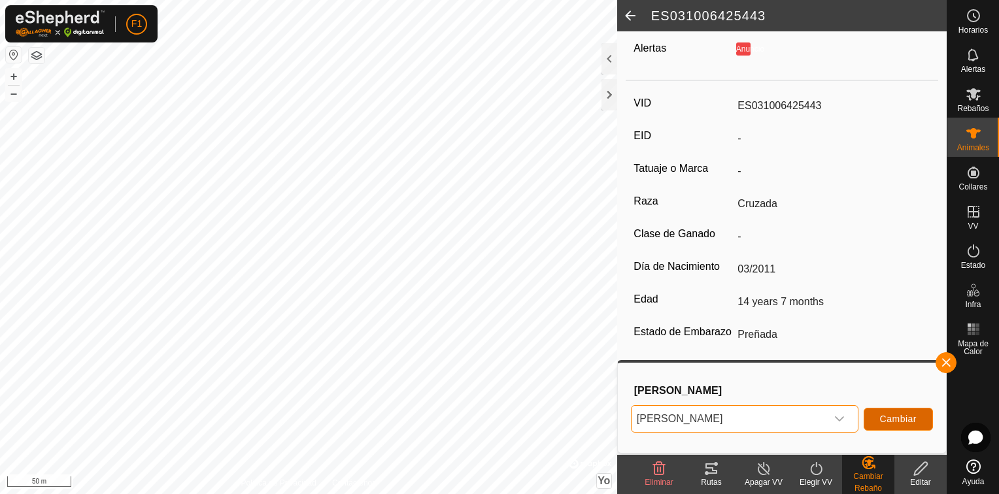
click at [874, 414] on button "Cambiar" at bounding box center [898, 419] width 69 height 23
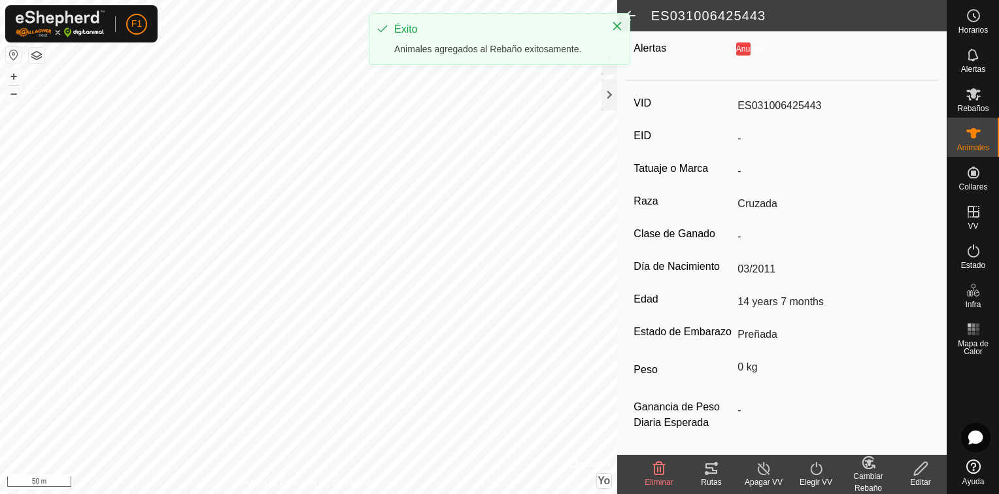
scroll to position [160, 0]
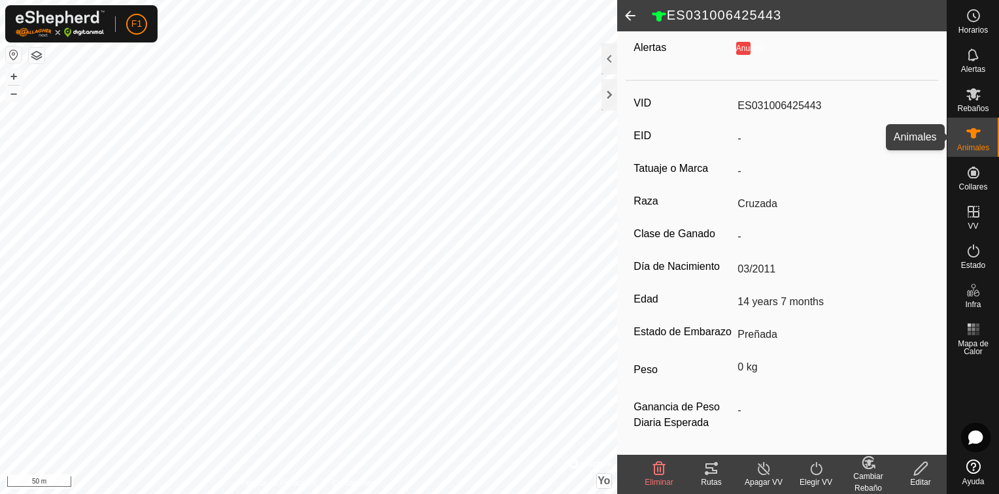
click at [969, 147] on span "Animales" at bounding box center [973, 148] width 32 height 8
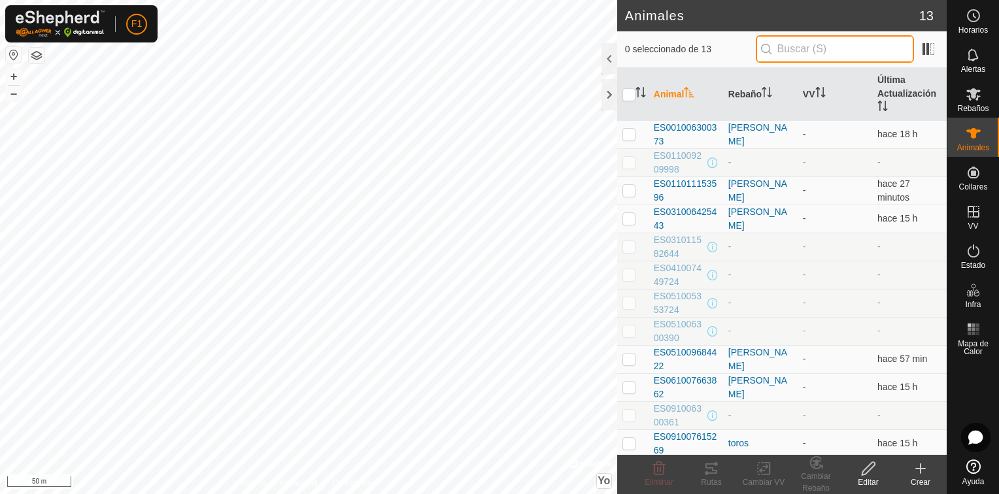
click at [816, 56] on input "text" at bounding box center [835, 48] width 158 height 27
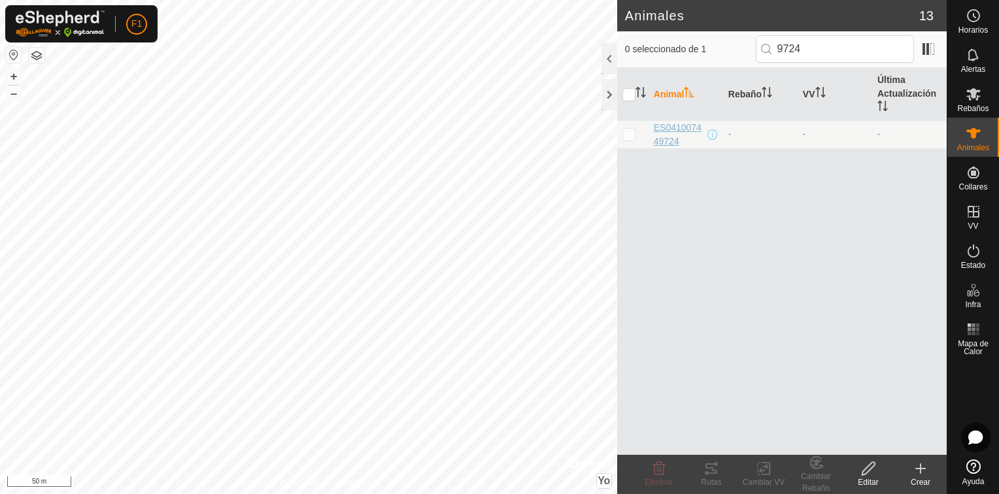
click at [667, 137] on span "ES041007449724" at bounding box center [679, 134] width 51 height 27
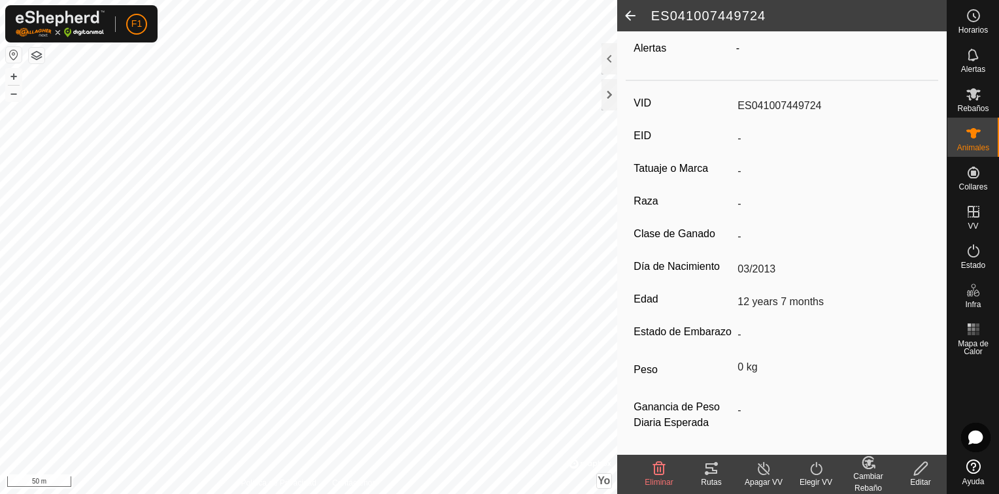
scroll to position [155, 0]
click at [925, 467] on icon at bounding box center [921, 469] width 16 height 16
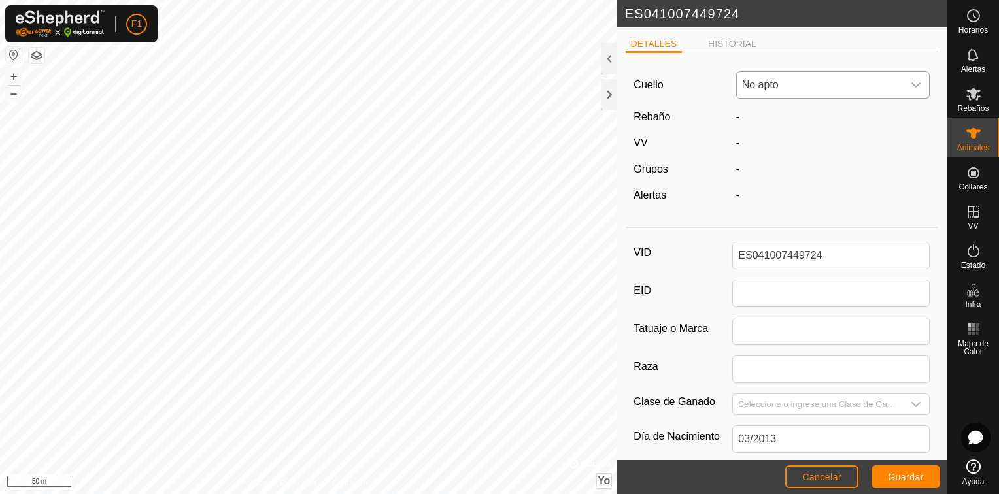
click at [816, 92] on span "No apto" at bounding box center [820, 85] width 167 height 26
click at [806, 182] on li "2789429785" at bounding box center [831, 180] width 186 height 26
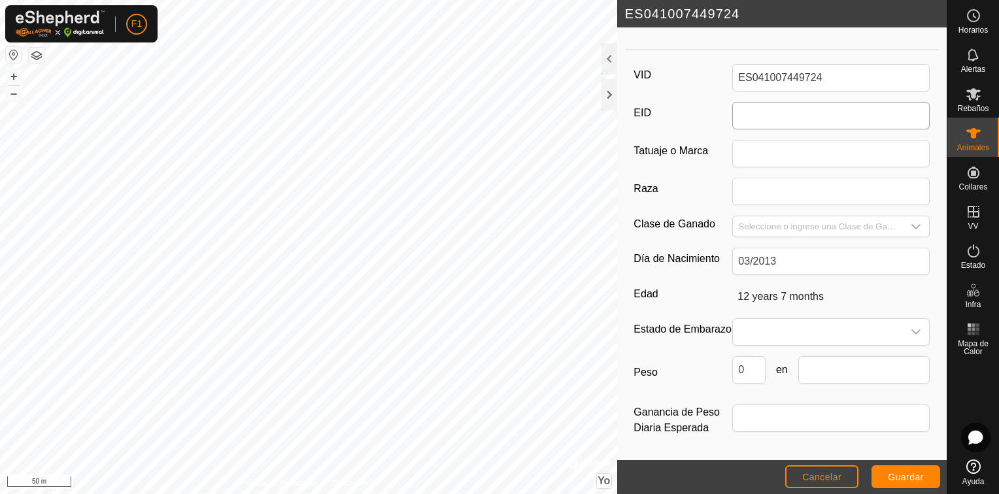
scroll to position [185, 0]
click at [761, 140] on input "Tatuaje o Marca" at bounding box center [831, 153] width 198 height 27
click at [802, 319] on span at bounding box center [818, 332] width 170 height 26
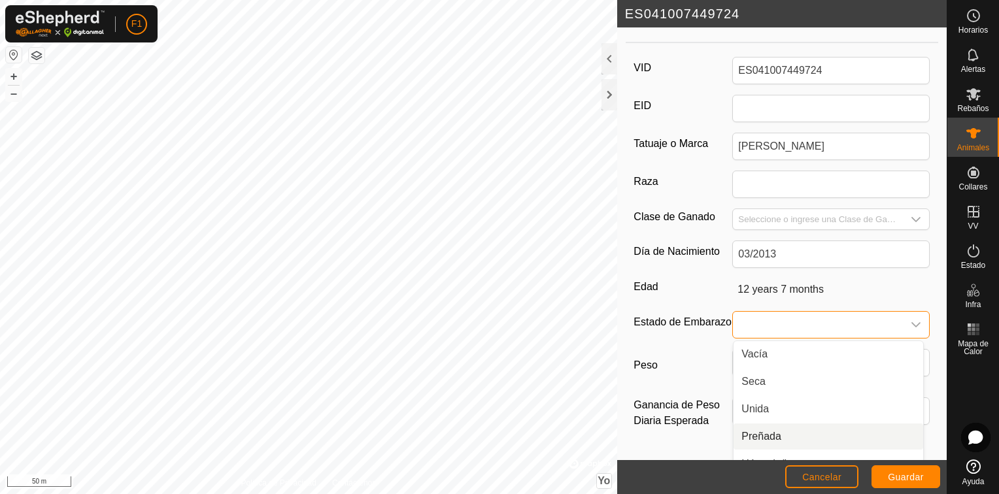
click at [780, 428] on li "Preñada" at bounding box center [829, 437] width 190 height 26
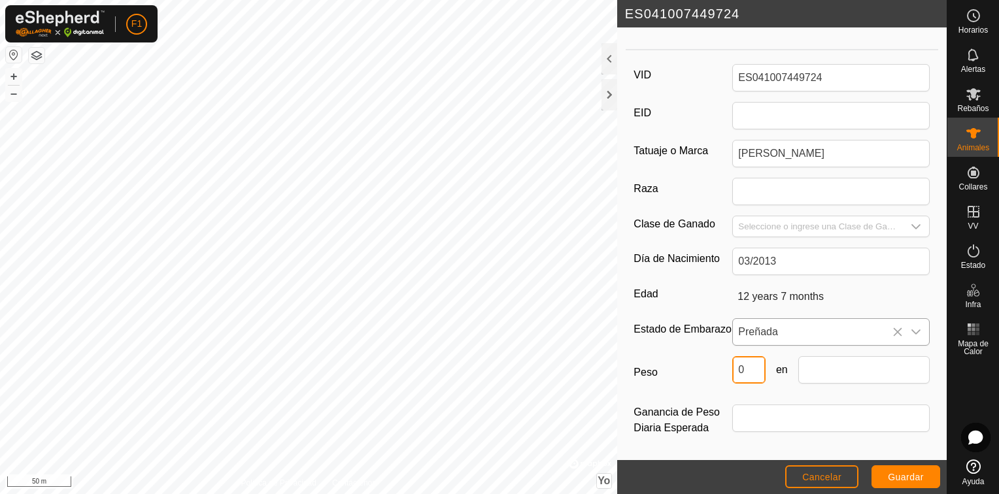
click at [748, 376] on input "0" at bounding box center [748, 369] width 33 height 27
click at [827, 381] on input "text" at bounding box center [864, 369] width 131 height 27
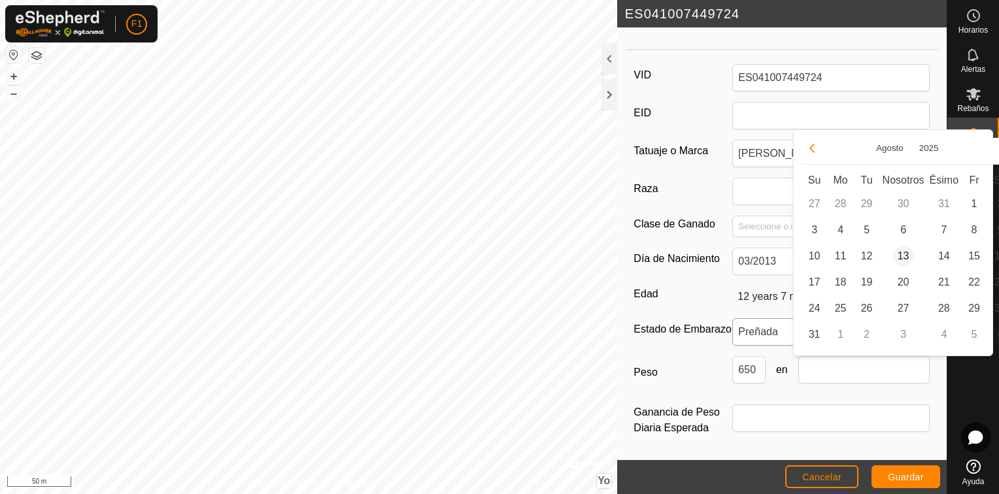
click at [906, 257] on span "13" at bounding box center [903, 256] width 21 height 21
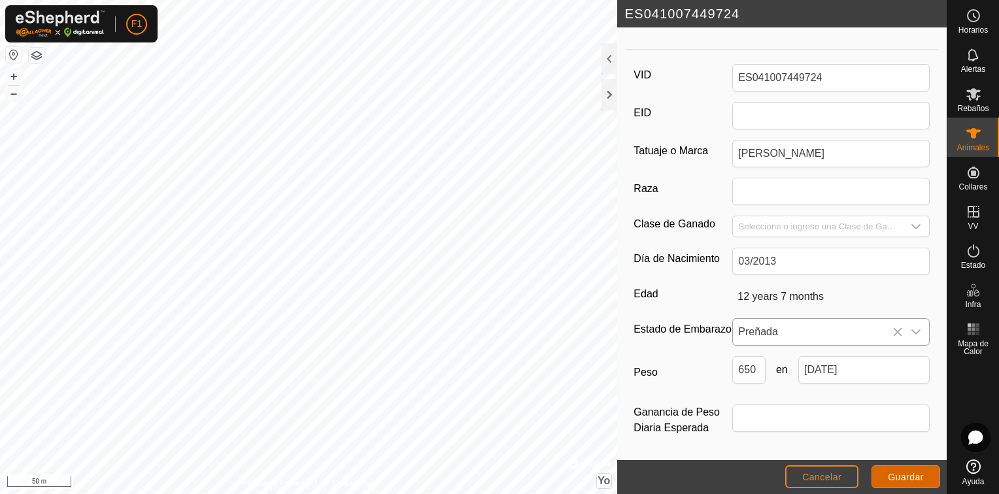
click at [906, 474] on span "Guardar" at bounding box center [906, 477] width 36 height 10
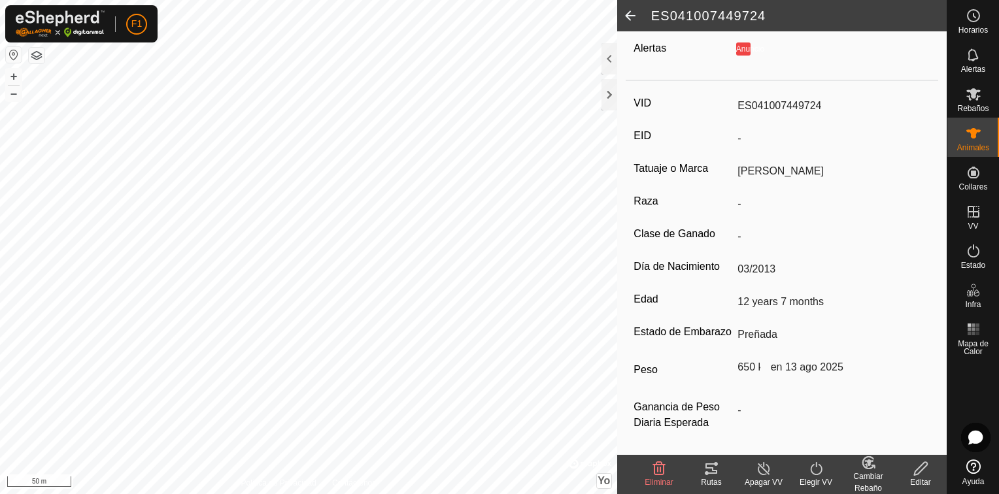
scroll to position [160, 0]
click at [876, 471] on div "Cambiar Rebaño" at bounding box center [868, 483] width 52 height 24
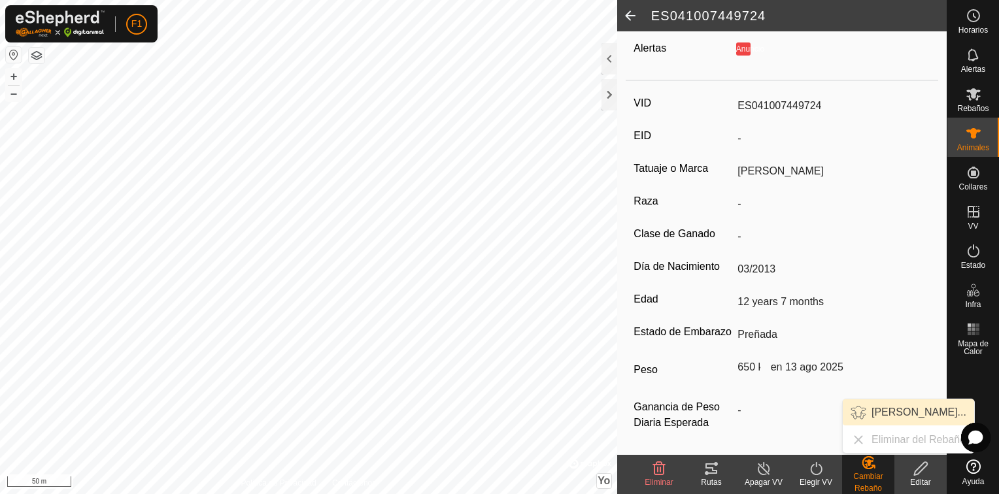
click at [887, 409] on link "[PERSON_NAME]..." at bounding box center [908, 413] width 131 height 26
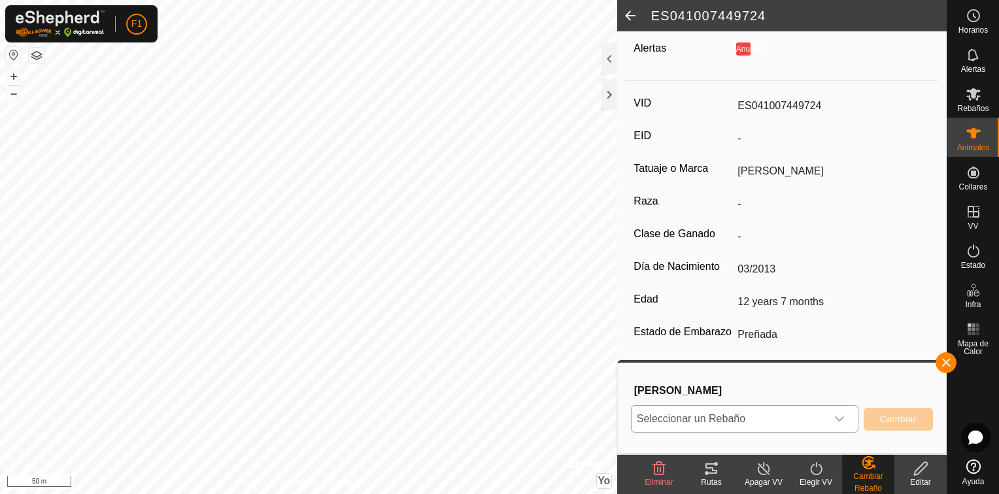
click at [819, 424] on span "Seleccionar un Rebaño" at bounding box center [729, 419] width 195 height 26
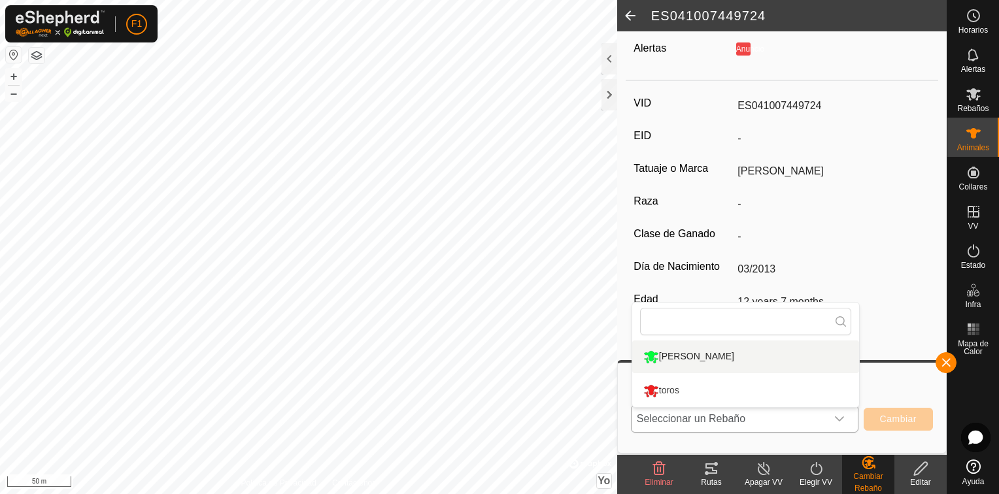
click at [775, 357] on li "[PERSON_NAME]" at bounding box center [745, 357] width 227 height 33
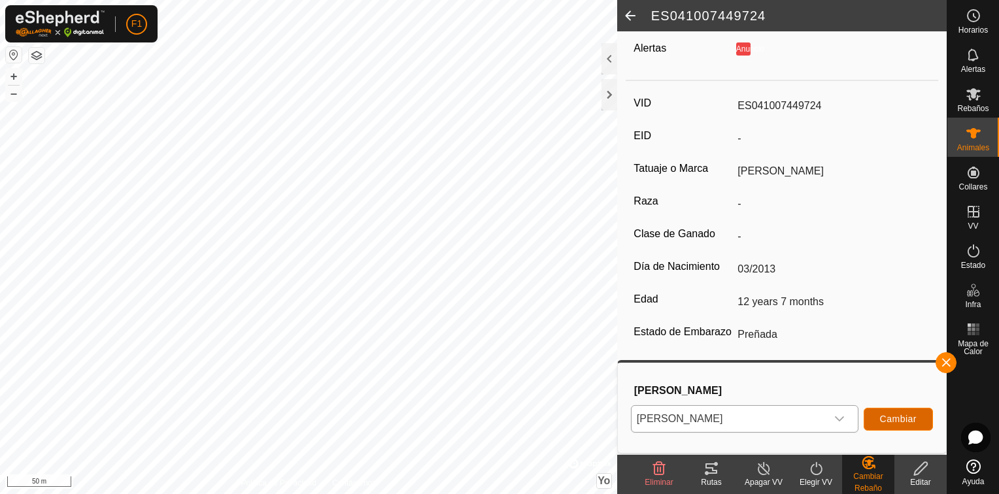
click at [887, 420] on span "Cambiar" at bounding box center [898, 419] width 37 height 10
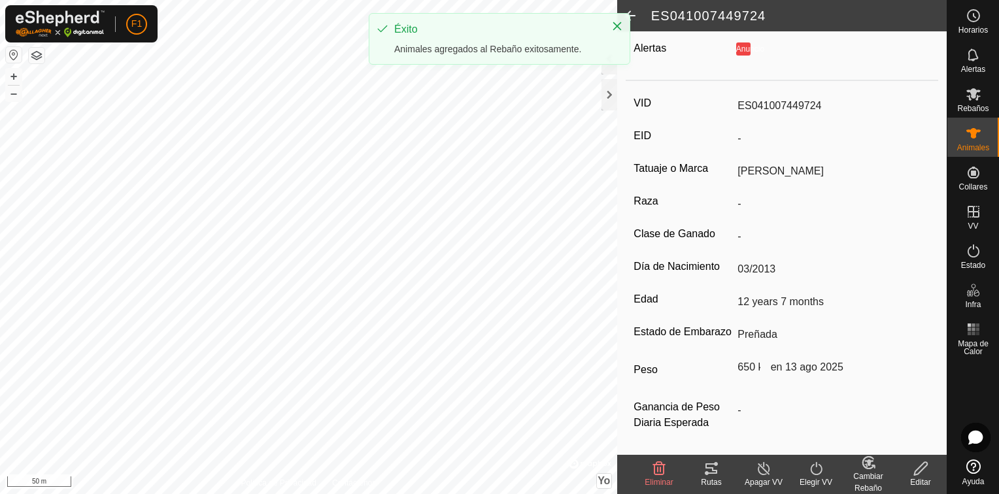
scroll to position [160, 0]
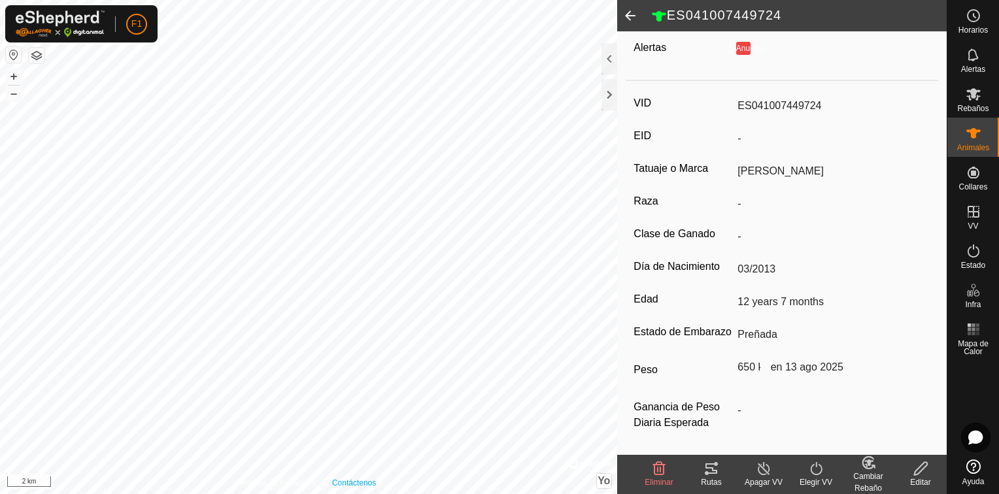
click at [312, 494] on html "F1 Horarios Alertas Rebaños Animales Collares VV Estado Infra Mapa de Calor Ayu…" at bounding box center [499, 247] width 999 height 494
